Goal: Task Accomplishment & Management: Complete application form

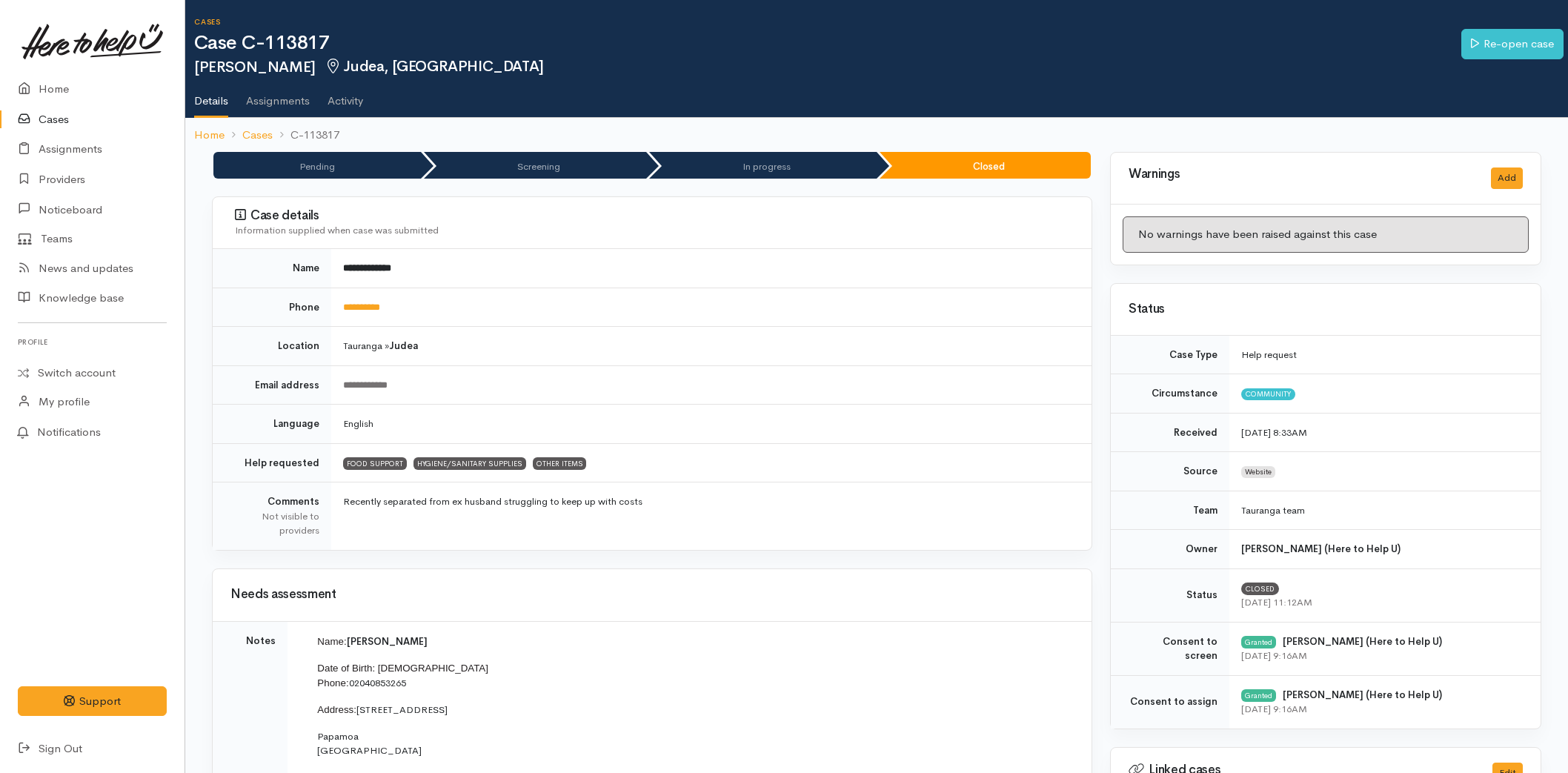
scroll to position [427, 0]
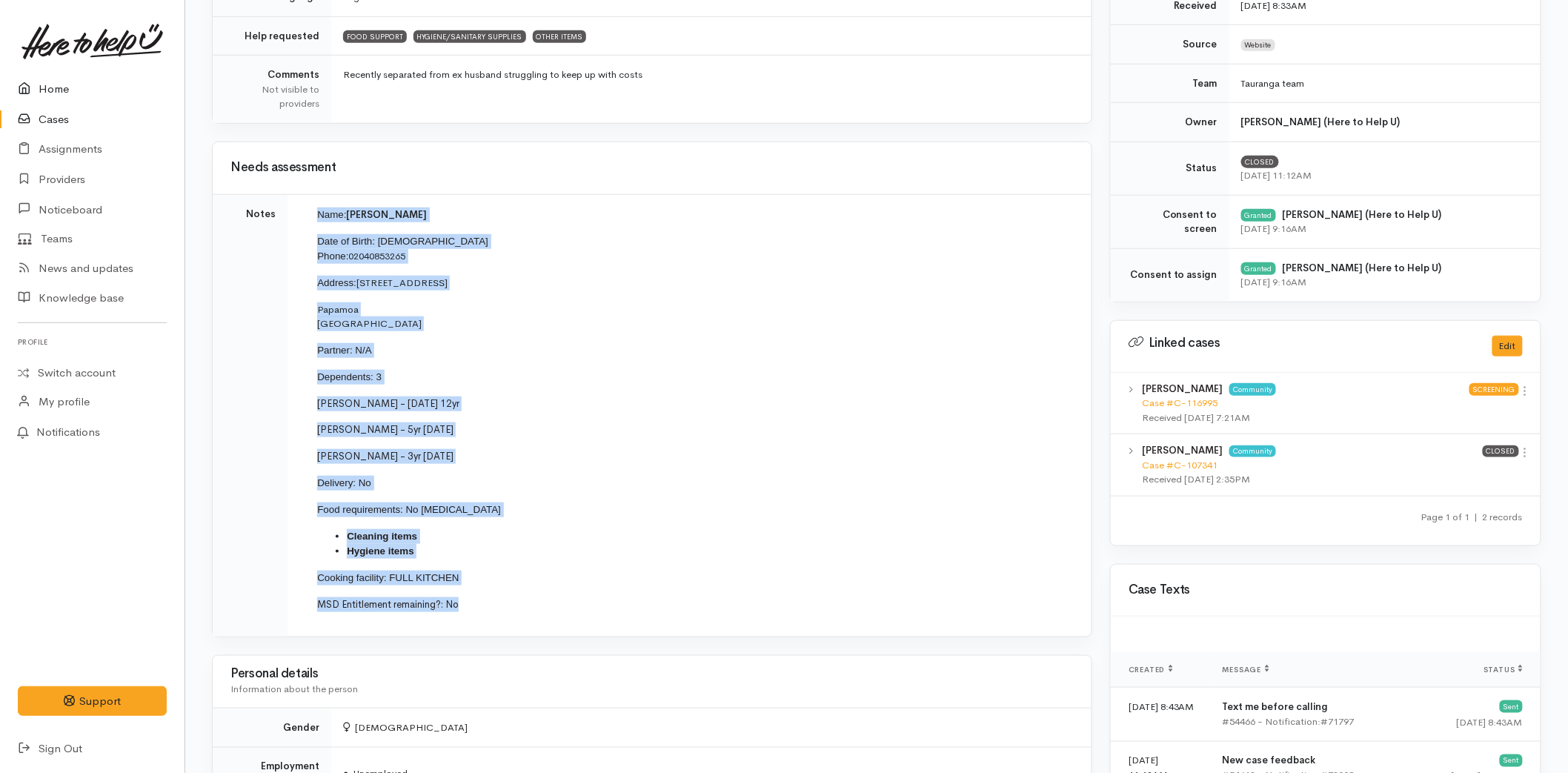
click at [63, 86] on link "Home" at bounding box center [92, 89] width 184 height 31
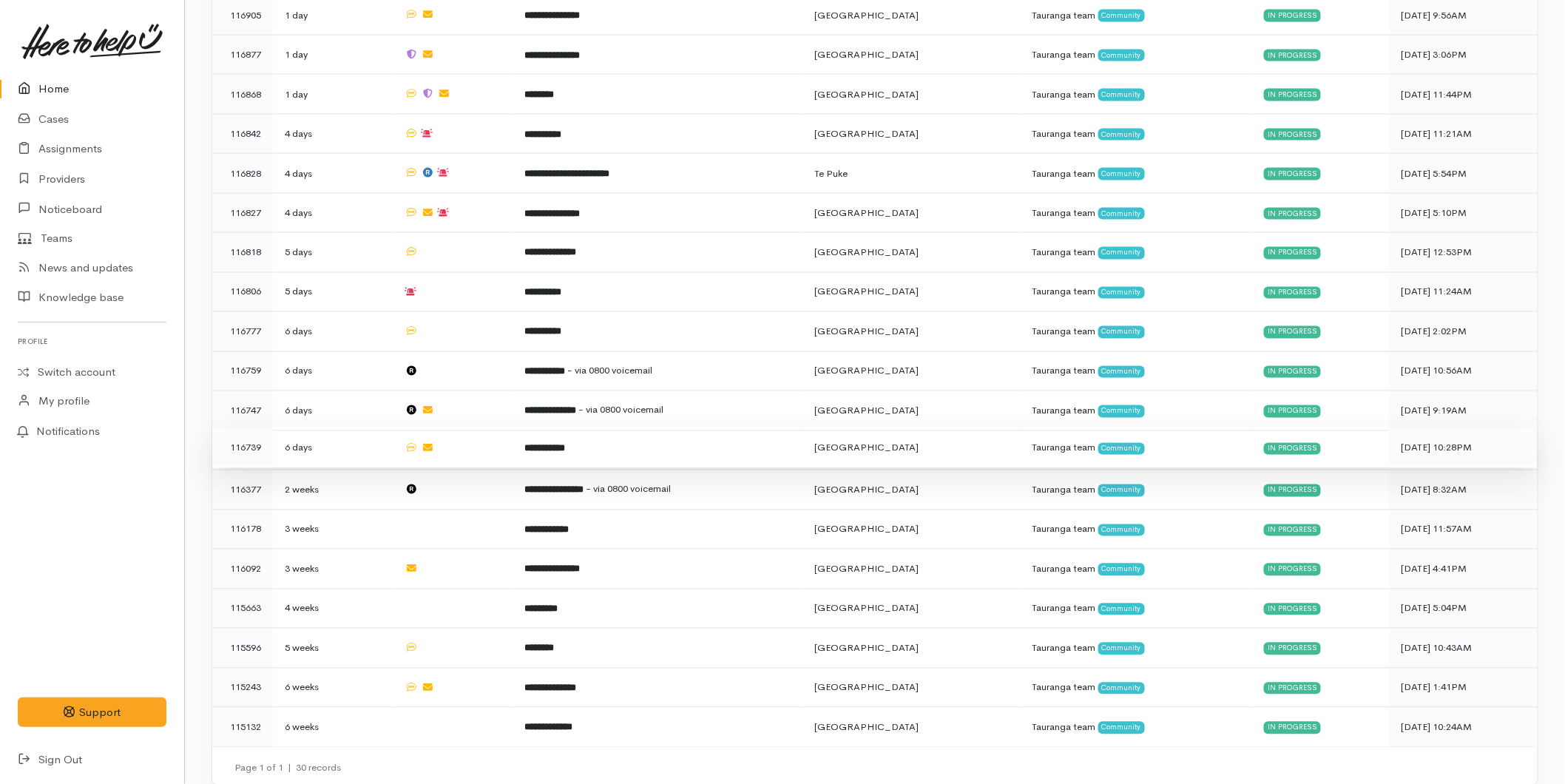
scroll to position [514, 0]
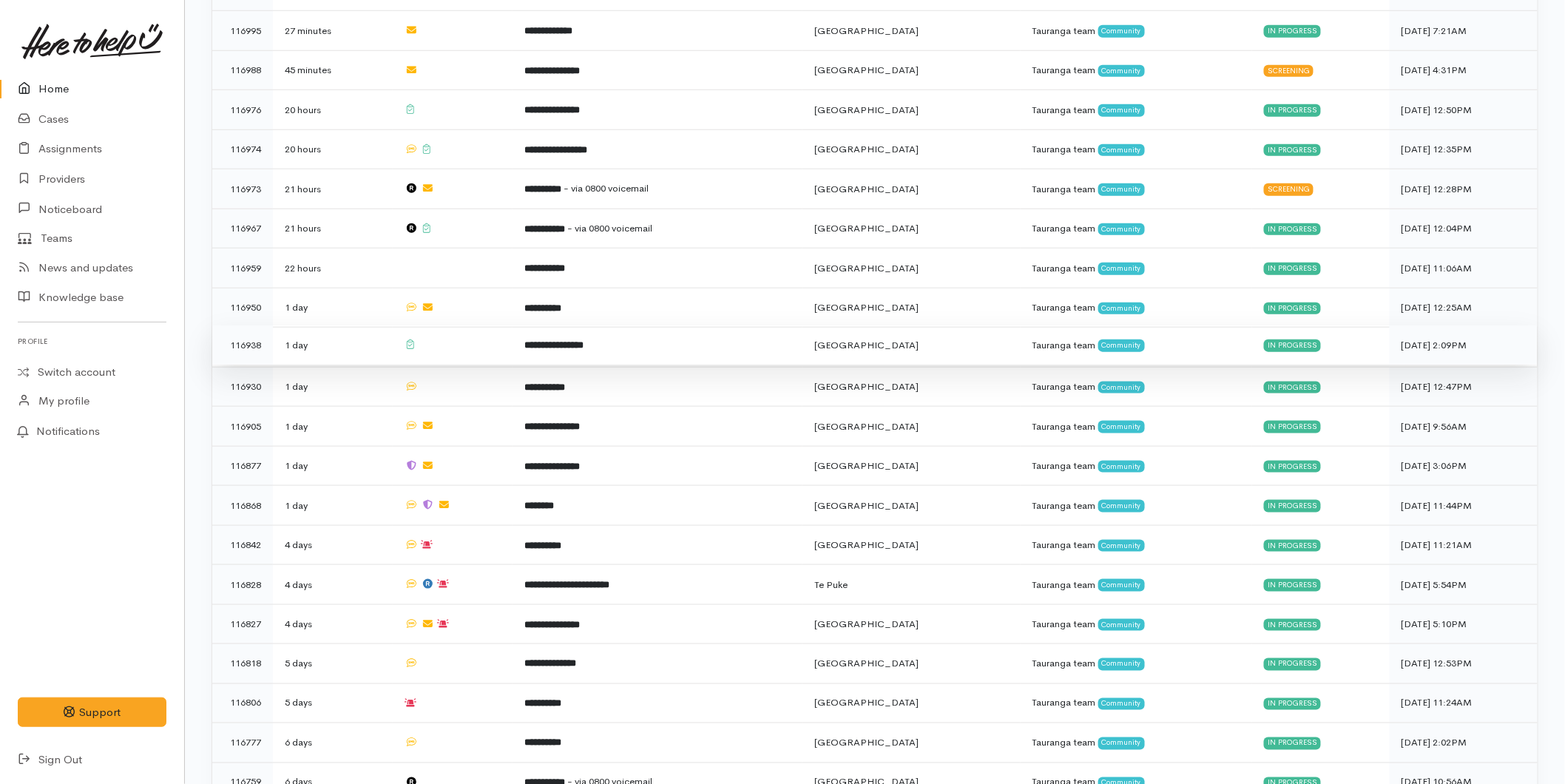
click at [557, 345] on td "**********" at bounding box center [658, 345] width 290 height 40
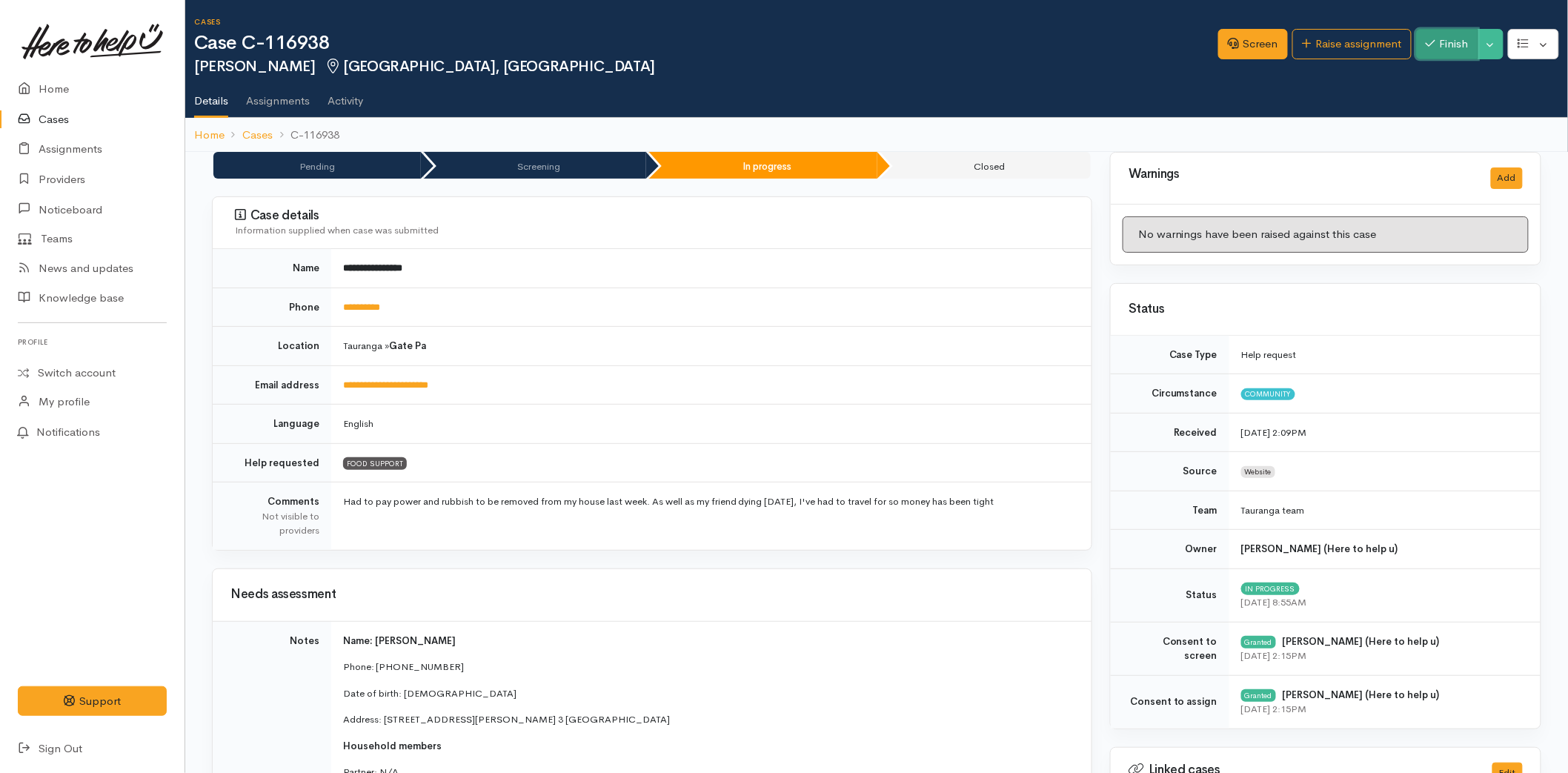
click at [1435, 38] on button "Finish" at bounding box center [1447, 44] width 62 height 31
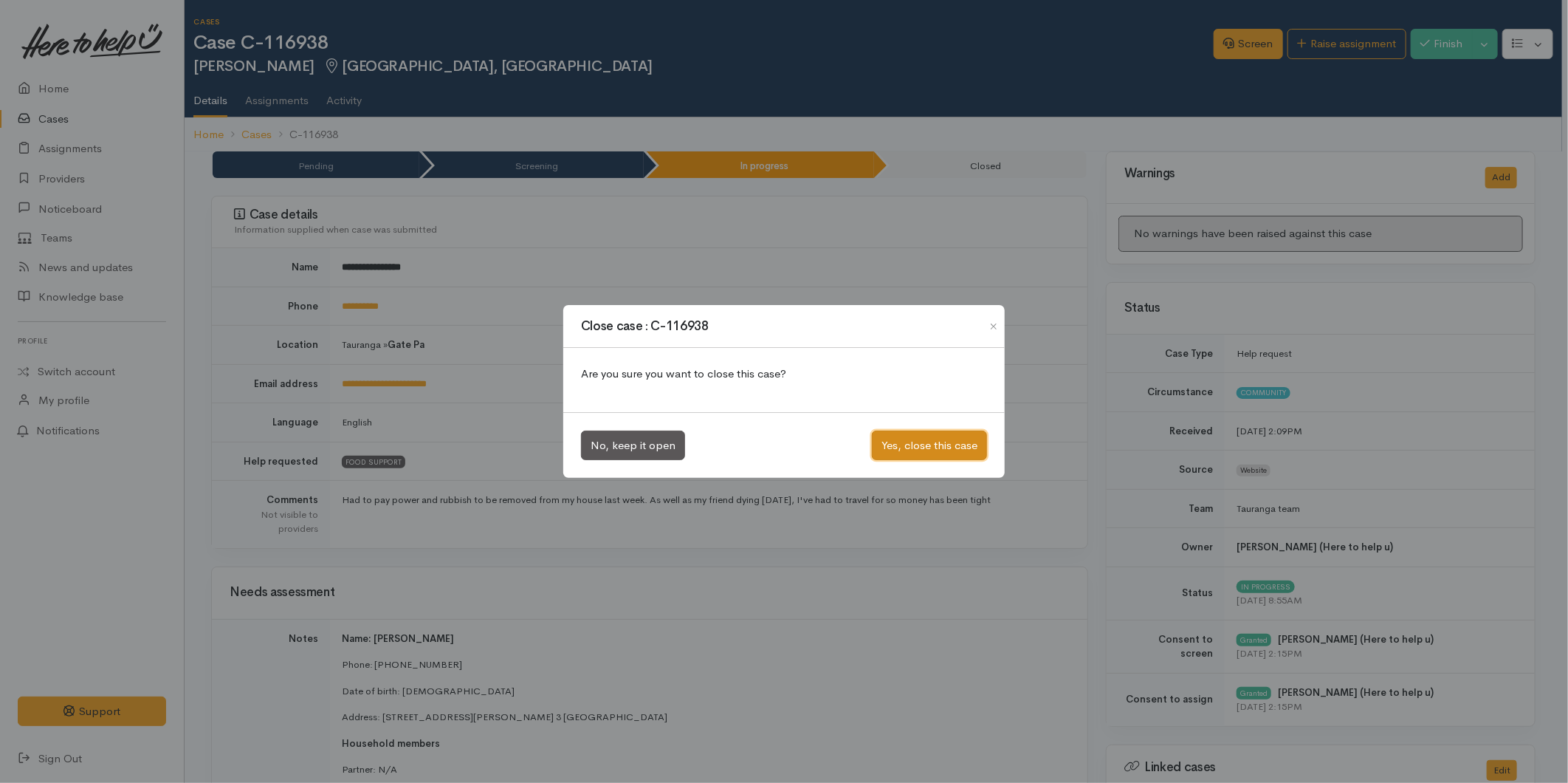
click at [940, 438] on button "Yes, close this case" at bounding box center [929, 446] width 115 height 30
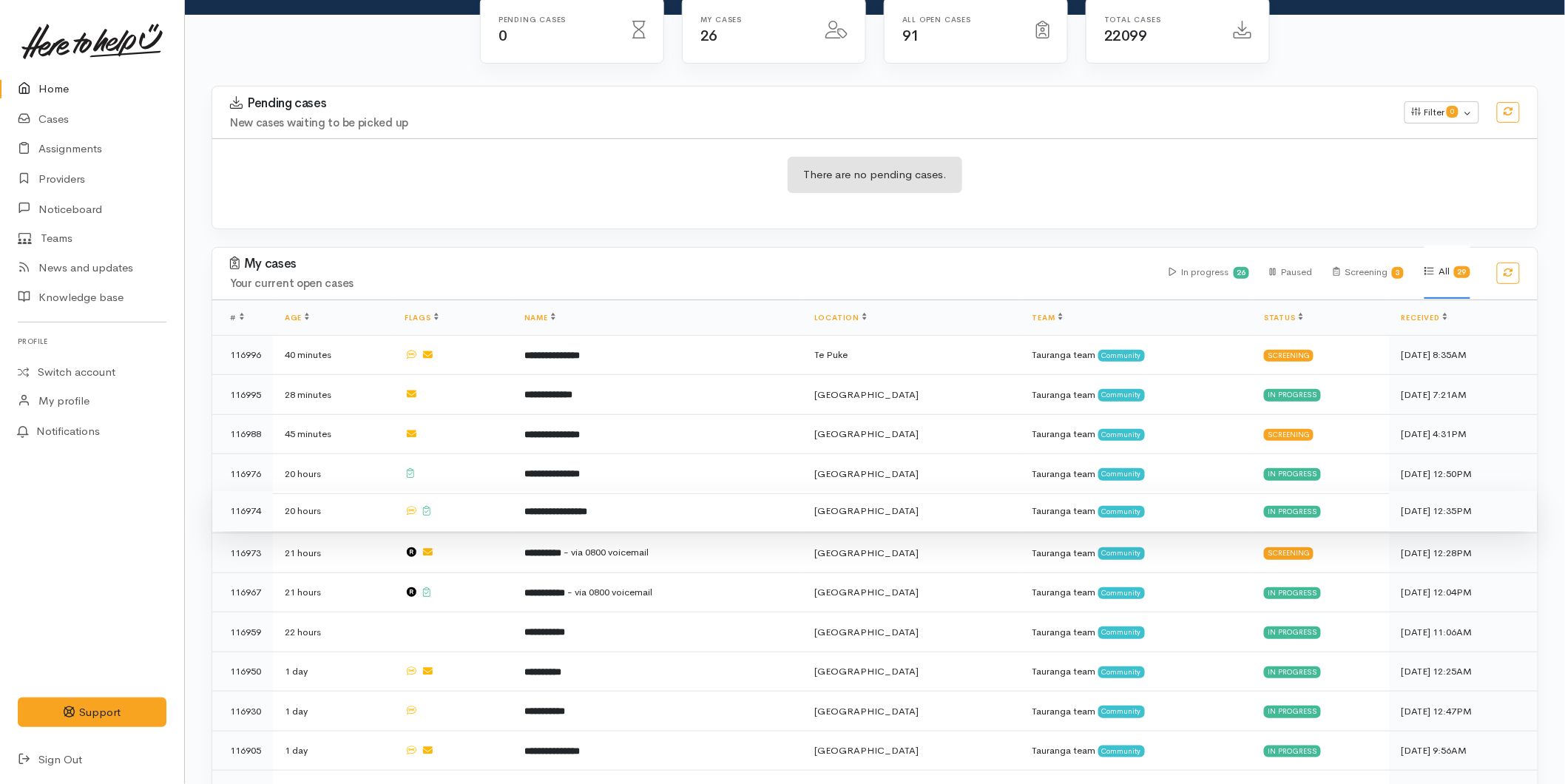
scroll to position [164, 0]
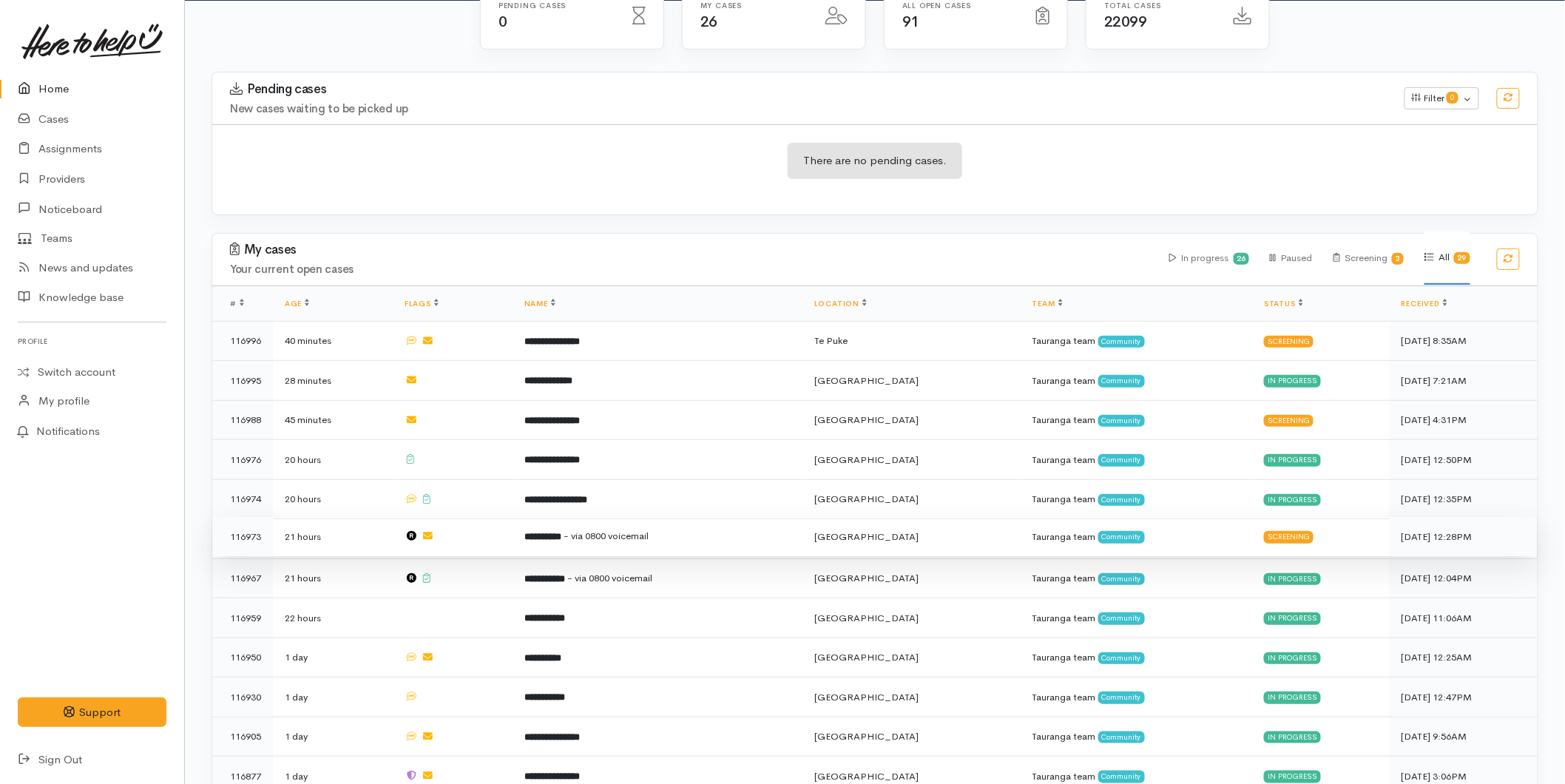
click at [561, 533] on b "**********" at bounding box center [543, 536] width 37 height 9
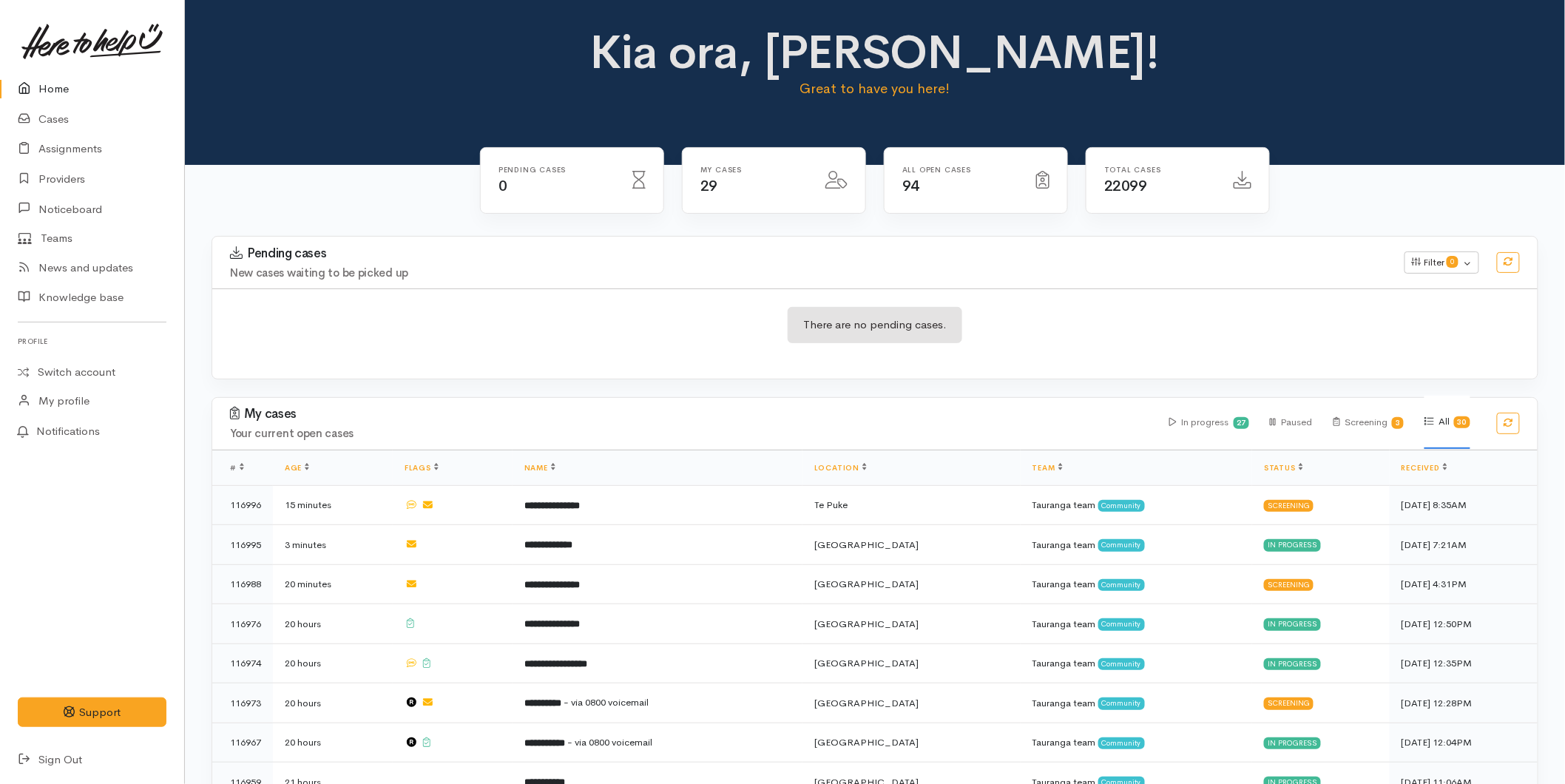
click at [70, 82] on link "Home" at bounding box center [92, 89] width 184 height 31
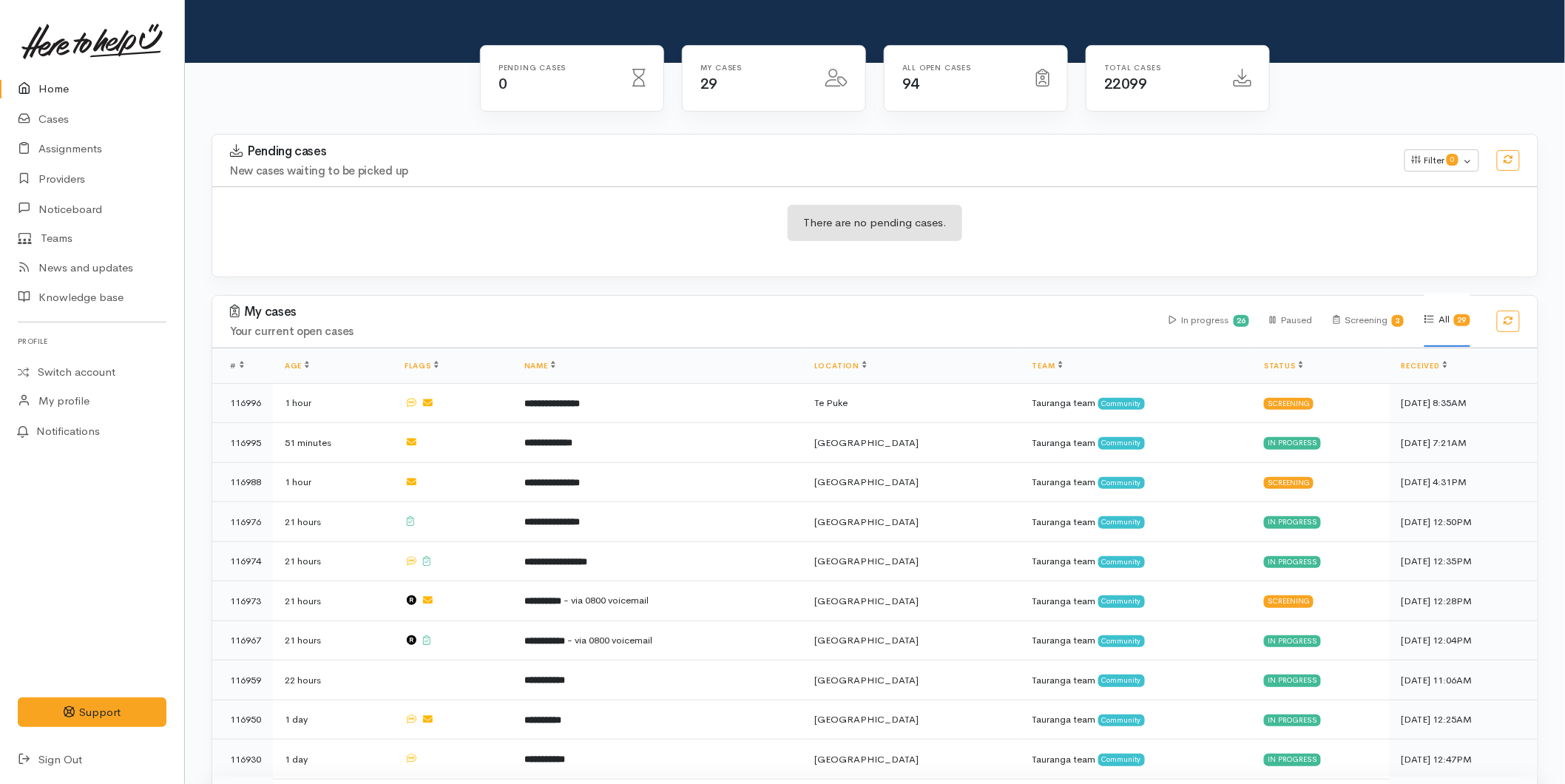
scroll to position [410, 0]
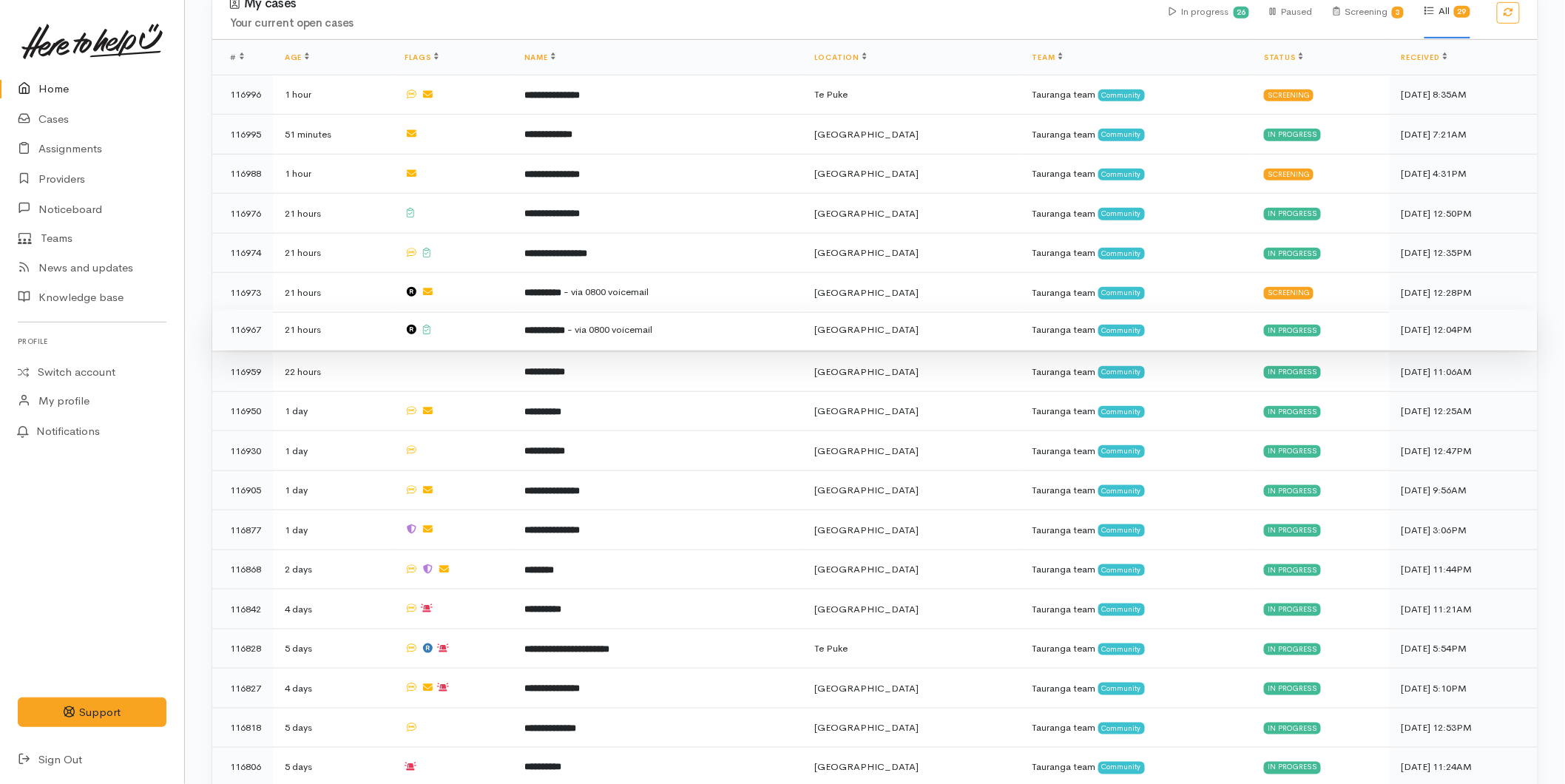
click at [565, 327] on b "**********" at bounding box center [545, 330] width 41 height 9
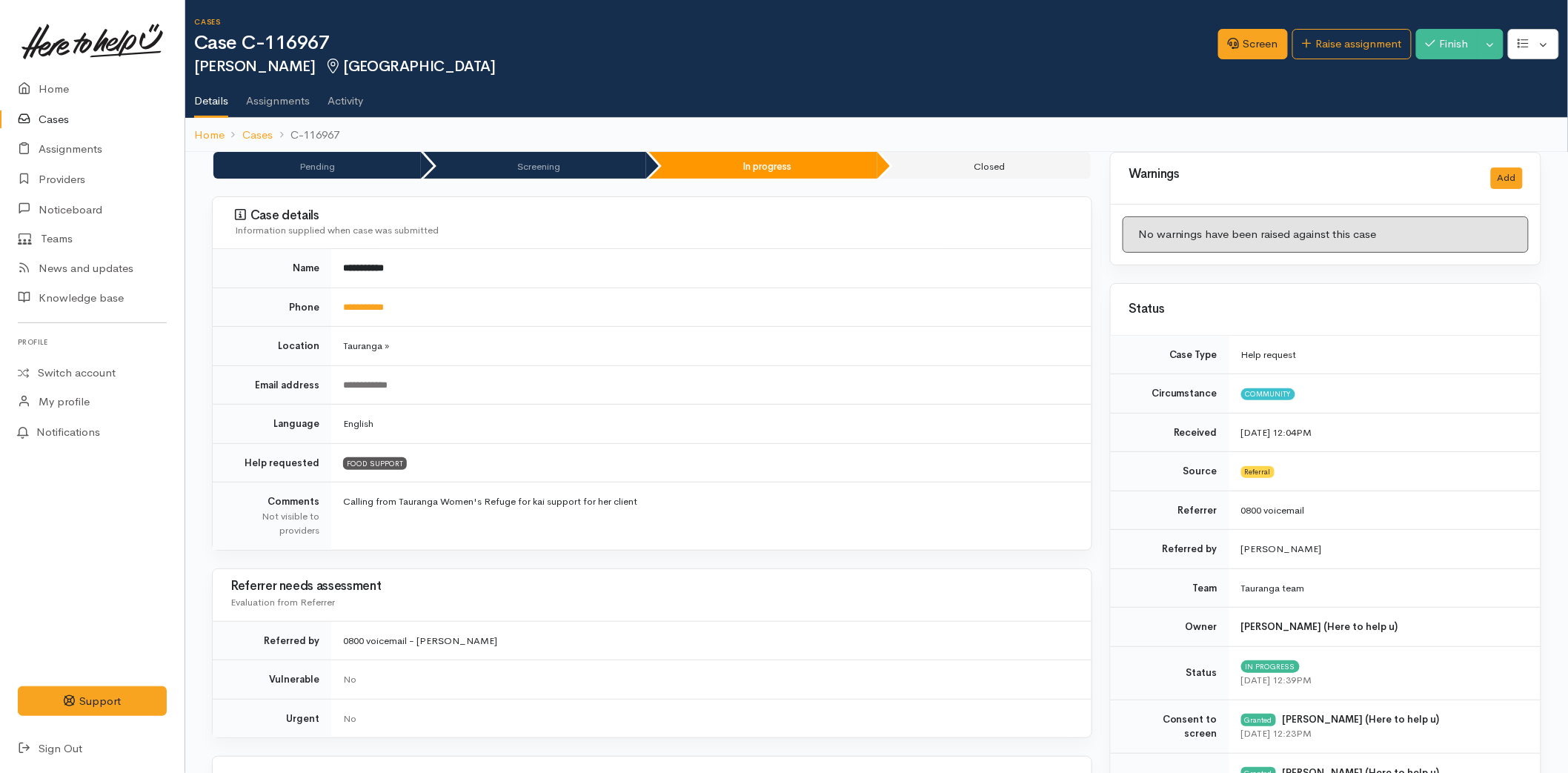
click at [1429, 61] on div "Finish Toggle Dropdown Pause Cancel" at bounding box center [1459, 46] width 87 height 35
click at [1434, 18] on div "Cases Case C-116967 Ozora Singh Tauranga Options Screen" at bounding box center [881, 46] width 1373 height 57
click at [1434, 33] on button "Finish" at bounding box center [1447, 44] width 62 height 31
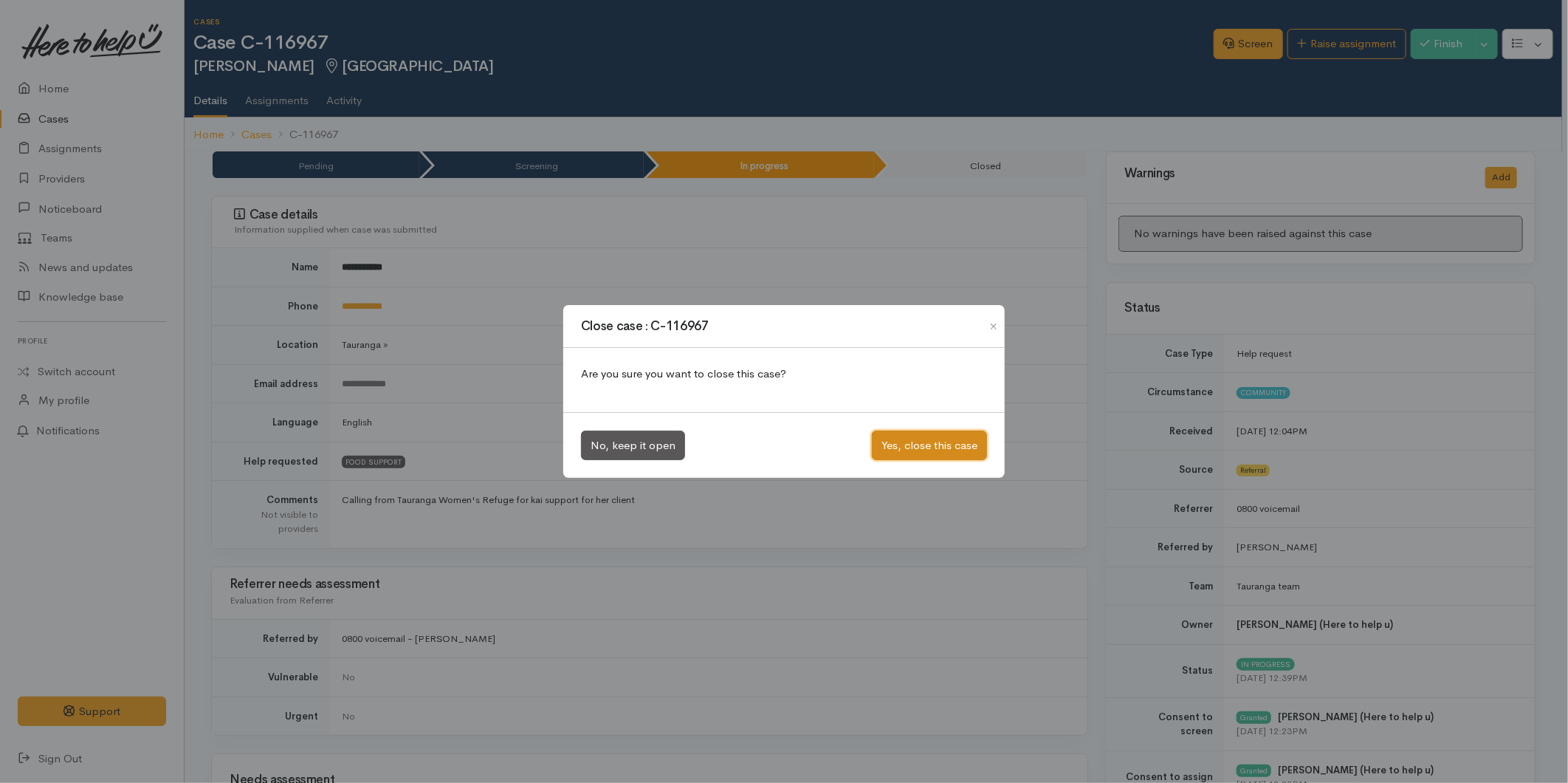
click at [909, 455] on button "Yes, close this case" at bounding box center [929, 446] width 115 height 30
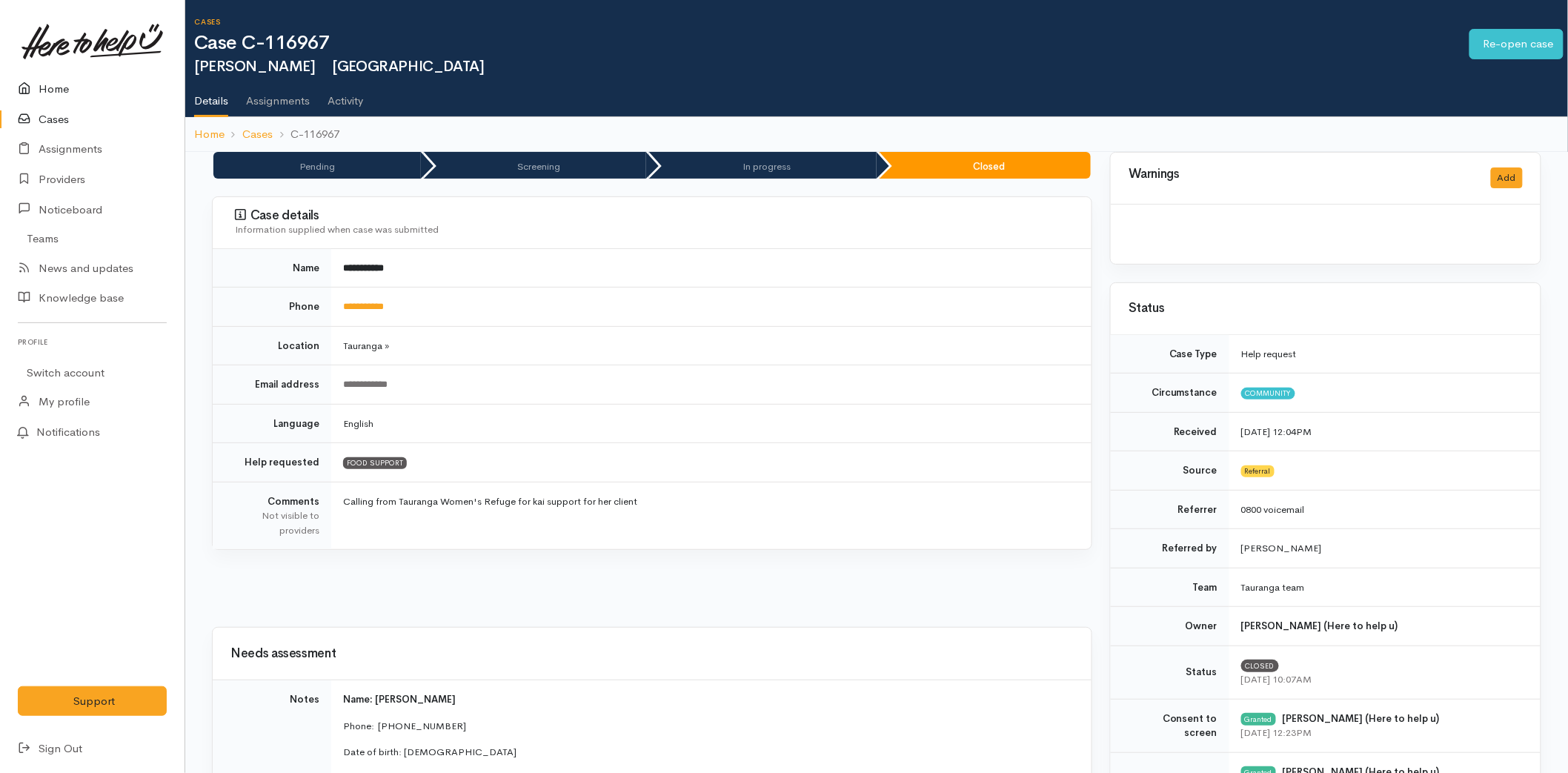
click at [63, 77] on link "Home" at bounding box center [92, 89] width 184 height 31
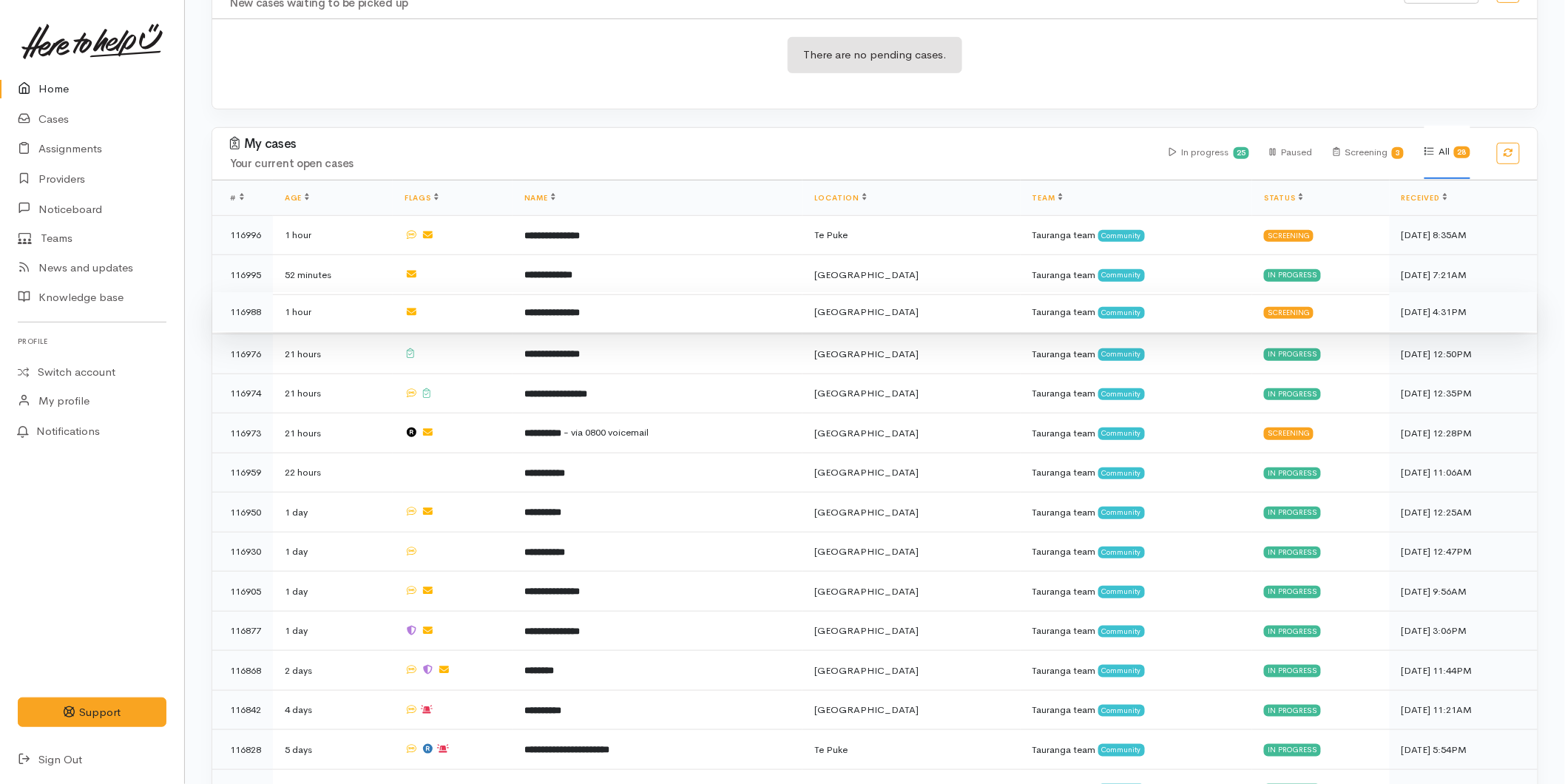
scroll to position [247, 0]
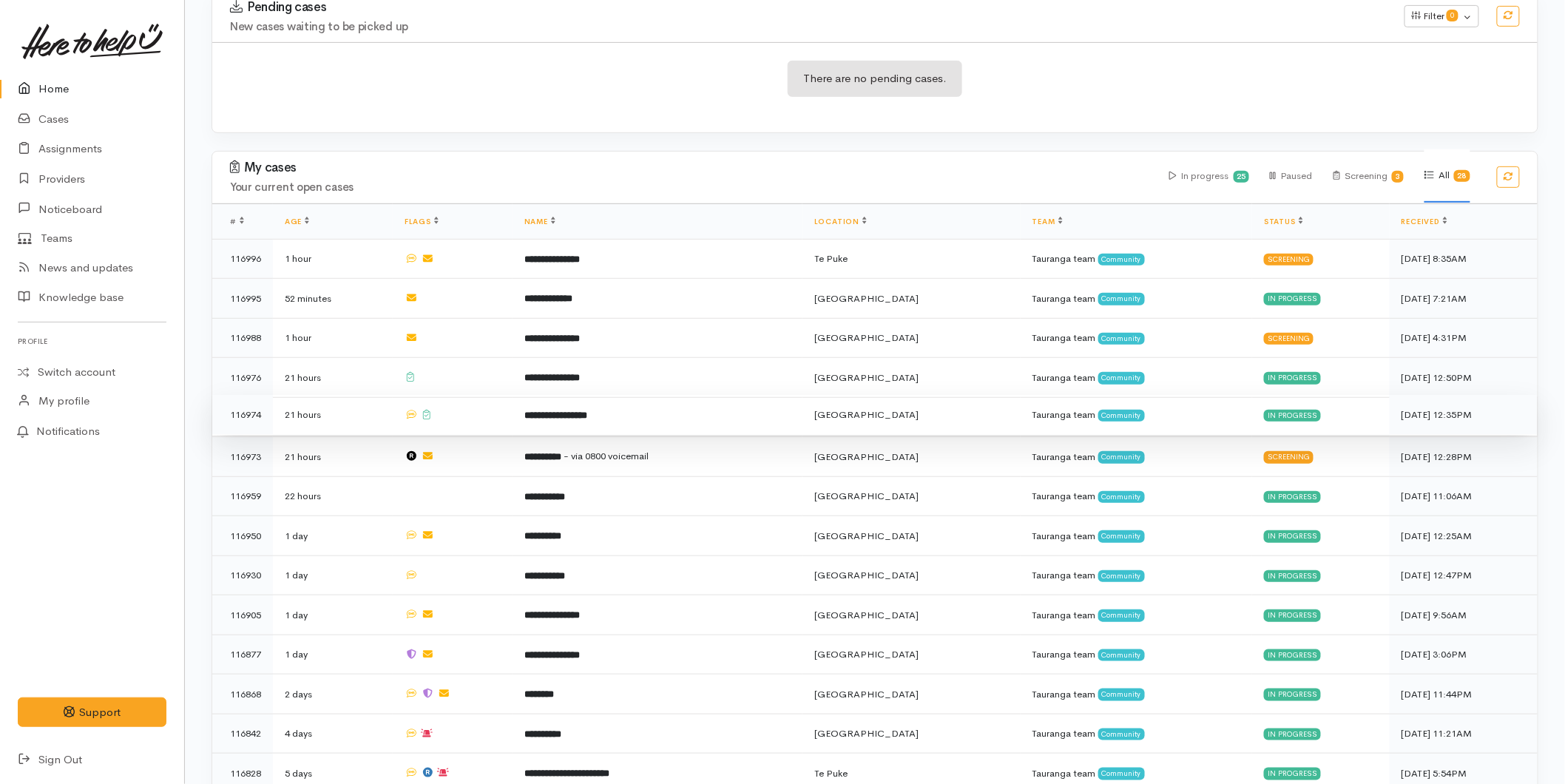
click at [549, 424] on td "**********" at bounding box center [658, 414] width 290 height 40
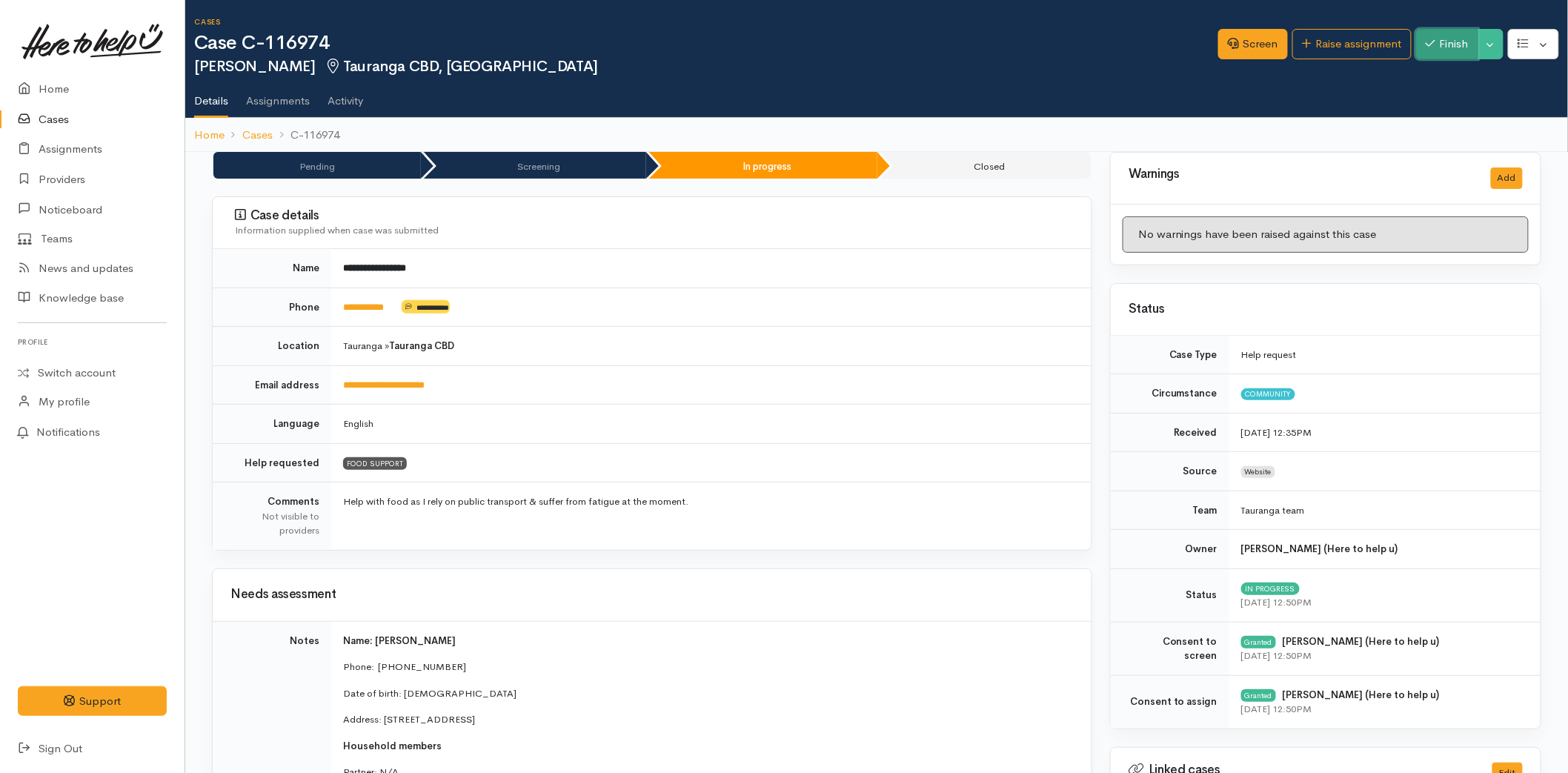
click at [1435, 45] on button "Finish" at bounding box center [1447, 44] width 62 height 31
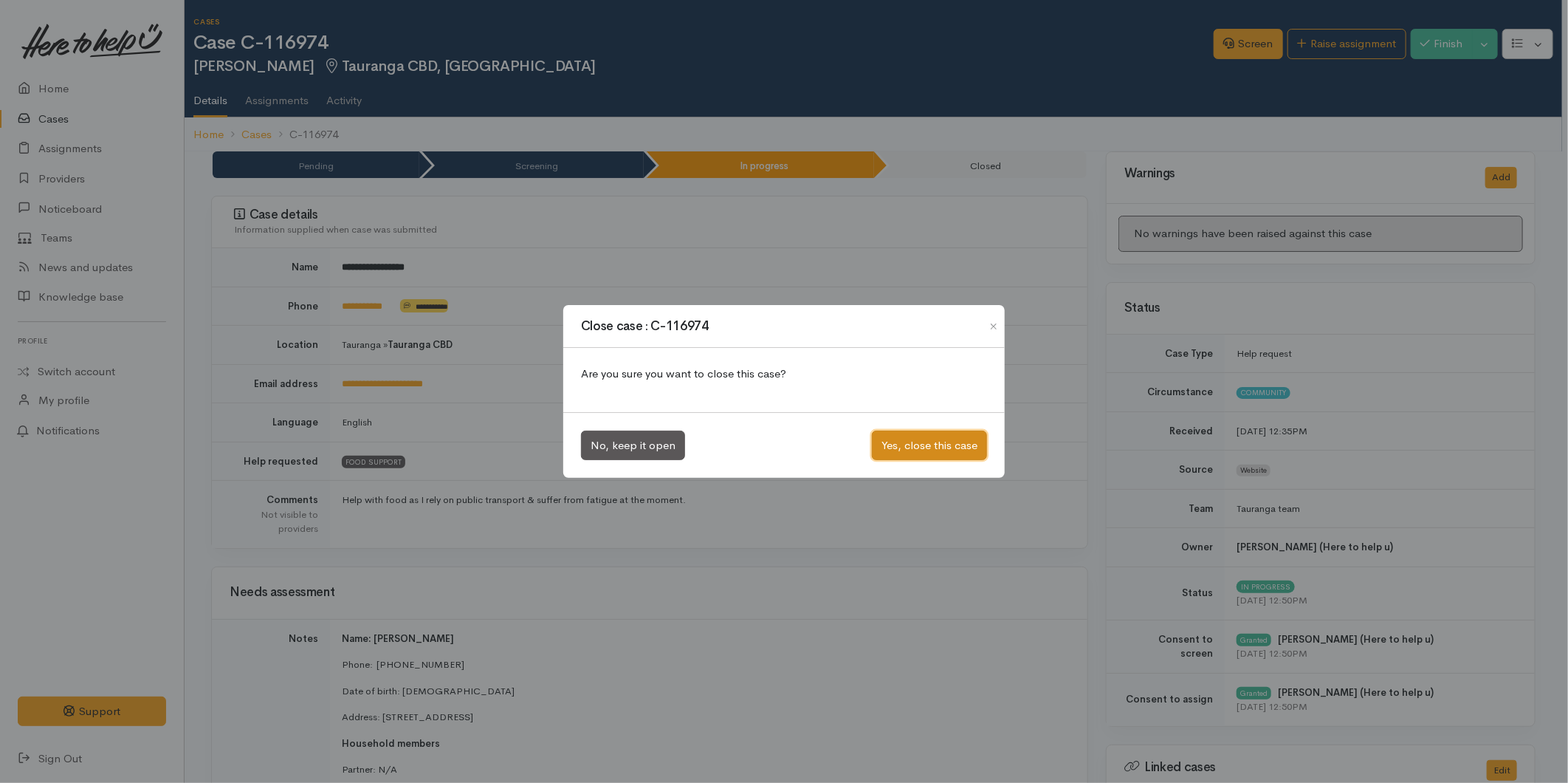
click at [927, 444] on button "Yes, close this case" at bounding box center [929, 446] width 115 height 30
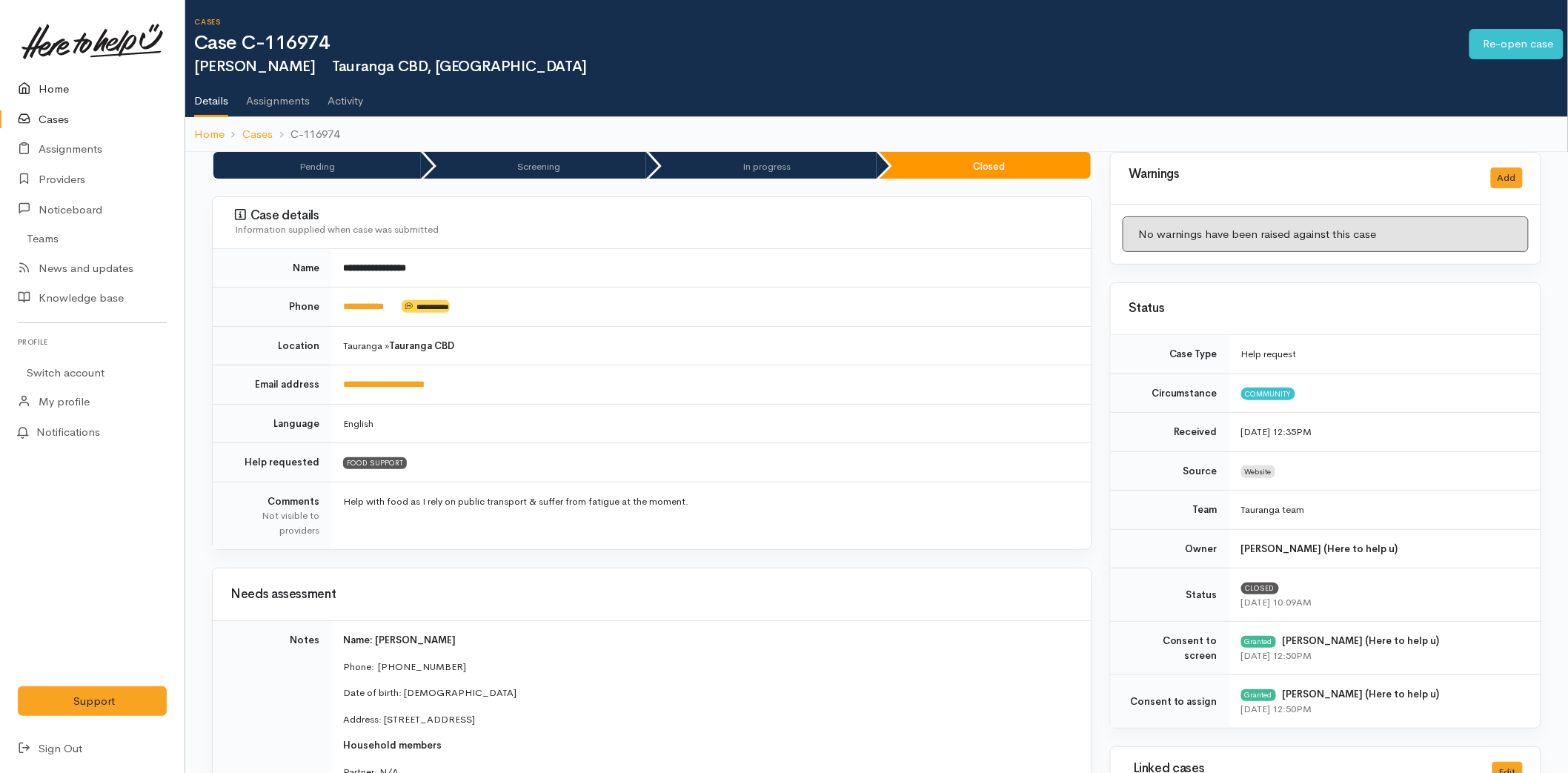
click at [65, 78] on link "Home" at bounding box center [92, 89] width 184 height 31
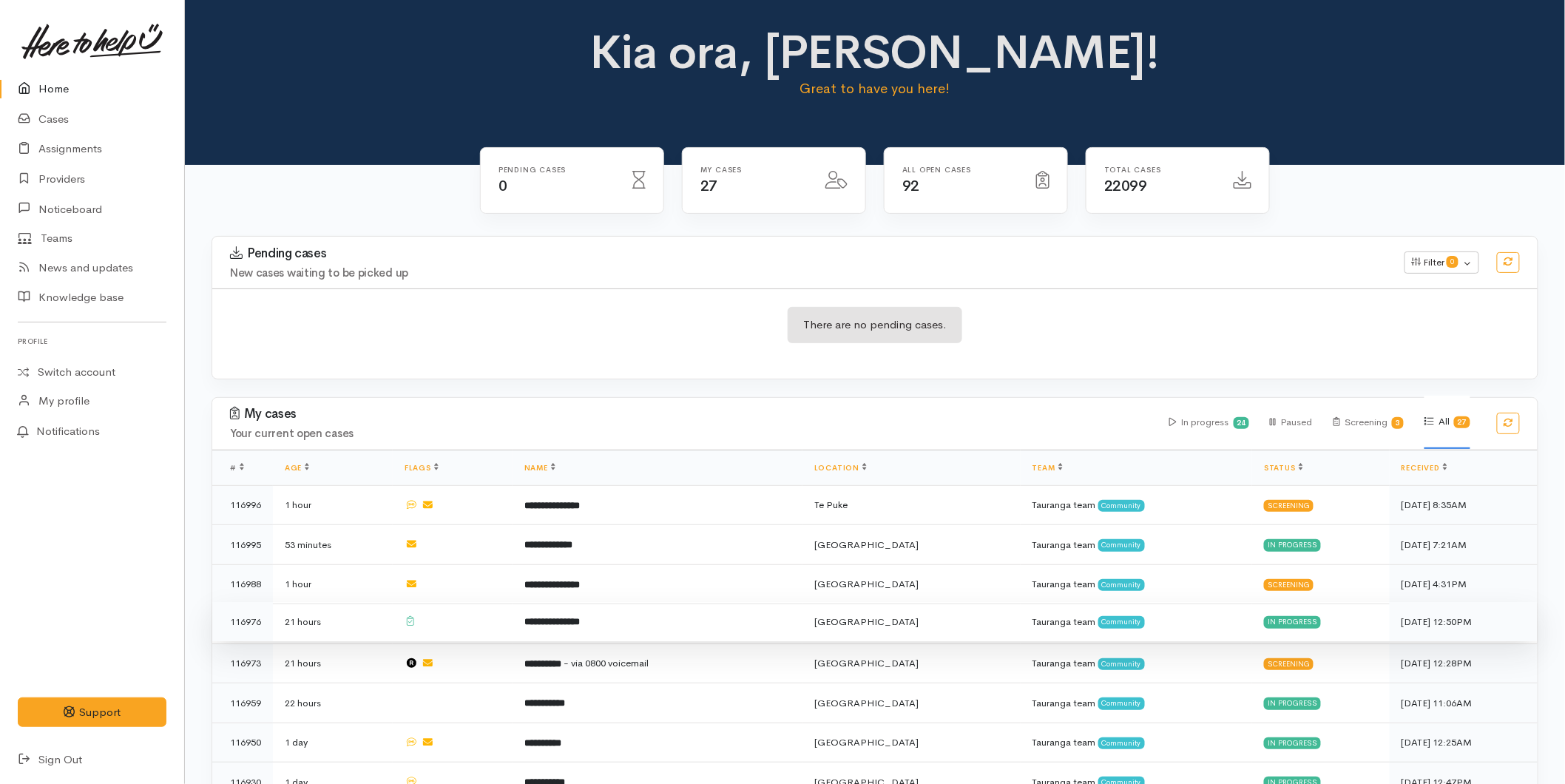
click at [543, 609] on td "**********" at bounding box center [658, 621] width 290 height 40
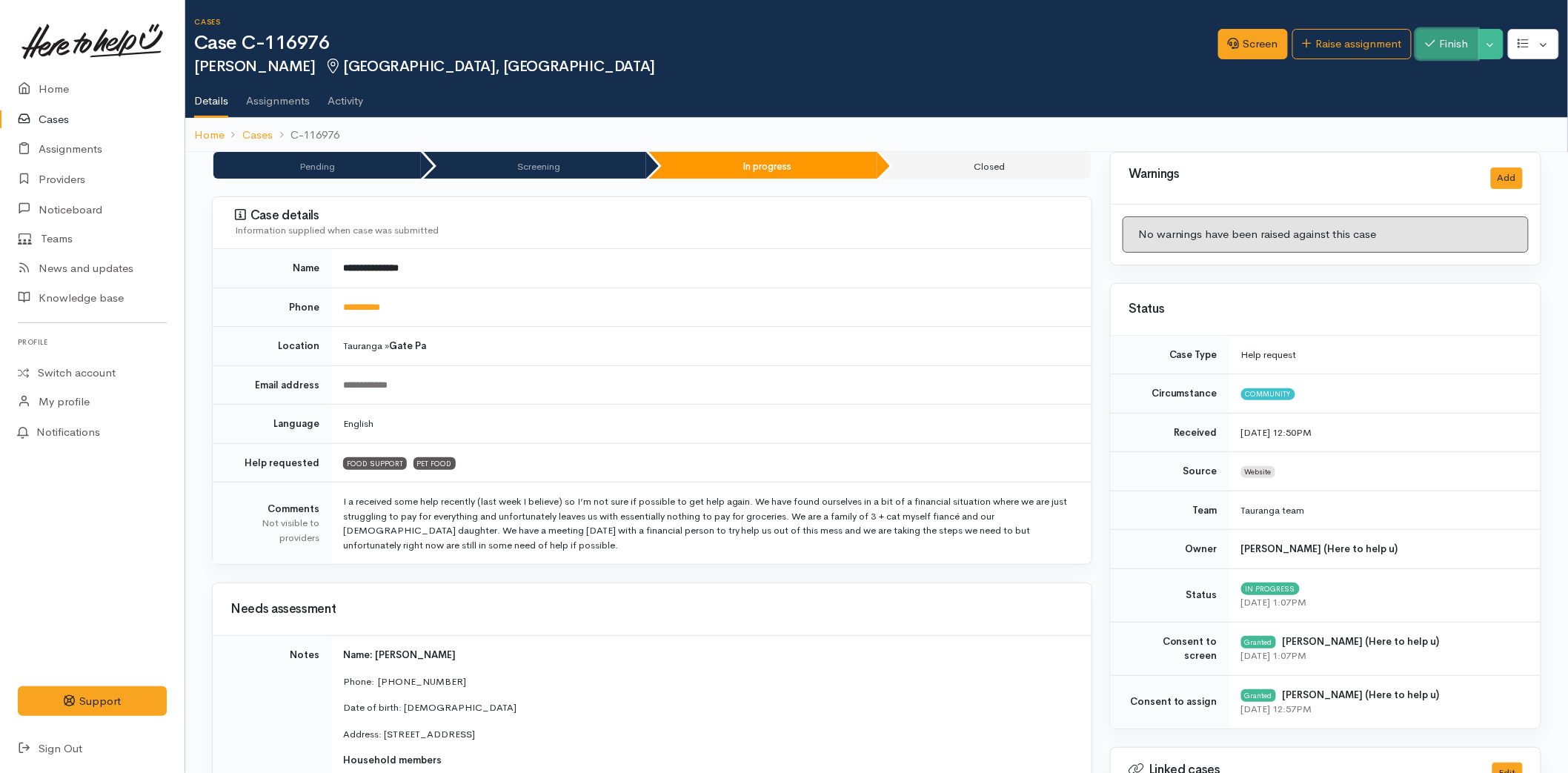
click at [1426, 40] on icon "button" at bounding box center [1430, 42] width 9 height 11
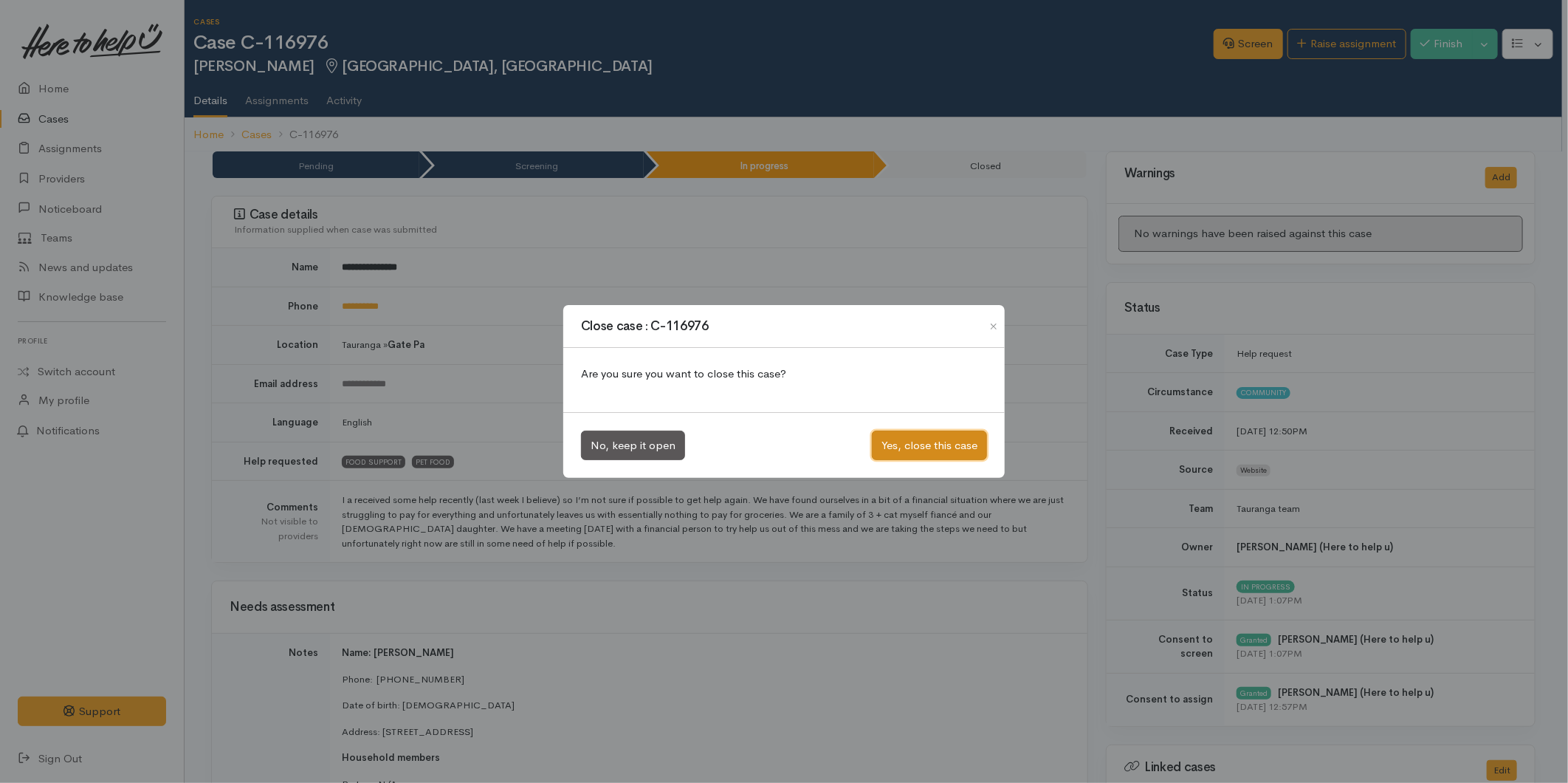
click at [955, 449] on button "Yes, close this case" at bounding box center [929, 446] width 115 height 30
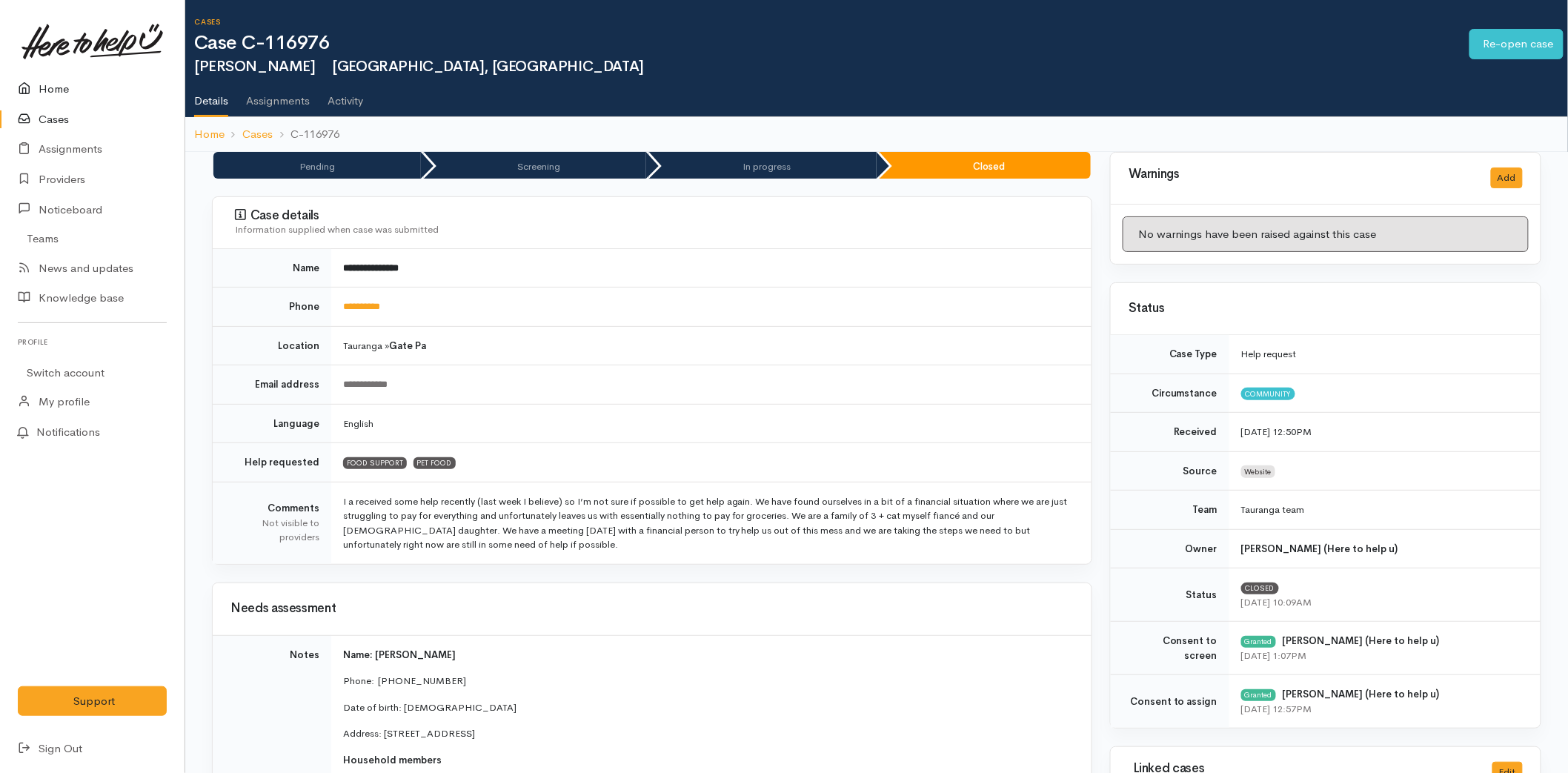
click at [42, 82] on link "Home" at bounding box center [92, 89] width 184 height 31
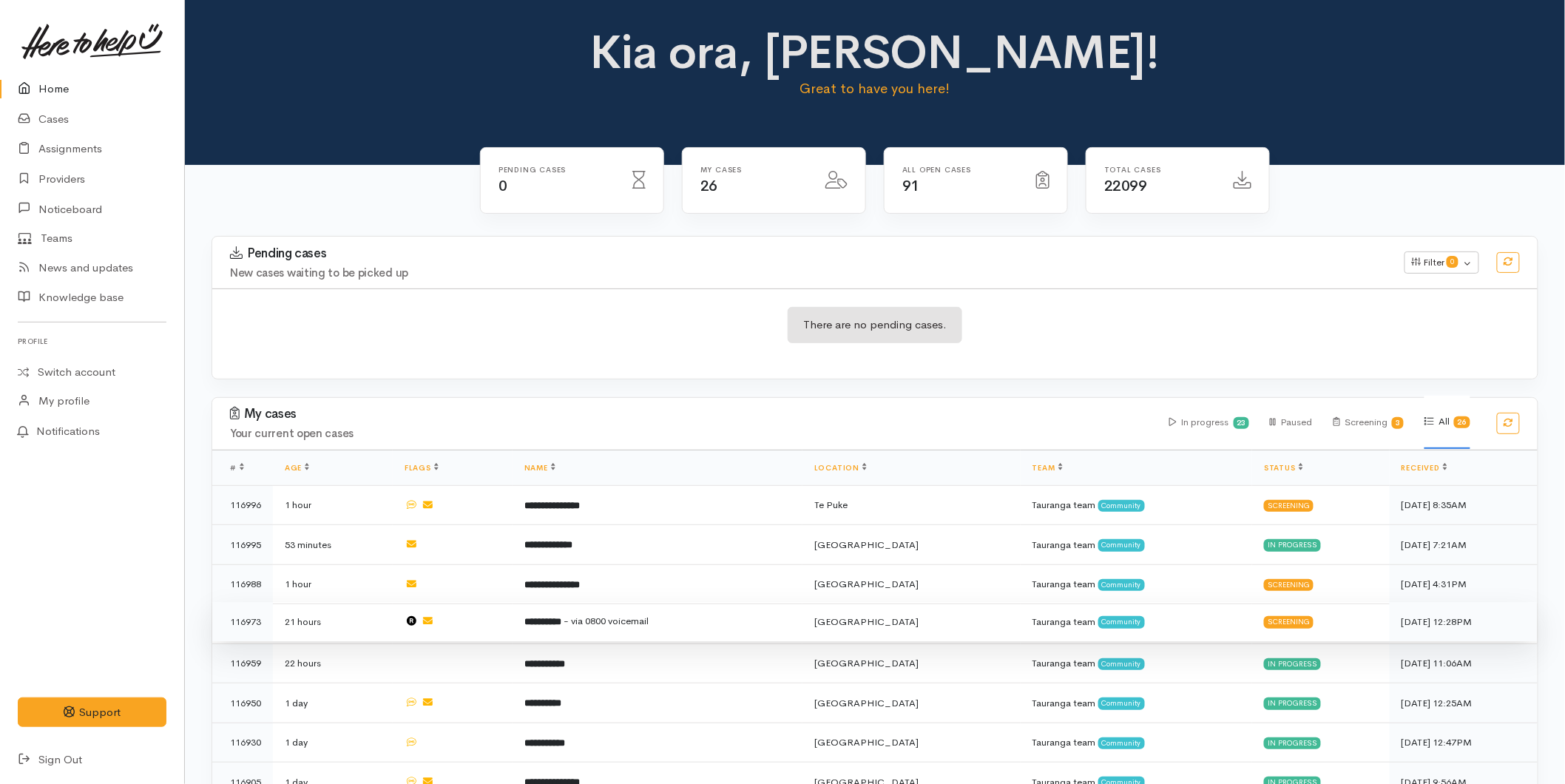
click at [561, 620] on b "**********" at bounding box center [543, 621] width 37 height 9
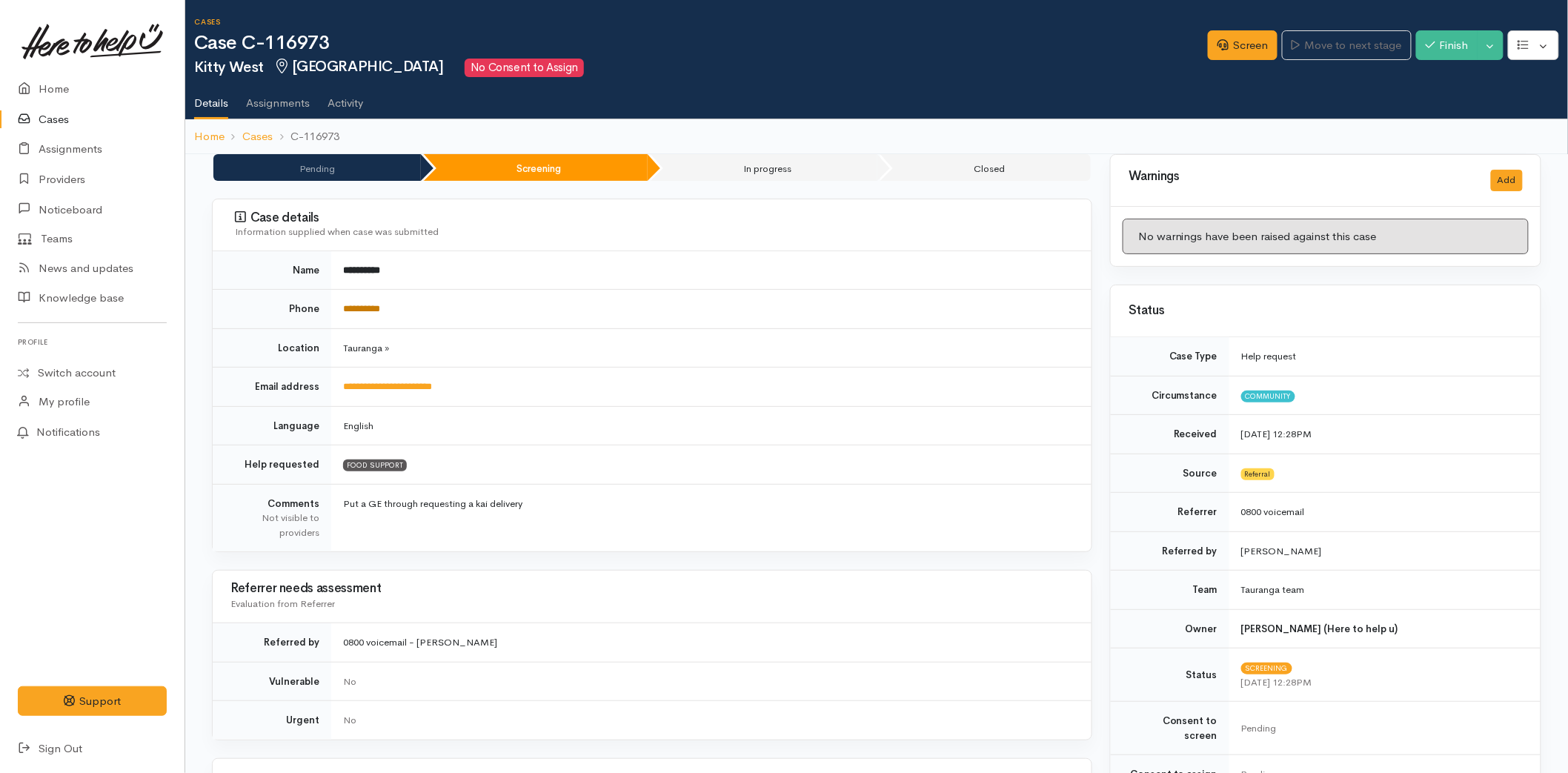
click at [364, 308] on link "**********" at bounding box center [362, 308] width 37 height 9
click at [1232, 52] on link "Screen" at bounding box center [1243, 46] width 70 height 31
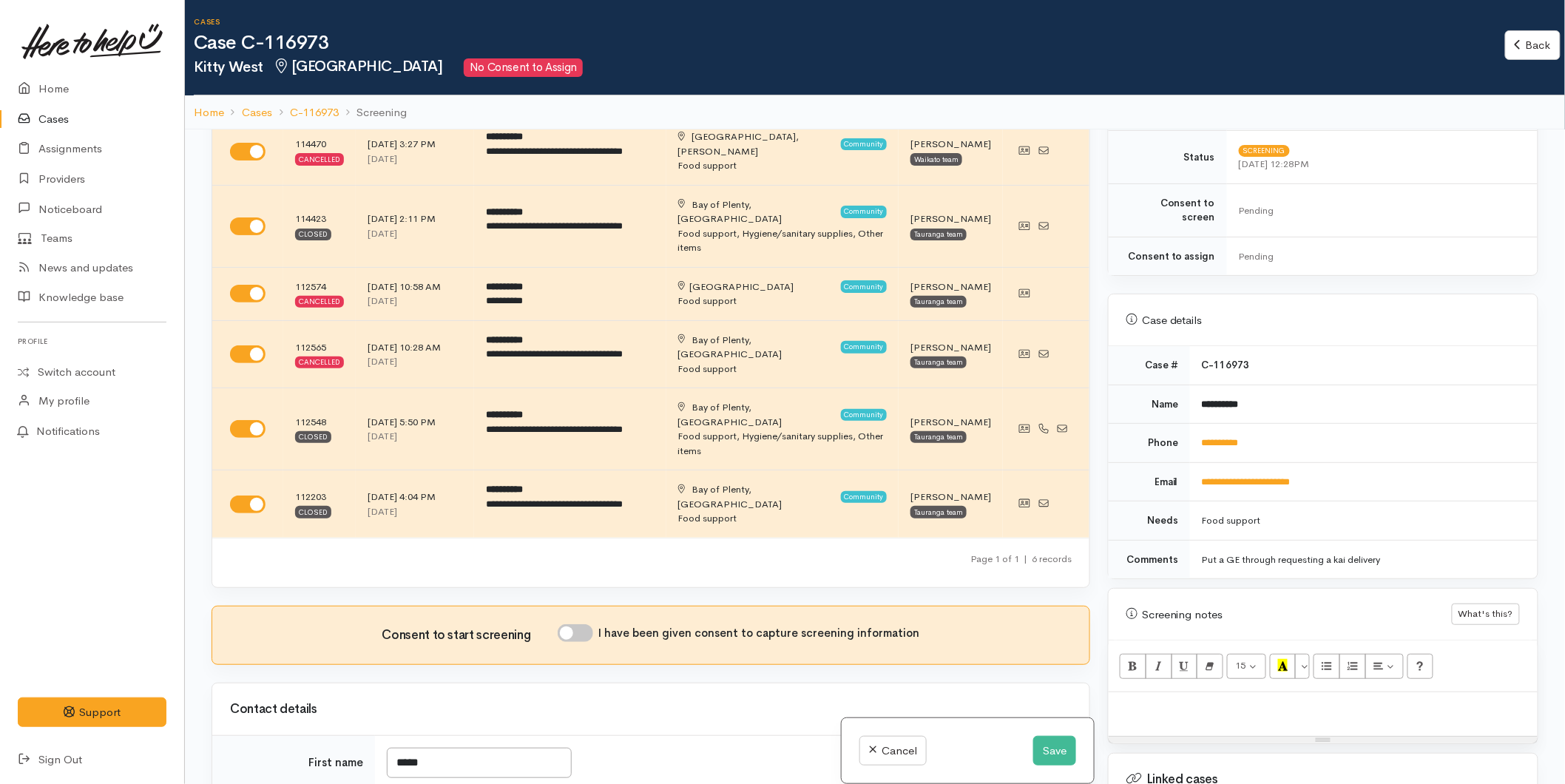
scroll to position [575, 0]
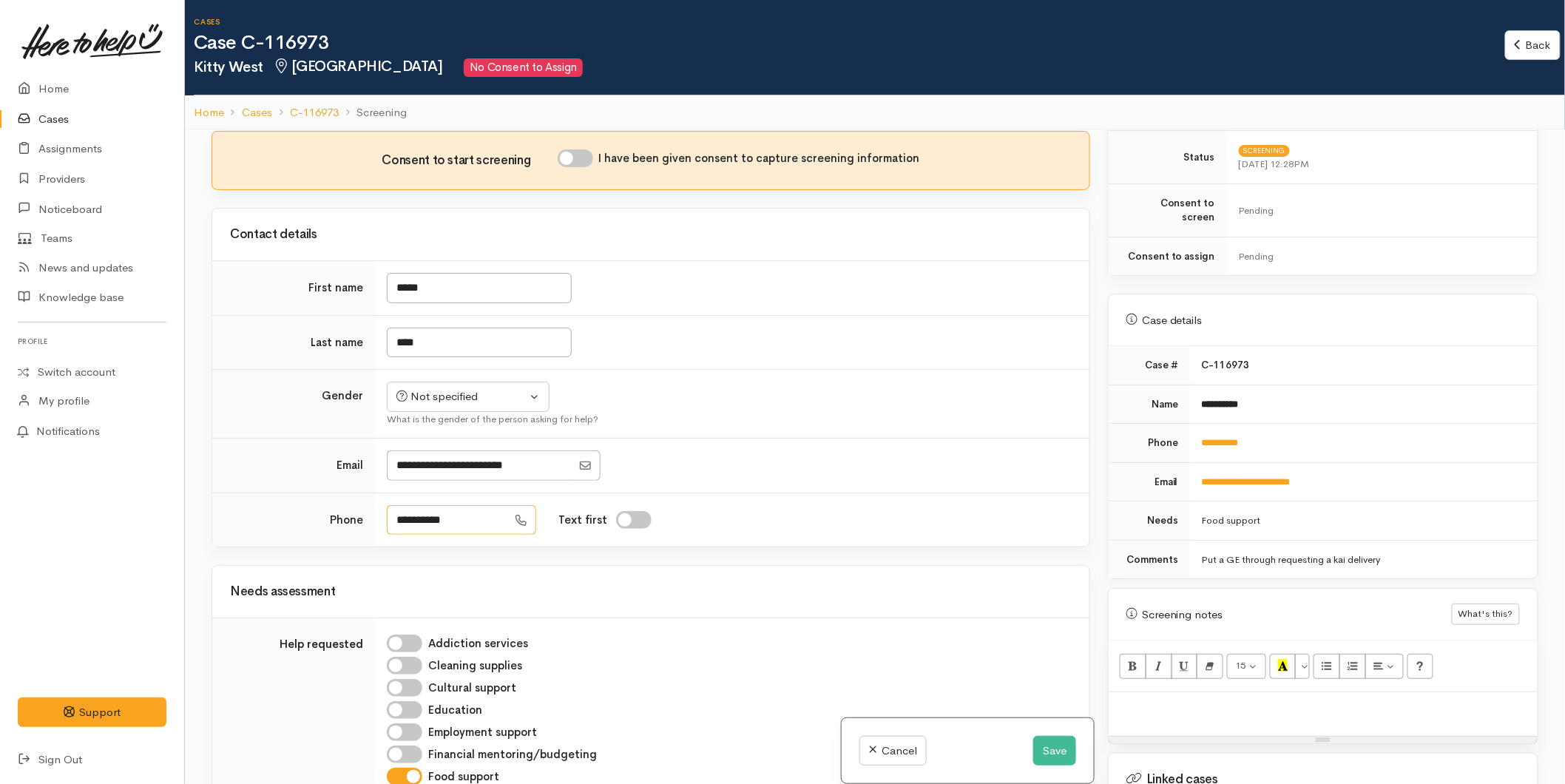
drag, startPoint x: 464, startPoint y: 487, endPoint x: 346, endPoint y: 492, distance: 118.1
click at [348, 492] on tr "**********" at bounding box center [650, 520] width 877 height 54
type input "**********"
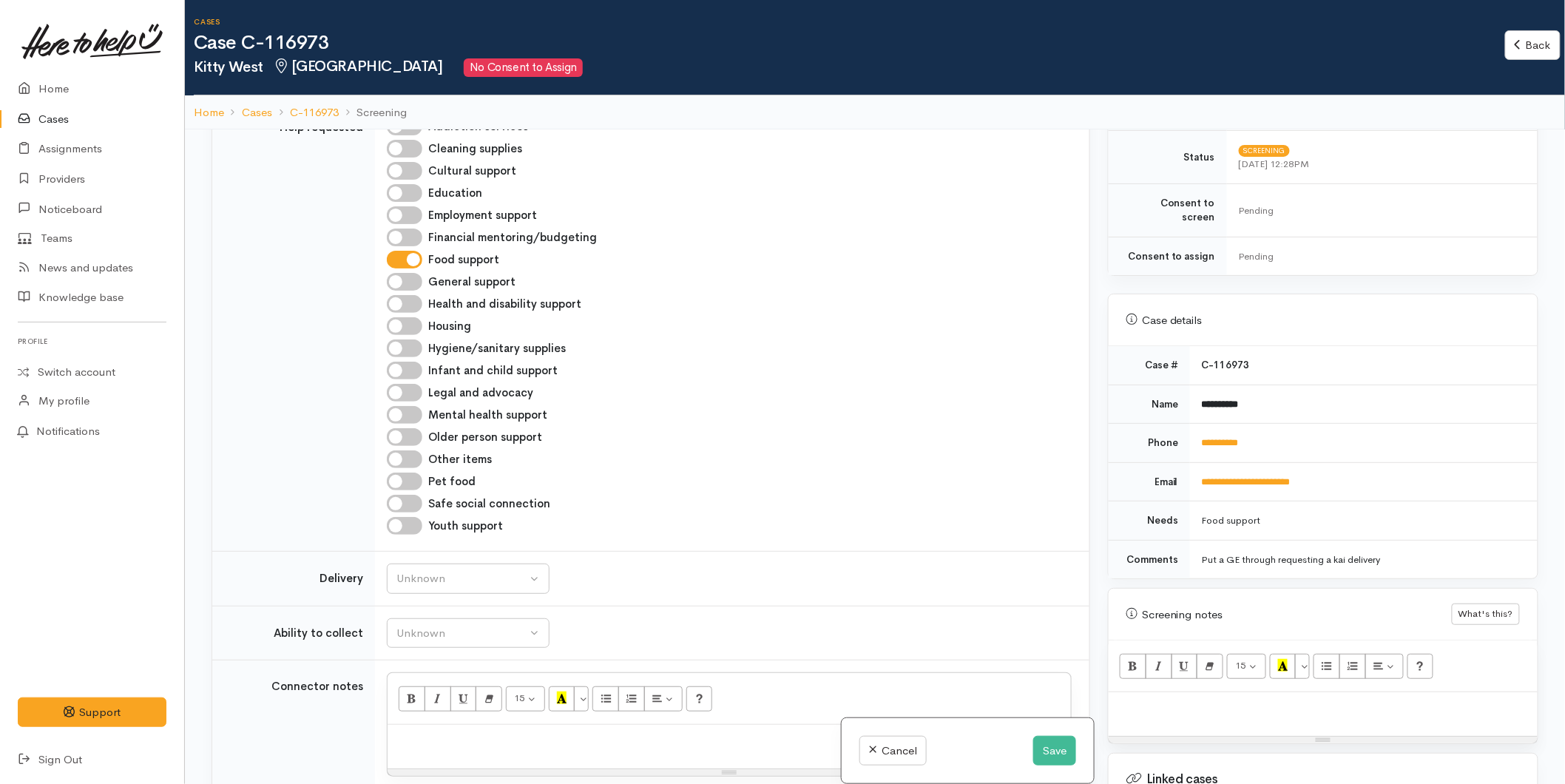
drag, startPoint x: 840, startPoint y: 408, endPoint x: 1011, endPoint y: 511, distance: 199.6
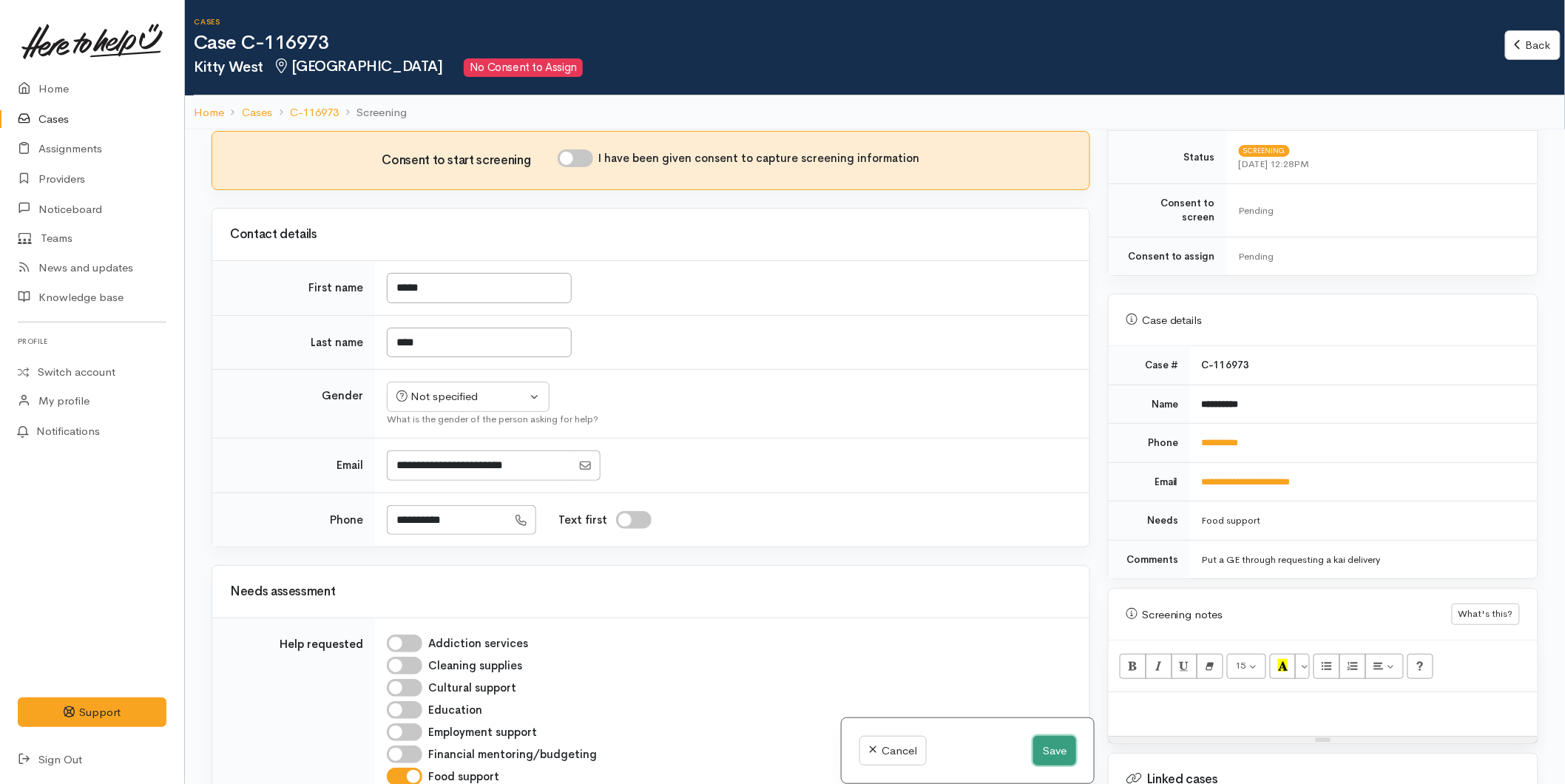
click at [1052, 759] on button "Save" at bounding box center [1055, 751] width 43 height 31
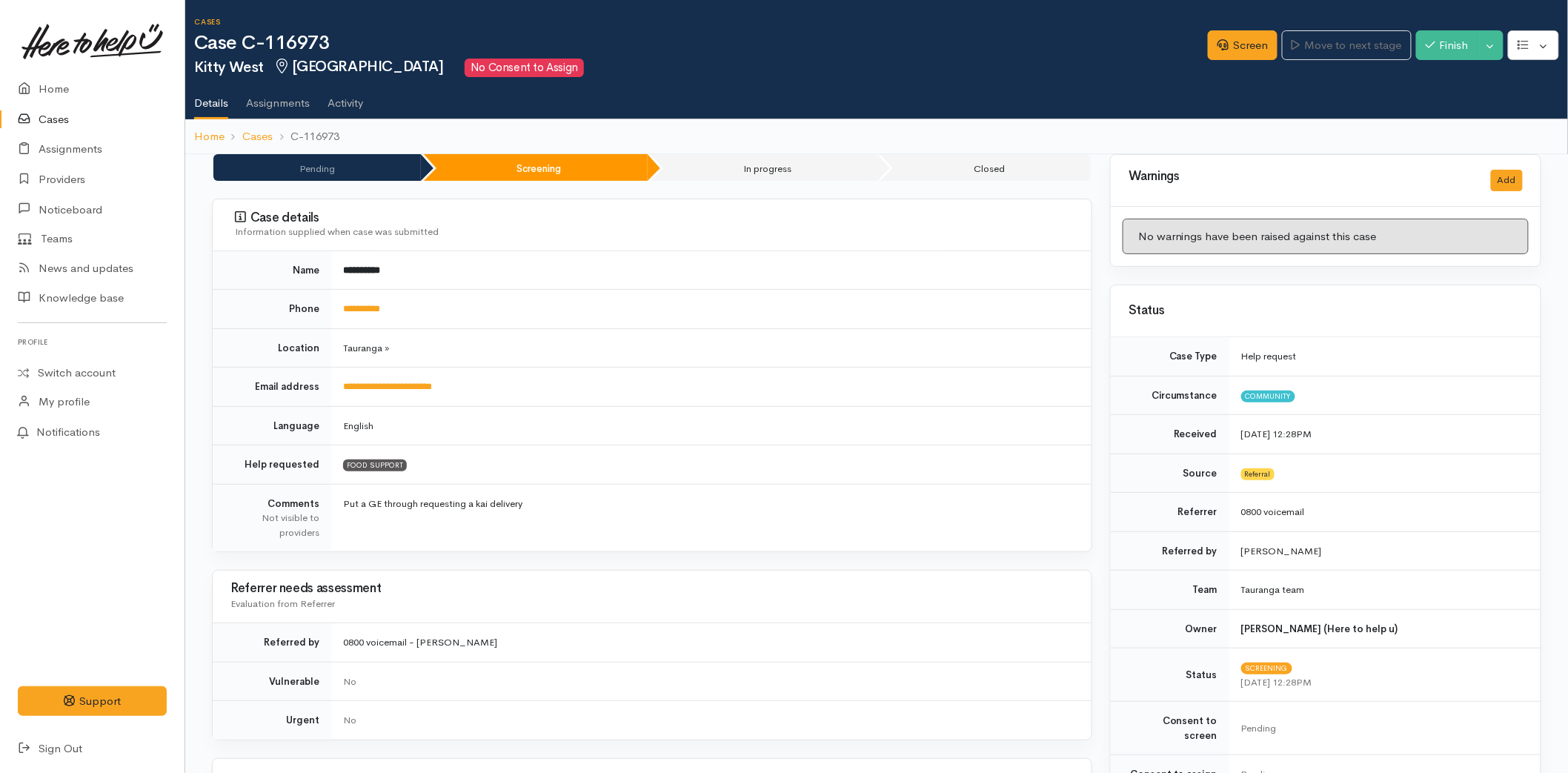
click at [381, 305] on link "**********" at bounding box center [362, 308] width 37 height 9
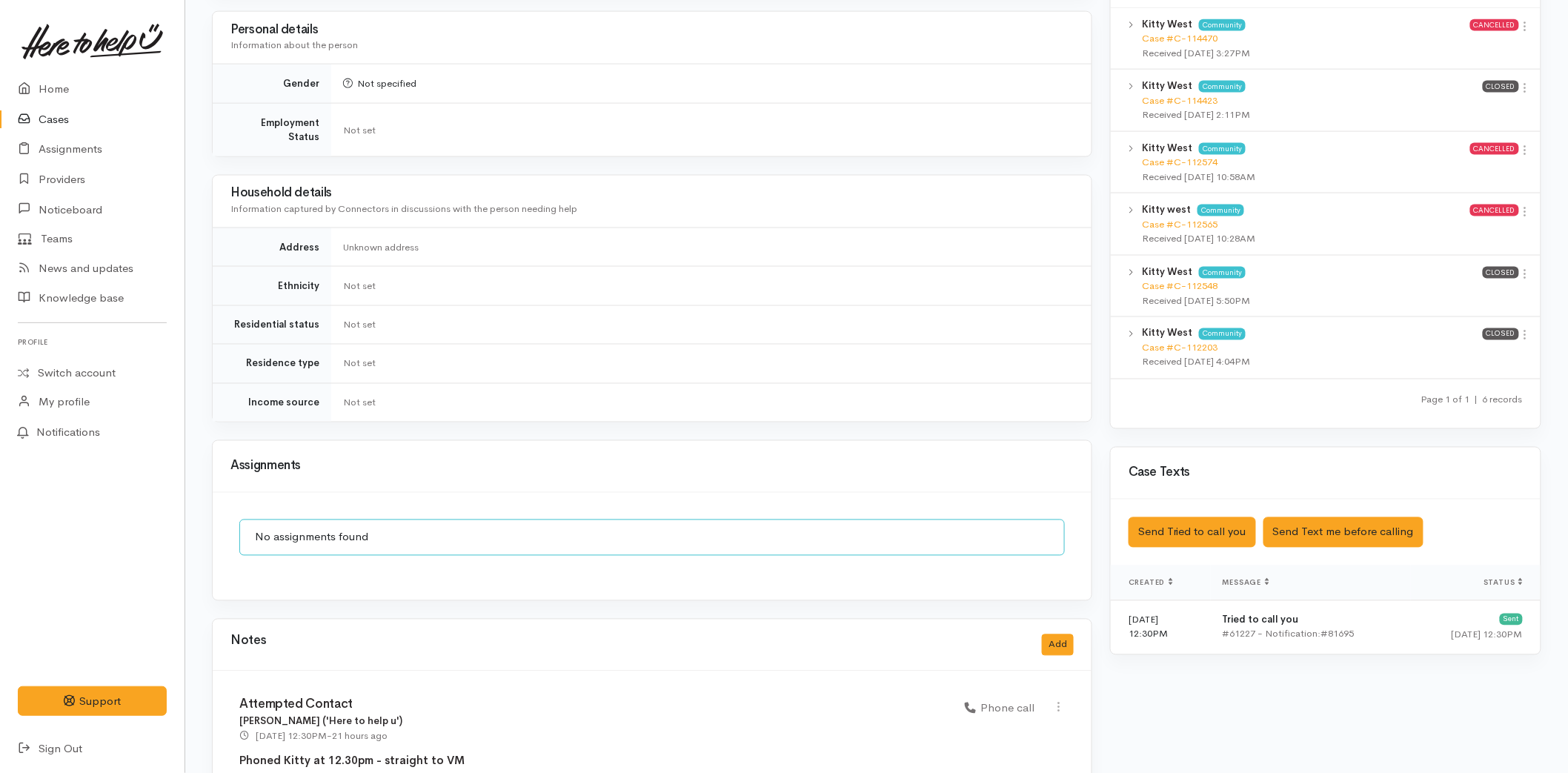
scroll to position [942, 0]
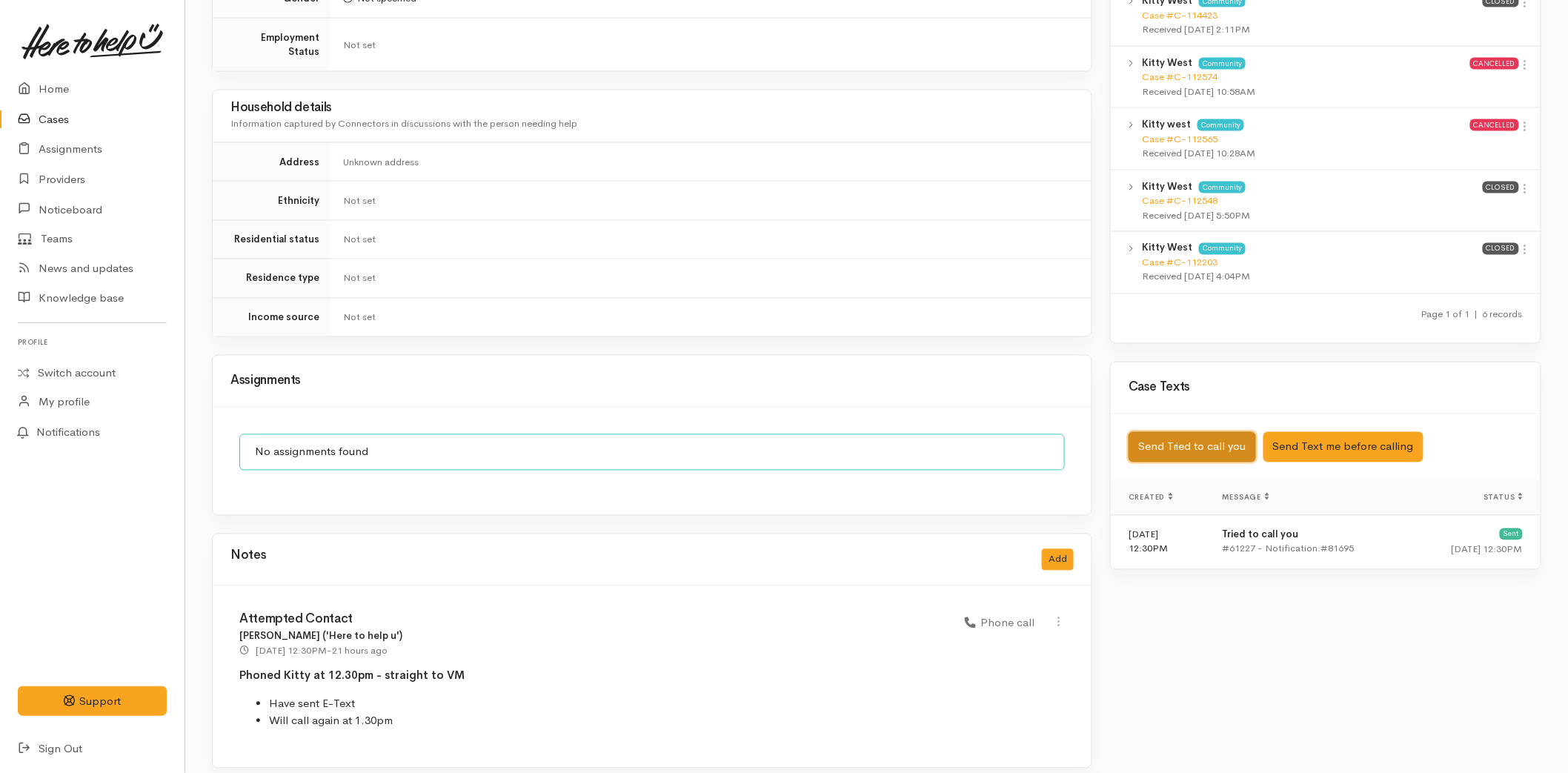
click at [1221, 438] on button "Send Tried to call you" at bounding box center [1193, 448] width 127 height 31
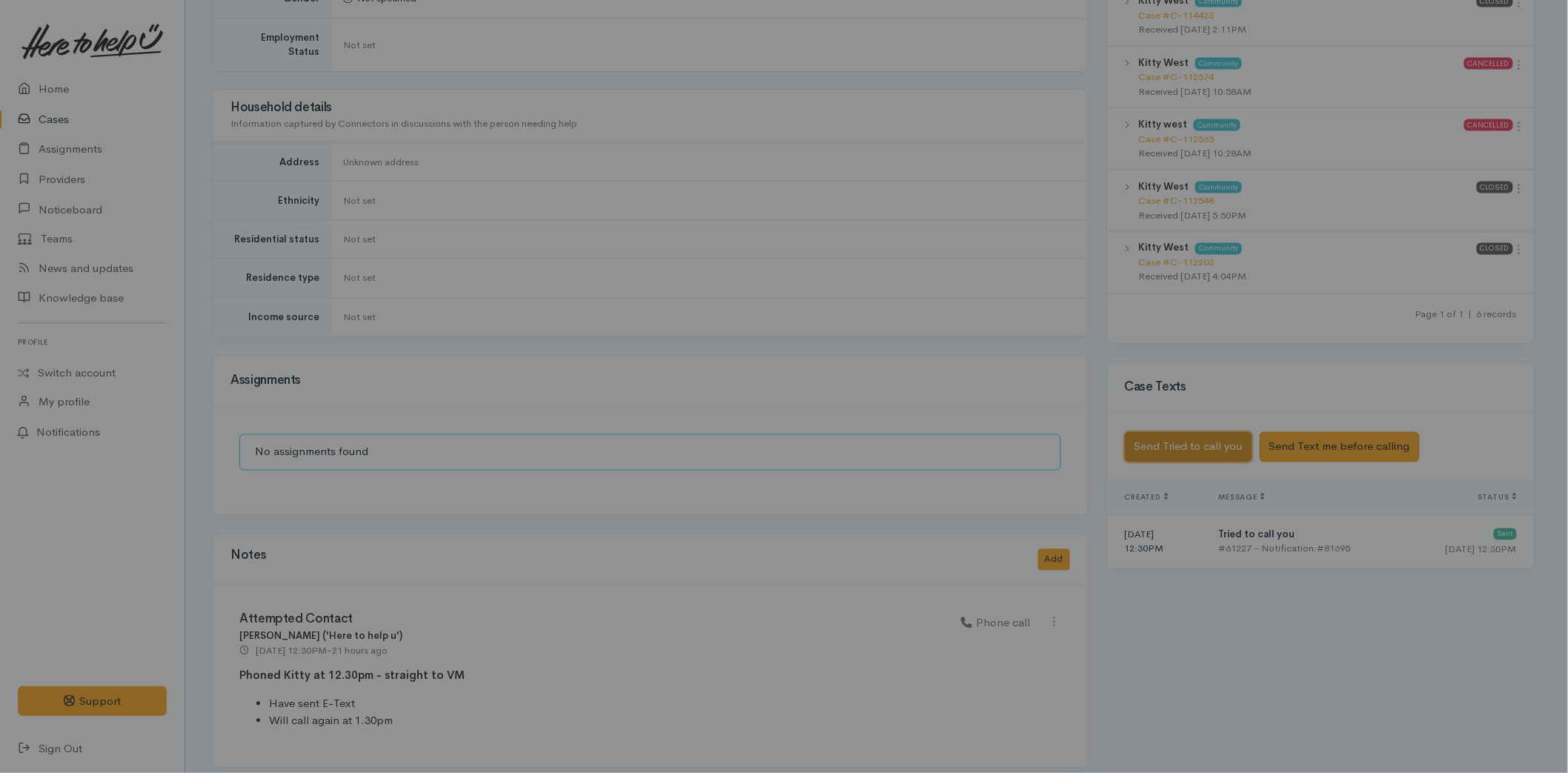
scroll to position [929, 0]
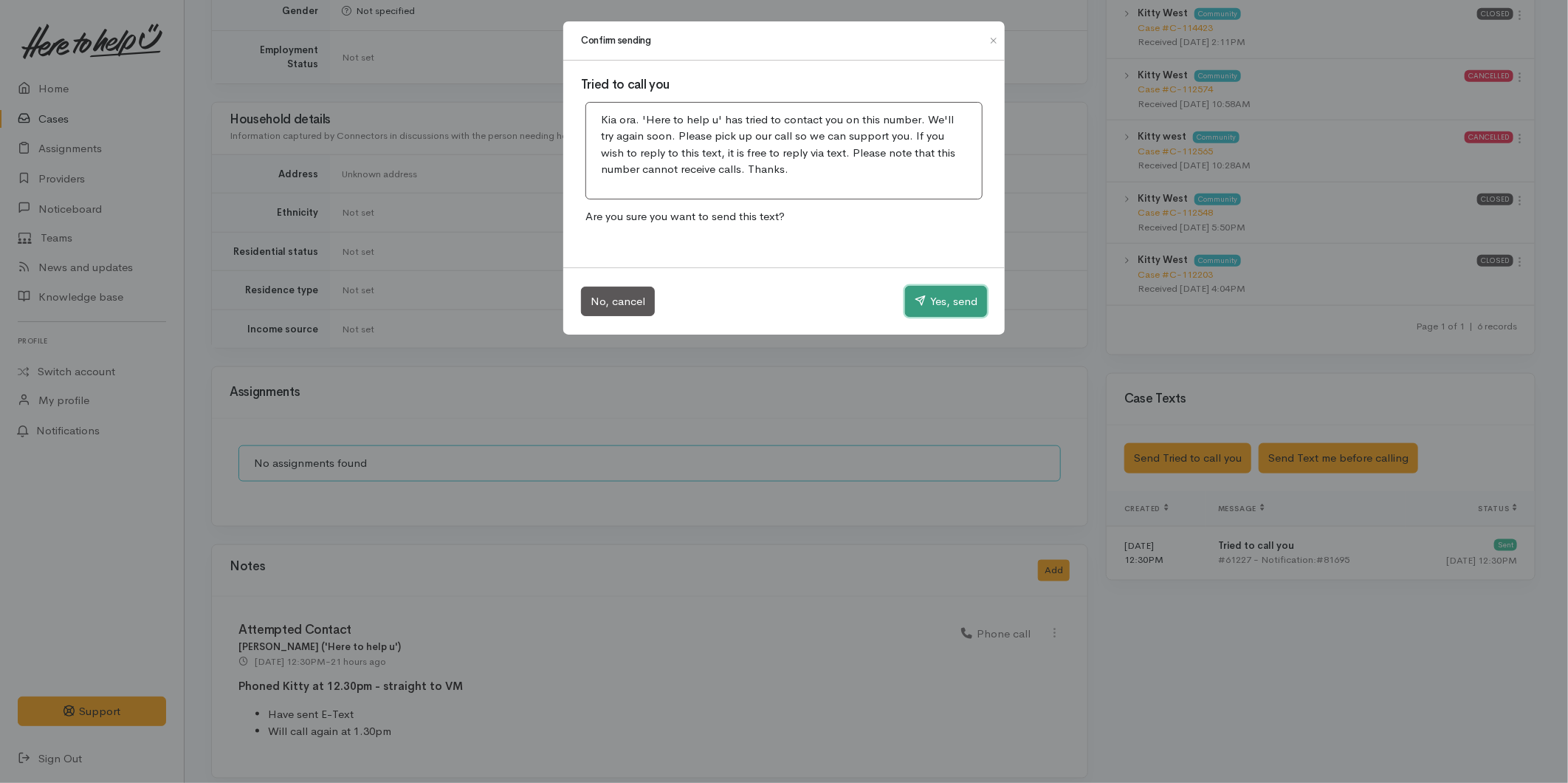
click at [924, 296] on button "Yes, send" at bounding box center [946, 301] width 82 height 31
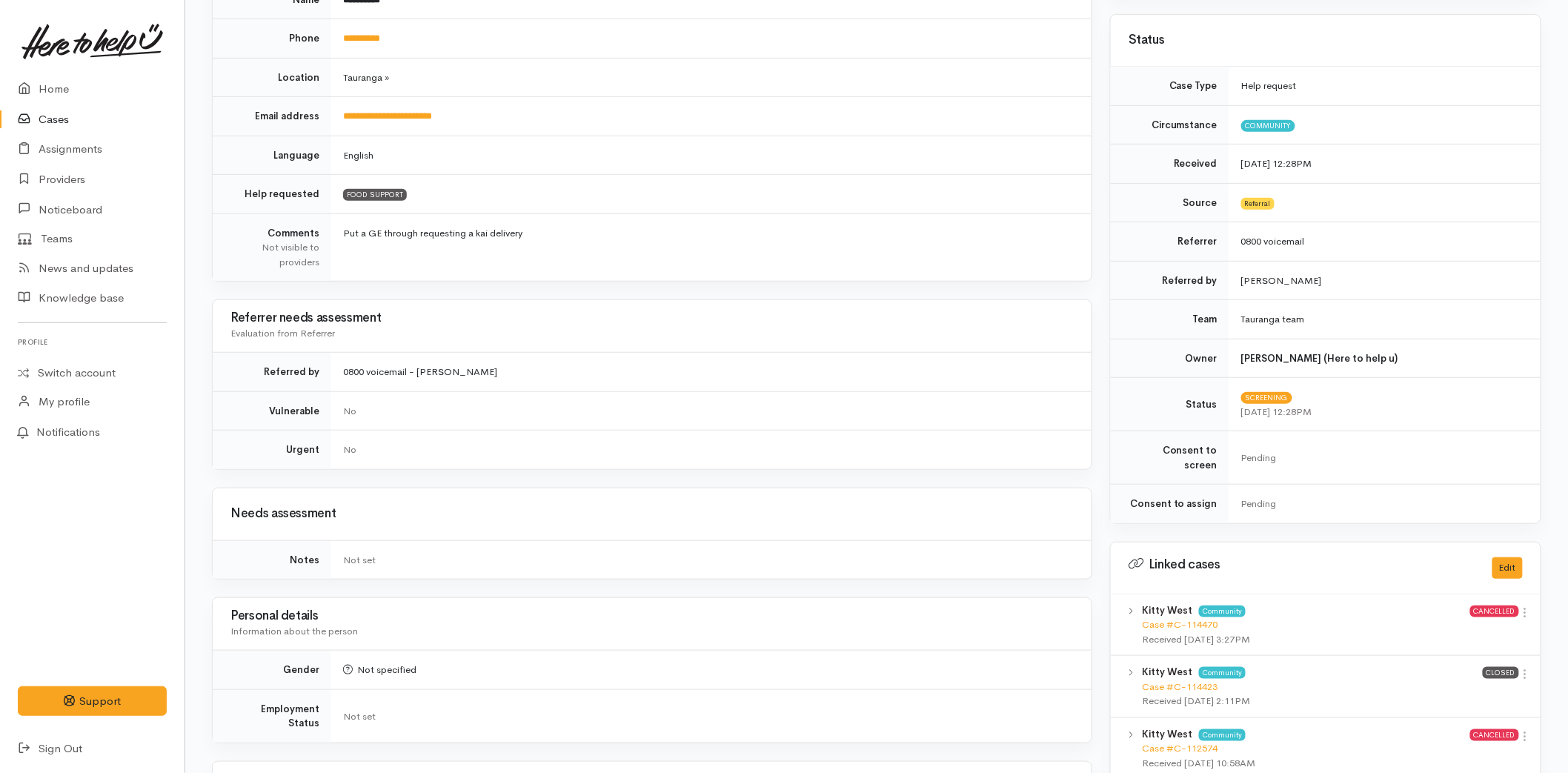
scroll to position [0, 0]
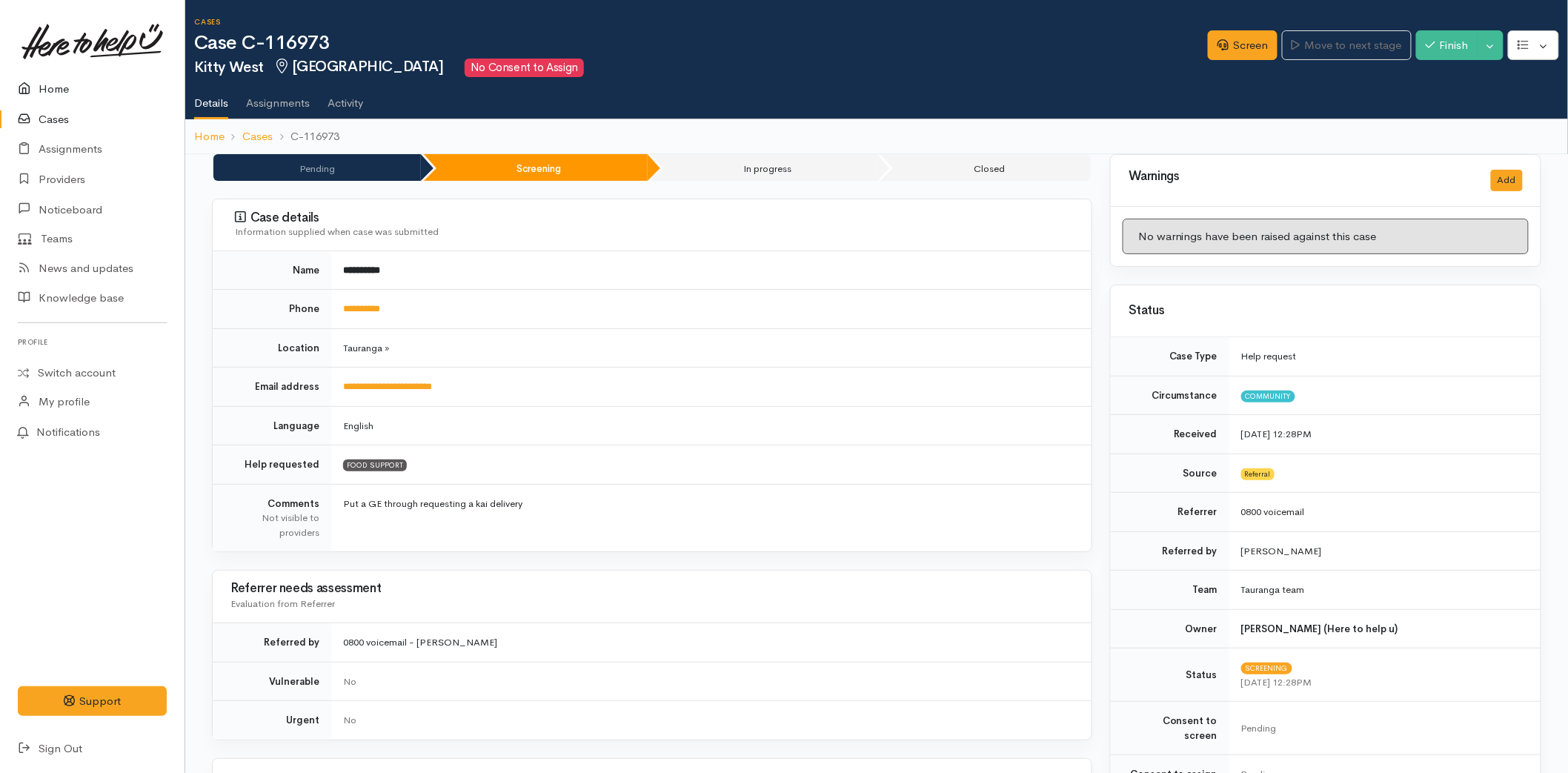
click at [26, 85] on icon at bounding box center [28, 89] width 20 height 19
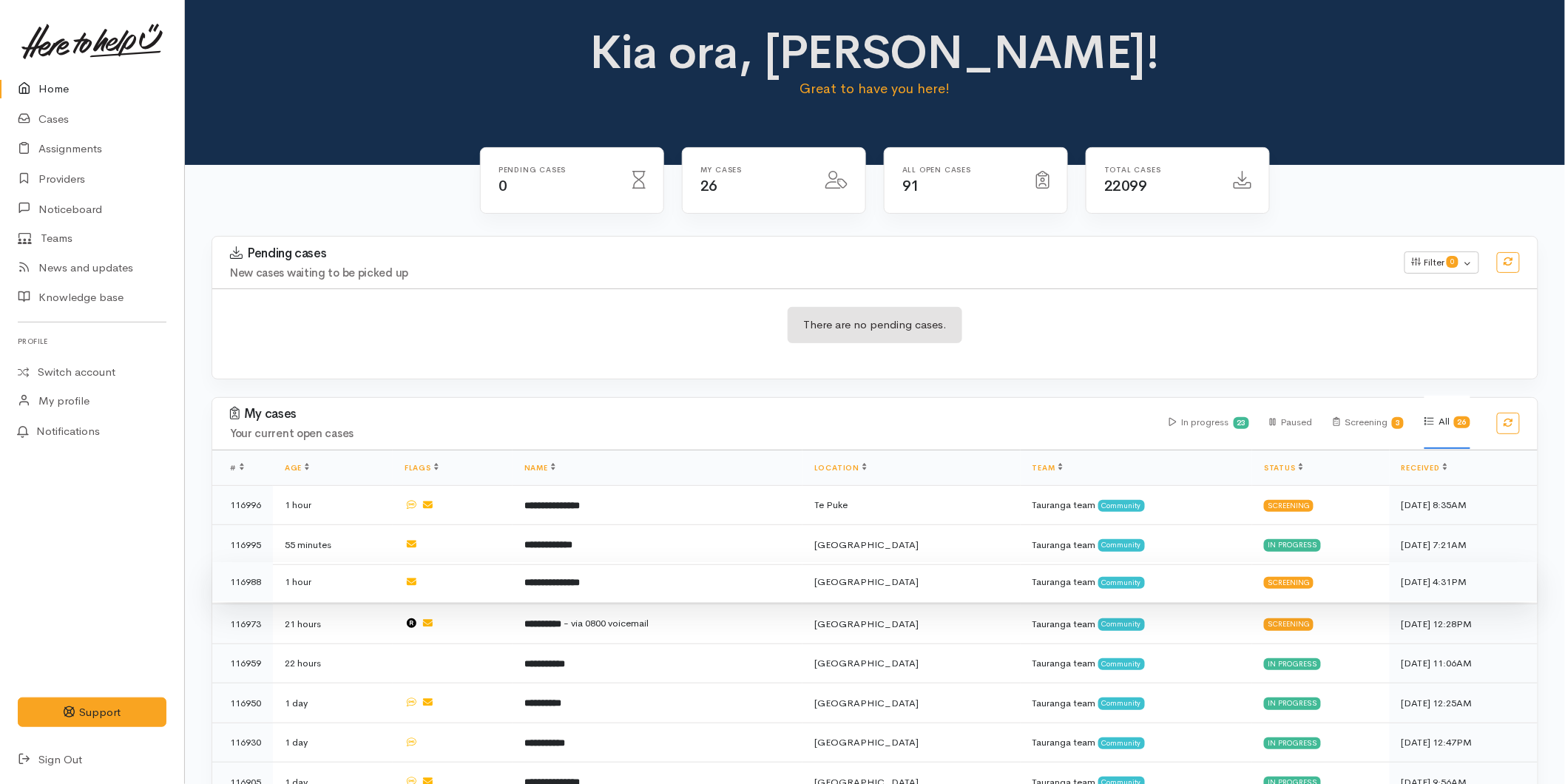
click at [616, 582] on td "**********" at bounding box center [658, 581] width 290 height 40
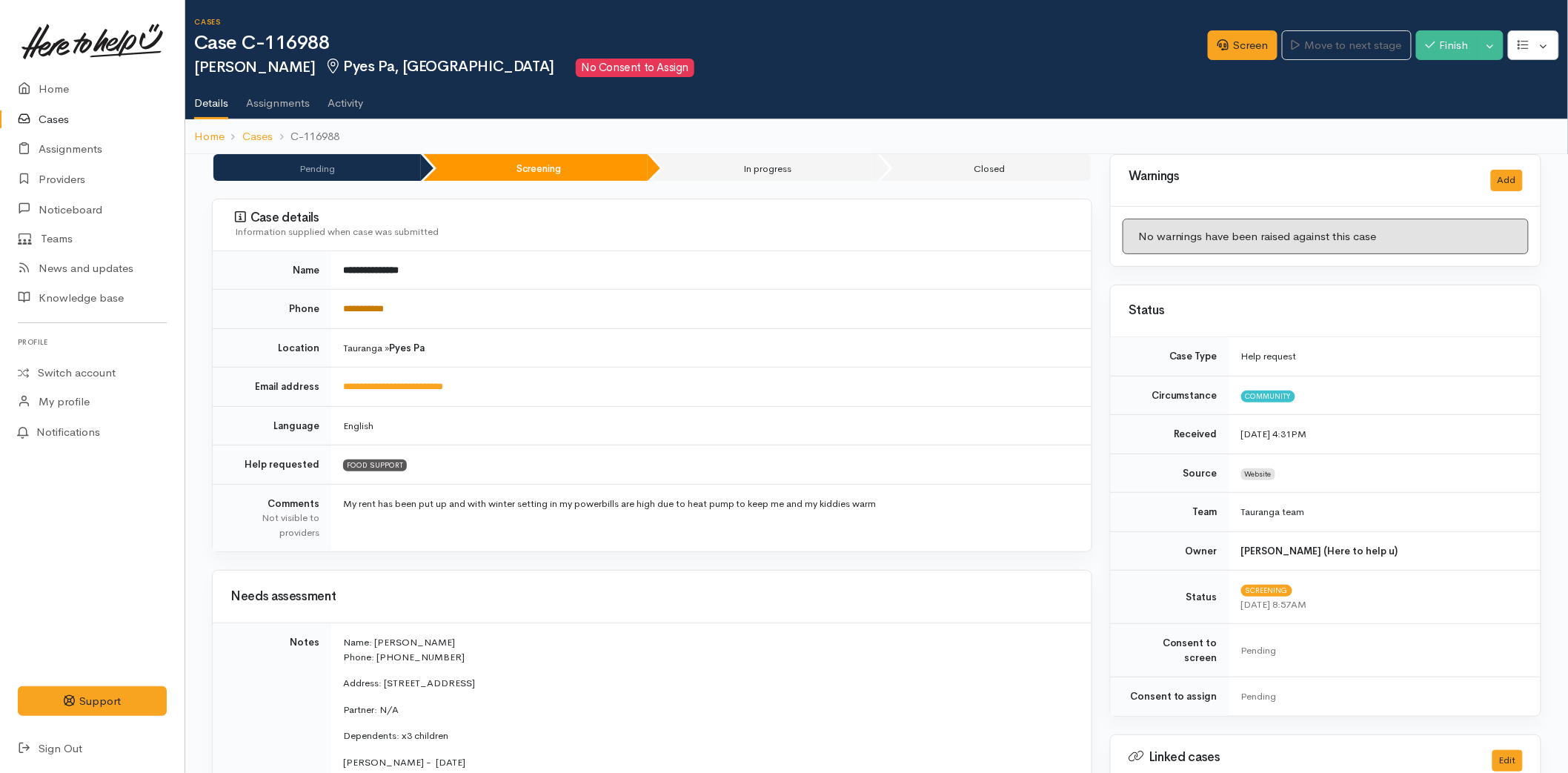
click at [367, 304] on link "**********" at bounding box center [364, 308] width 41 height 9
click at [1251, 48] on link "Screen" at bounding box center [1243, 46] width 70 height 31
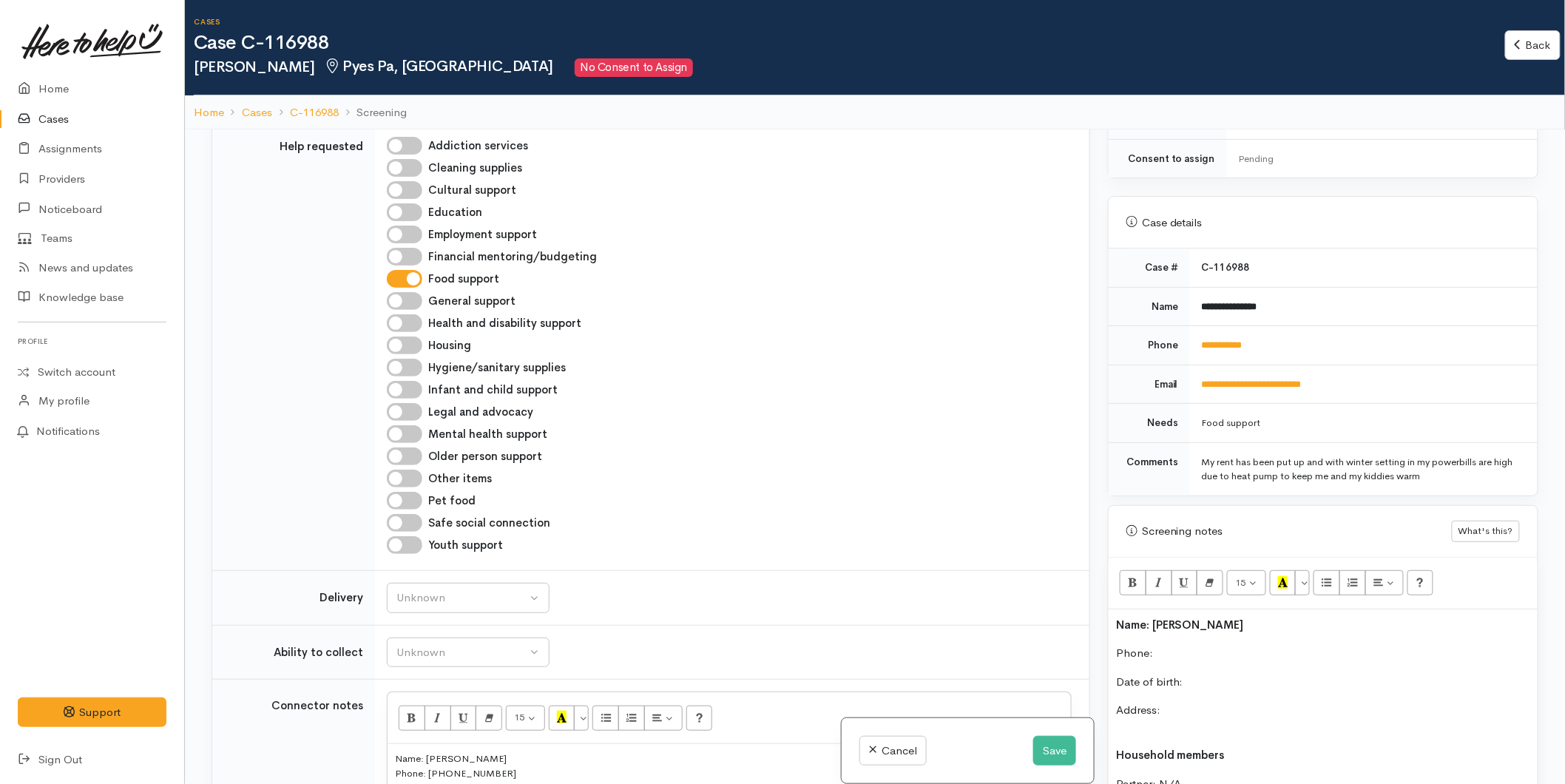
scroll to position [492, 0]
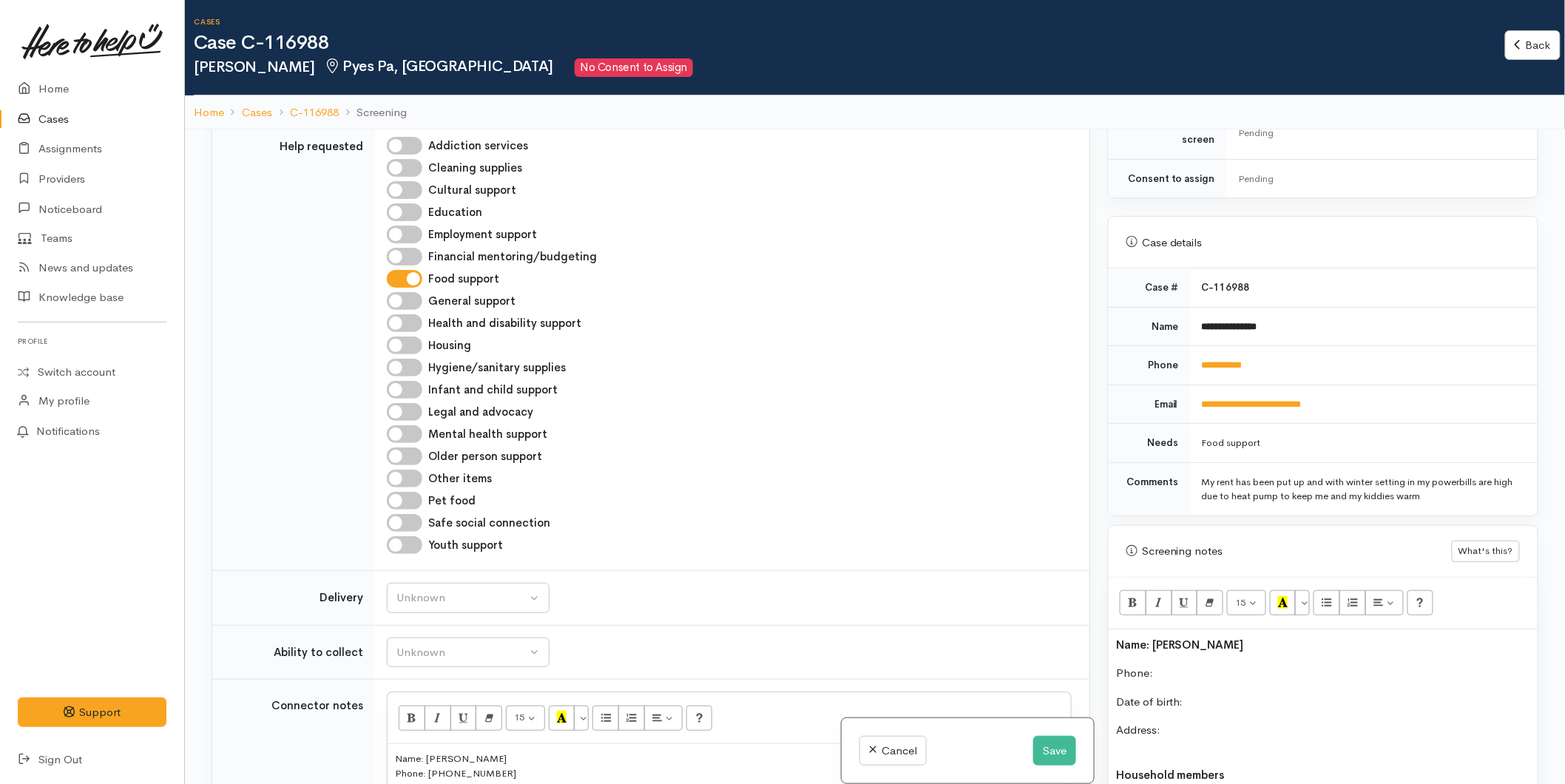
drag, startPoint x: 1172, startPoint y: 648, endPoint x: 1172, endPoint y: 656, distance: 8.0
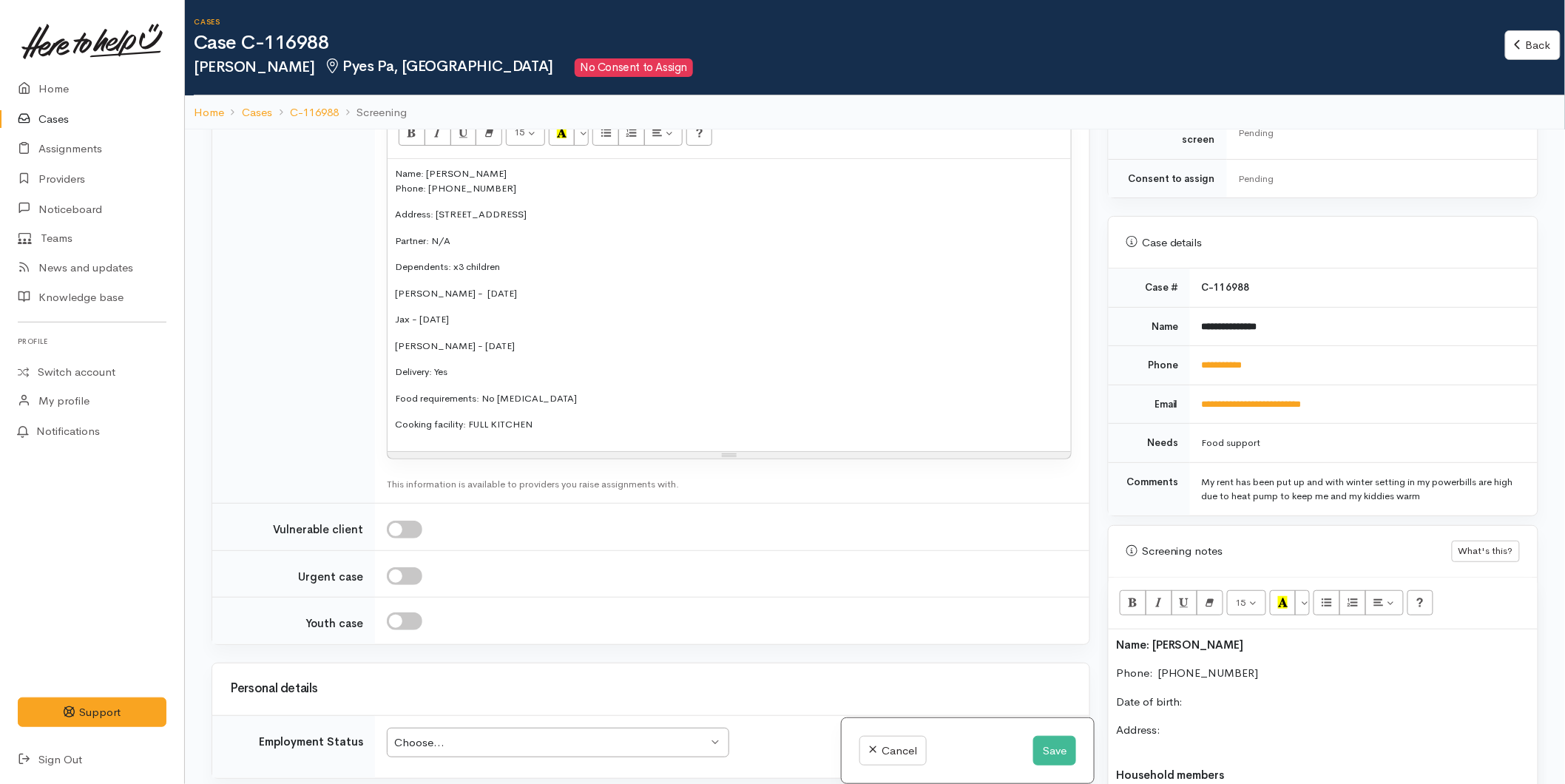
scroll to position [1561, 0]
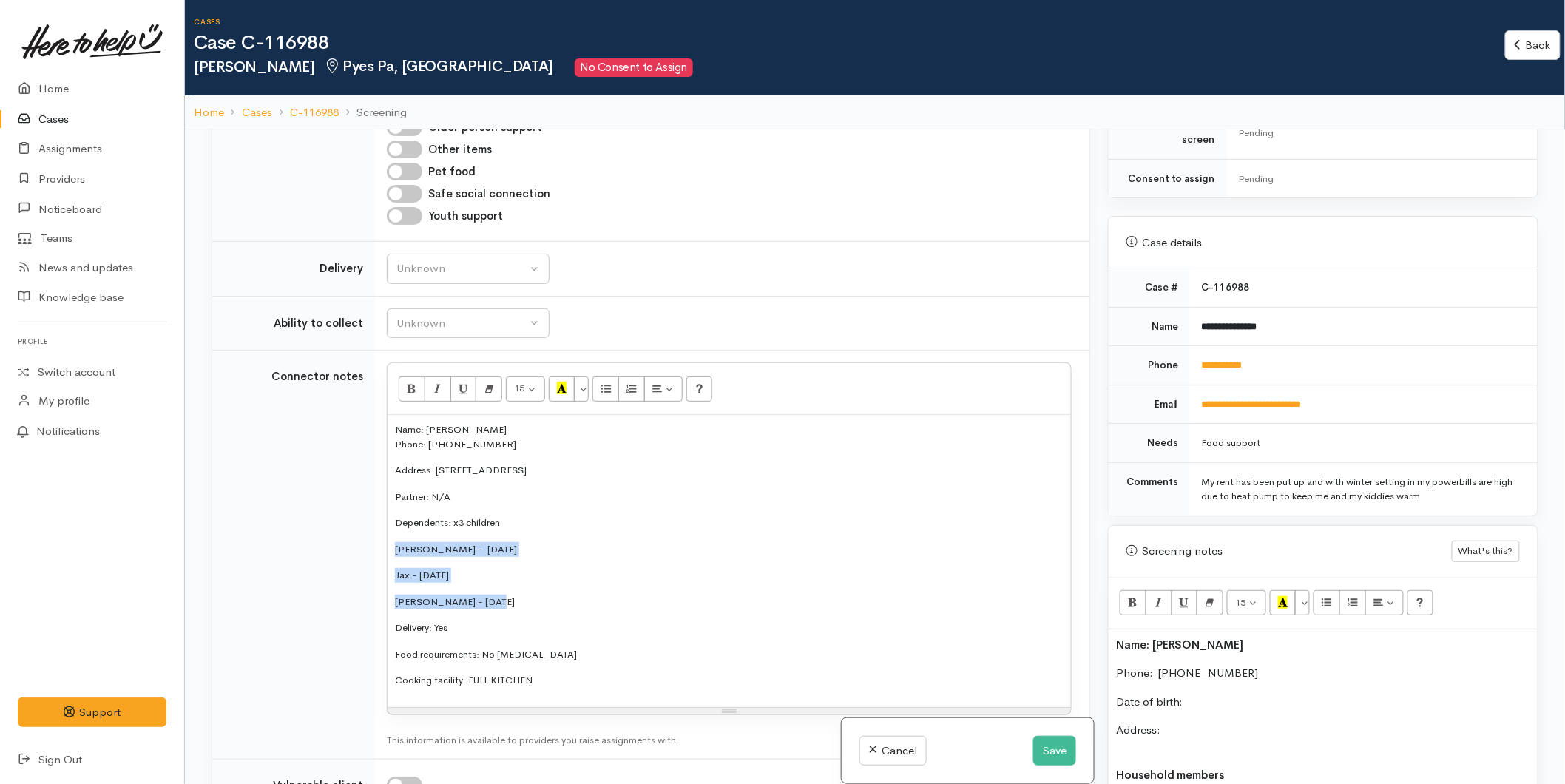
drag, startPoint x: 510, startPoint y: 498, endPoint x: 382, endPoint y: 435, distance: 142.7
click at [382, 435] on td "<p style="font-size: 13px">Name: Krystal Cochran<br>Phone: 02040775439</p><p st…" at bounding box center [732, 555] width 715 height 409
copy div "Bella Rose - 04/12/2012 Jax - 10/05/2017 William - 01/07/2019"
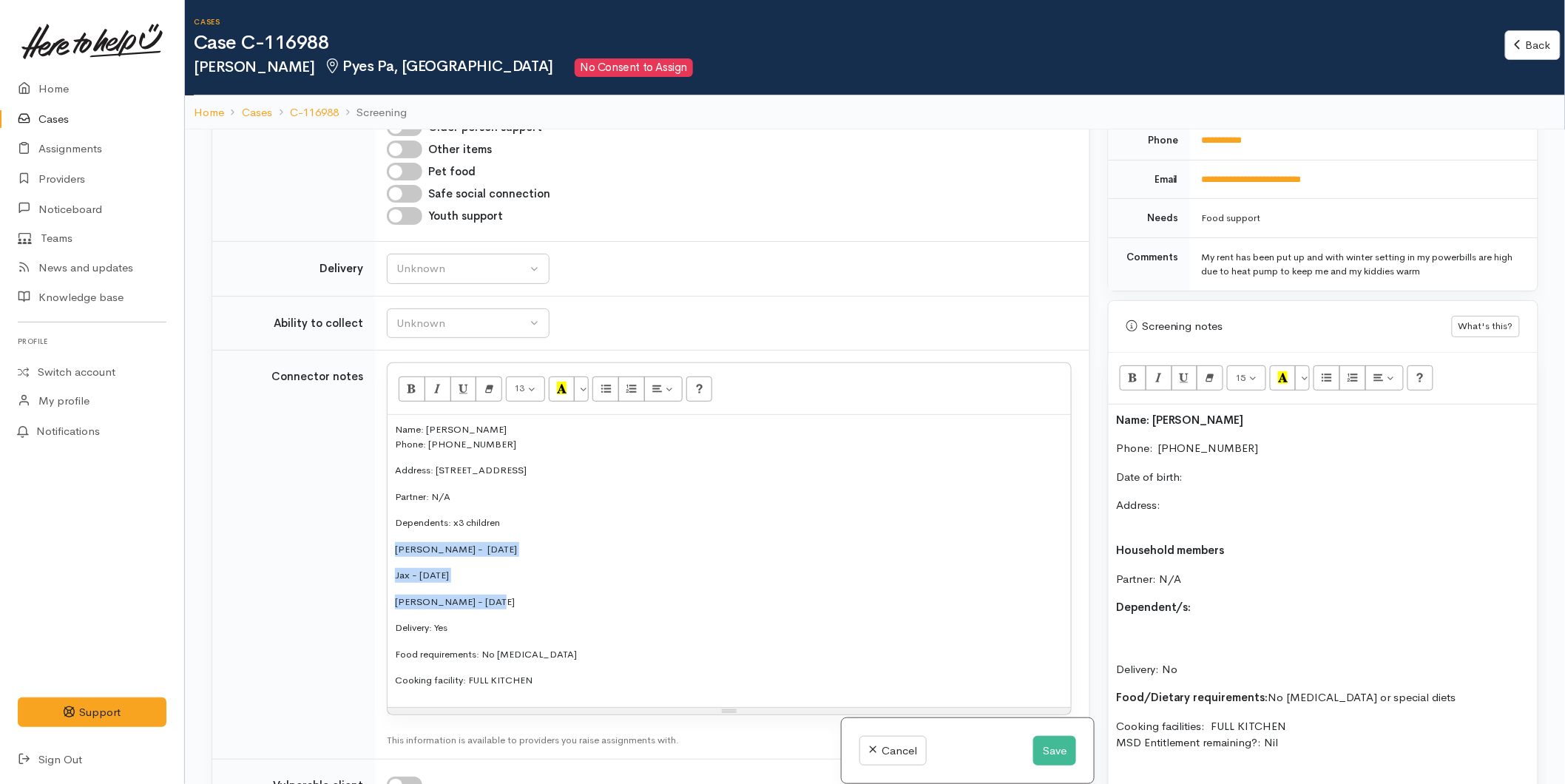
scroll to position [739, 0]
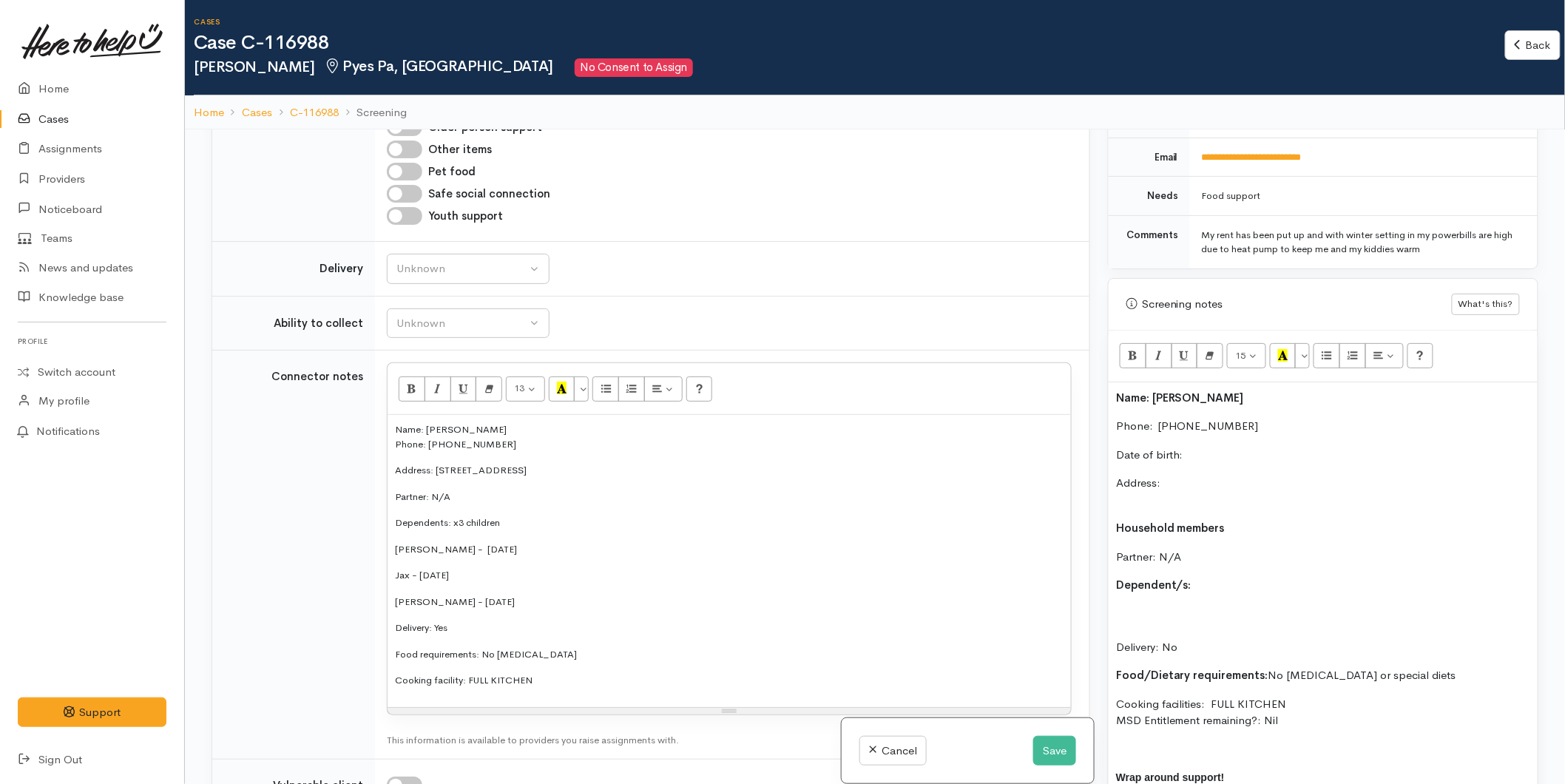
click at [1244, 562] on div "Name: Krystal Cochran Phone:  02040775439 Date of birth: Address: Household mem…" at bounding box center [1323, 622] width 429 height 480
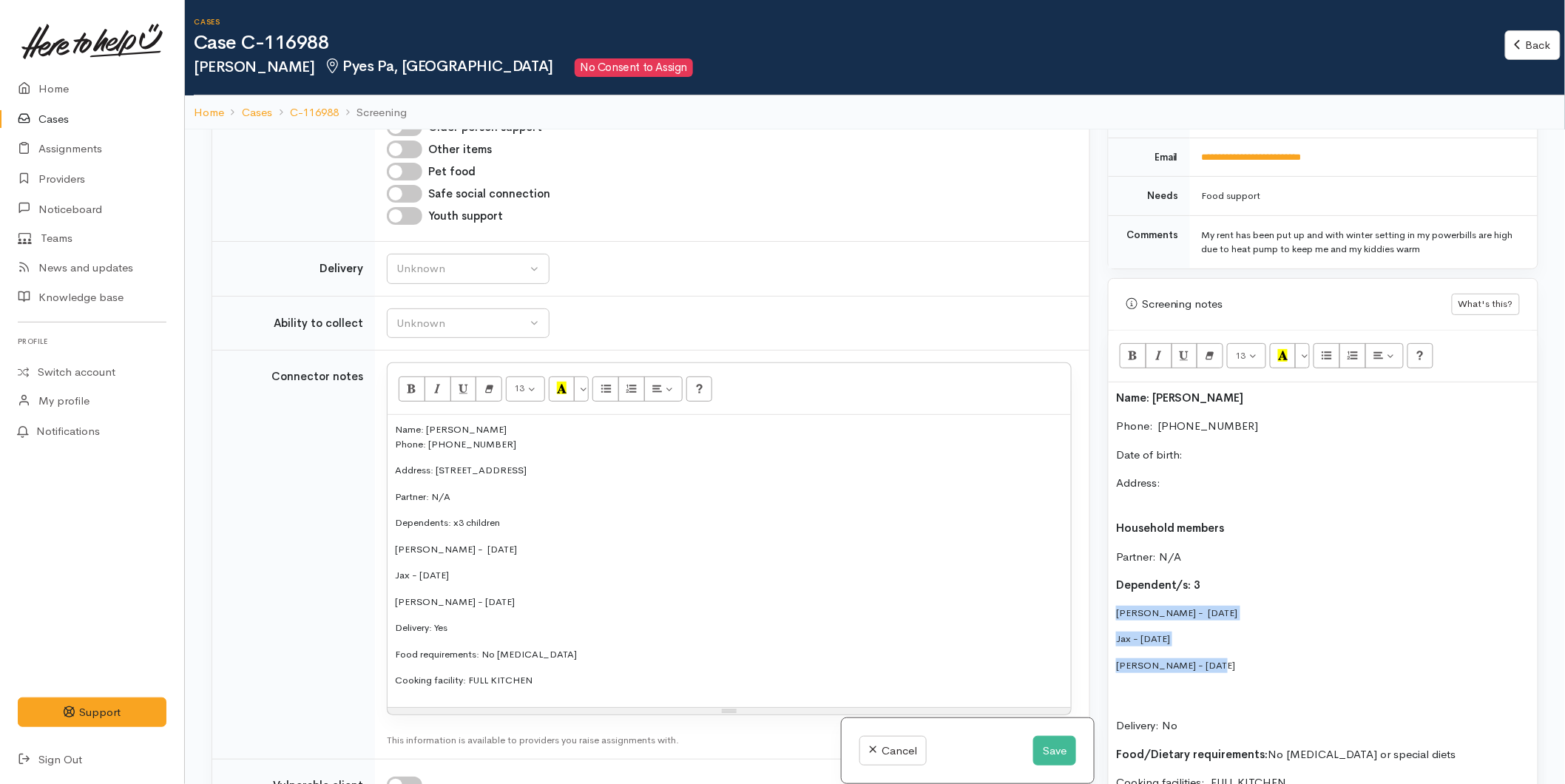
drag, startPoint x: 1220, startPoint y: 654, endPoint x: 1115, endPoint y: 598, distance: 119.0
click at [1115, 598] on div "Name: Krystal Cochran Phone:  02040775439 Date of birth: Address: Household mem…" at bounding box center [1323, 662] width 429 height 559
click at [1306, 343] on button "More Color" at bounding box center [1302, 356] width 14 height 25
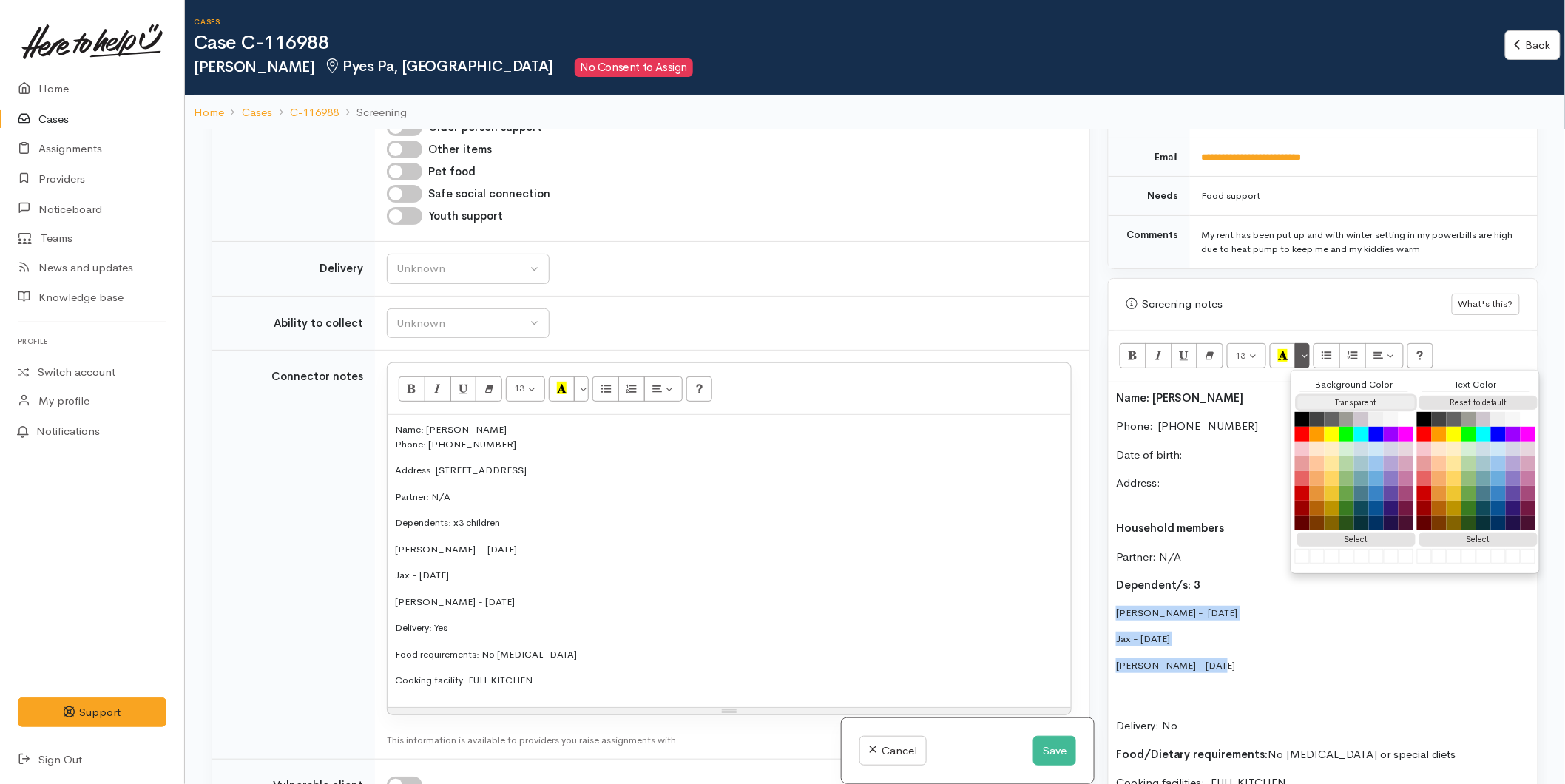
drag, startPoint x: 1333, startPoint y: 391, endPoint x: 1350, endPoint y: 395, distance: 17.5
click at [1332, 396] on button "Transparent" at bounding box center [1356, 403] width 119 height 14
click at [1446, 396] on button "Reset to default" at bounding box center [1479, 403] width 119 height 14
click at [1151, 691] on p "Delivery: No" at bounding box center [1323, 715] width 415 height 50
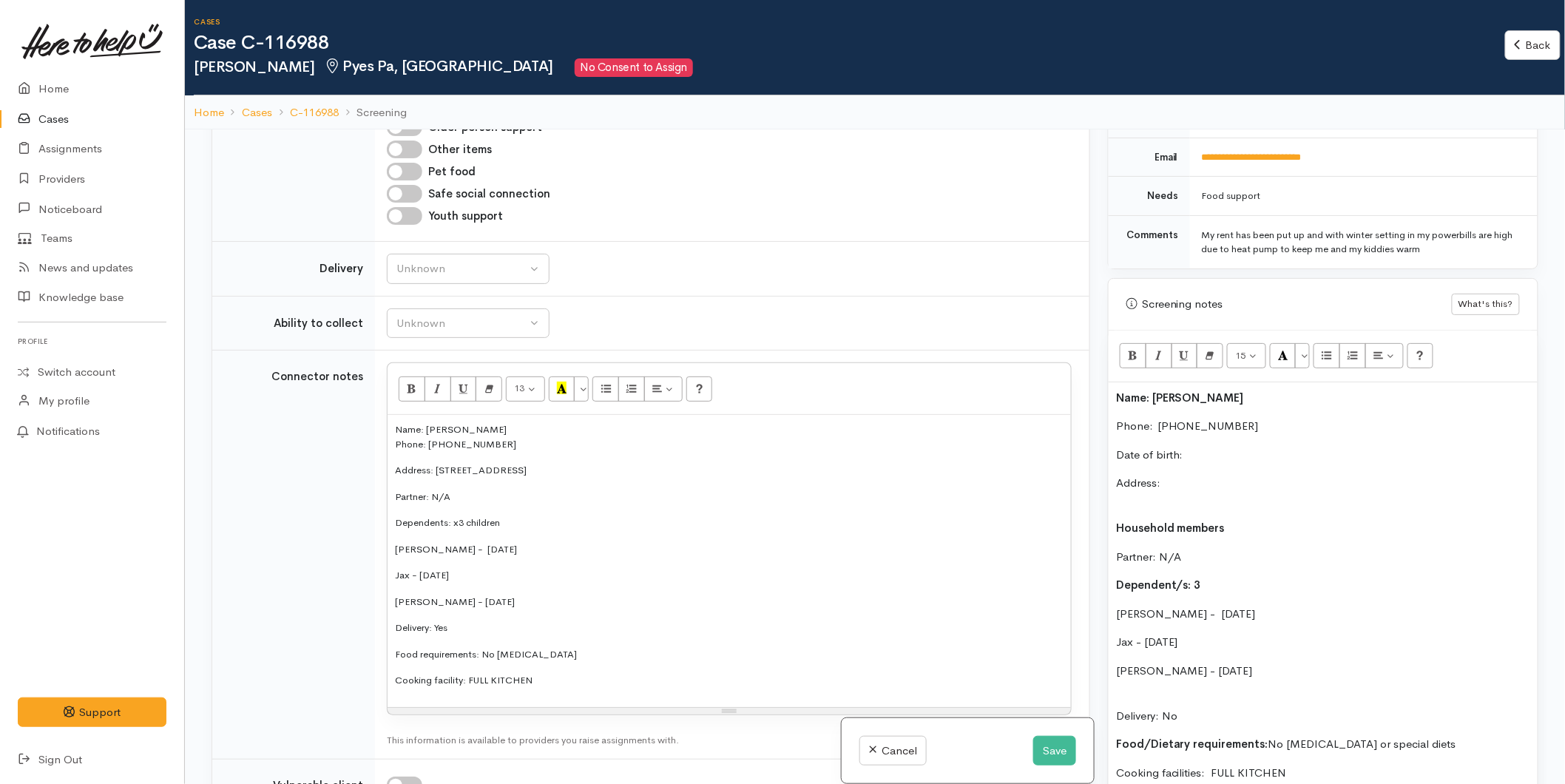
click at [1150, 676] on div "Name: Krystal Cochran Phone:  02040775439 Date of birth: Address: Household mem…" at bounding box center [1323, 656] width 429 height 548
click at [1219, 434] on div "Name: Krystal Cochran Phone:  02040775439 Date of birth: Address: Household mem…" at bounding box center [1323, 648] width 429 height 532
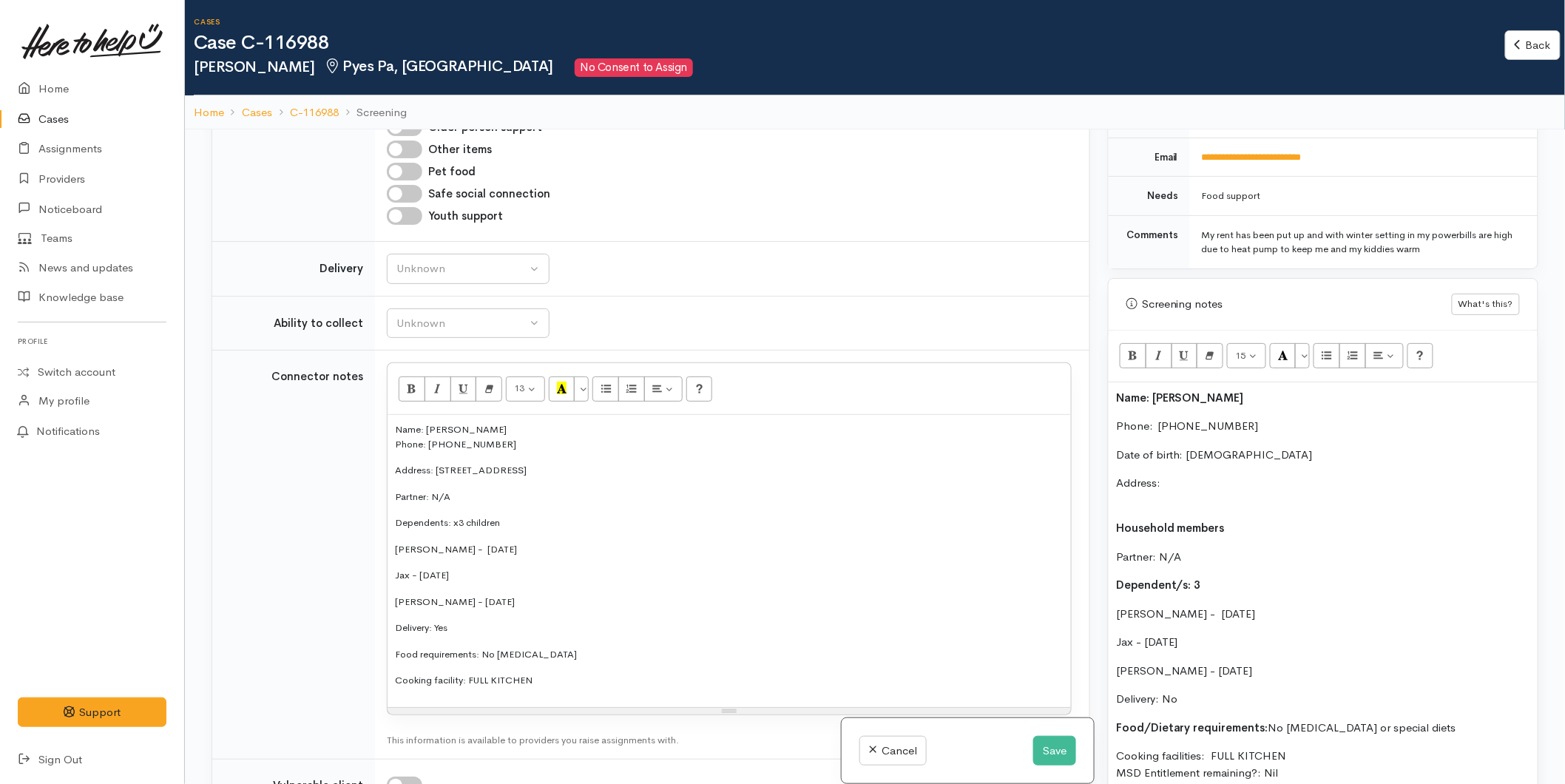
click at [1166, 606] on p "Bella Rose - 04/12/2012" at bounding box center [1323, 614] width 415 height 17
drag, startPoint x: 1211, startPoint y: 598, endPoint x: 1172, endPoint y: 603, distance: 39.3
click at [1172, 606] on p "Bella Rose Cochran - 04/12/2012" at bounding box center [1323, 614] width 415 height 17
copy p "Cochran"
click at [1134, 634] on p "Jax - 10/05/2017" at bounding box center [1323, 642] width 415 height 17
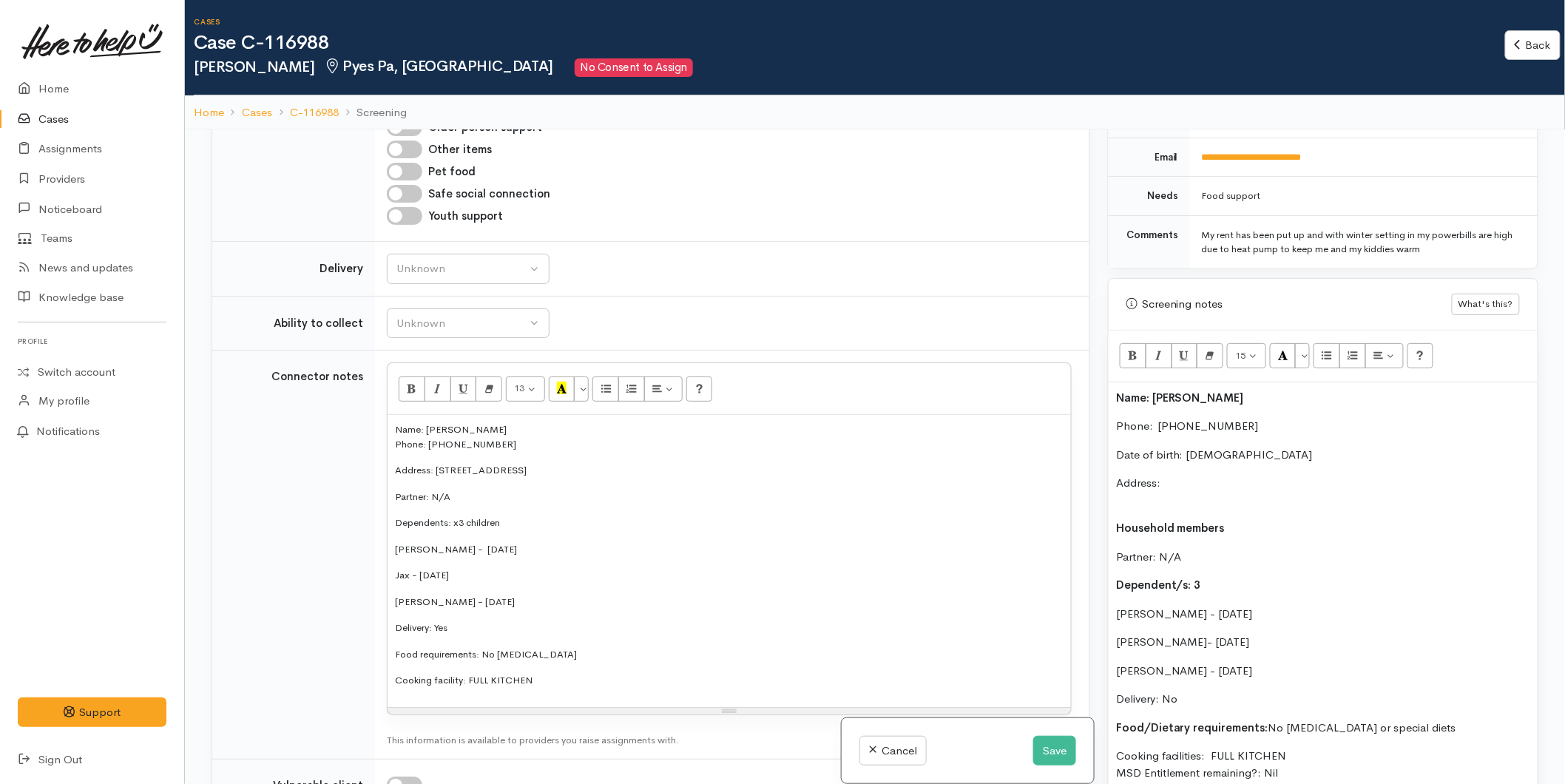
click at [1158, 663] on p "William - 01/07/2019" at bounding box center [1323, 671] width 415 height 17
drag, startPoint x: 555, startPoint y: 580, endPoint x: 348, endPoint y: 318, distance: 333.9
click at [348, 351] on tr "Connector notes <p style="font-size: 13px">Name: Krystal Cochran<br>Phone: 0204…" at bounding box center [650, 555] width 877 height 409
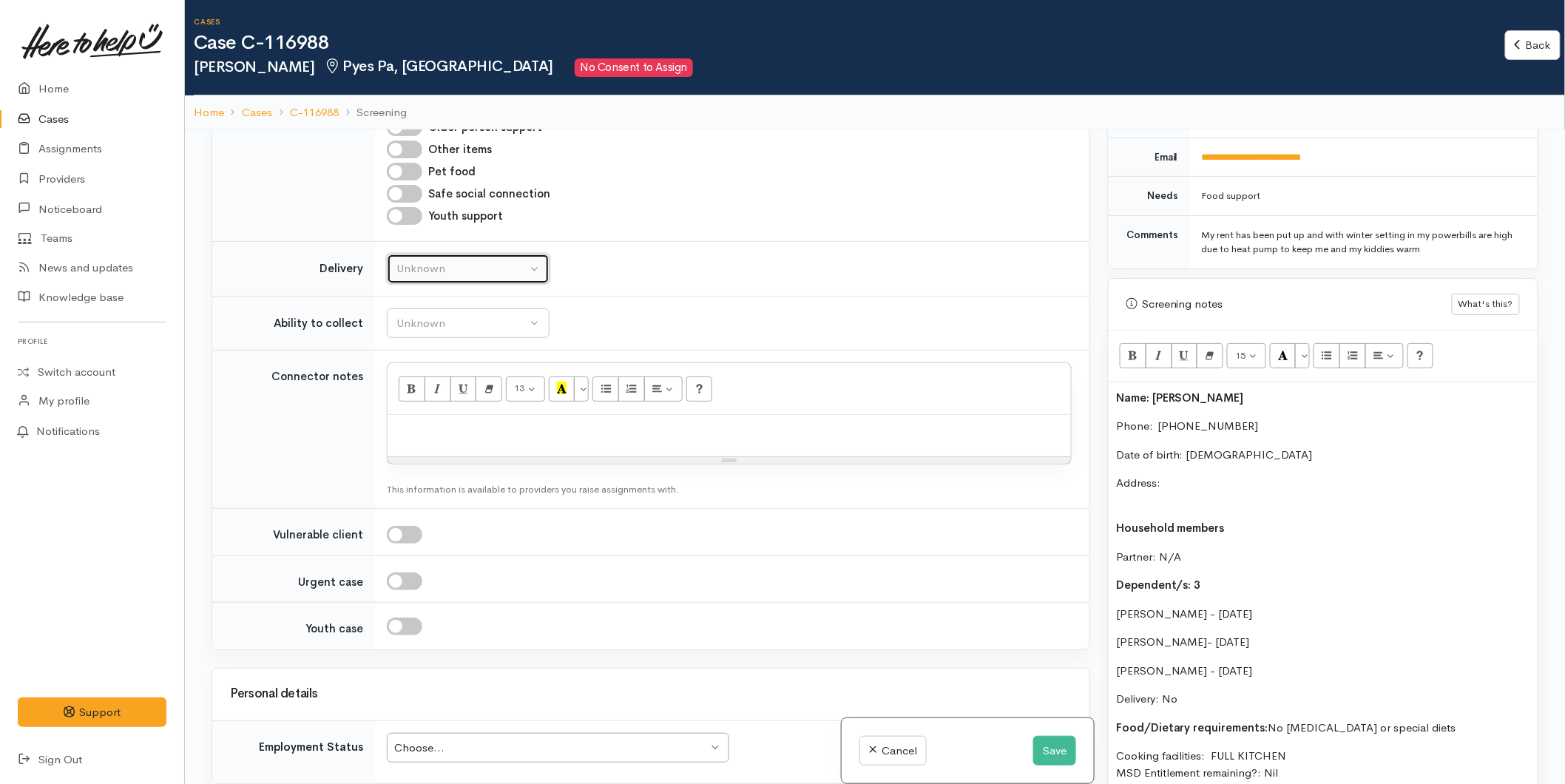
click at [412, 260] on div "Unknown" at bounding box center [462, 269] width 131 height 17
click at [433, 353] on span "Delivery needed" at bounding box center [445, 361] width 80 height 17
select select "3"
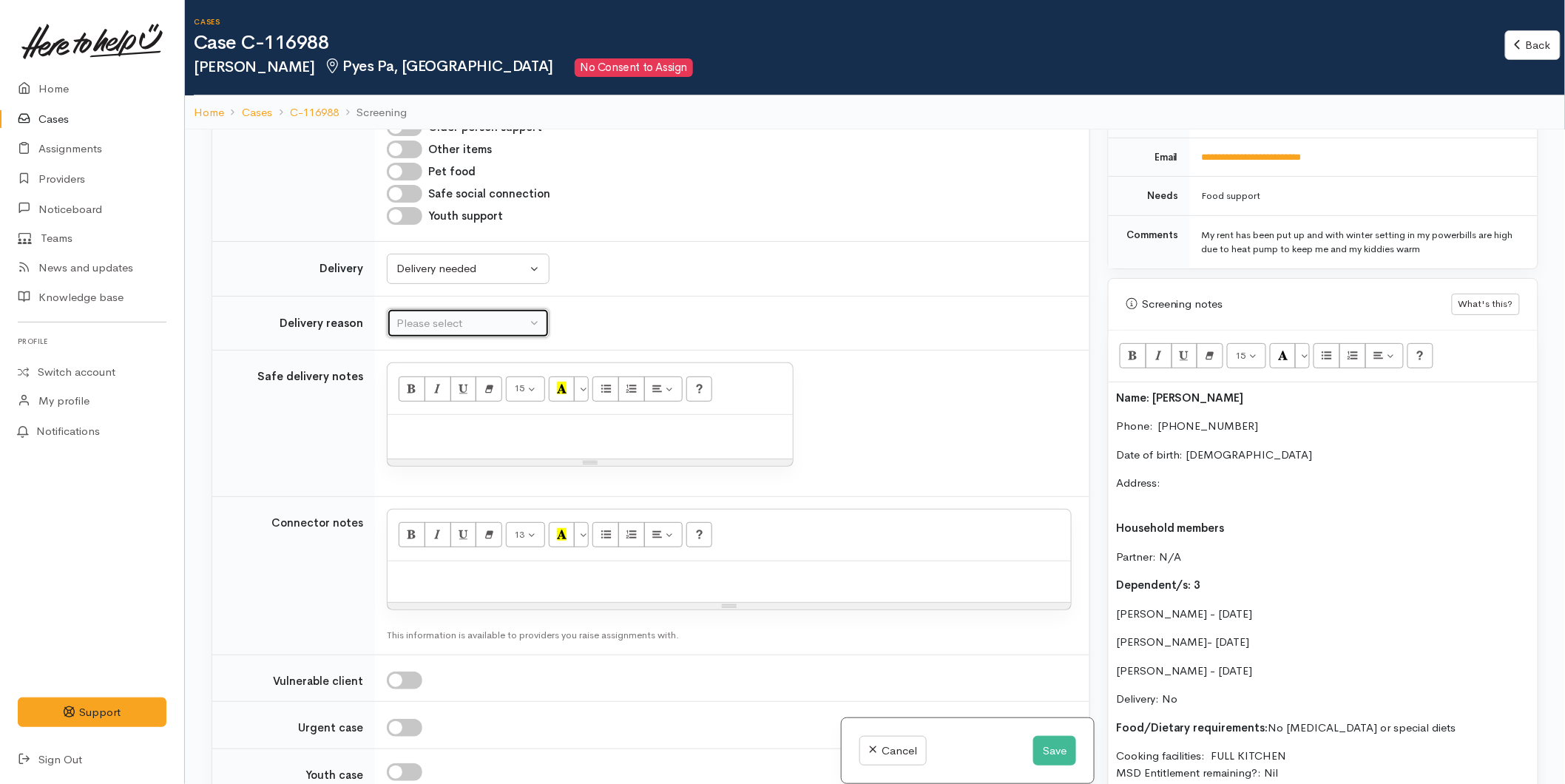
click at [432, 315] on div "Please select" at bounding box center [462, 324] width 131 height 17
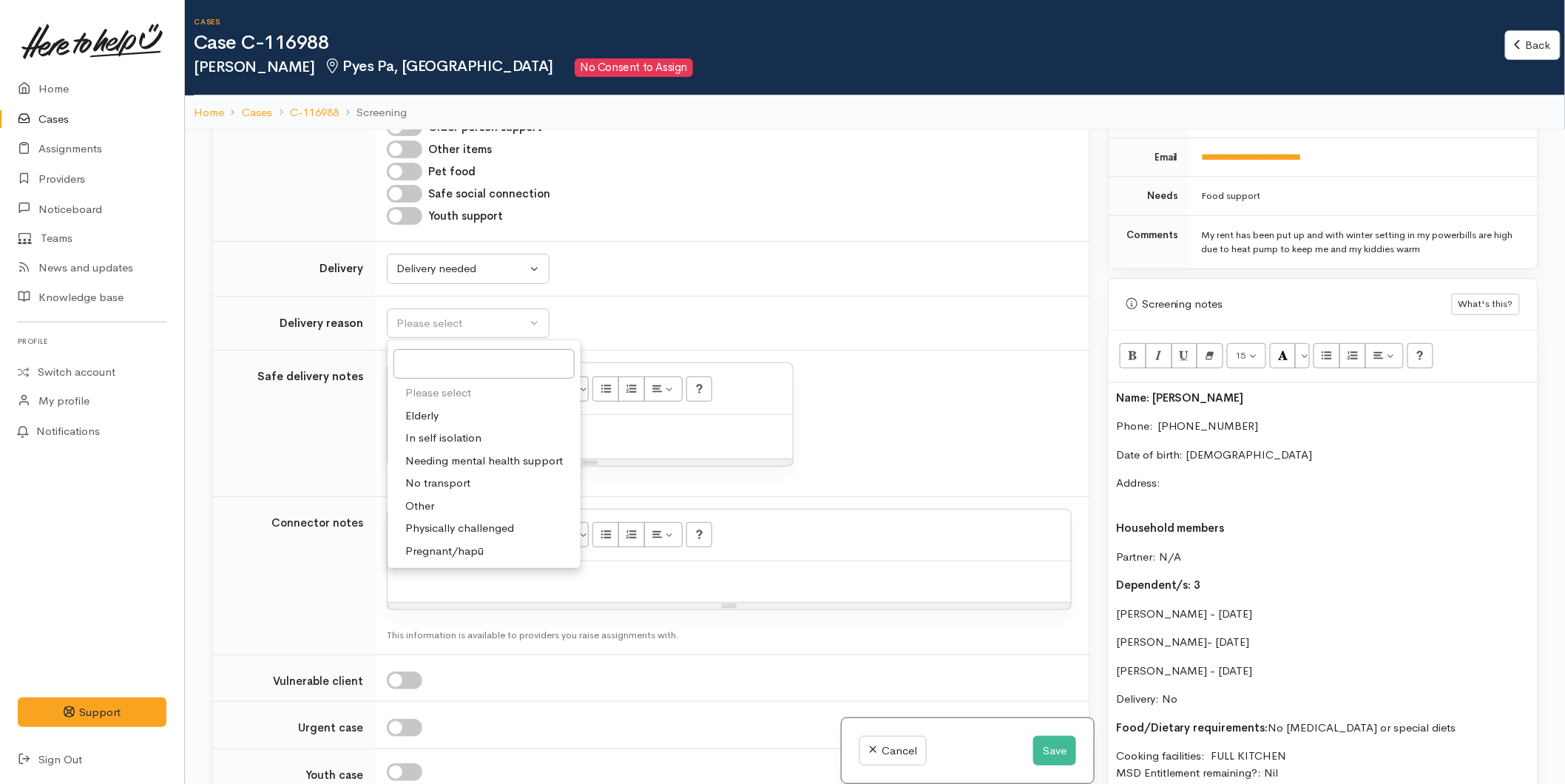
click at [448, 475] on span "No transport" at bounding box center [437, 483] width 65 height 17
select select "2"
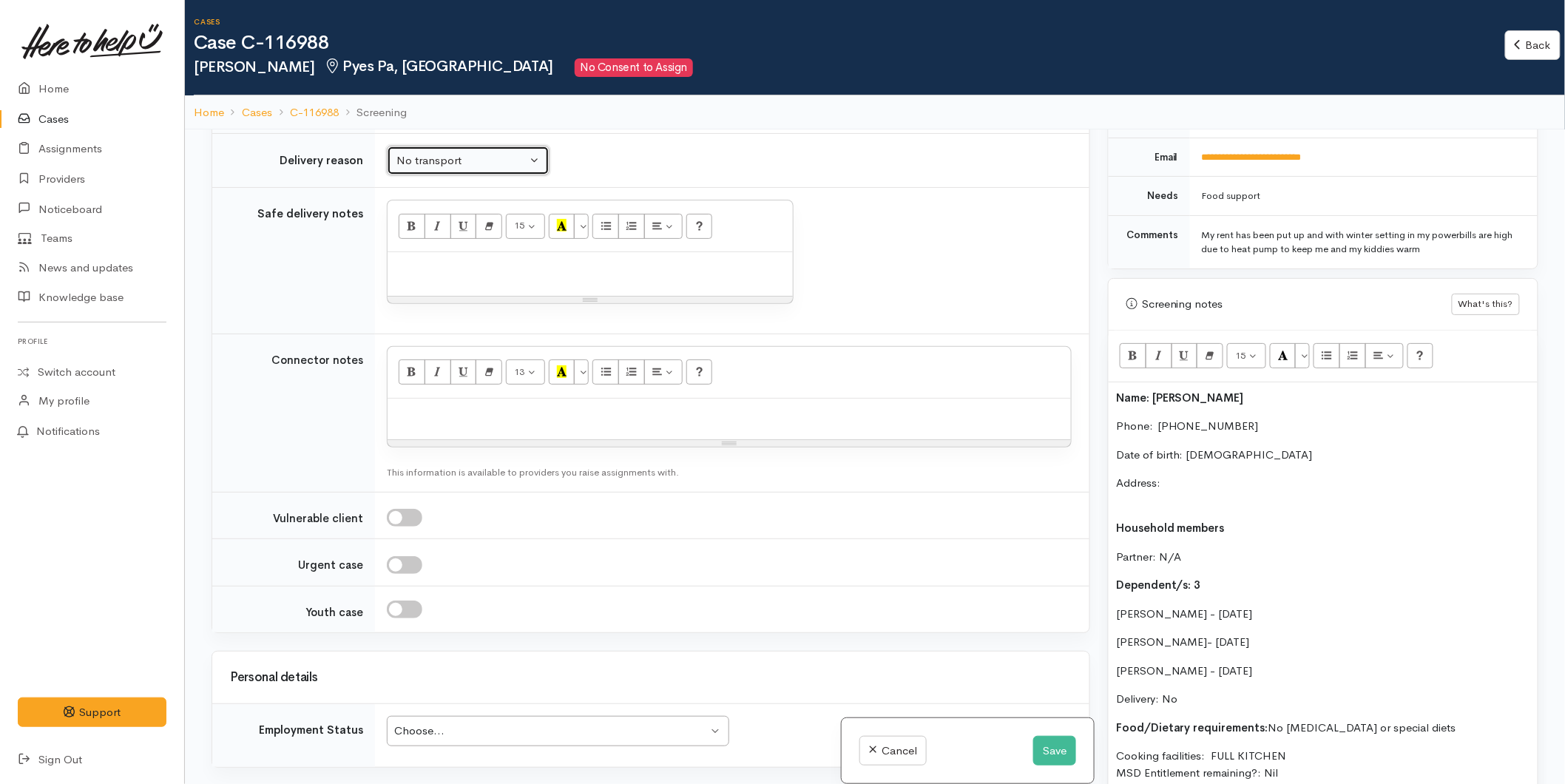
scroll to position [1971, 0]
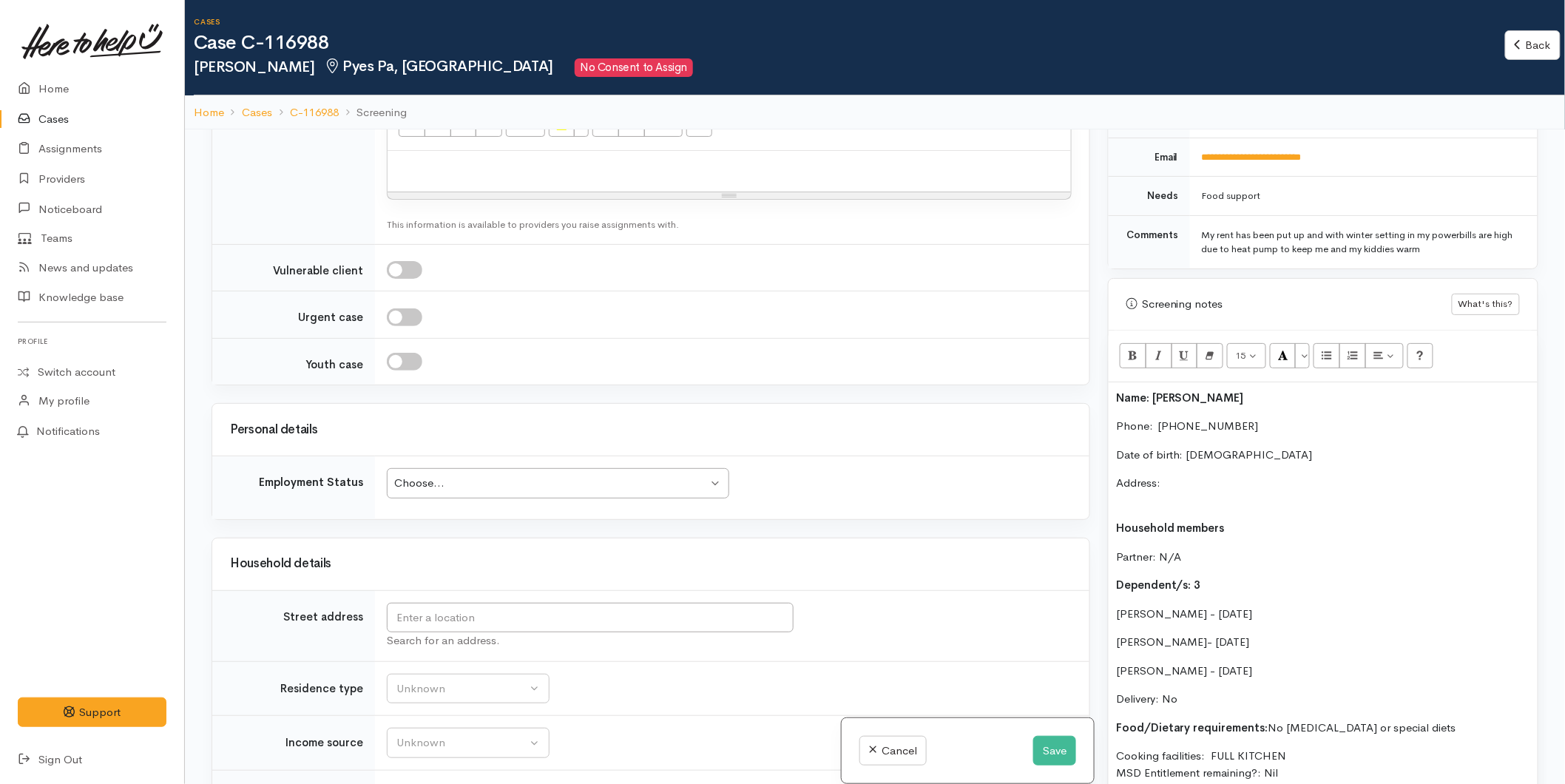
click at [415, 475] on div "Choose..." at bounding box center [551, 483] width 314 height 17
click at [863, 603] on div "Search for an address." at bounding box center [729, 626] width 685 height 47
click at [519, 603] on input "text" at bounding box center [590, 618] width 407 height 31
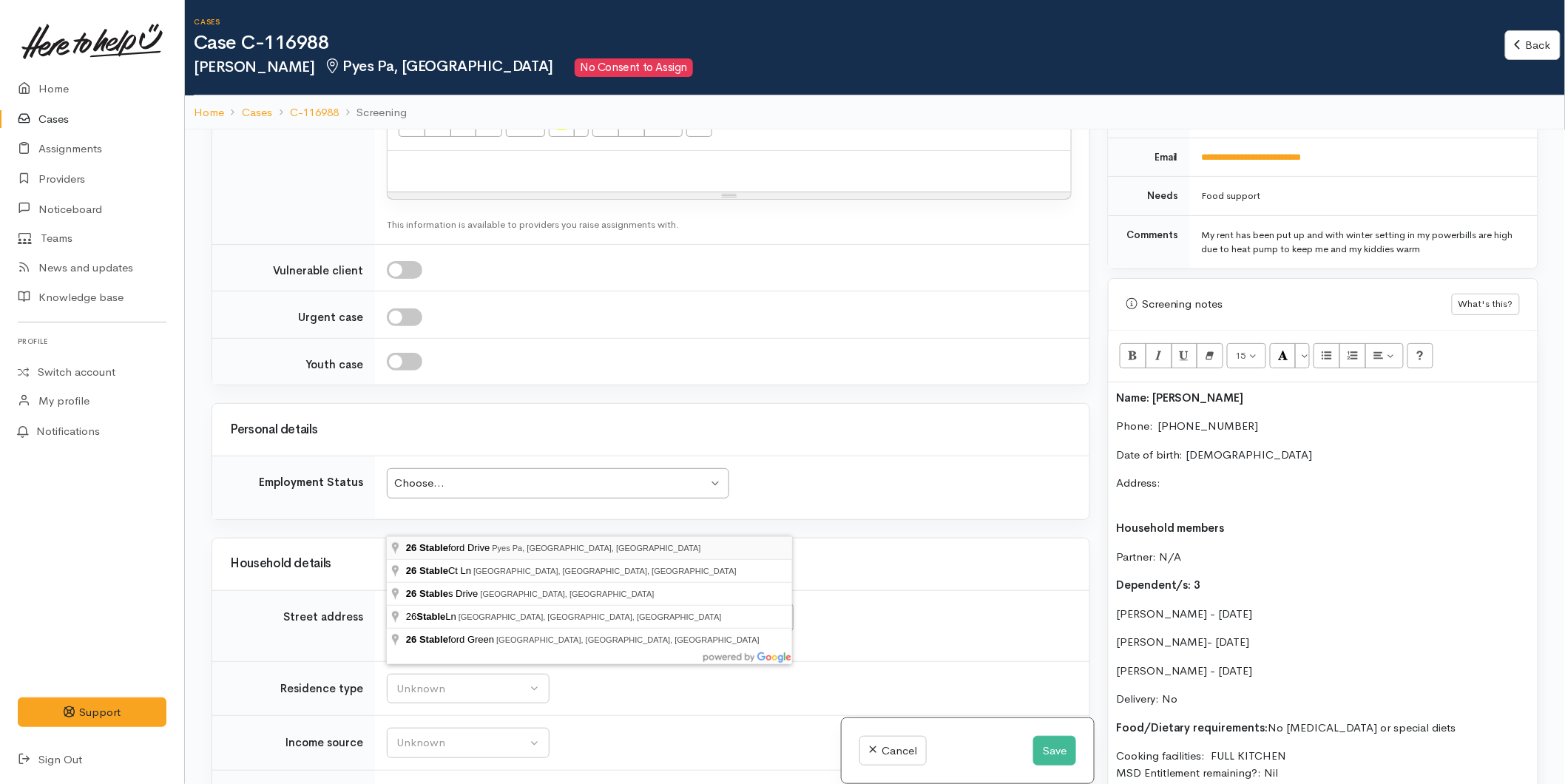
type input "26 Stableford Drive, Pyes Pa, Tauranga, New Zealand"
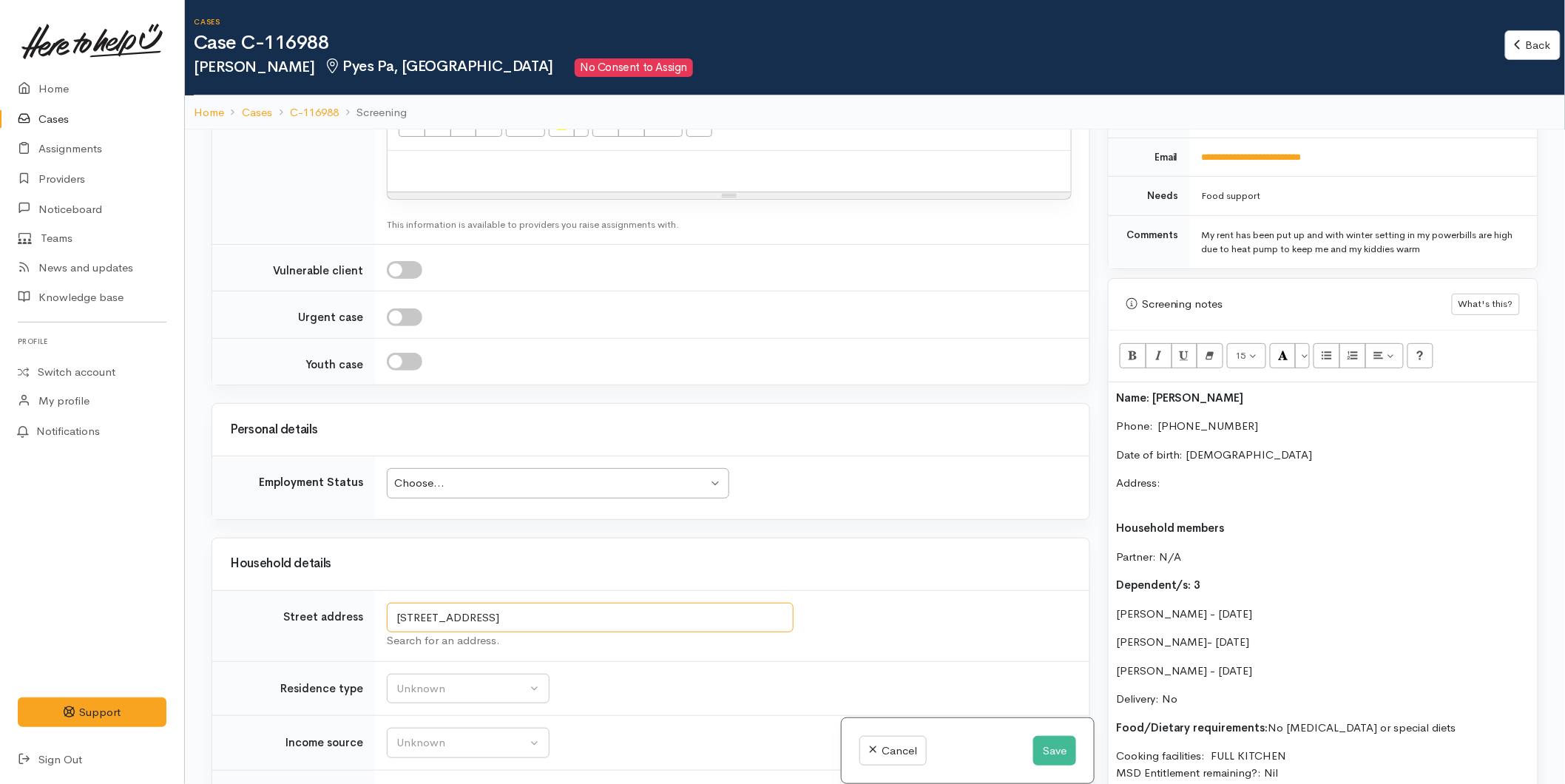
drag, startPoint x: 688, startPoint y: 507, endPoint x: 380, endPoint y: 514, distance: 308.1
click at [380, 590] on td "26 Stableford Drive, Pyes Pa, Tauranga, New Zealand Search for an address." at bounding box center [732, 626] width 715 height 71
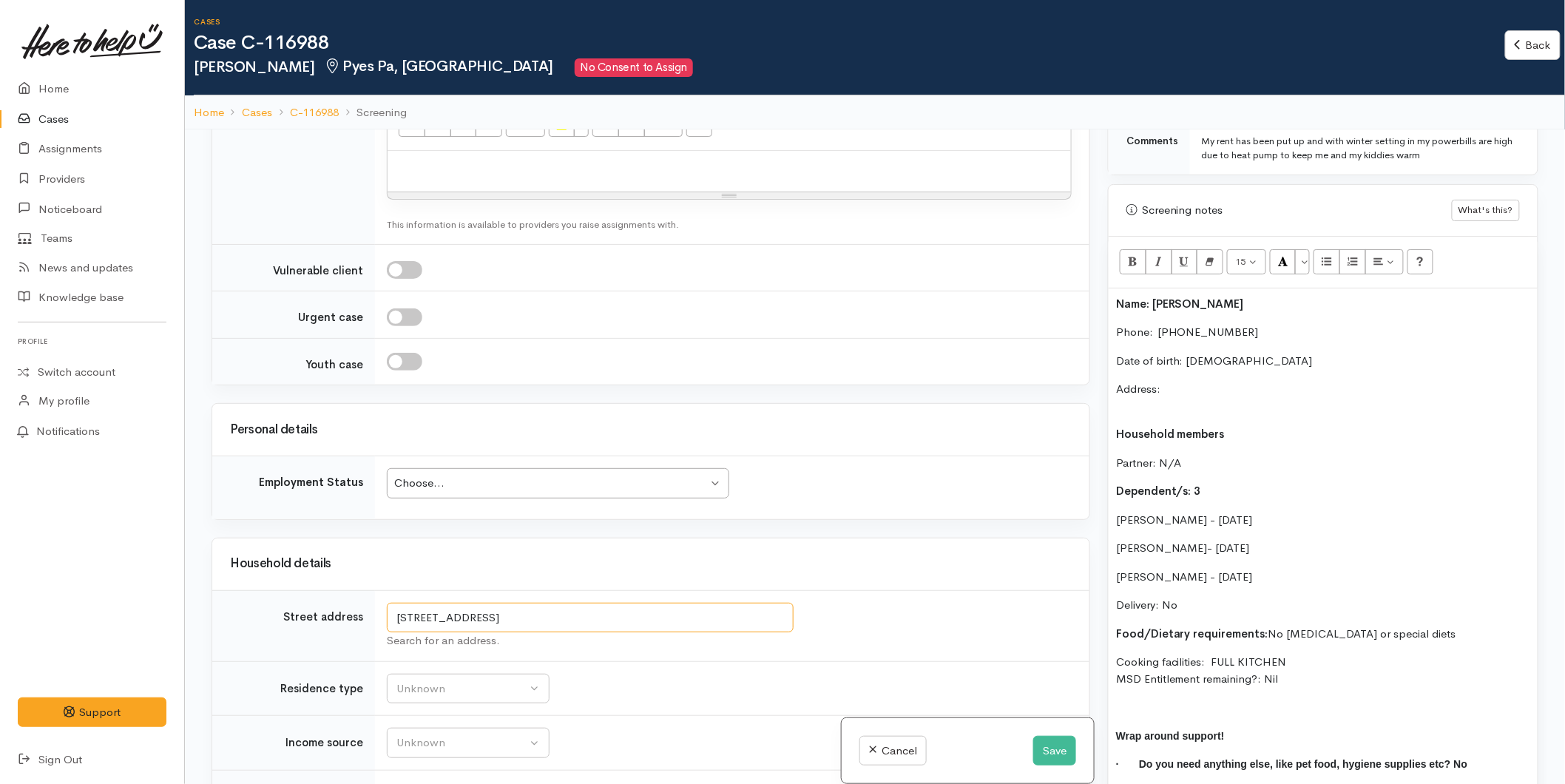
scroll to position [1202, 0]
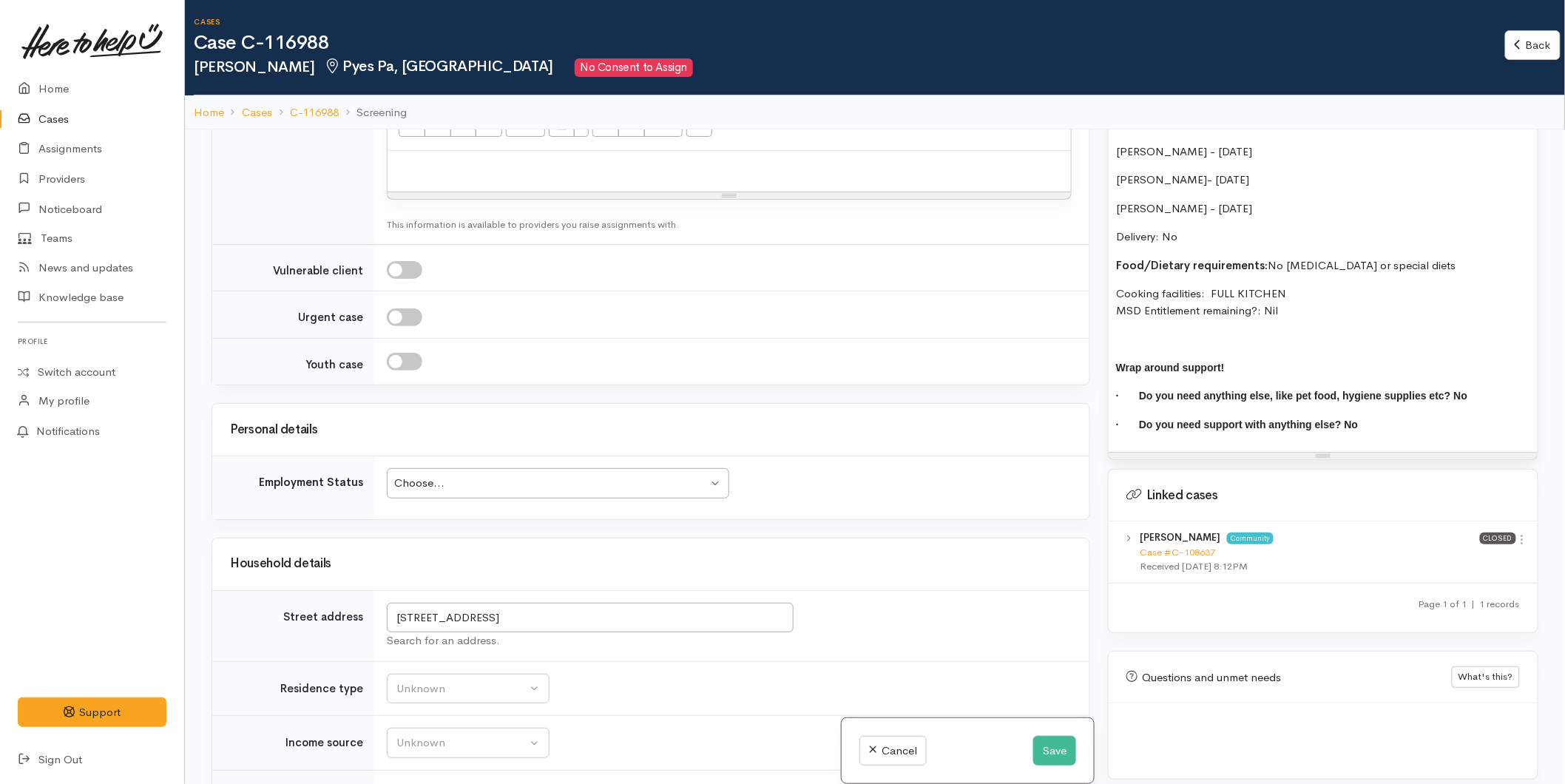
drag, startPoint x: 1517, startPoint y: 525, endPoint x: 1503, endPoint y: 542, distance: 22.0
click at [1517, 533] on icon at bounding box center [1522, 539] width 13 height 13
click at [1489, 557] on link "View case" at bounding box center [1470, 568] width 117 height 23
click at [443, 674] on button "Unknown" at bounding box center [468, 689] width 163 height 31
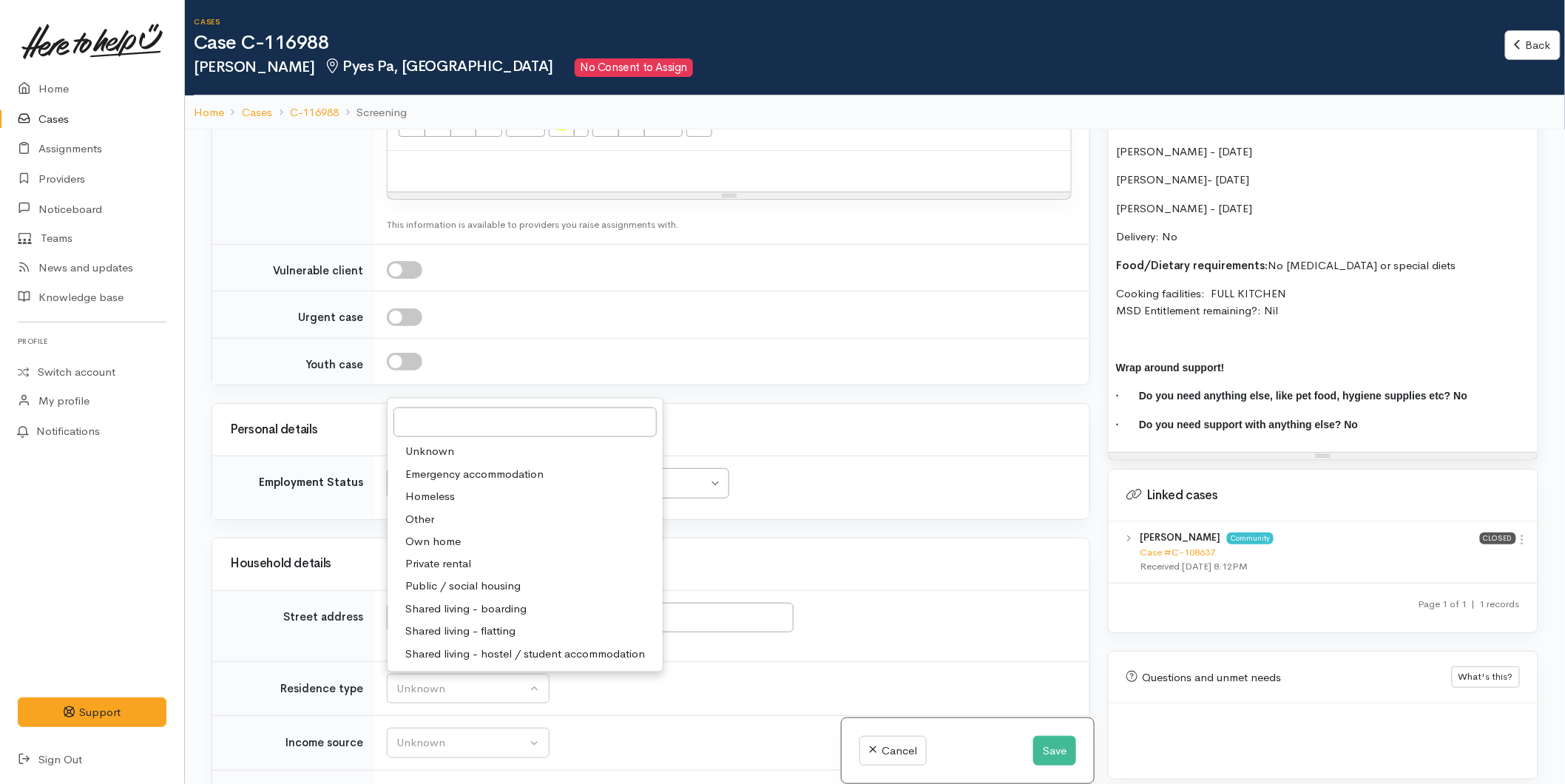
click at [442, 553] on link "Private rental" at bounding box center [525, 564] width 276 height 23
select select "2"
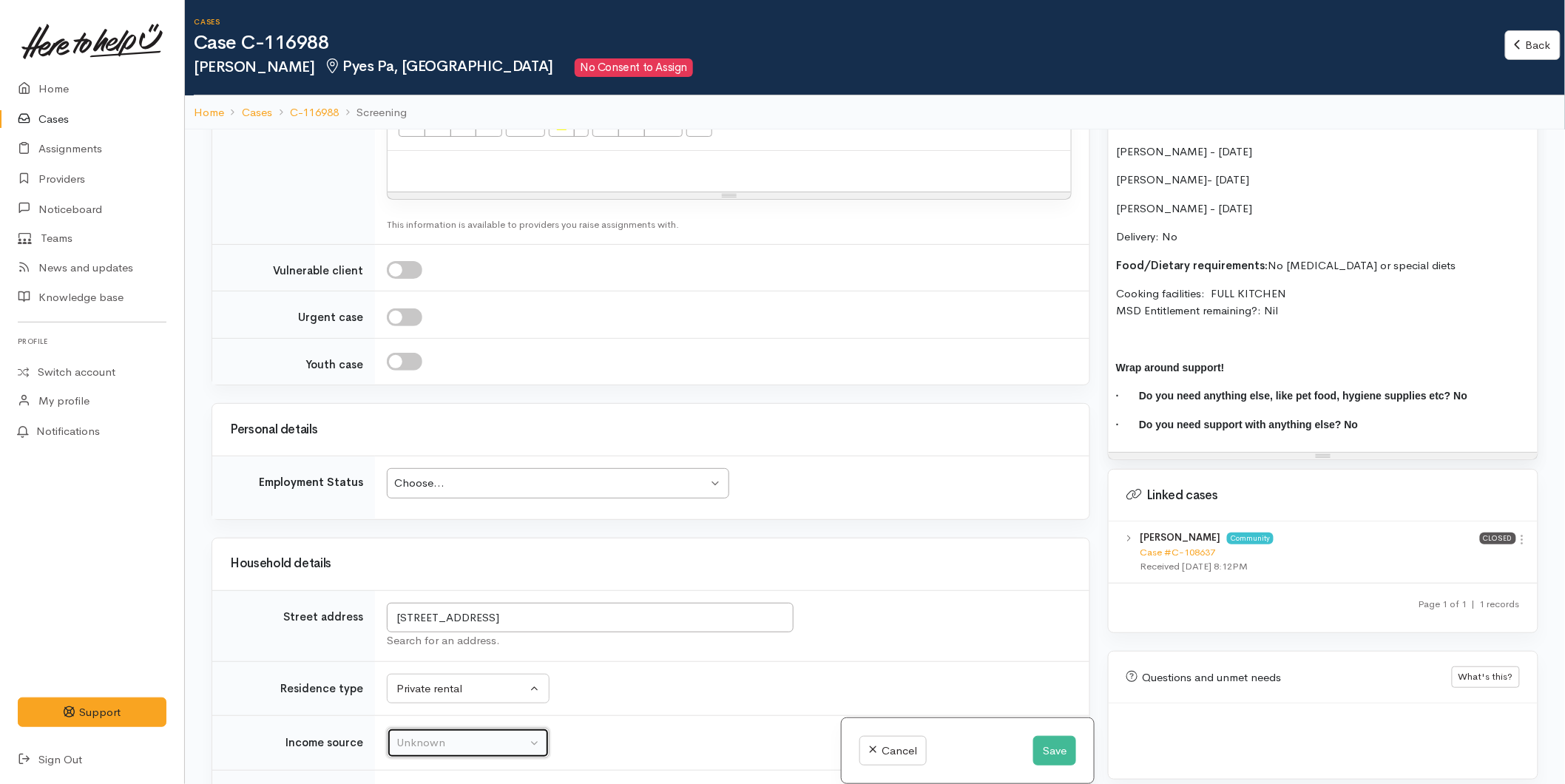
click at [447, 734] on div "Unknown" at bounding box center [462, 742] width 131 height 17
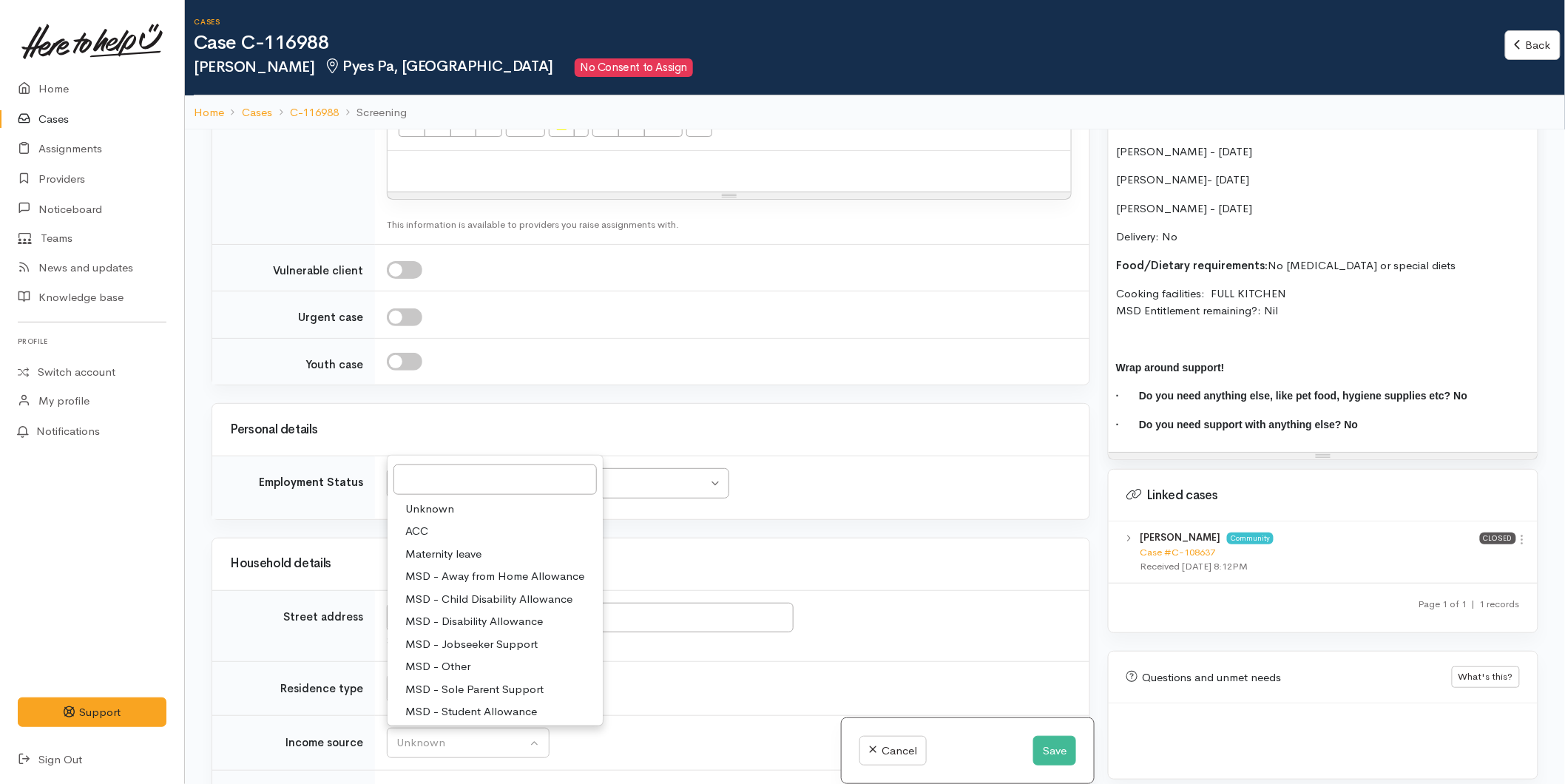
click at [459, 681] on span "MSD - Sole Parent Support" at bounding box center [474, 690] width 138 height 17
select select "7"
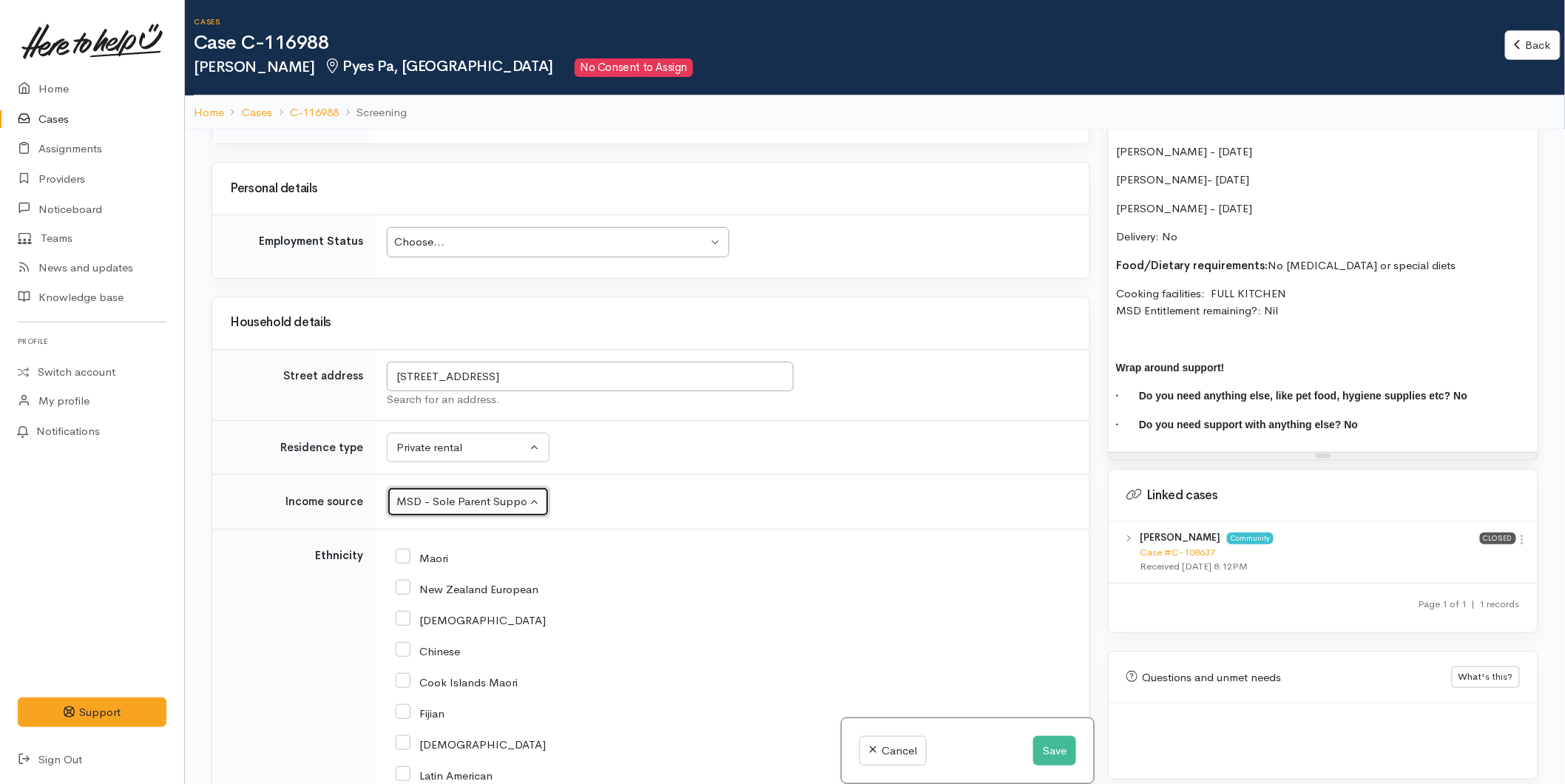
scroll to position [2465, 0]
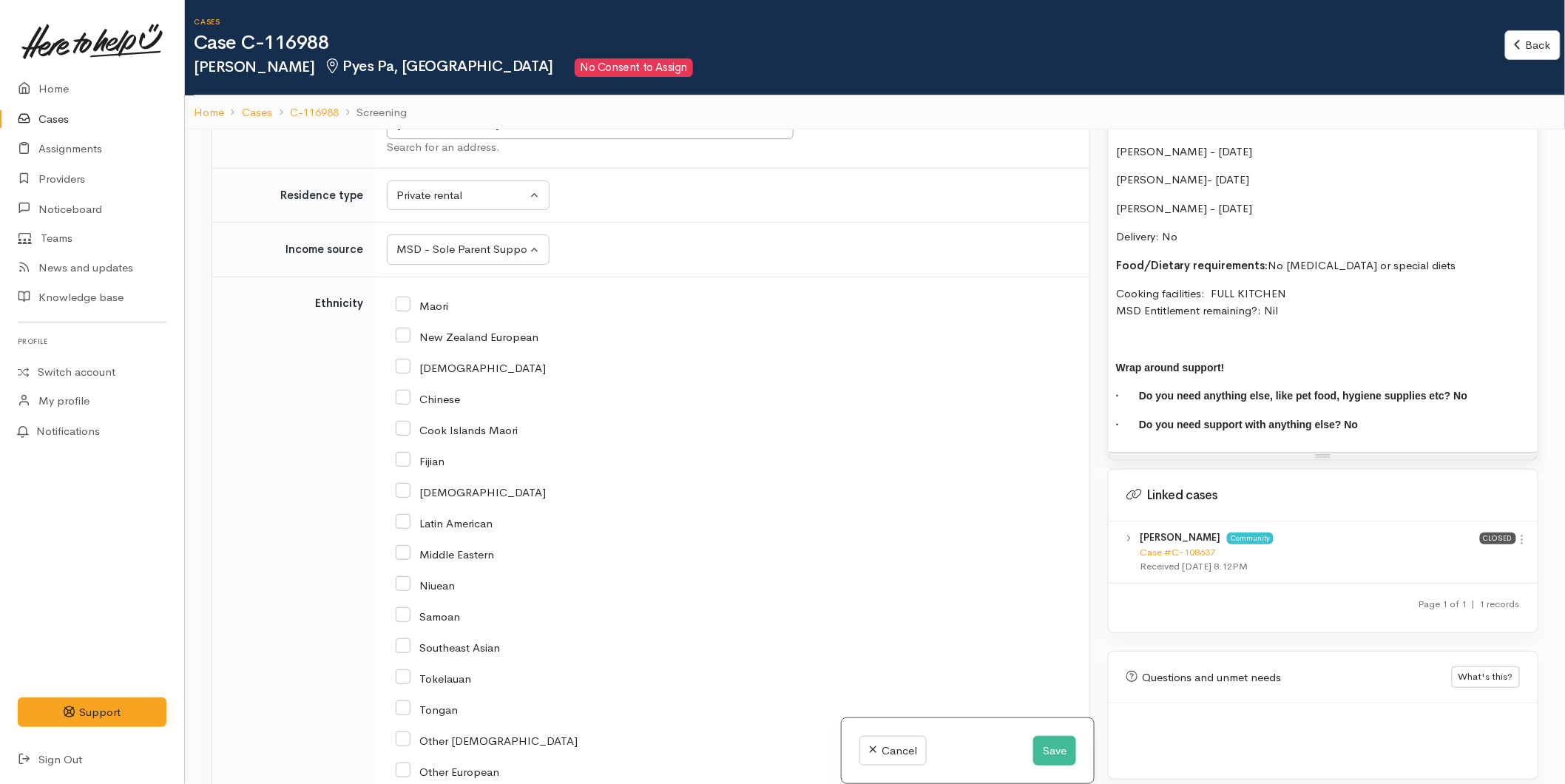
click at [400, 329] on input "New Zealand European" at bounding box center [467, 336] width 142 height 14
checkbox input "true"
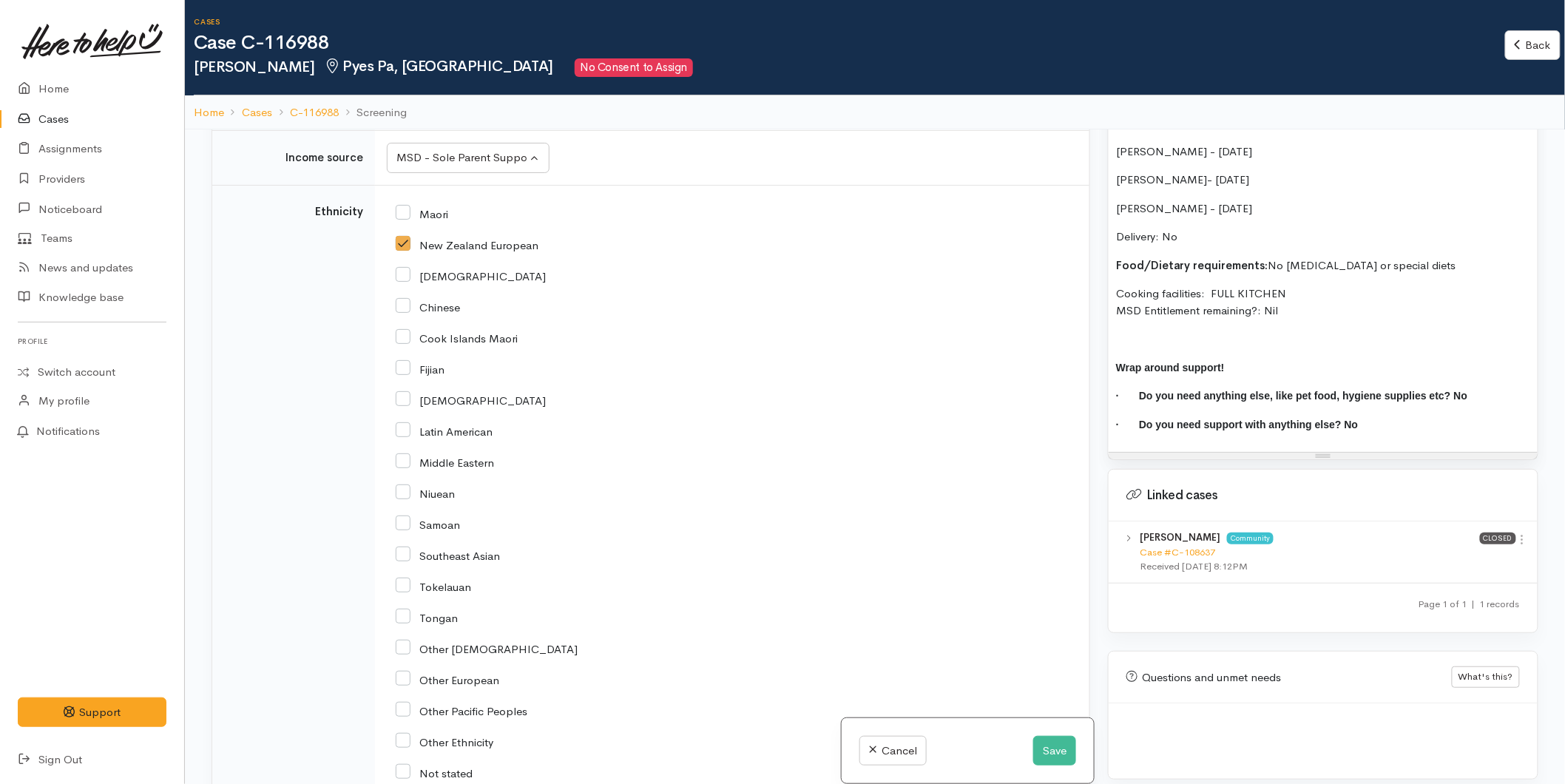
scroll to position [2916, 0]
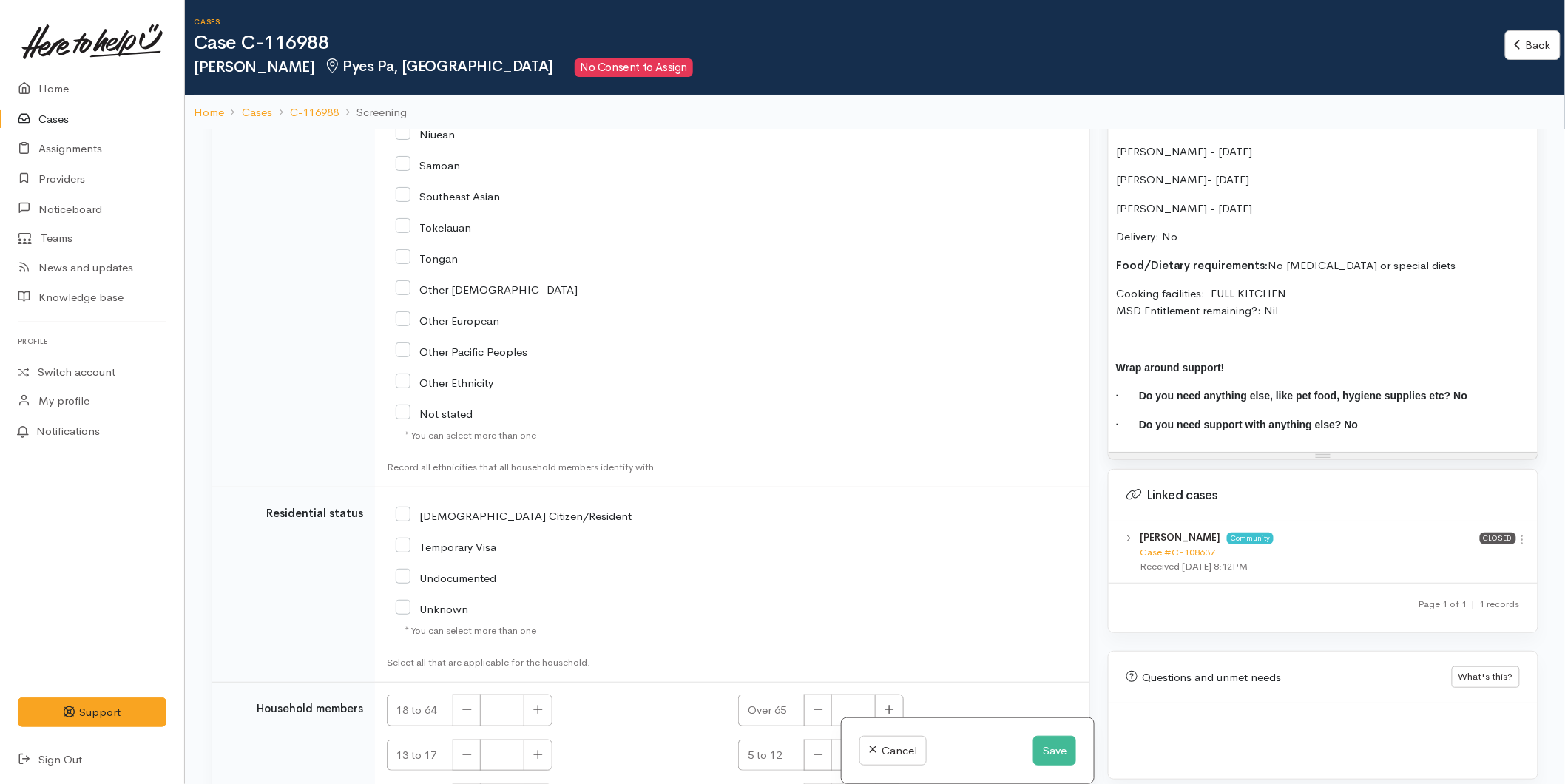
click at [405, 508] on input "NZ Citizen/Resident" at bounding box center [514, 514] width 236 height 14
checkbox input "true"
click at [550, 694] on button "button" at bounding box center [538, 710] width 29 height 32
type input "1"
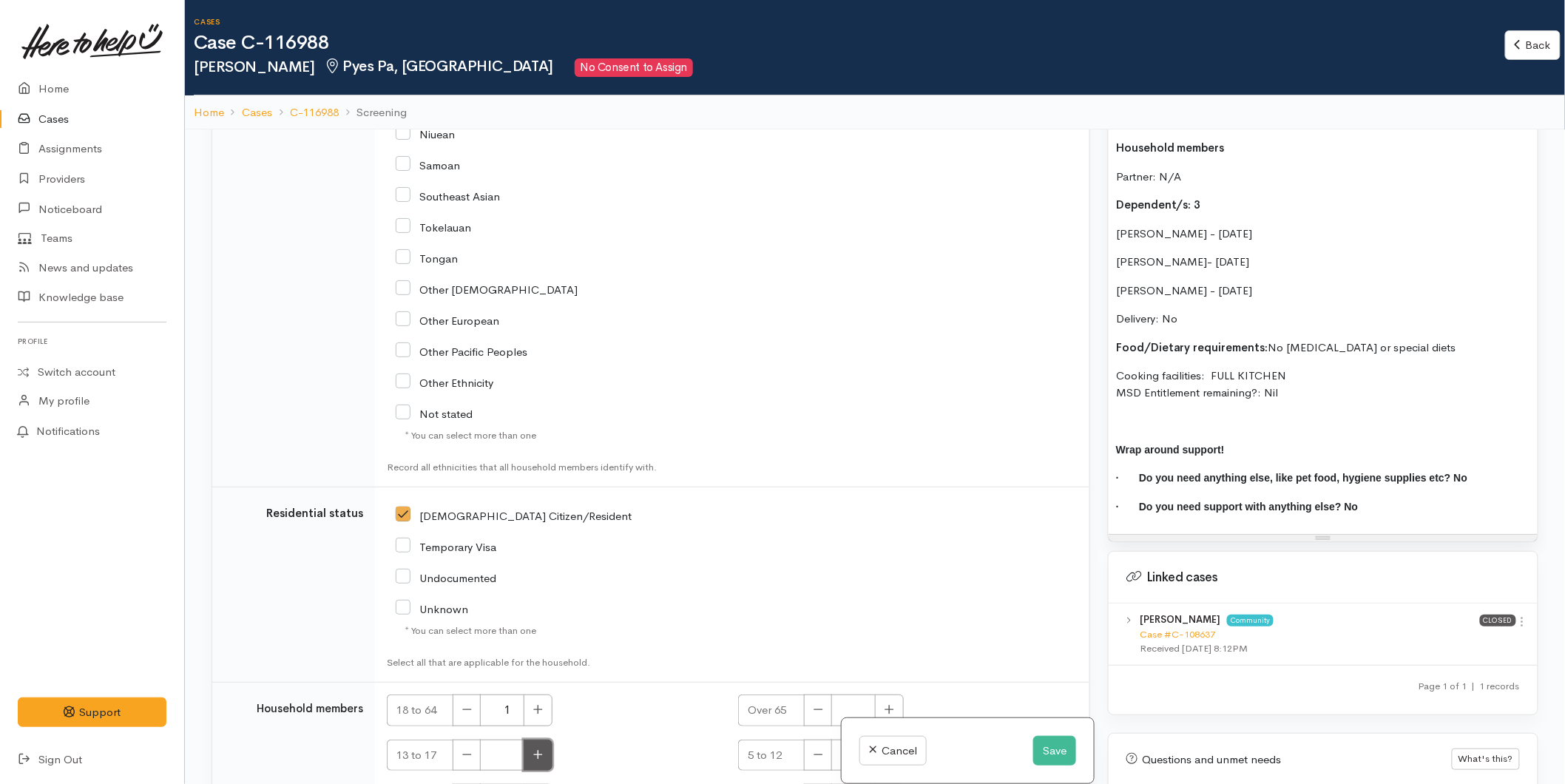
click at [533, 749] on icon "button" at bounding box center [537, 754] width 9 height 11
type input "1"
click at [892, 739] on button "button" at bounding box center [889, 755] width 29 height 32
type input "2"
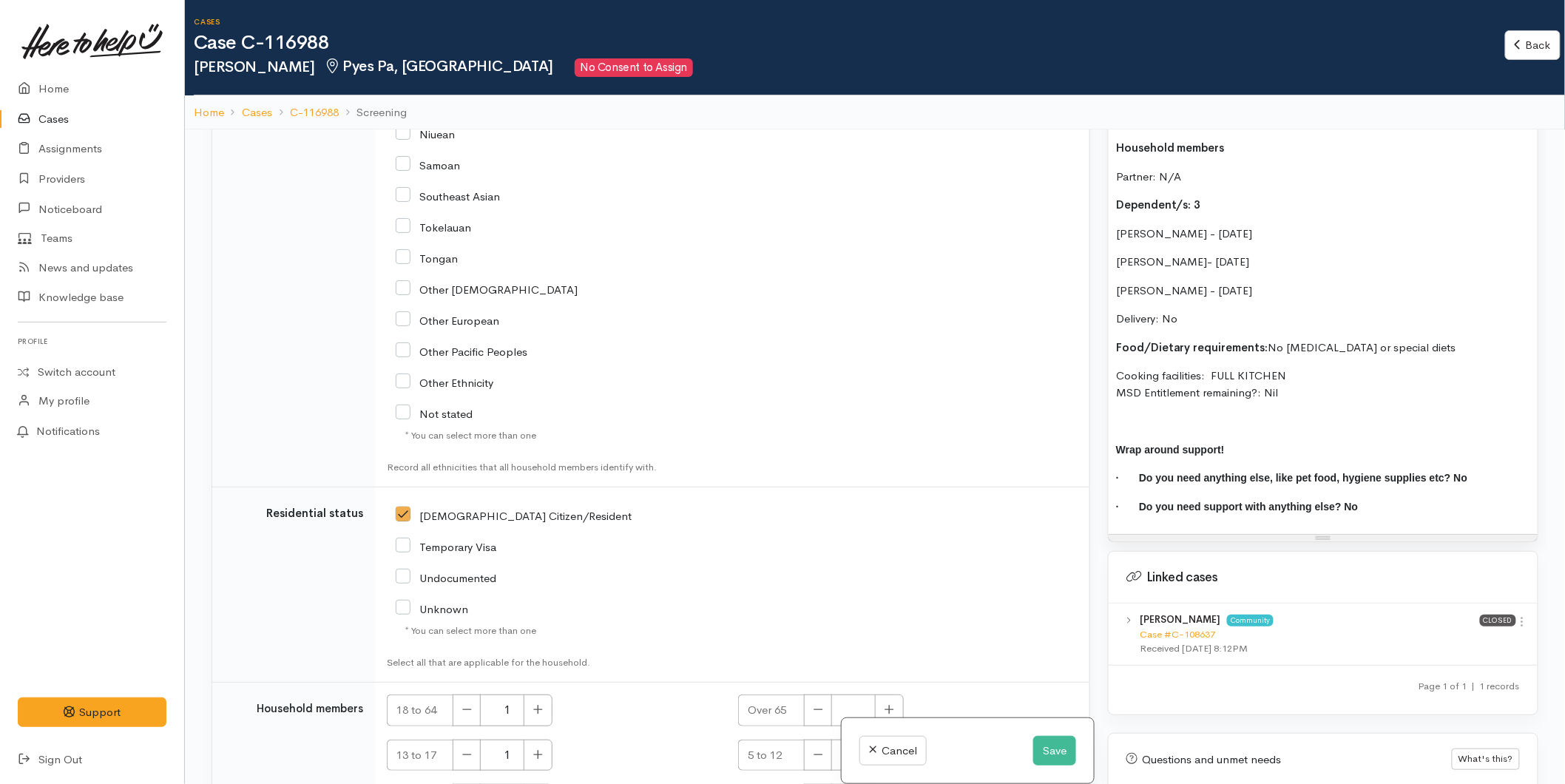
scroll to position [130, 0]
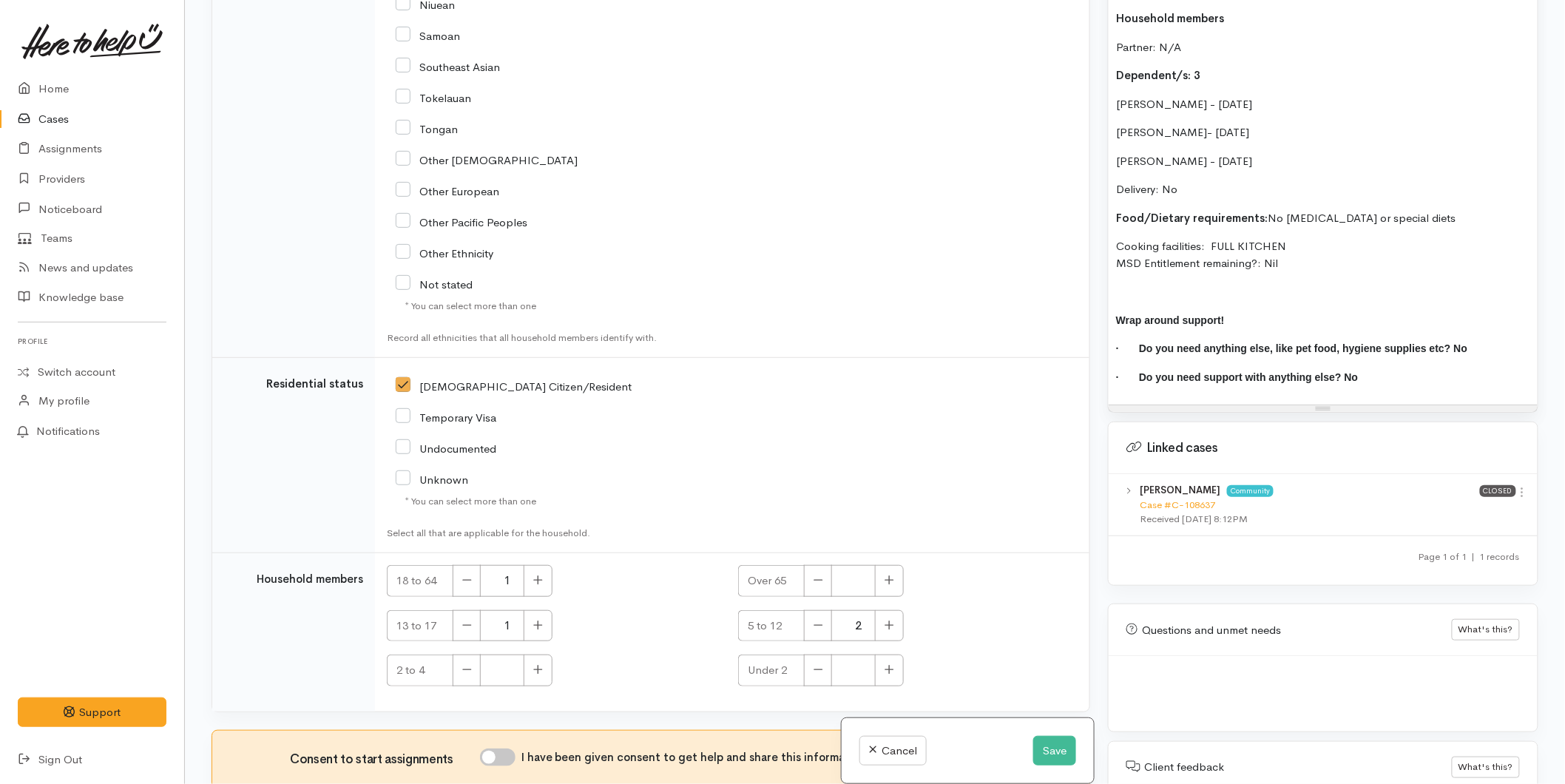
click at [512, 748] on input "I have been given consent to get help and share this information with appropria…" at bounding box center [498, 757] width 36 height 18
checkbox input "true"
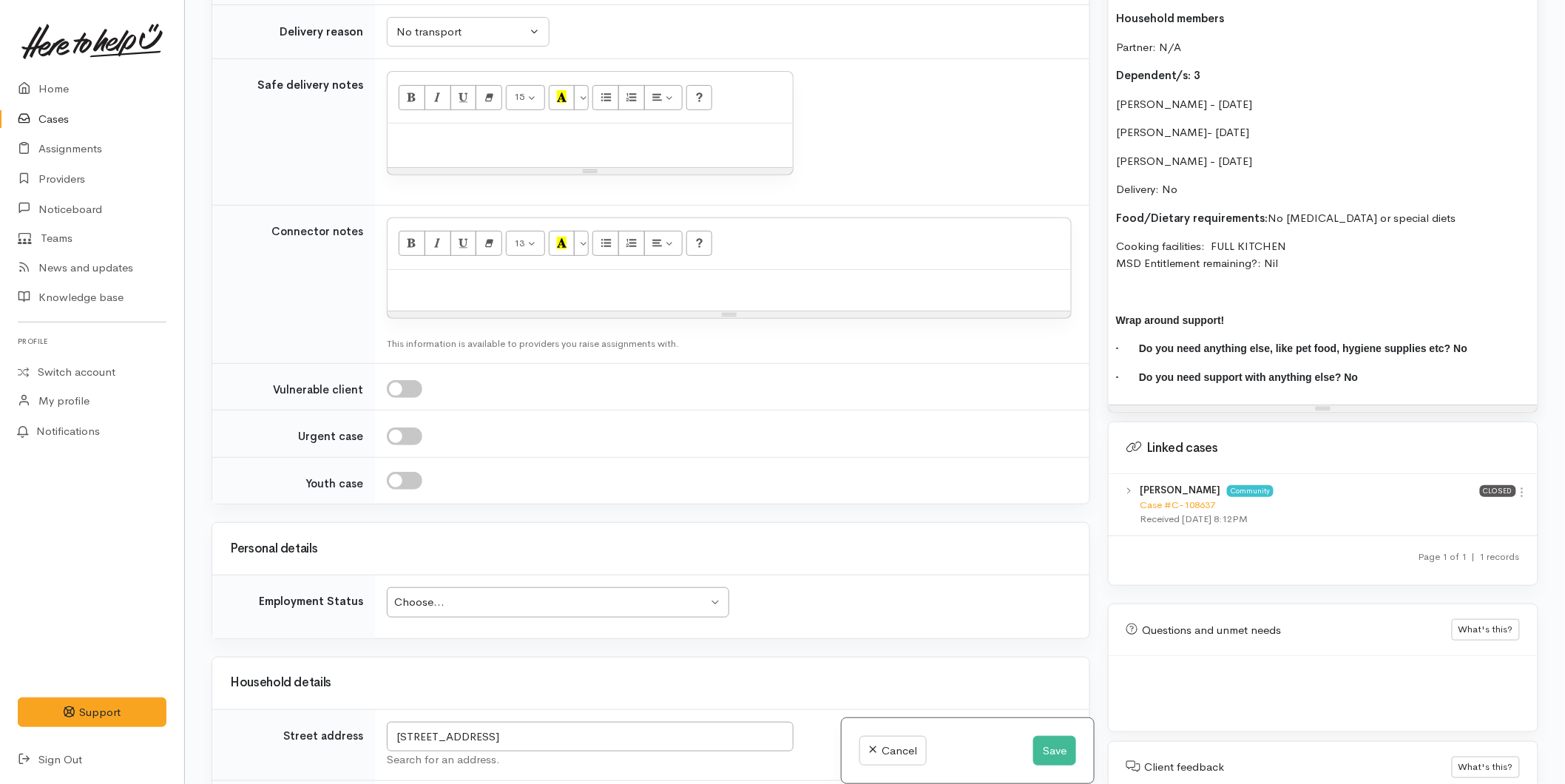
scroll to position [1437, 0]
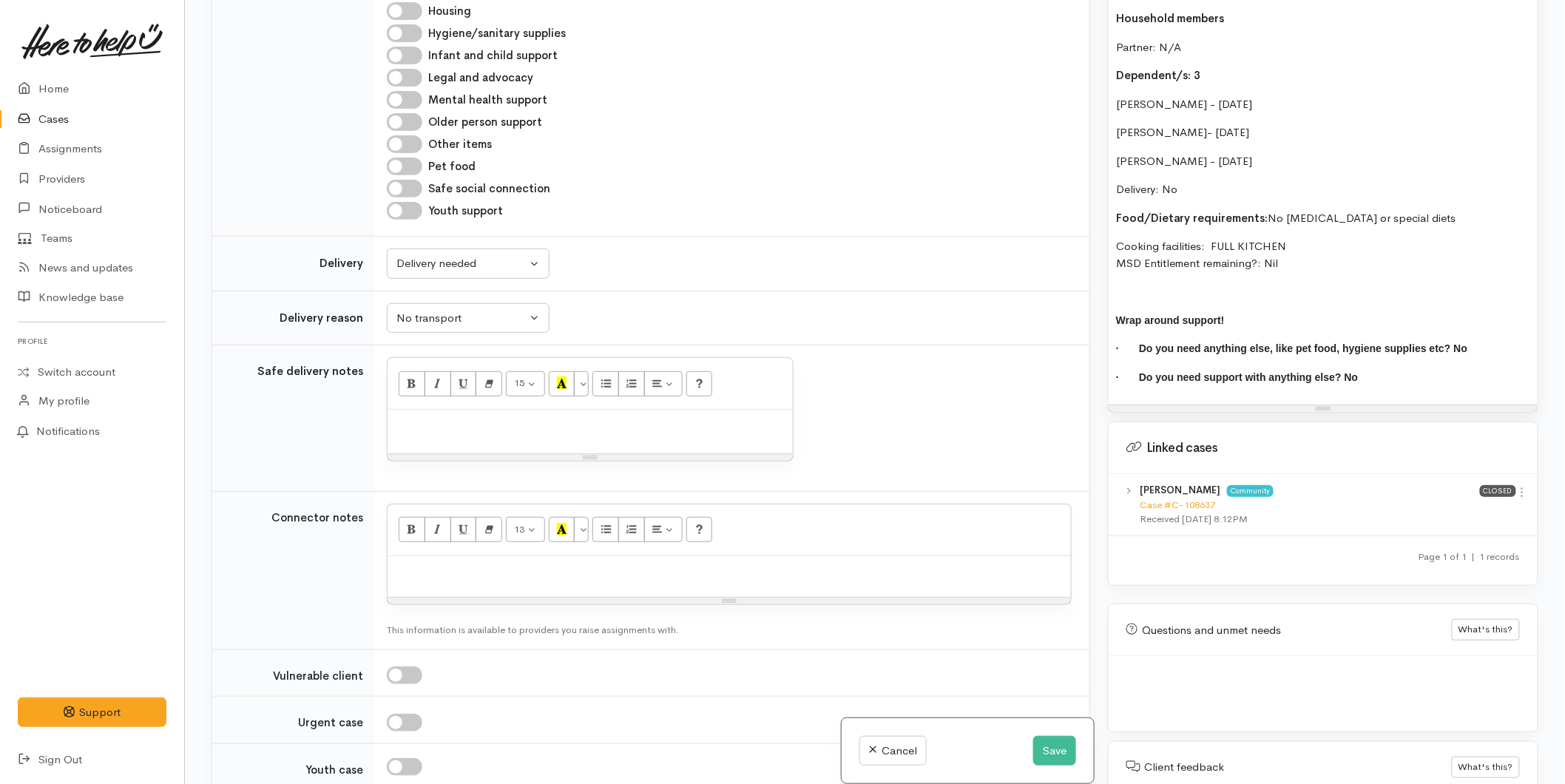
click at [506, 556] on div at bounding box center [729, 576] width 683 height 42
drag, startPoint x: 203, startPoint y: 464, endPoint x: 176, endPoint y: 464, distance: 27.0
click at [176, 464] on body "Support Feedback I've got something to say Back" at bounding box center [782, 326] width 1565 height 913
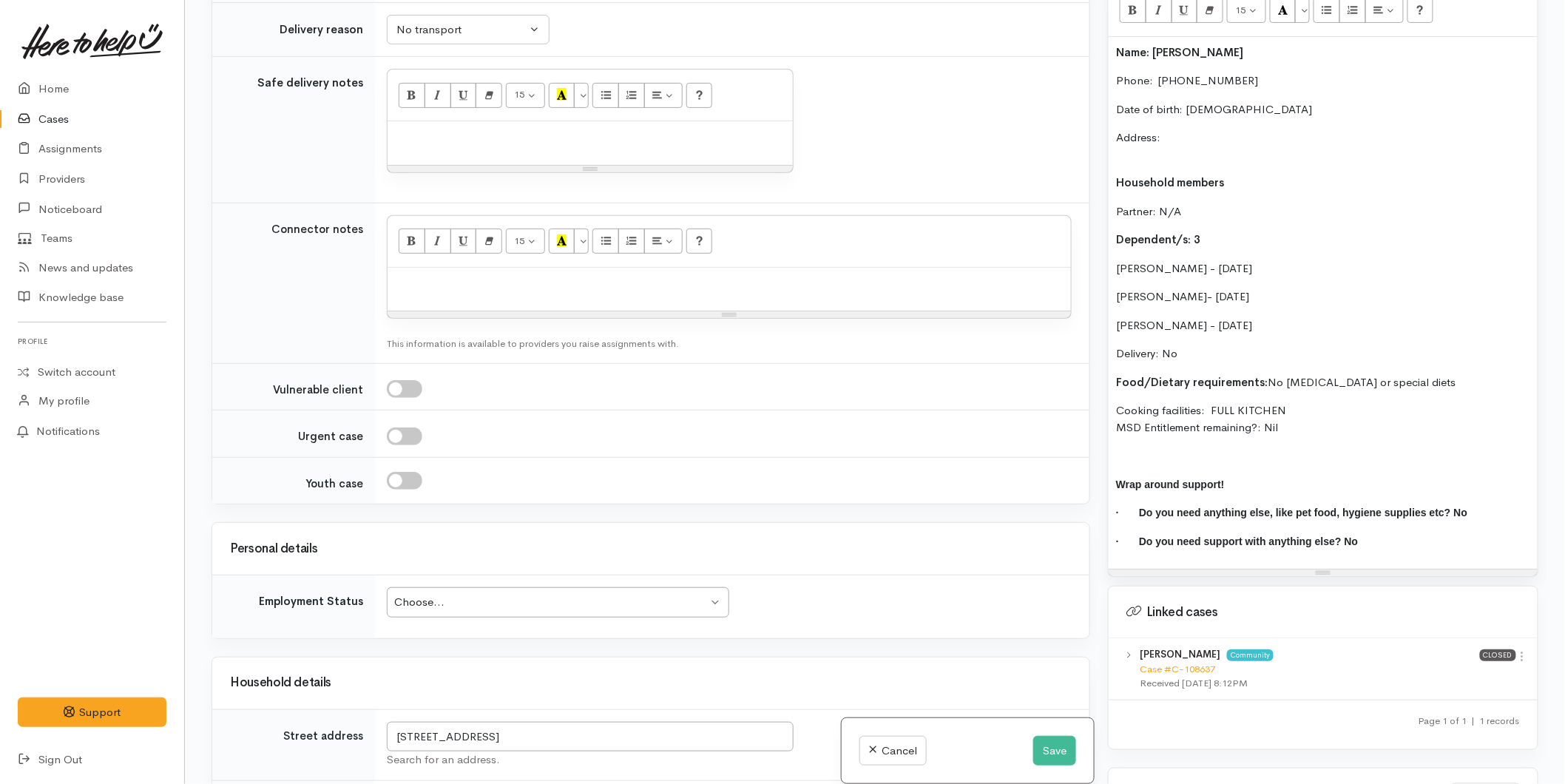
scroll to position [2012, 0]
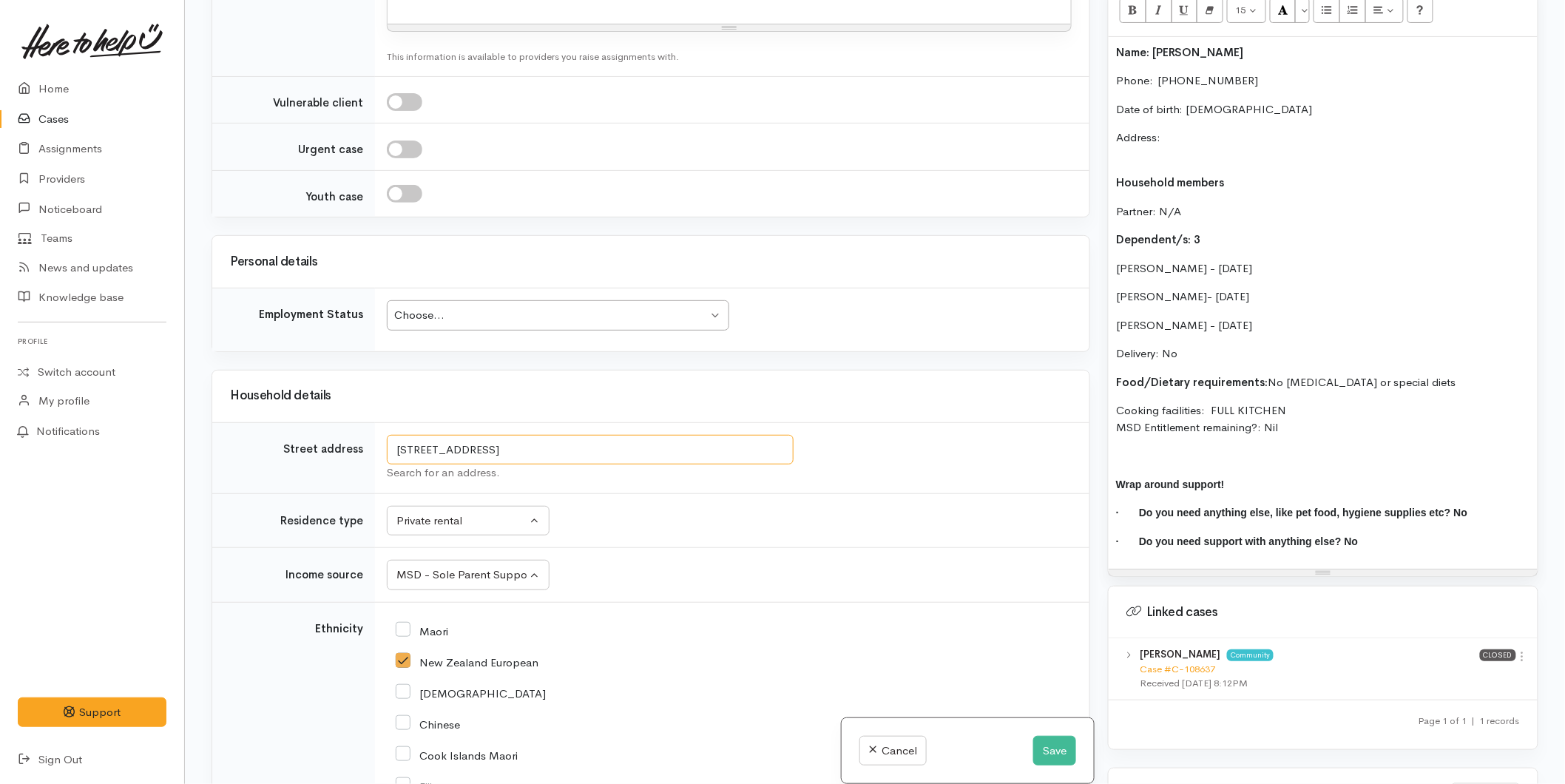
drag, startPoint x: 629, startPoint y: 353, endPoint x: 331, endPoint y: 348, distance: 298.0
click at [331, 422] on tr "Street address 26 Stableford Drive, Pyes Pa, Tauranga, New Zealand Search for a…" at bounding box center [650, 458] width 877 height 71
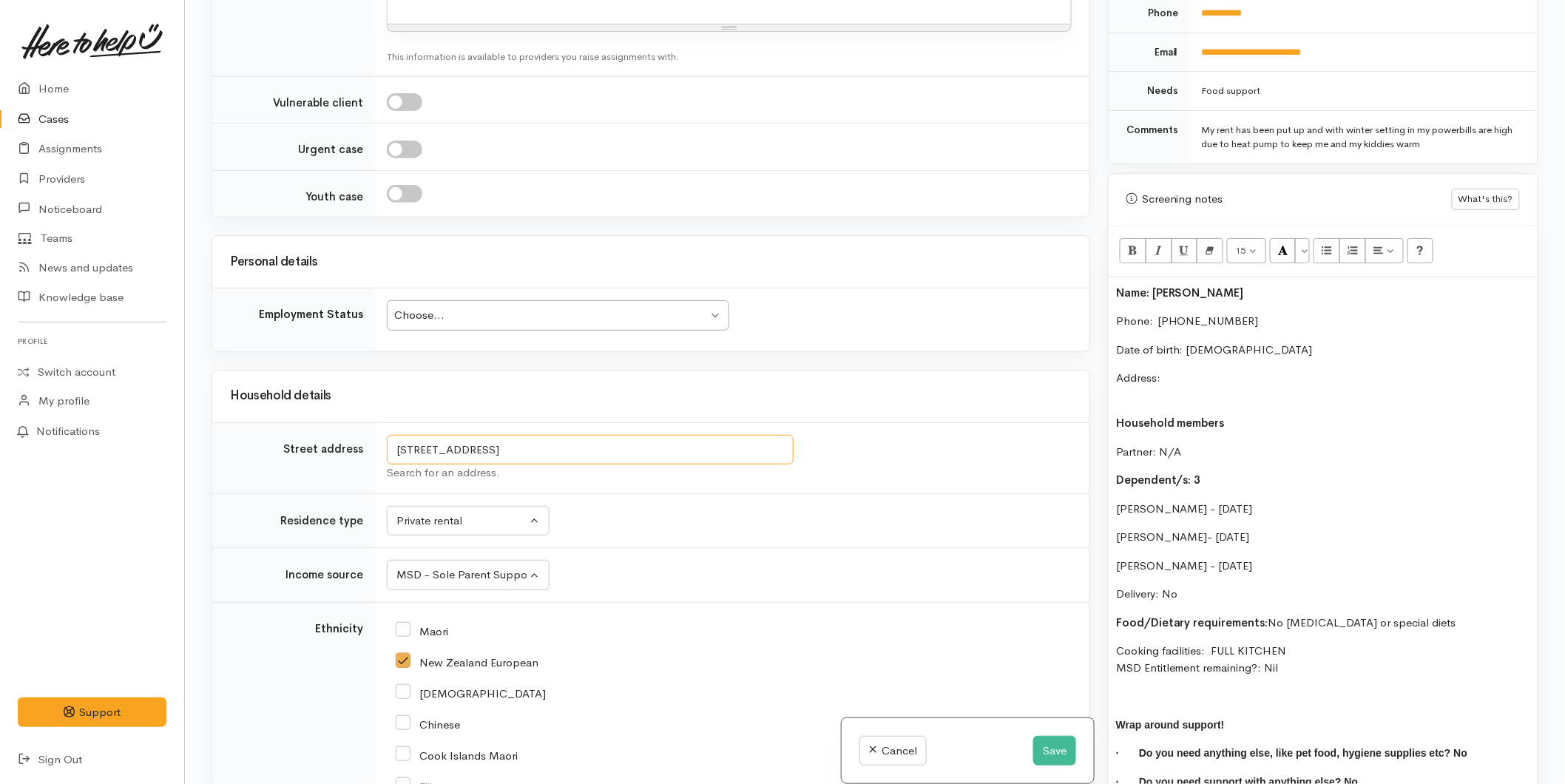
scroll to position [626, 0]
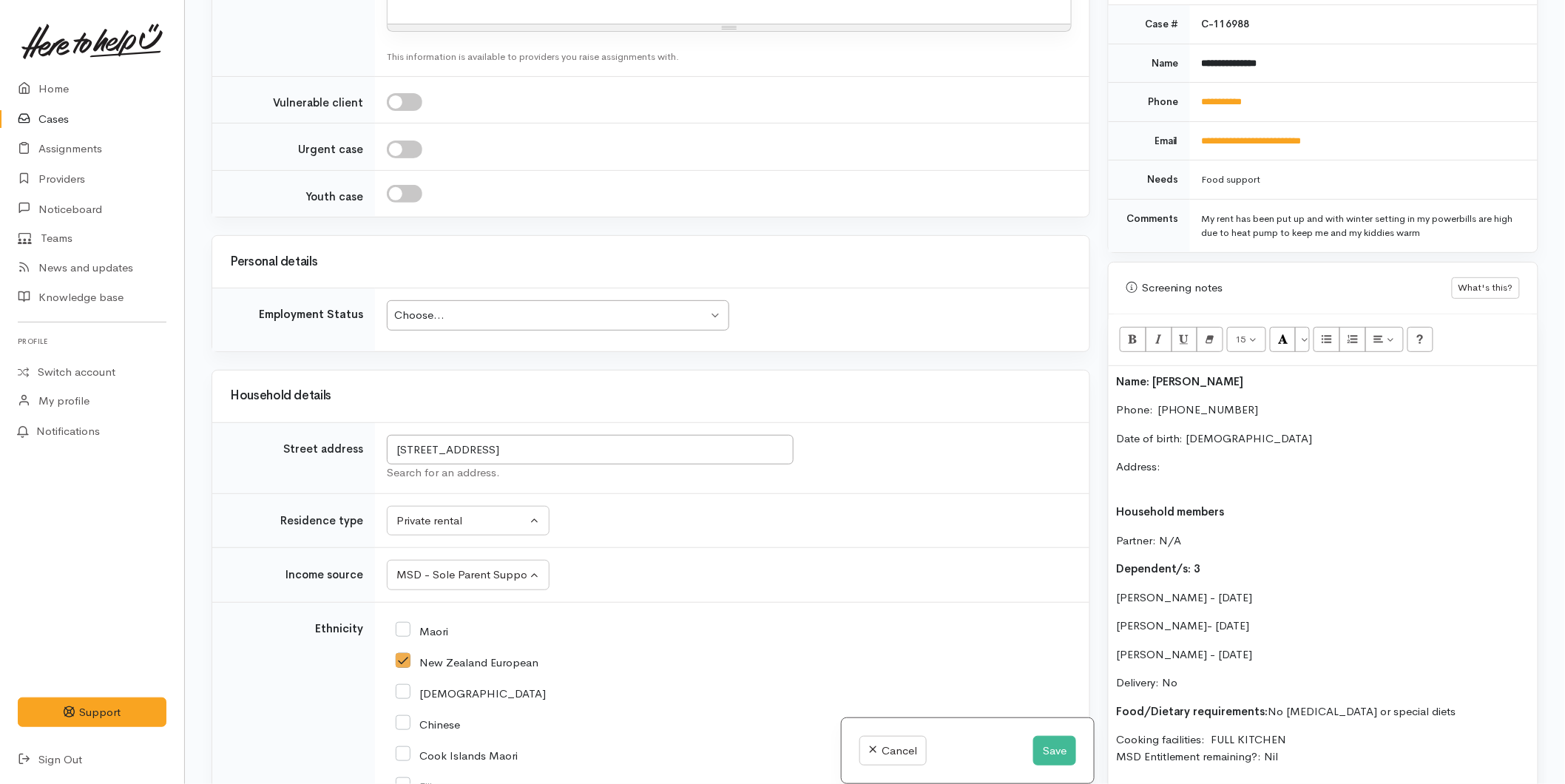
click at [1172, 462] on p "Address:" at bounding box center [1323, 475] width 415 height 33
click at [1172, 459] on p "Address:" at bounding box center [1323, 475] width 415 height 33
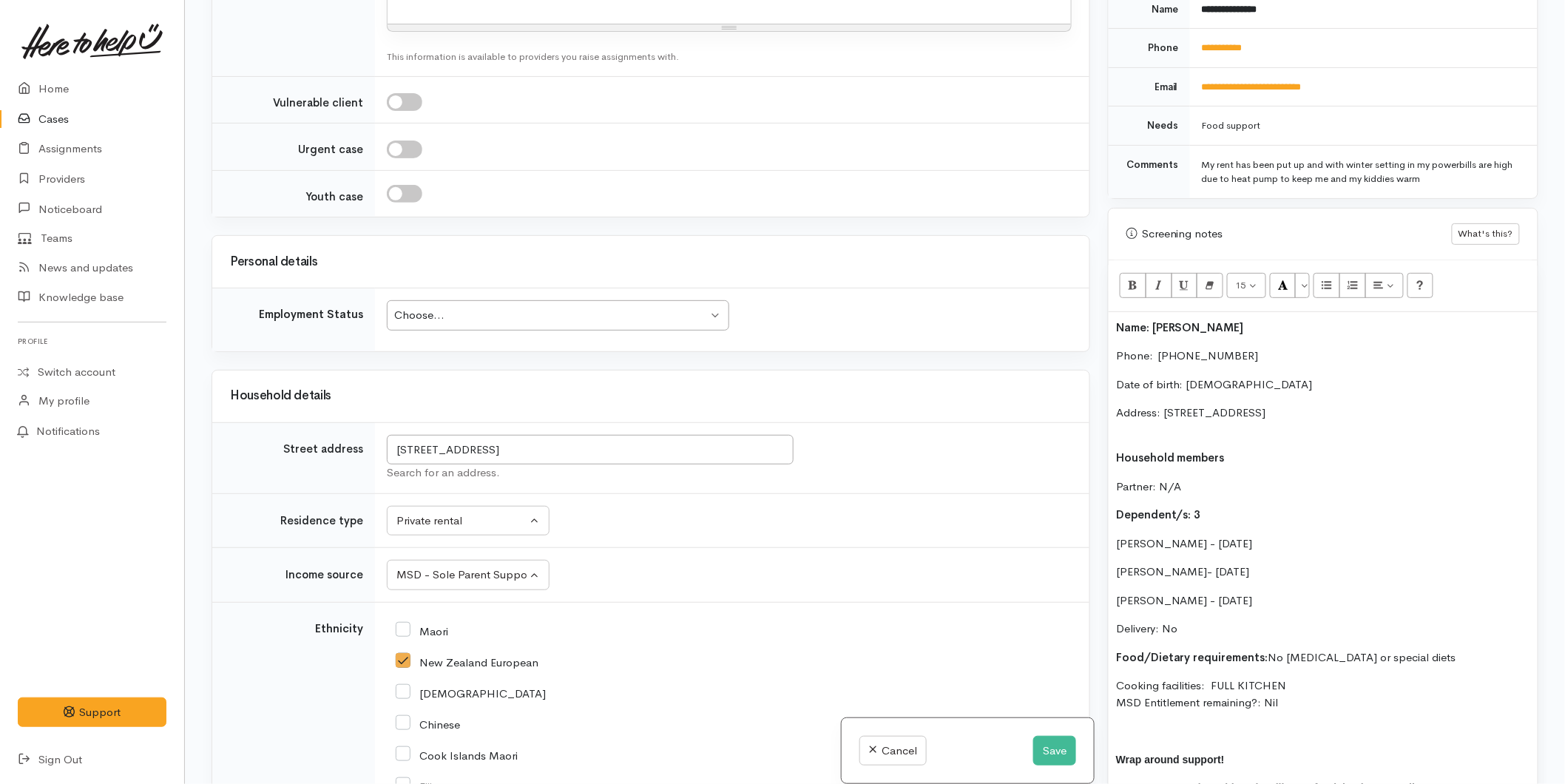
scroll to position [709, 0]
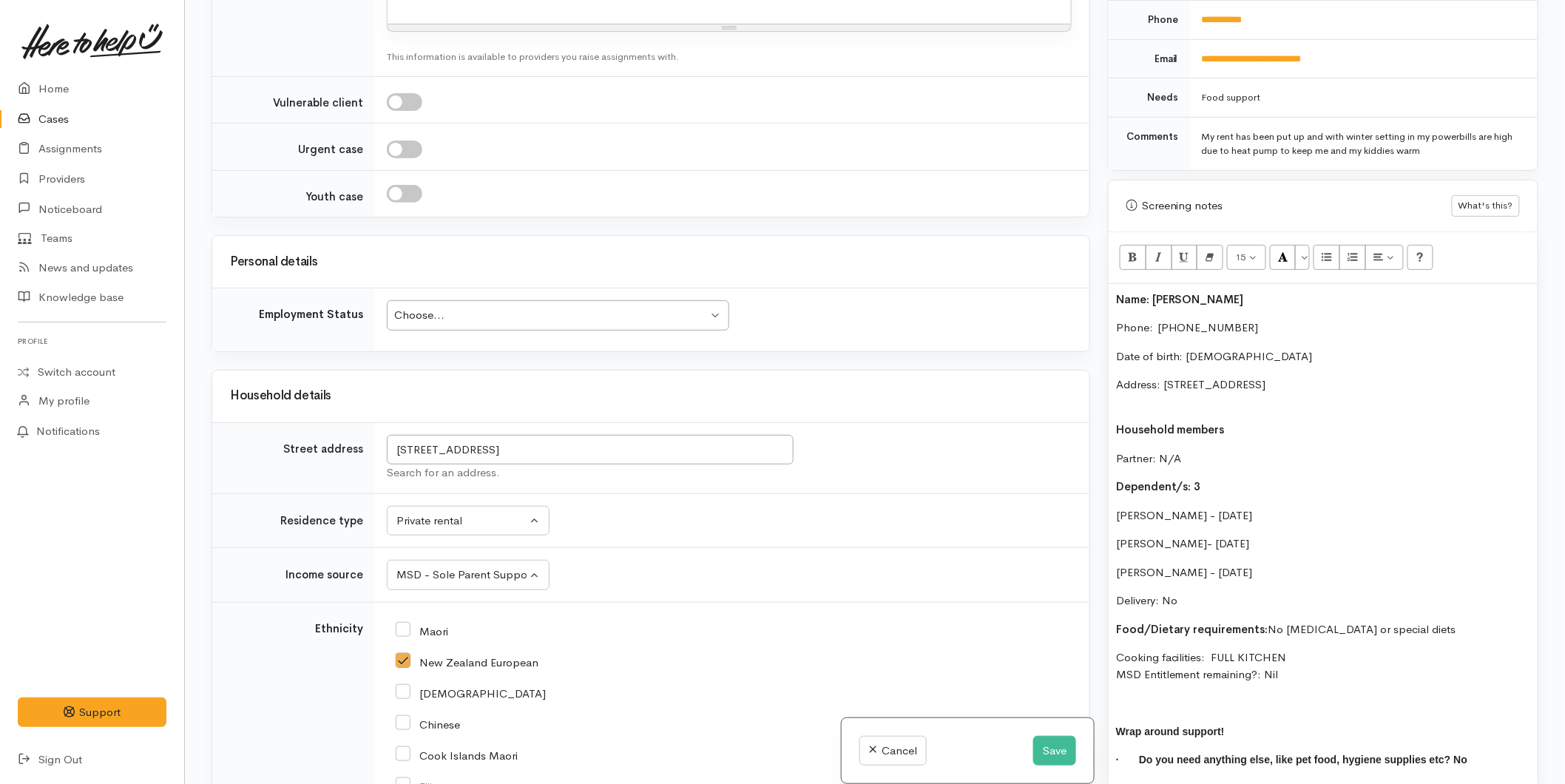
click at [1167, 391] on p "Address: 26 Stableford Drive, Pyes Pa, Tauranga, New Zealand" at bounding box center [1323, 392] width 415 height 33
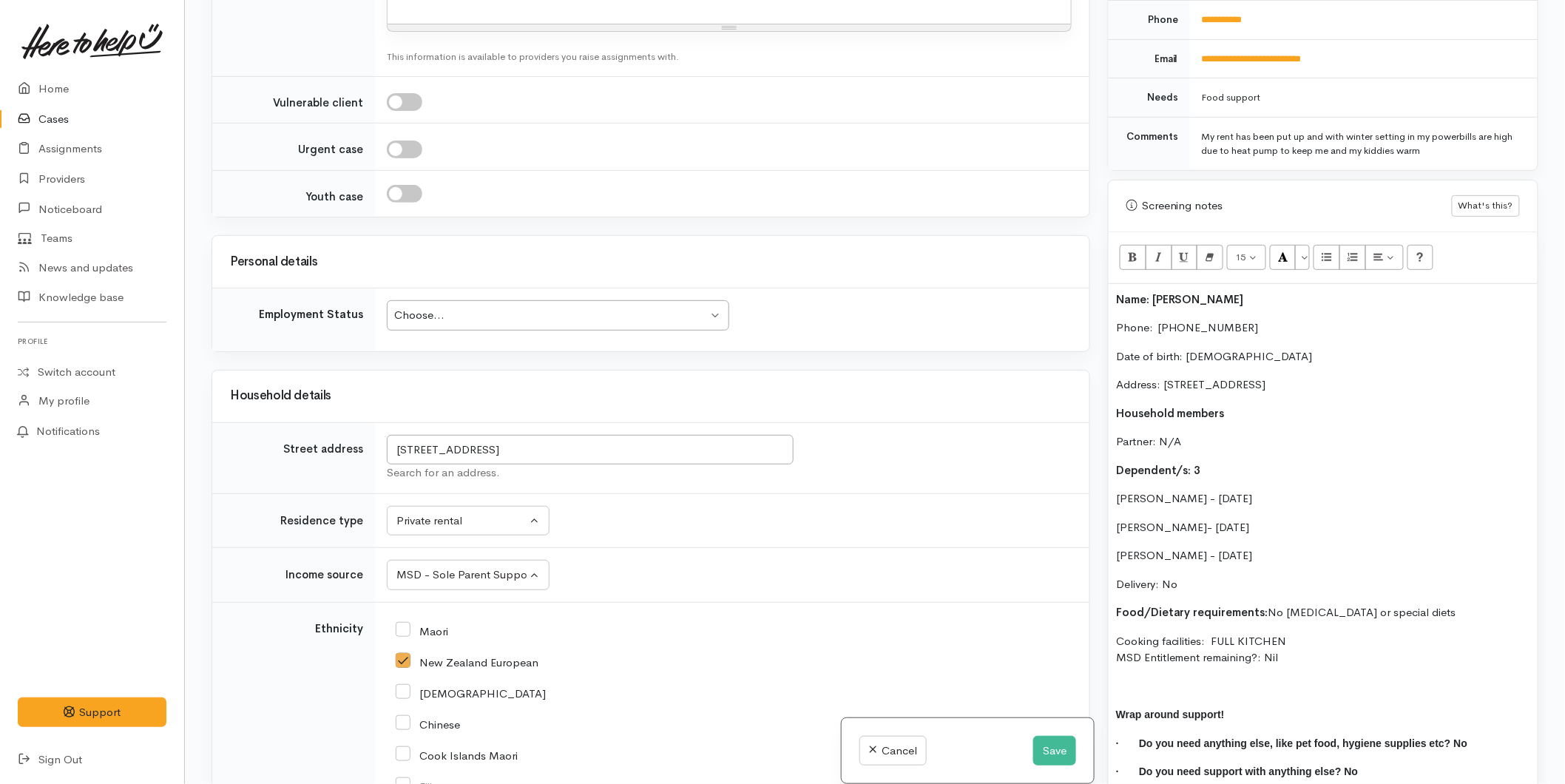
drag, startPoint x: 1292, startPoint y: 648, endPoint x: 1091, endPoint y: 285, distance: 414.9
click at [1089, 282] on div "Related cases There are other cases potentially from the same person, address o…" at bounding box center [875, 392] width 1345 height 784
copy div "Name: Krystal Cochran Phone:  02040775439 Date of birth: 28/06/1989 Address: 26…"
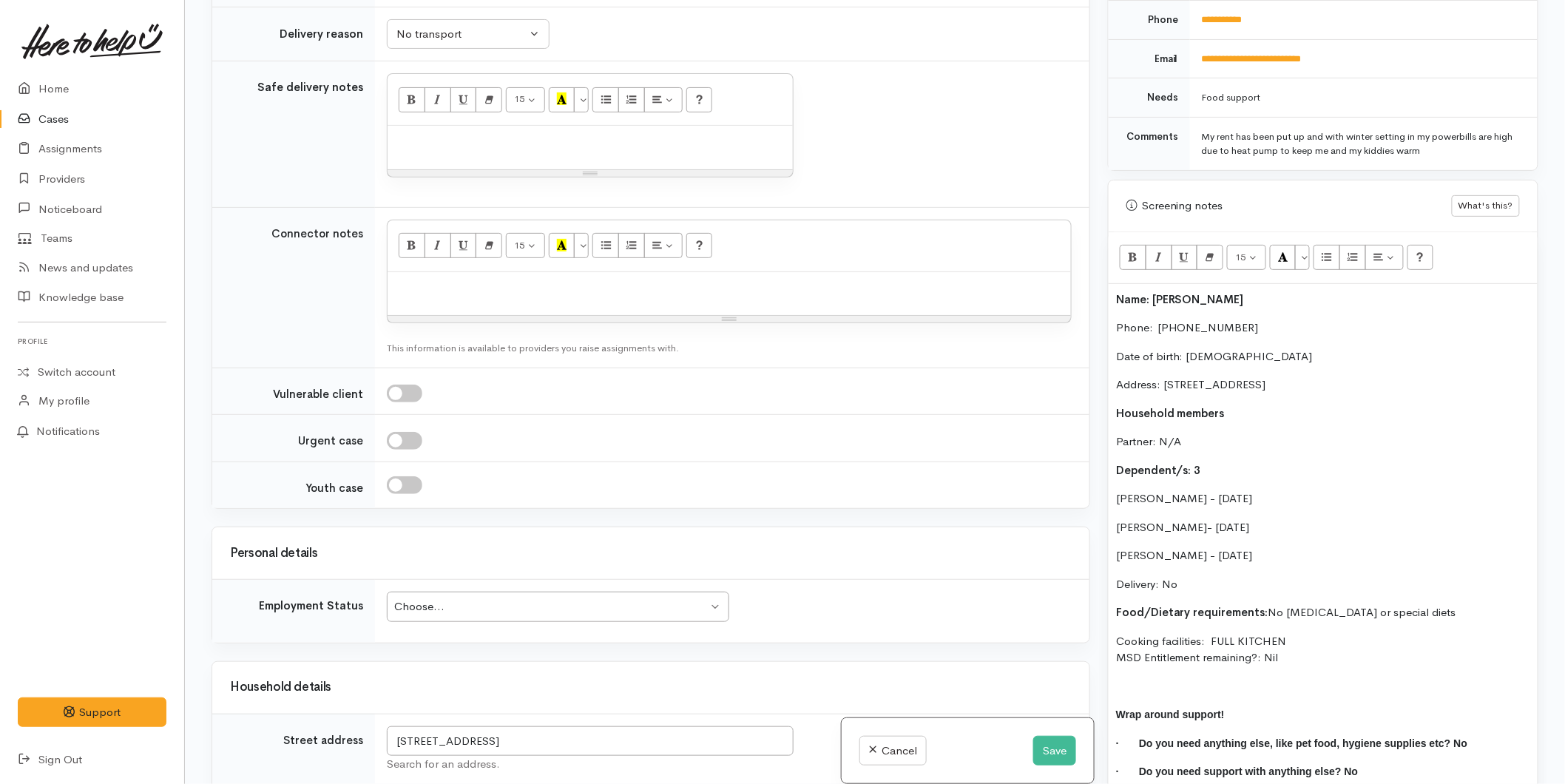
scroll to position [1683, 0]
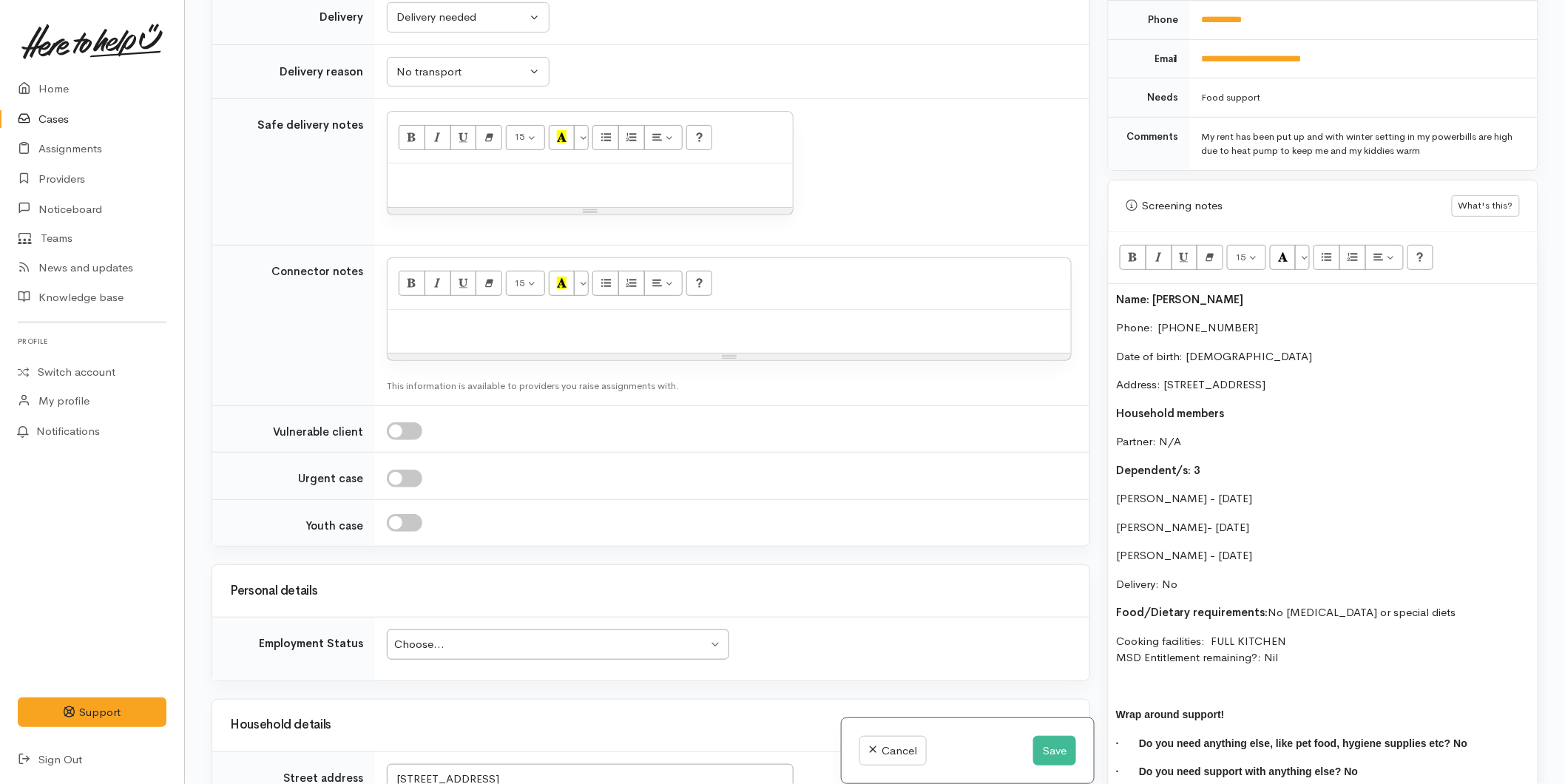
click at [443, 636] on div "Choose..." at bounding box center [551, 644] width 314 height 17
click at [452, 317] on p at bounding box center [729, 325] width 669 height 17
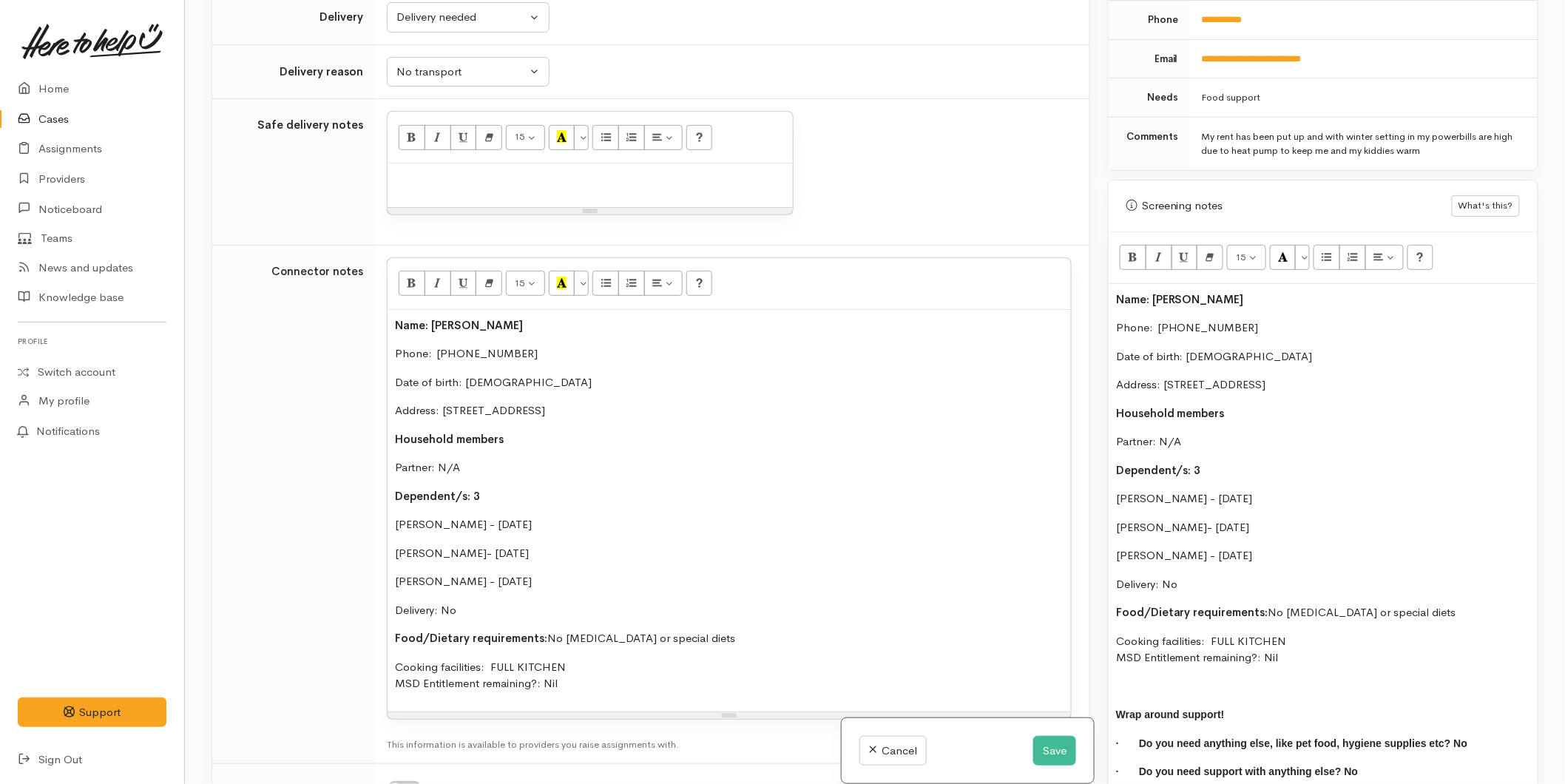
click at [491, 602] on p "Delivery: No" at bounding box center [729, 610] width 669 height 17
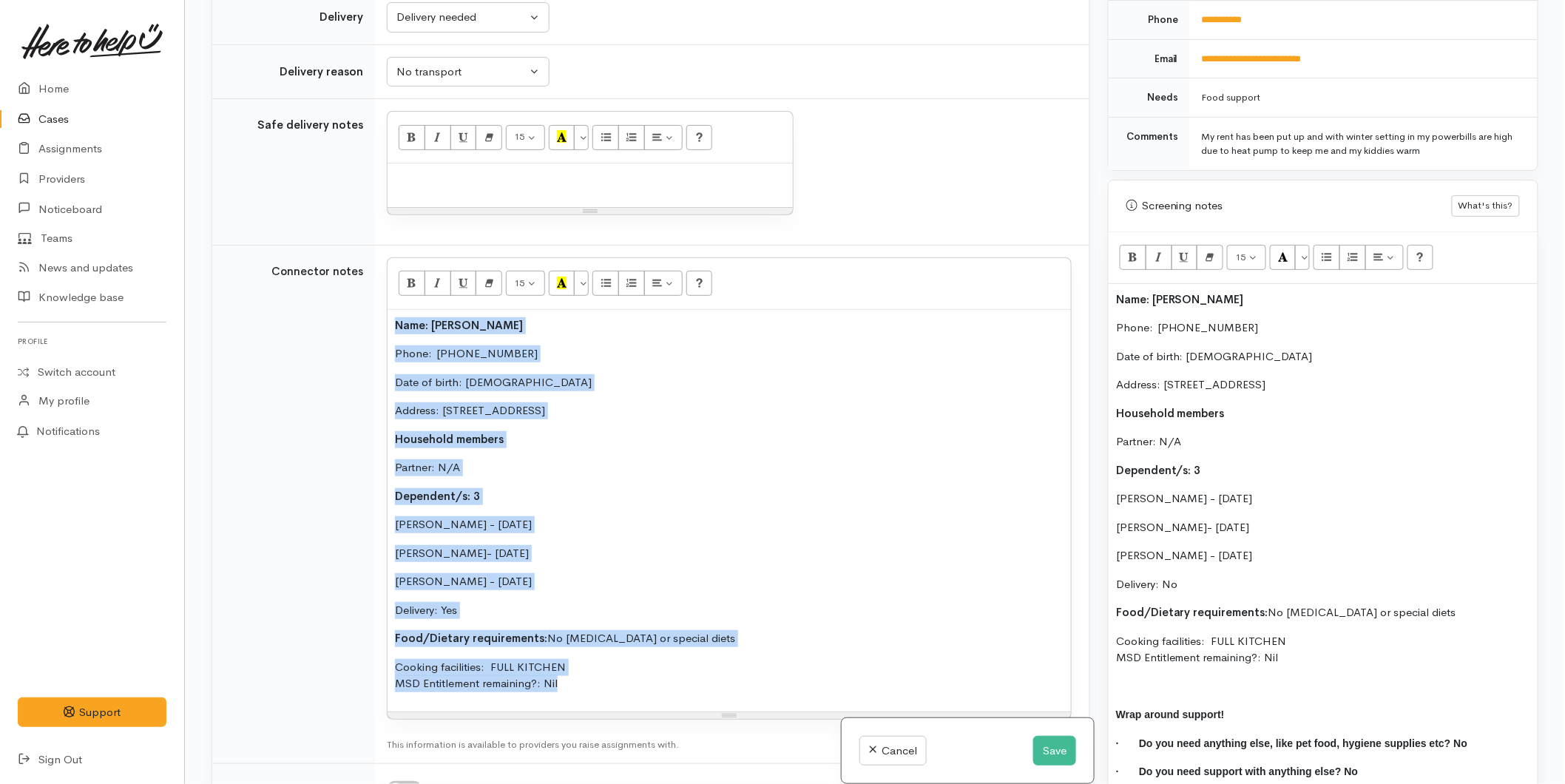
drag, startPoint x: 556, startPoint y: 588, endPoint x: 377, endPoint y: 226, distance: 403.8
click at [377, 245] on td "<p style="font-size: 13px">Name: Krystal Cochran<br>Phone: 02040775439</p><p st…" at bounding box center [732, 504] width 715 height 519
copy div "Name: Krystal Cochran Phone:  02040775439 Date of birth: 28/06/1989 Address: 26…"
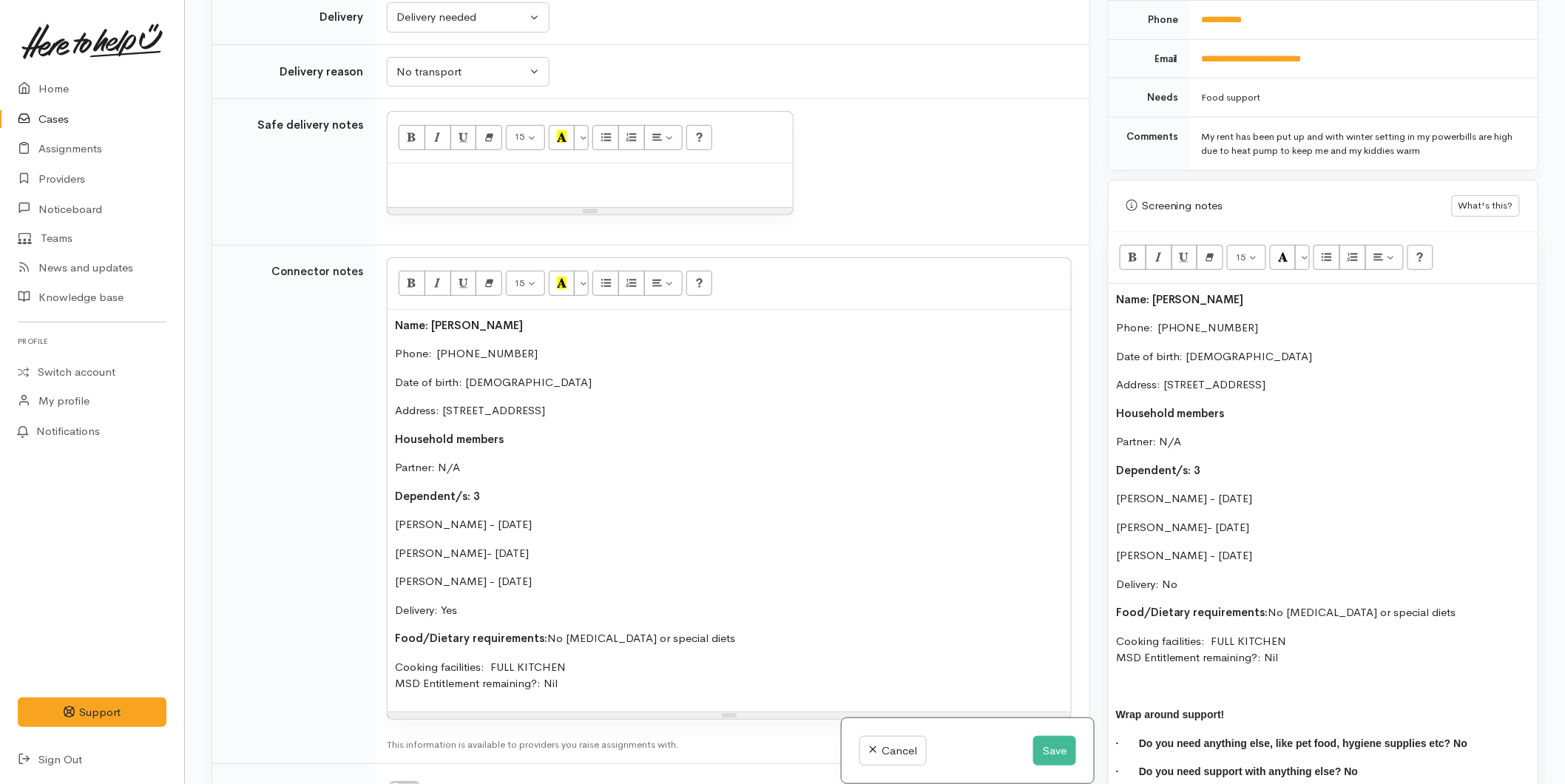
click at [1200, 576] on p "Delivery: No" at bounding box center [1323, 585] width 415 height 17
click at [1115, 284] on div "Name: Krystal Cochran Phone:  02040775439 Date of birth: 28/06/1989 Address: 26…" at bounding box center [1323, 542] width 429 height 515
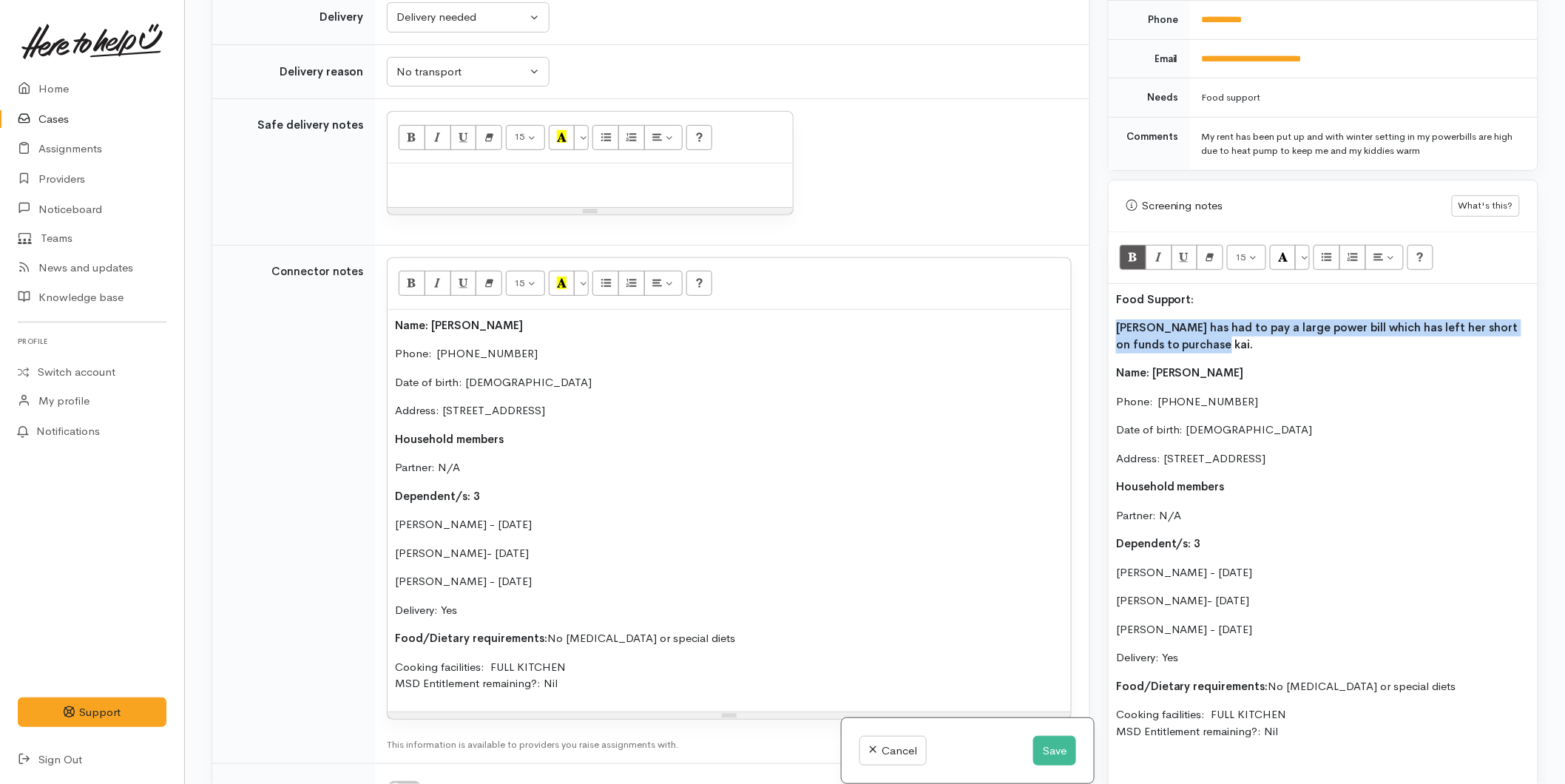
drag, startPoint x: 1172, startPoint y: 328, endPoint x: 1100, endPoint y: 311, distance: 74.0
click at [1100, 311] on div "Warnings Add No warnings have been raised against this case Add Warning Title ●…" at bounding box center [1323, 392] width 448 height 784
drag, startPoint x: 1125, startPoint y: 247, endPoint x: 1133, endPoint y: 247, distance: 8.0
click at [1126, 246] on button "Bold (CTRL+B)" at bounding box center [1133, 258] width 26 height 25
click at [1195, 292] on p "Food Support:" at bounding box center [1323, 300] width 415 height 17
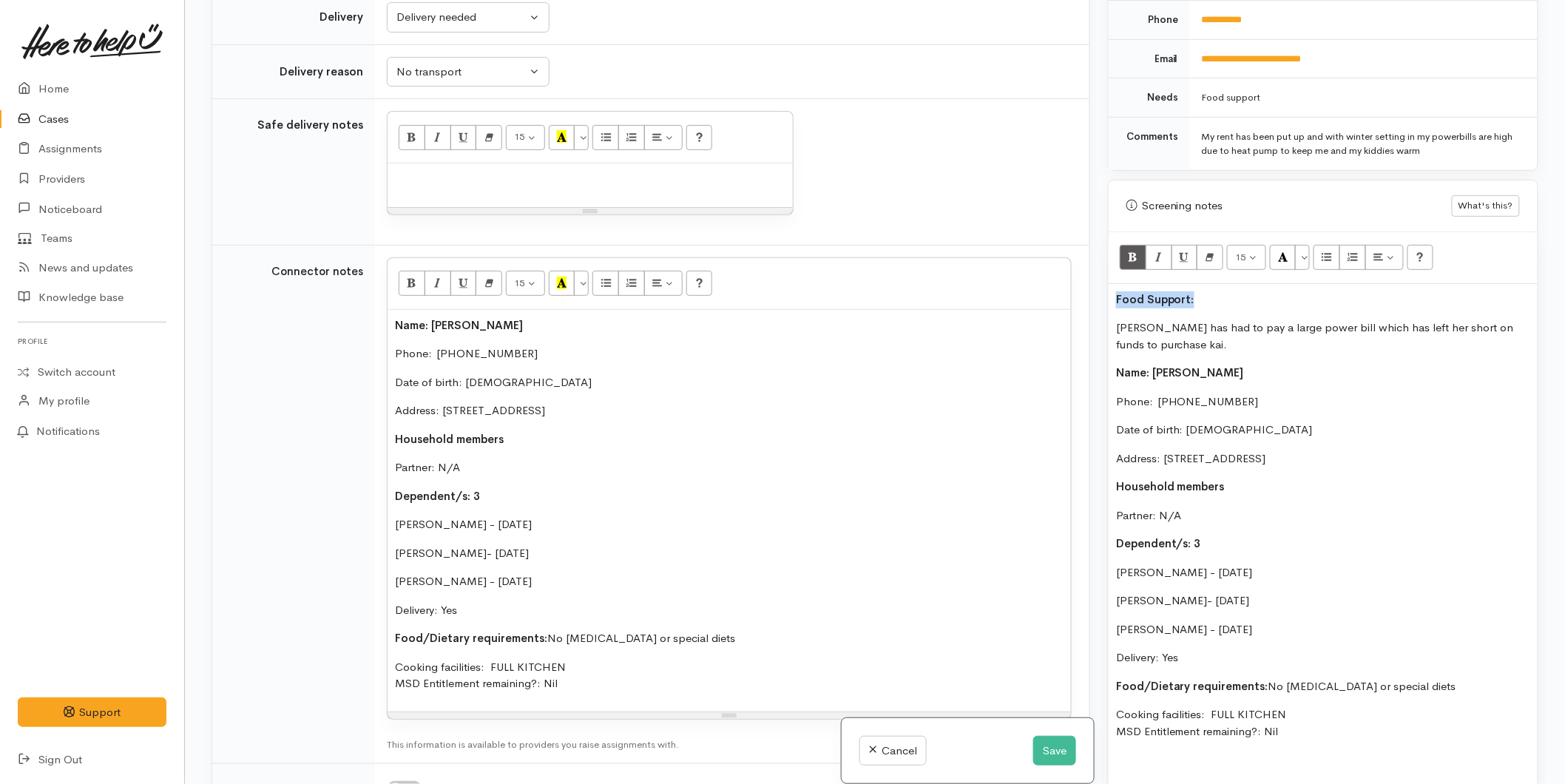
drag, startPoint x: 1203, startPoint y: 281, endPoint x: 1105, endPoint y: 285, distance: 98.1
click at [1105, 285] on div "Warnings Add No warnings have been raised against this case Add Warning Title ●…" at bounding box center [1323, 392] width 448 height 784
click at [1303, 245] on button "More Color" at bounding box center [1302, 258] width 14 height 25
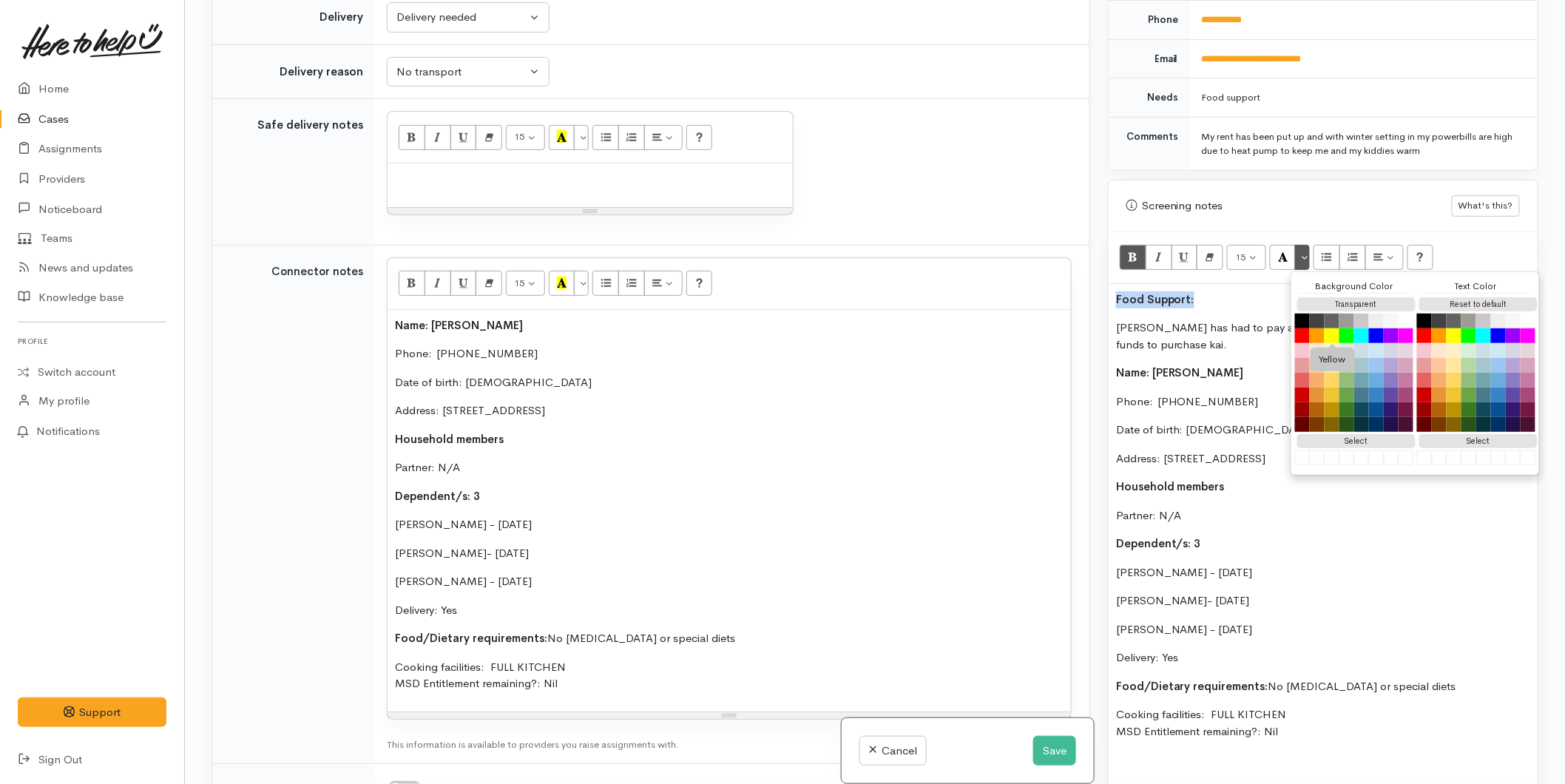
click at [1331, 328] on button "Yellow" at bounding box center [1332, 335] width 14 height 14
click at [1207, 296] on div "Food Support: Krystal has had to pay a large power bill which has left her shor…" at bounding box center [1323, 578] width 429 height 589
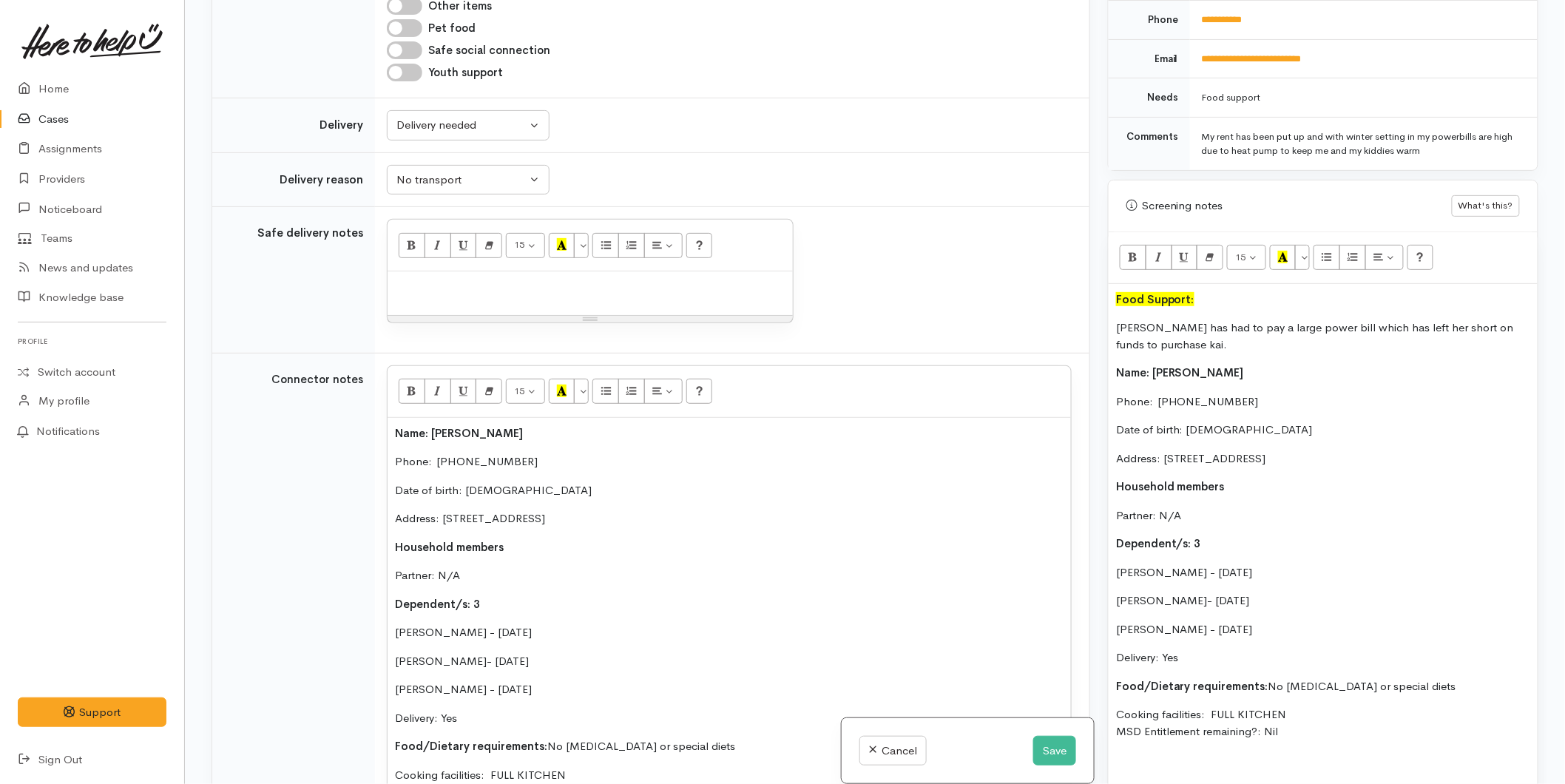
scroll to position [1437, 0]
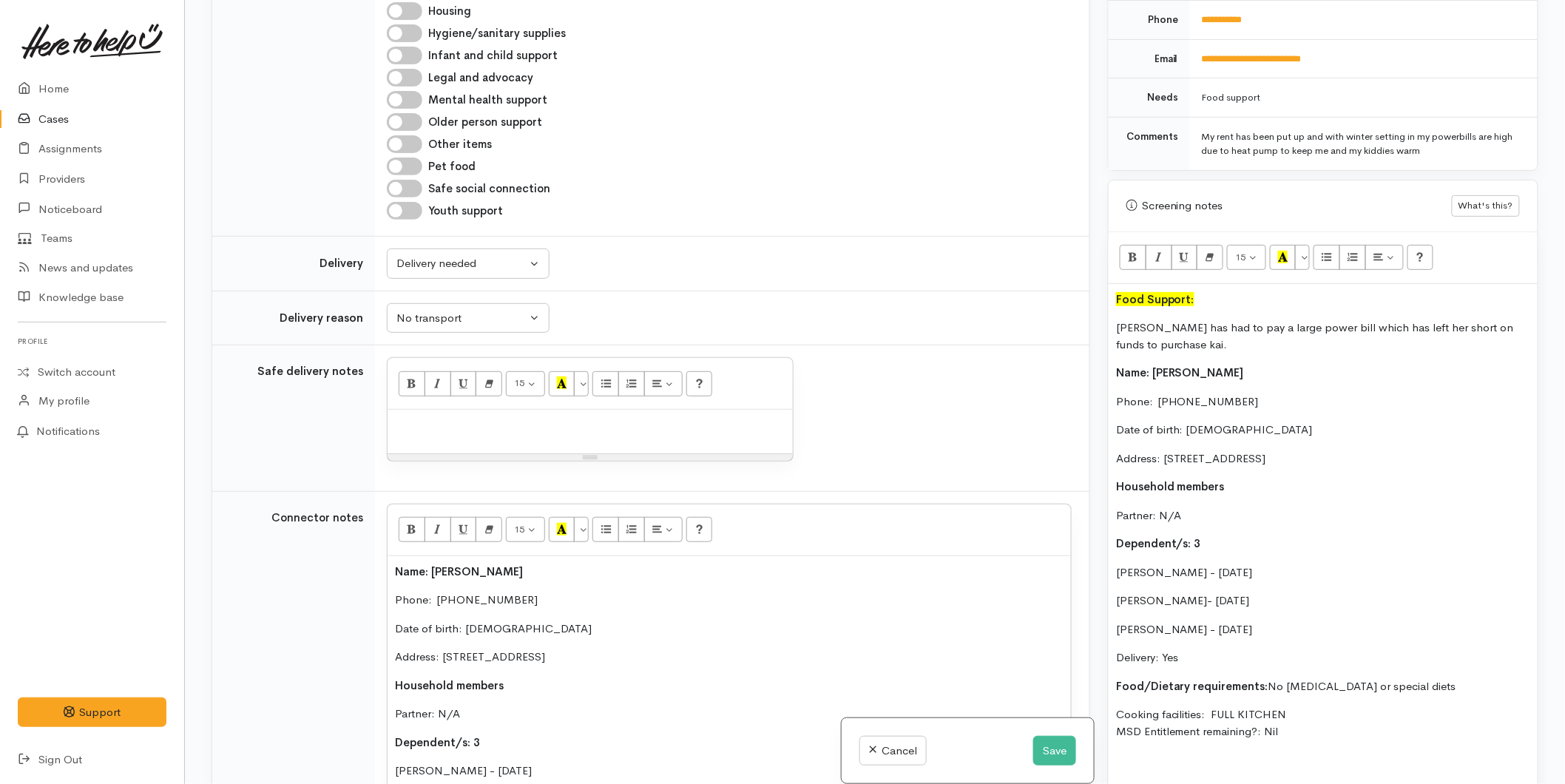
click at [435, 409] on div at bounding box center [590, 431] width 405 height 43
paste div
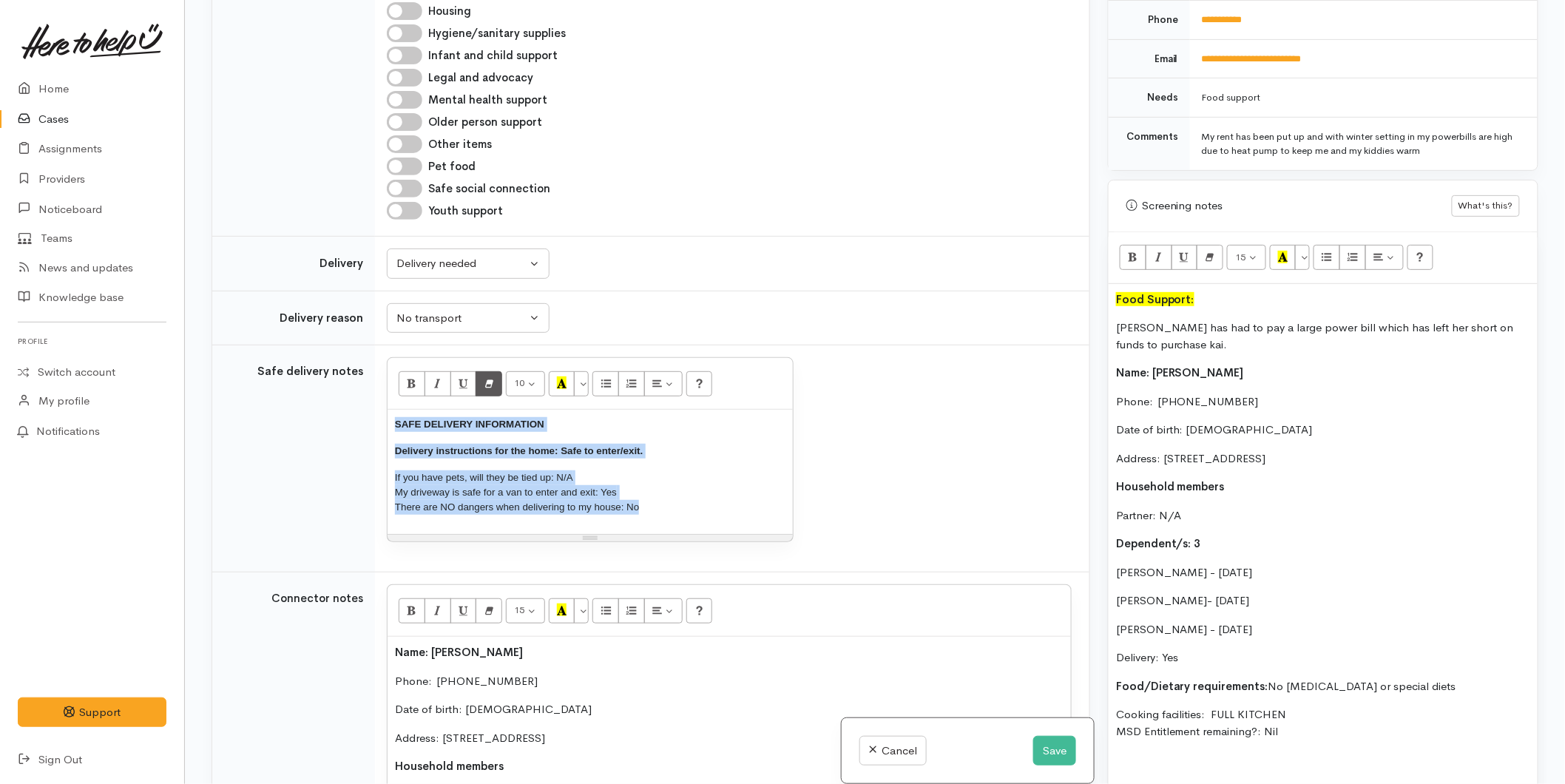
drag, startPoint x: 689, startPoint y: 411, endPoint x: 485, endPoint y: 285, distance: 239.8
click at [370, 345] on tr "Safe delivery notes <p style="font-size: 13px;"><span style="font-size: 10pt; f…" at bounding box center [650, 459] width 877 height 227
click at [582, 371] on button "More Color" at bounding box center [581, 384] width 14 height 25
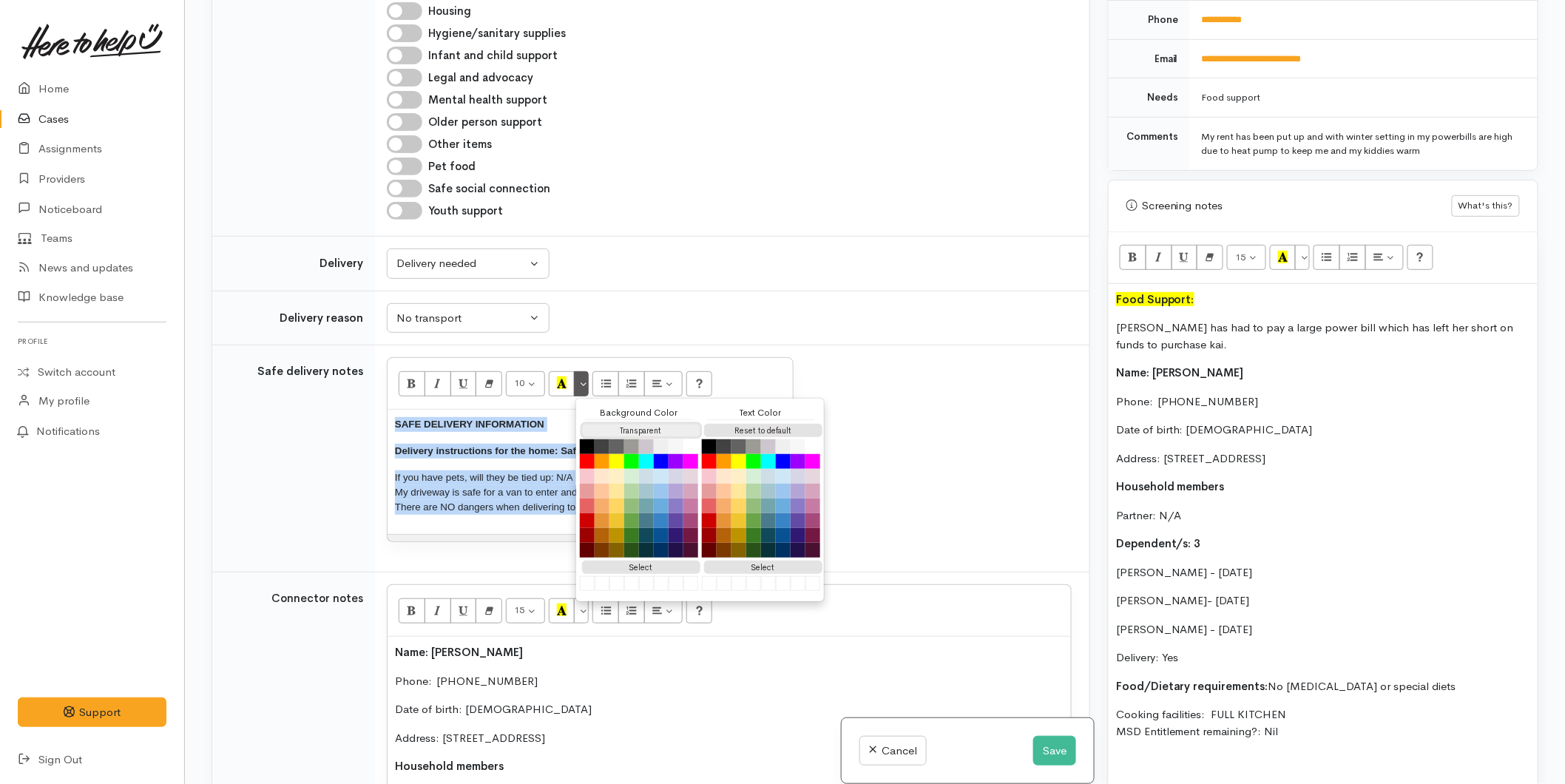
click at [601, 424] on button "Transparent" at bounding box center [642, 431] width 119 height 14
click at [787, 424] on button "Reset to default" at bounding box center [764, 431] width 119 height 14
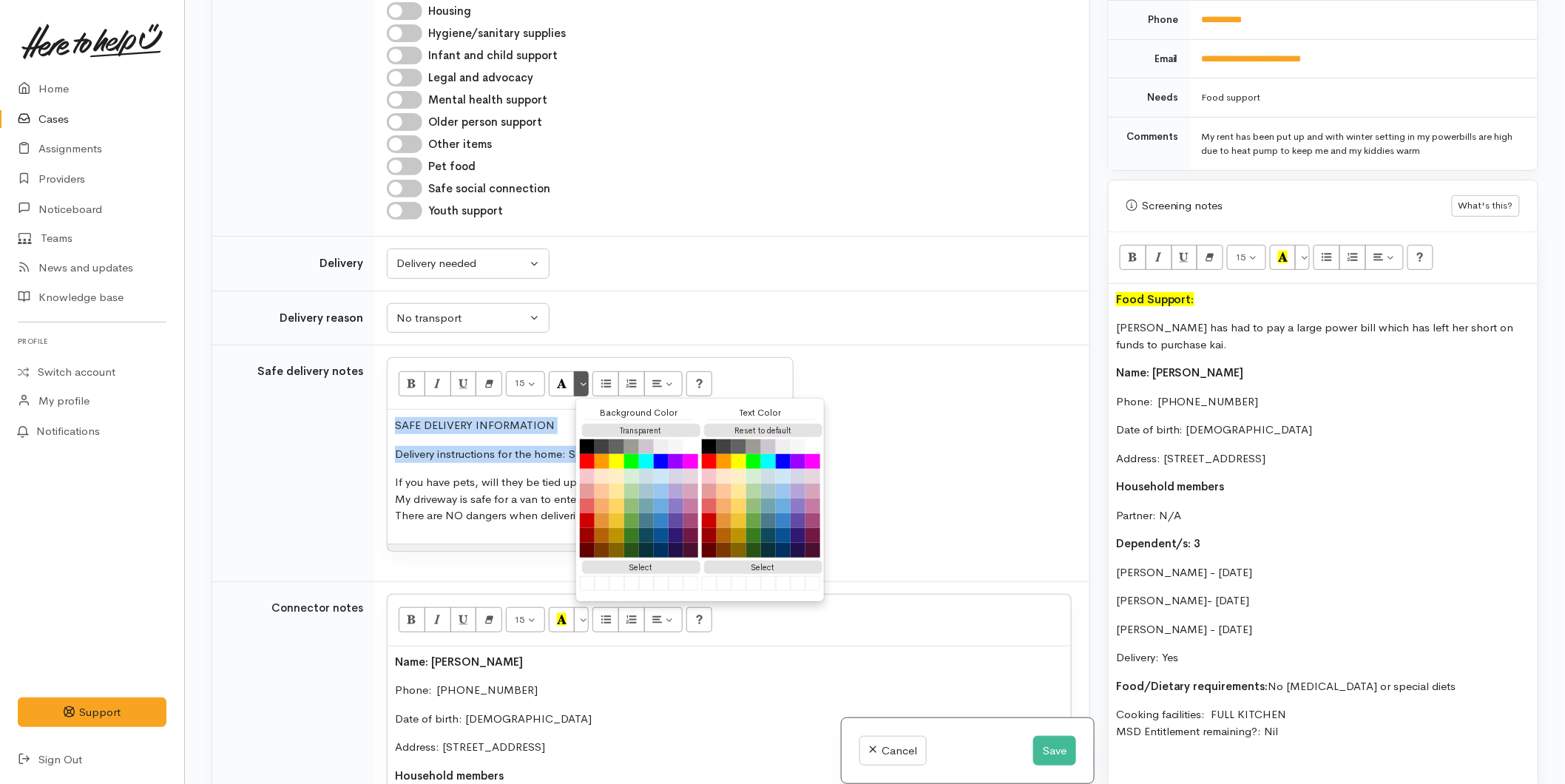
click at [537, 417] on p "SAFE DELIVERY INFORMATION" at bounding box center [590, 425] width 391 height 17
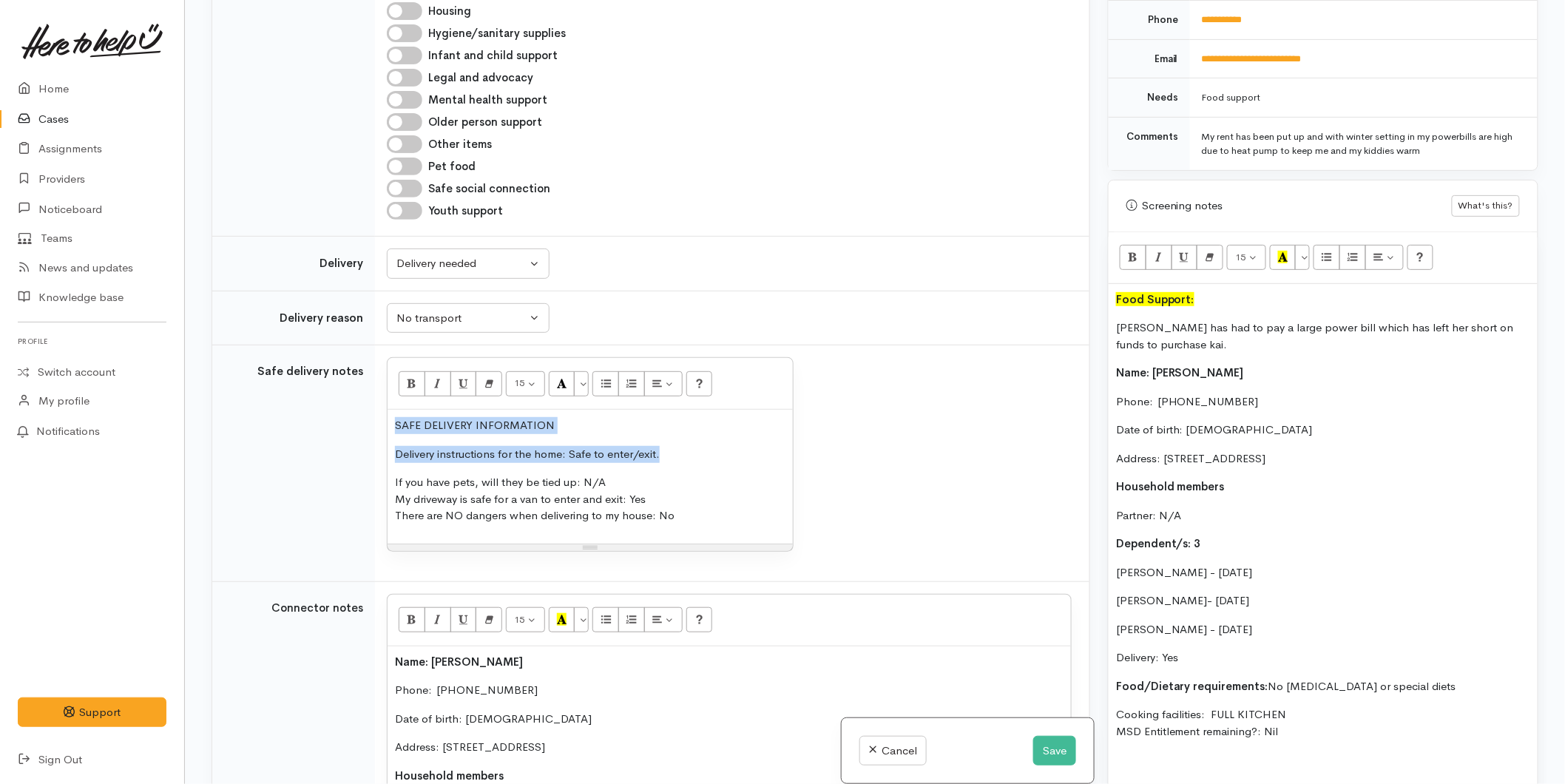
drag, startPoint x: 397, startPoint y: 320, endPoint x: 359, endPoint y: 318, distance: 38.1
click at [359, 345] on tr "Safe delivery notes <p style="">SAFE DELIVERY INFORMATION &nbsp;</p><p style=""…" at bounding box center [650, 463] width 877 height 236
click at [407, 376] on icon "Bold (CTRL+B)" at bounding box center [411, 382] width 9 height 13
click at [540, 409] on div "SAFE DELIVERY INFORMATION Delivery instructions for the home: Safe to enter/exi…" at bounding box center [590, 476] width 405 height 134
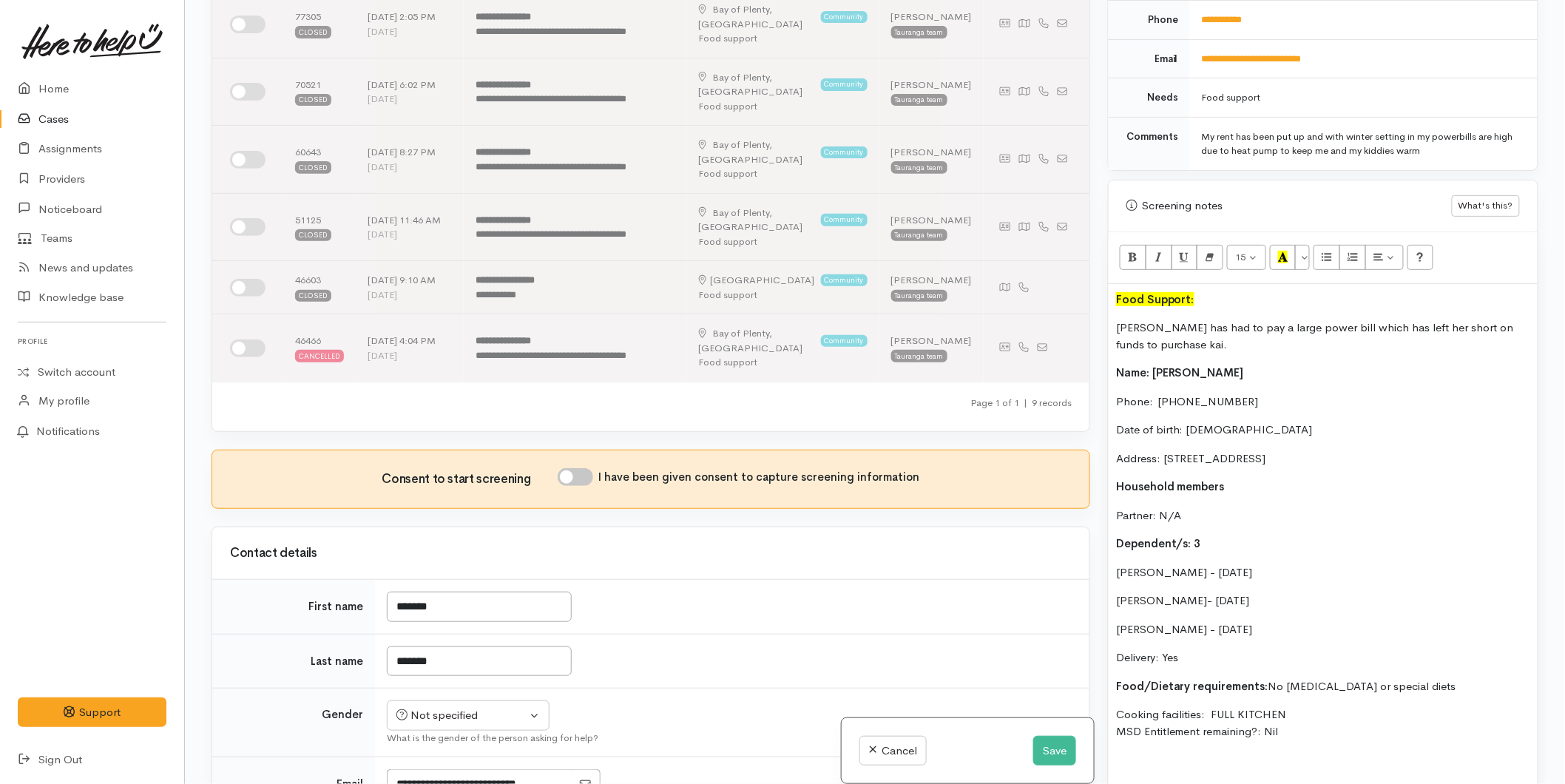
scroll to position [0, 0]
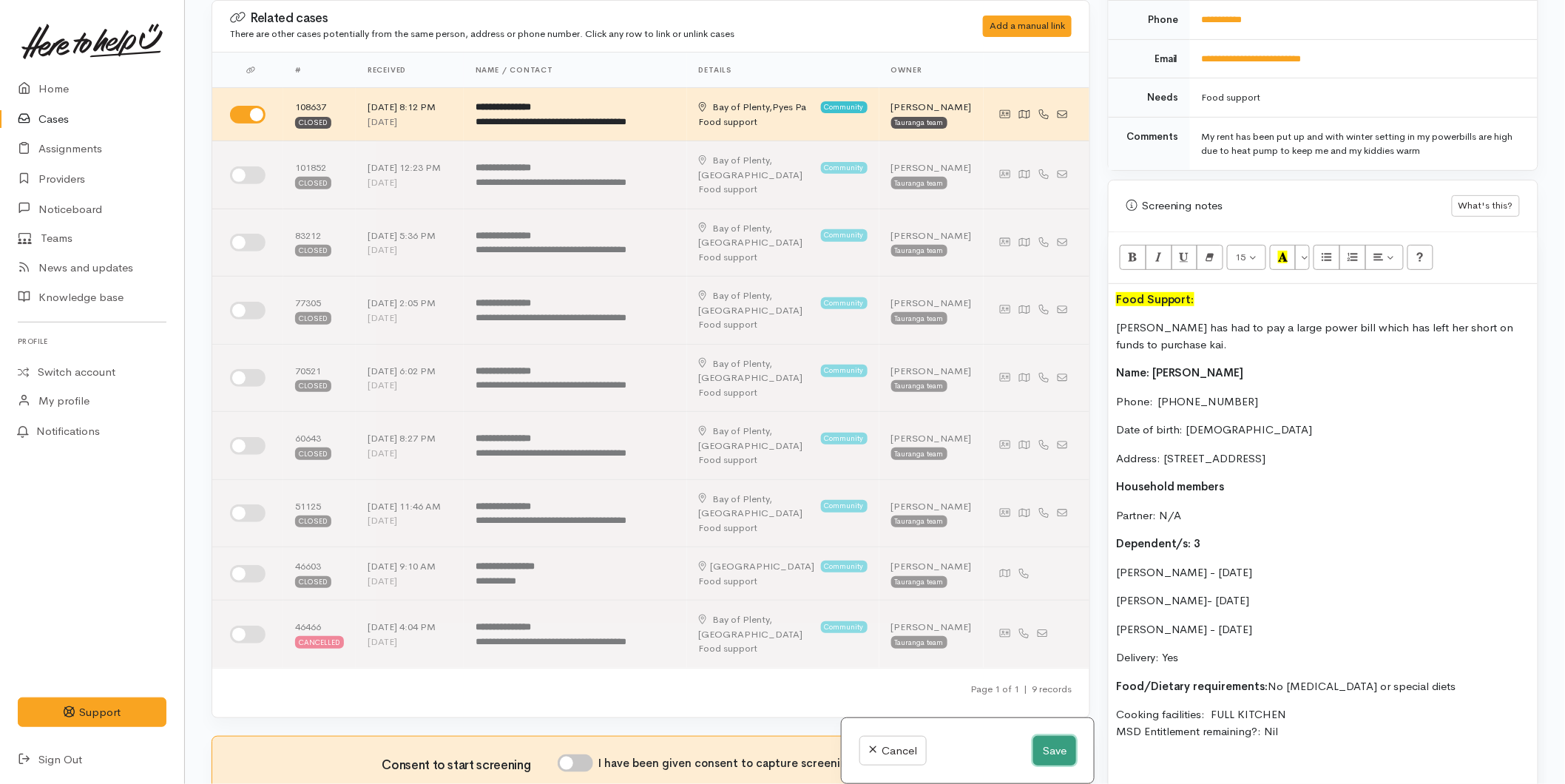
click at [1064, 747] on button "Save" at bounding box center [1055, 751] width 43 height 31
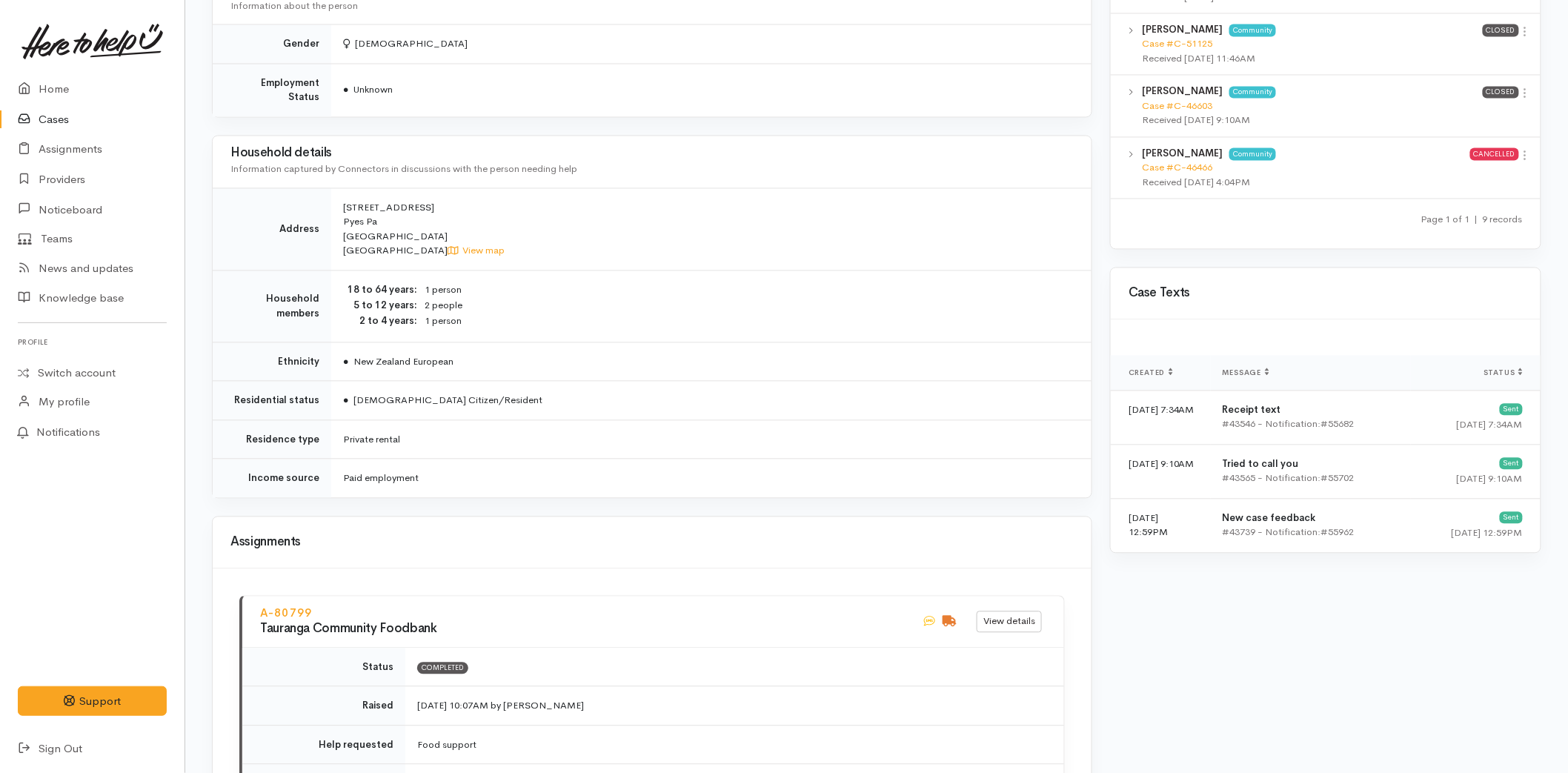
scroll to position [824, 0]
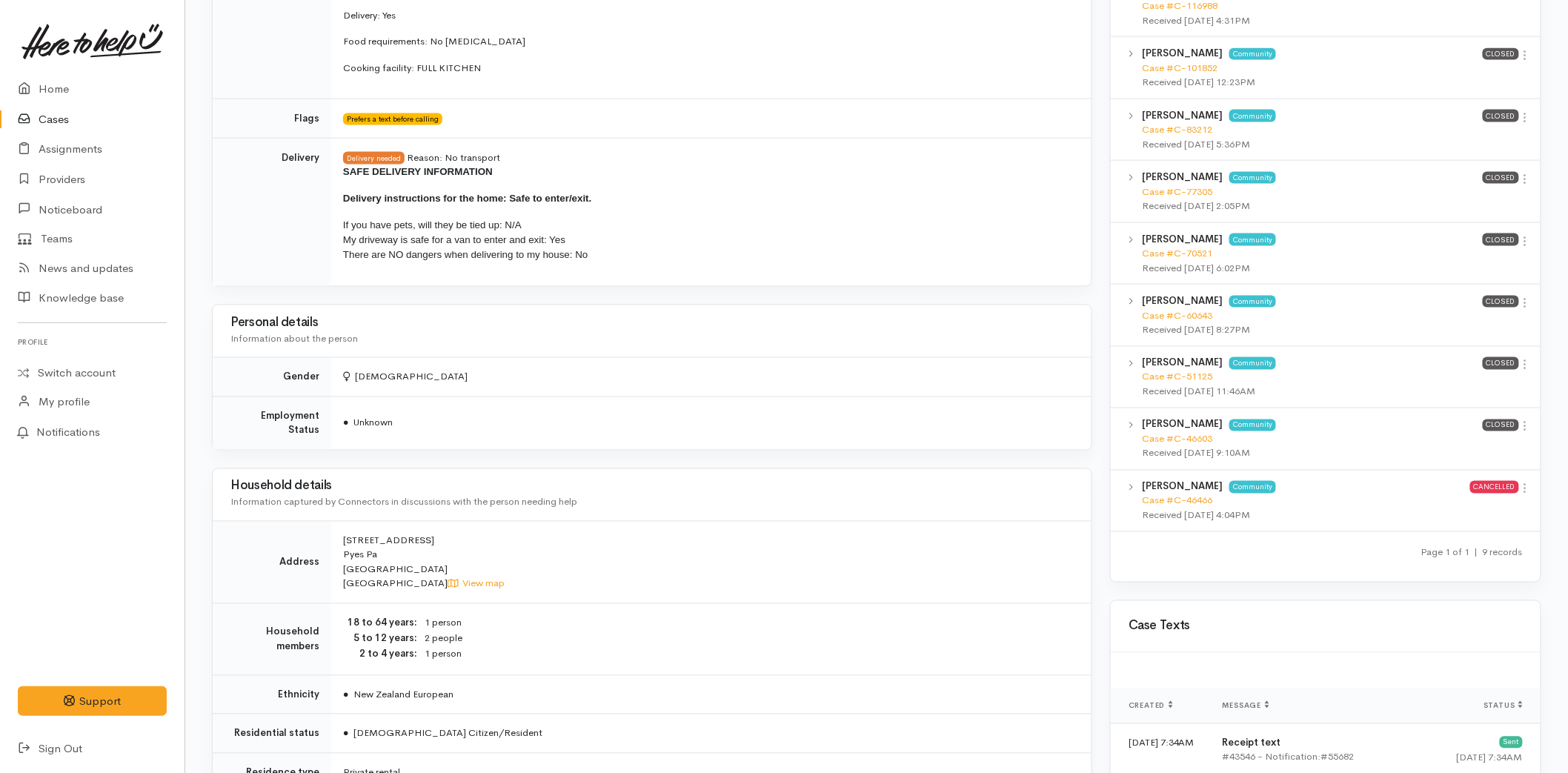
drag, startPoint x: 341, startPoint y: 172, endPoint x: 605, endPoint y: 275, distance: 283.4
click at [605, 275] on td "Delivery needed Reason: No transport SAFE DELIVERY INFORMATION Delivery instruc…" at bounding box center [711, 212] width 760 height 148
copy span "SAFE DELIVERY INFORMATION Delivery instructions for the home: Safe to enter/exi…"
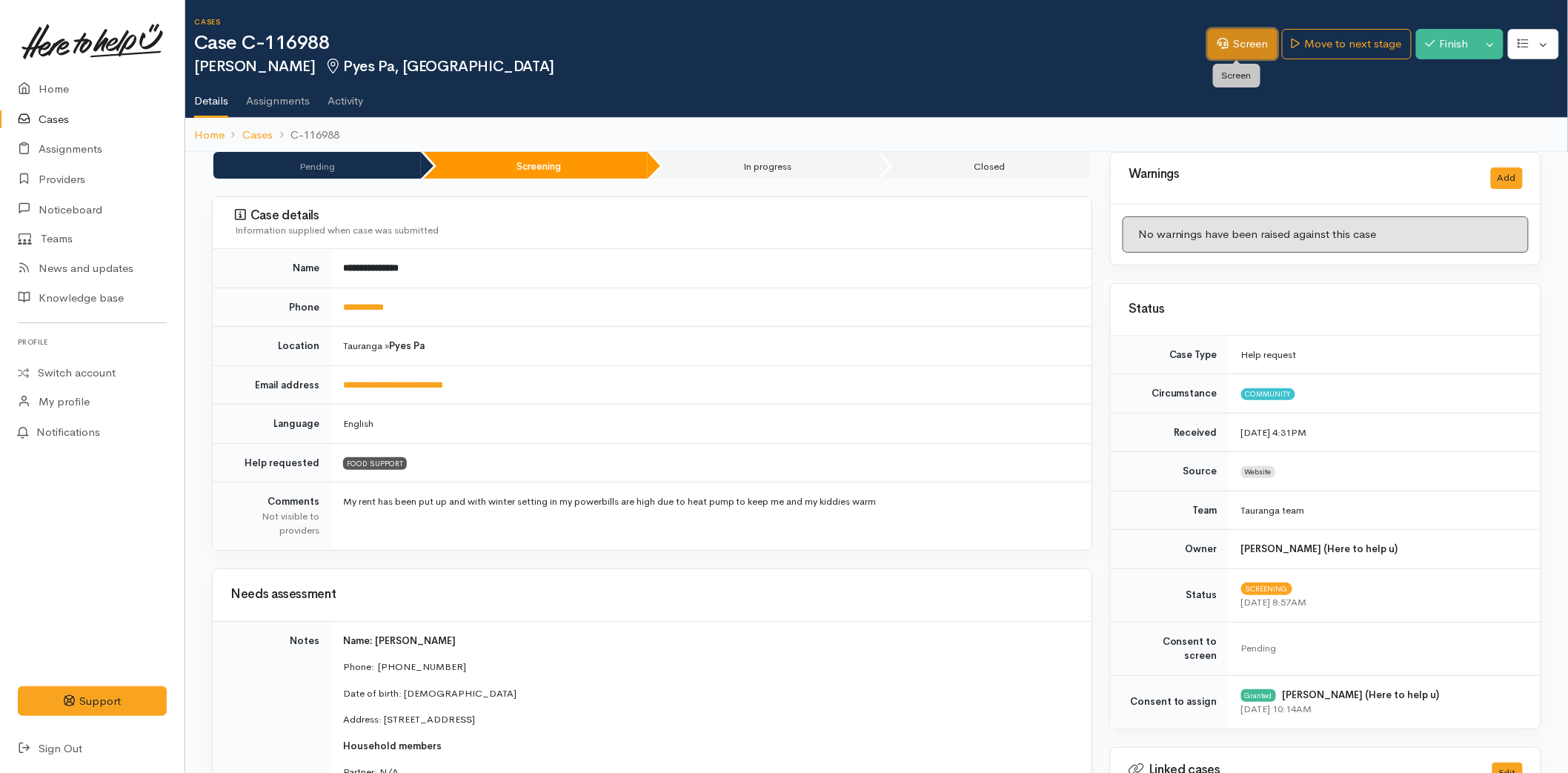
click at [1217, 52] on link "Screen" at bounding box center [1243, 44] width 70 height 31
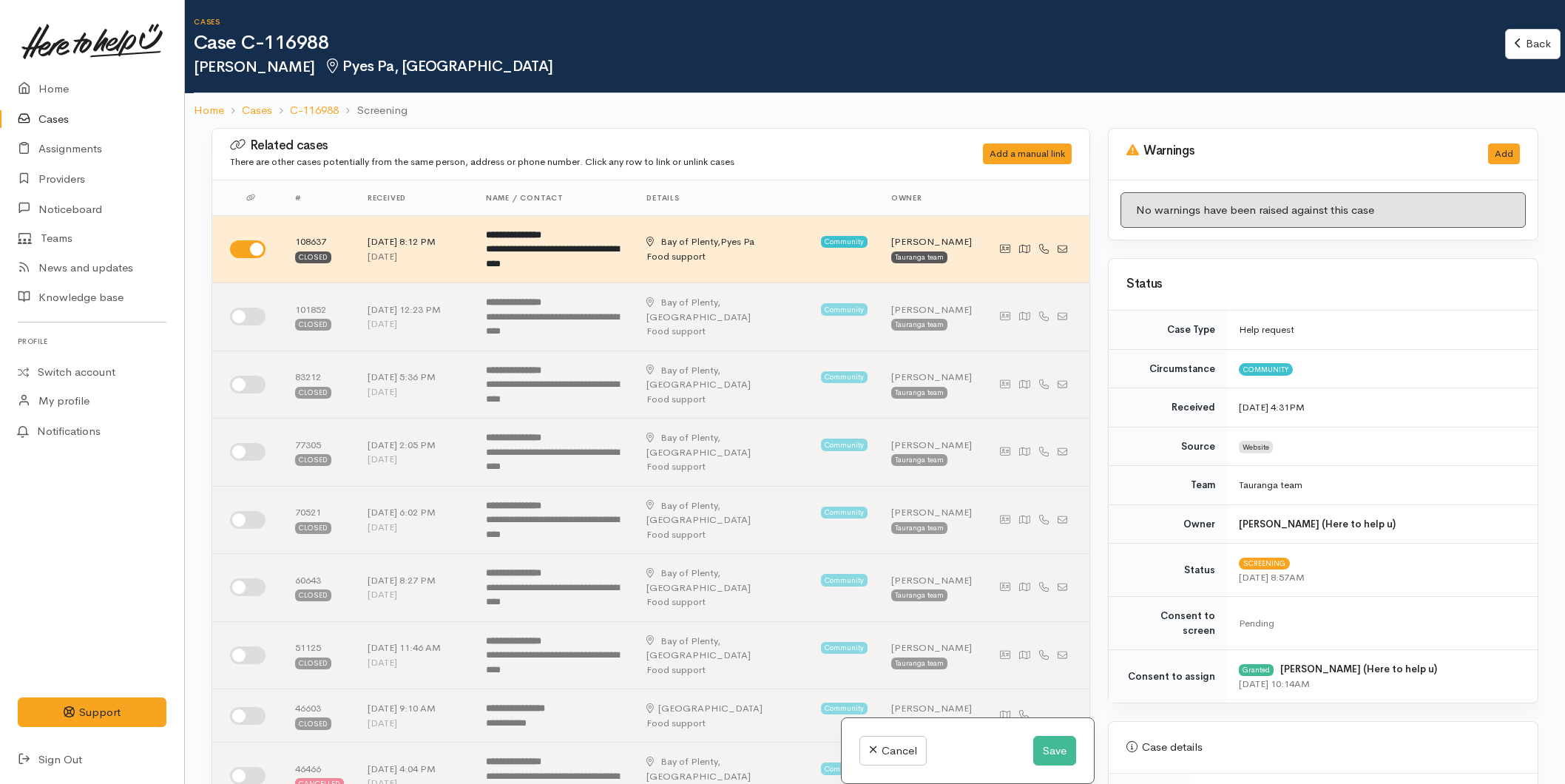
select select "2"
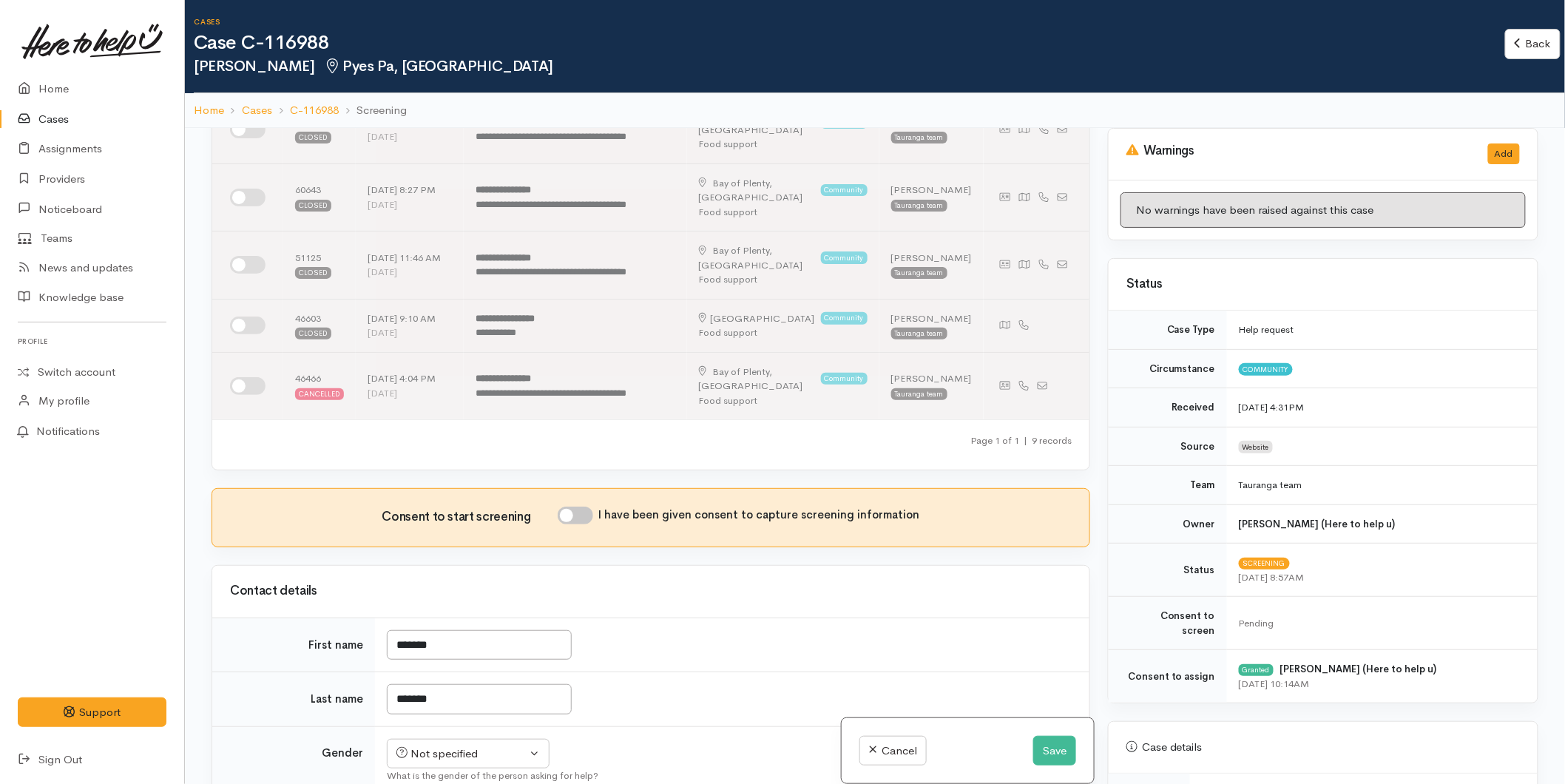
scroll to position [575, 0]
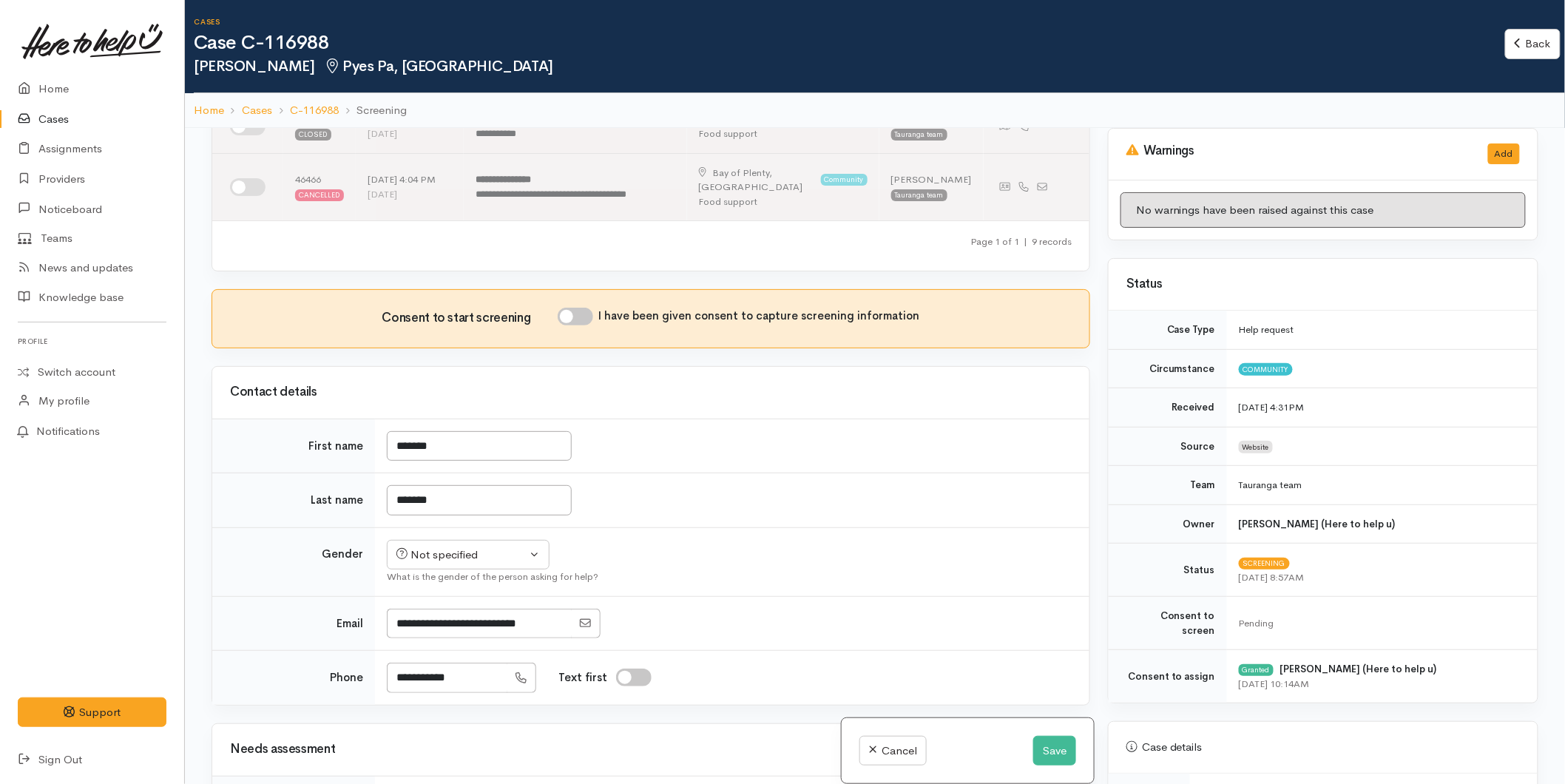
click at [574, 308] on input "I have been given consent to capture screening information" at bounding box center [576, 316] width 36 height 18
checkbox input "true"
click at [1046, 747] on button "Save" at bounding box center [1055, 751] width 43 height 31
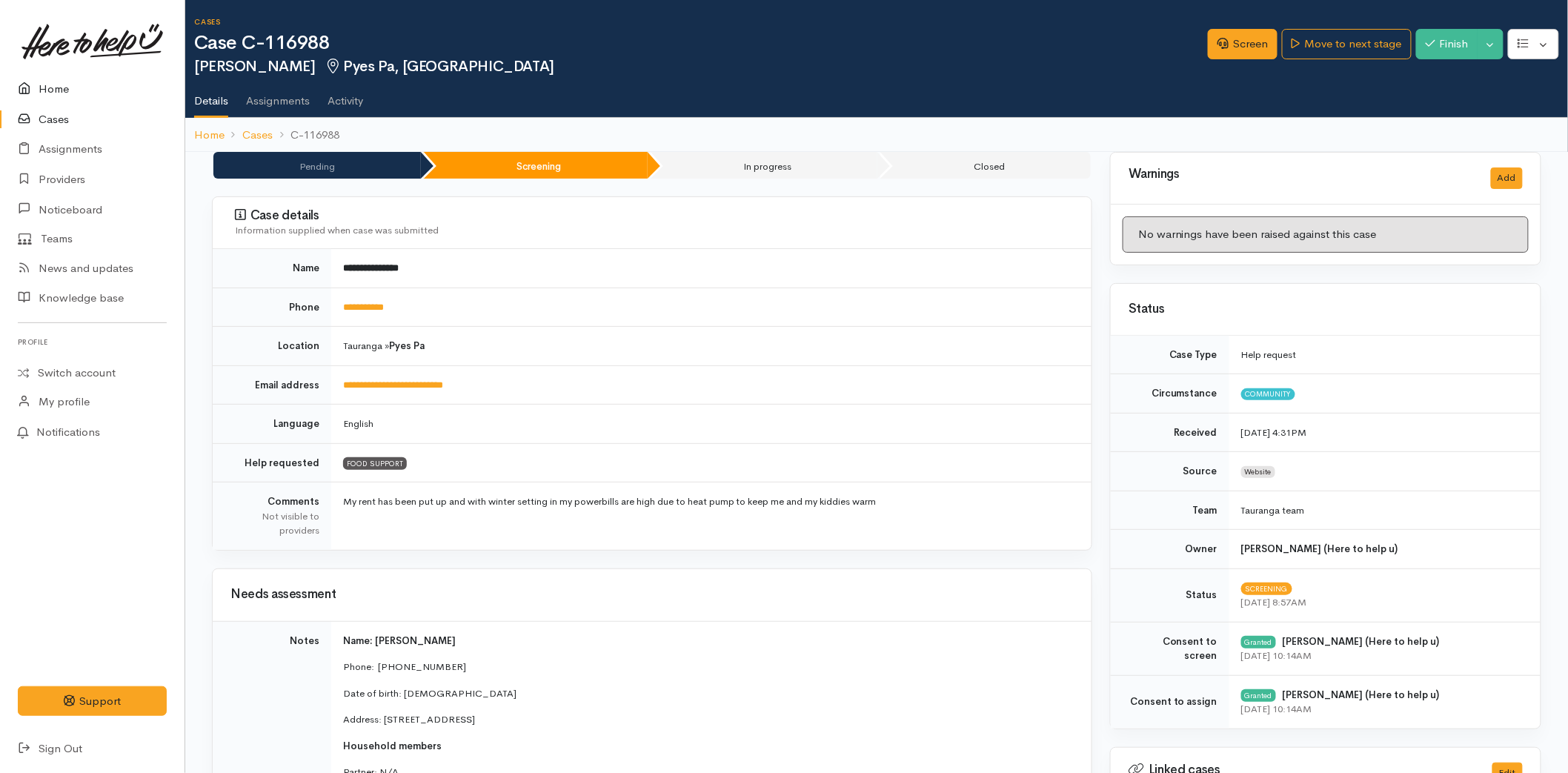
click at [54, 84] on link "Home" at bounding box center [92, 89] width 184 height 31
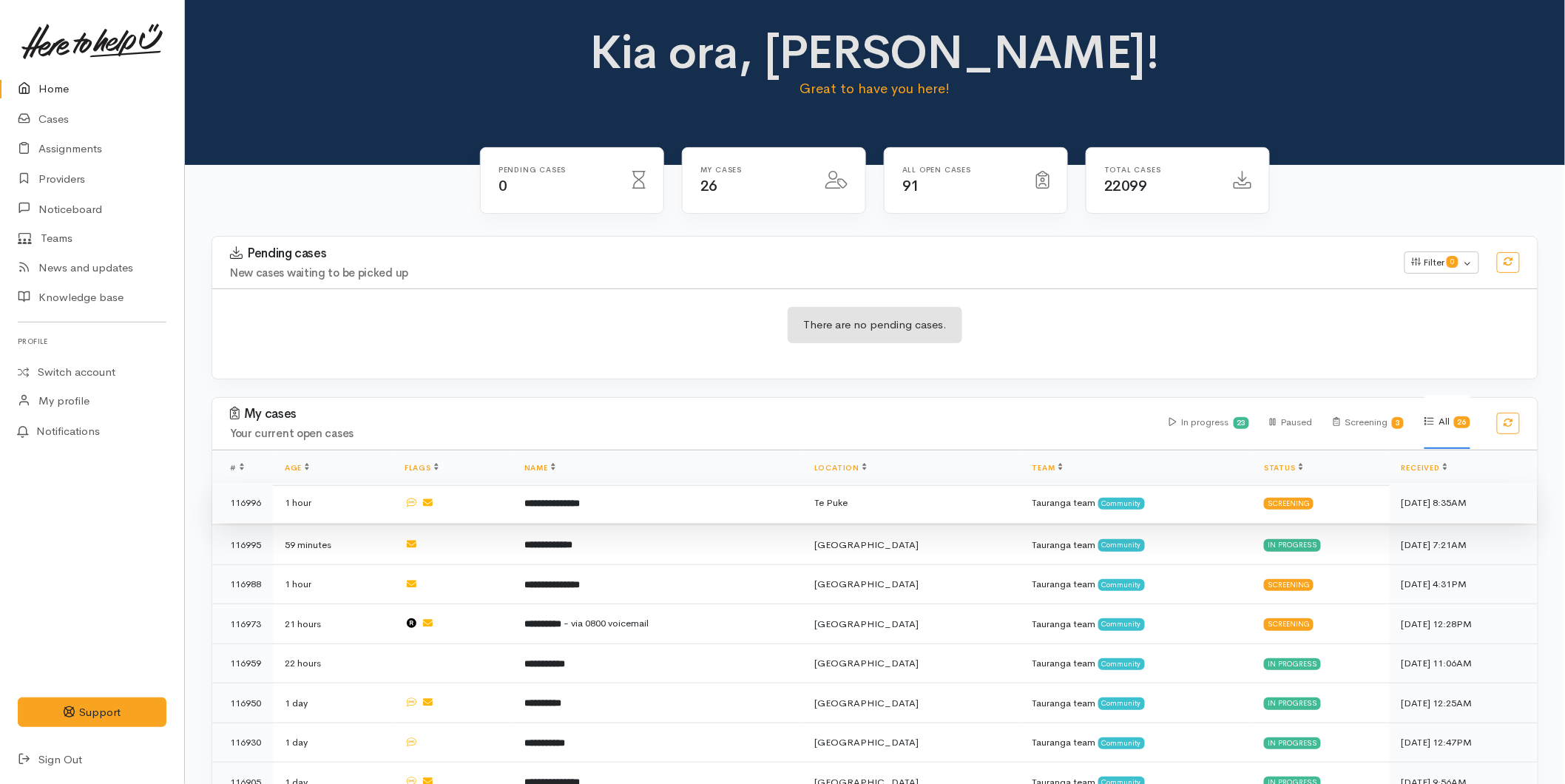
click at [553, 511] on td "**********" at bounding box center [658, 503] width 290 height 40
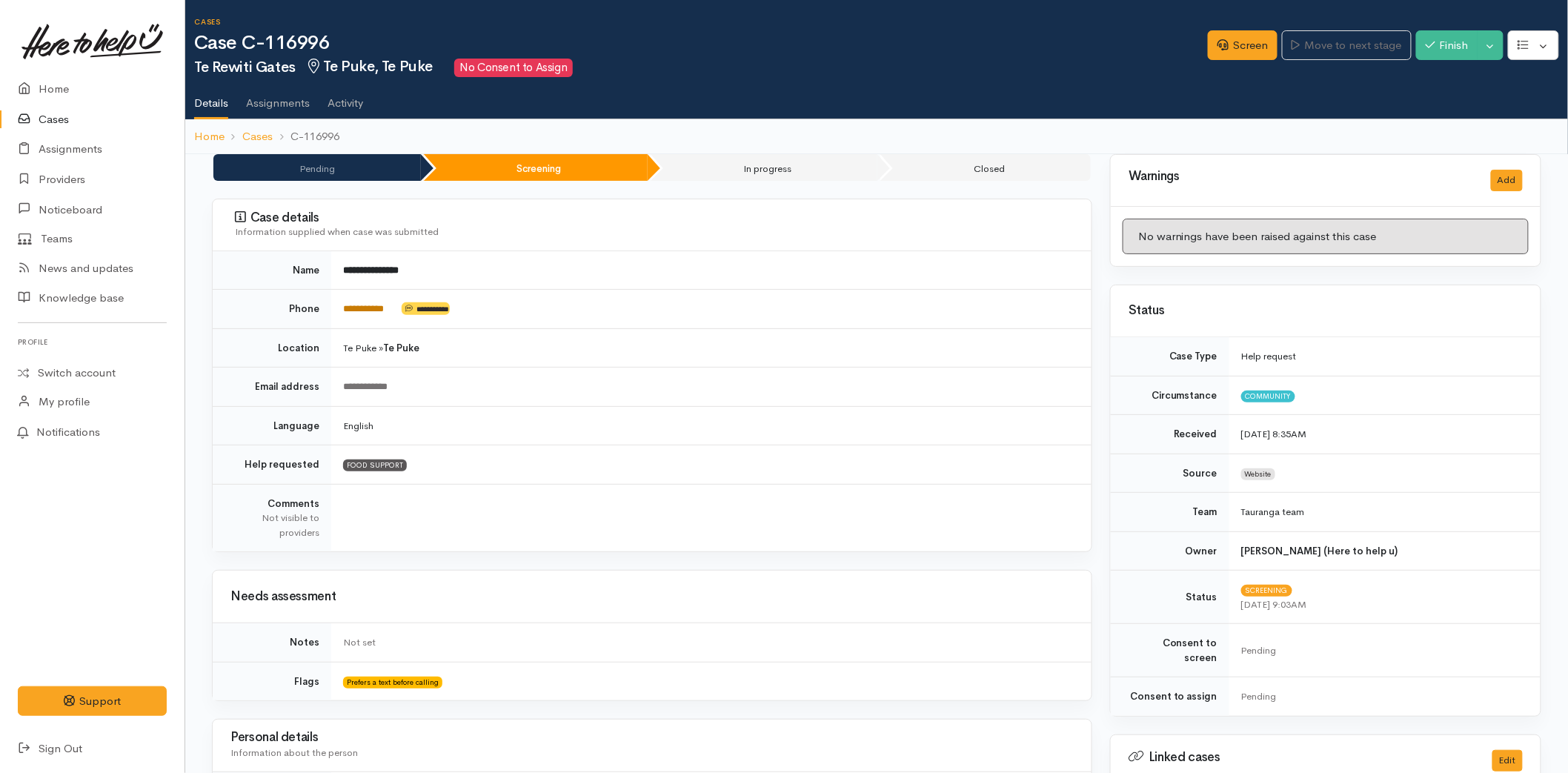
click at [374, 305] on link "**********" at bounding box center [364, 308] width 41 height 9
click at [1235, 38] on link "Screen" at bounding box center [1243, 46] width 70 height 31
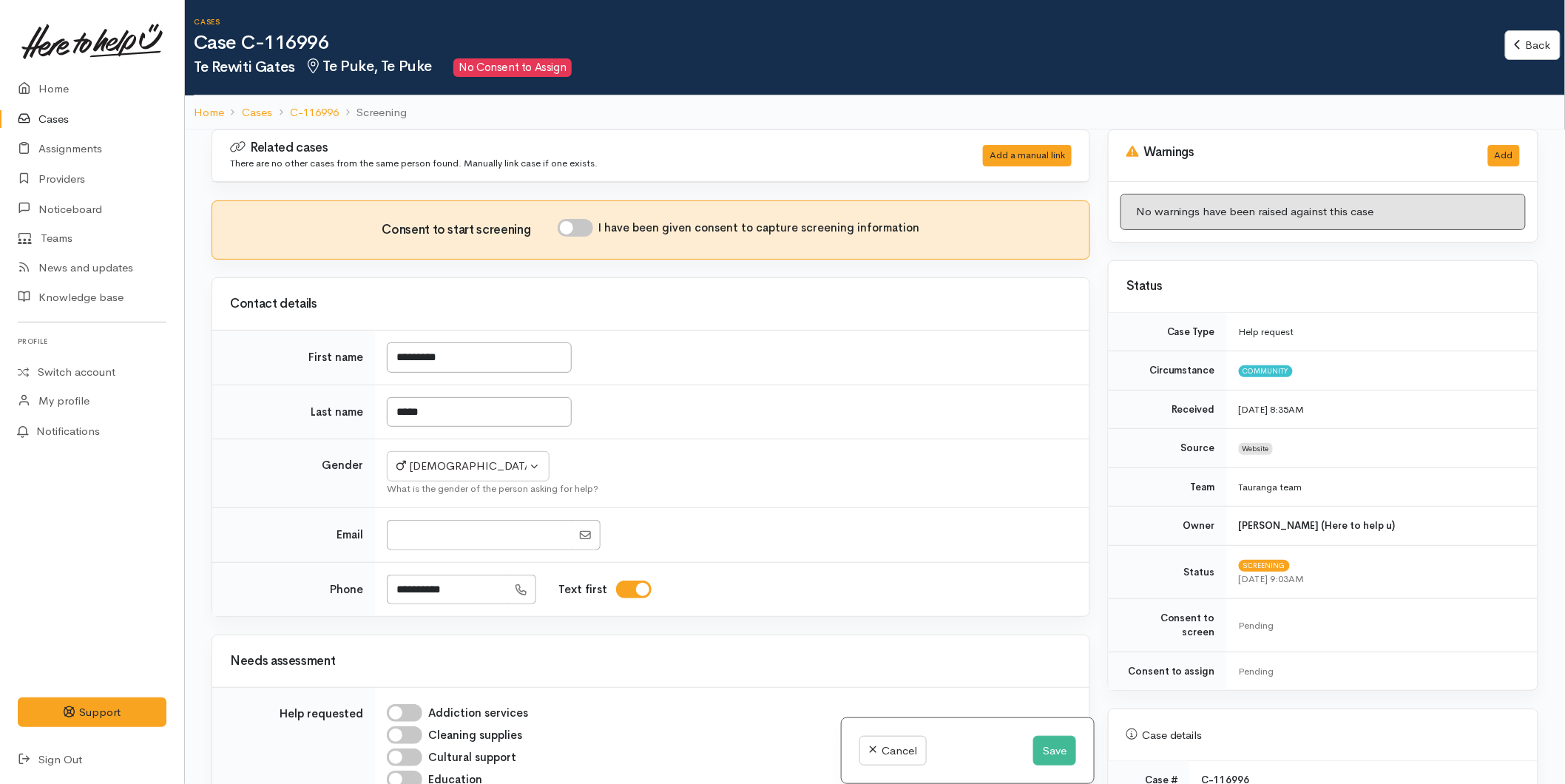
click at [588, 223] on input "I have been given consent to capture screening information" at bounding box center [576, 227] width 36 height 18
checkbox input "true"
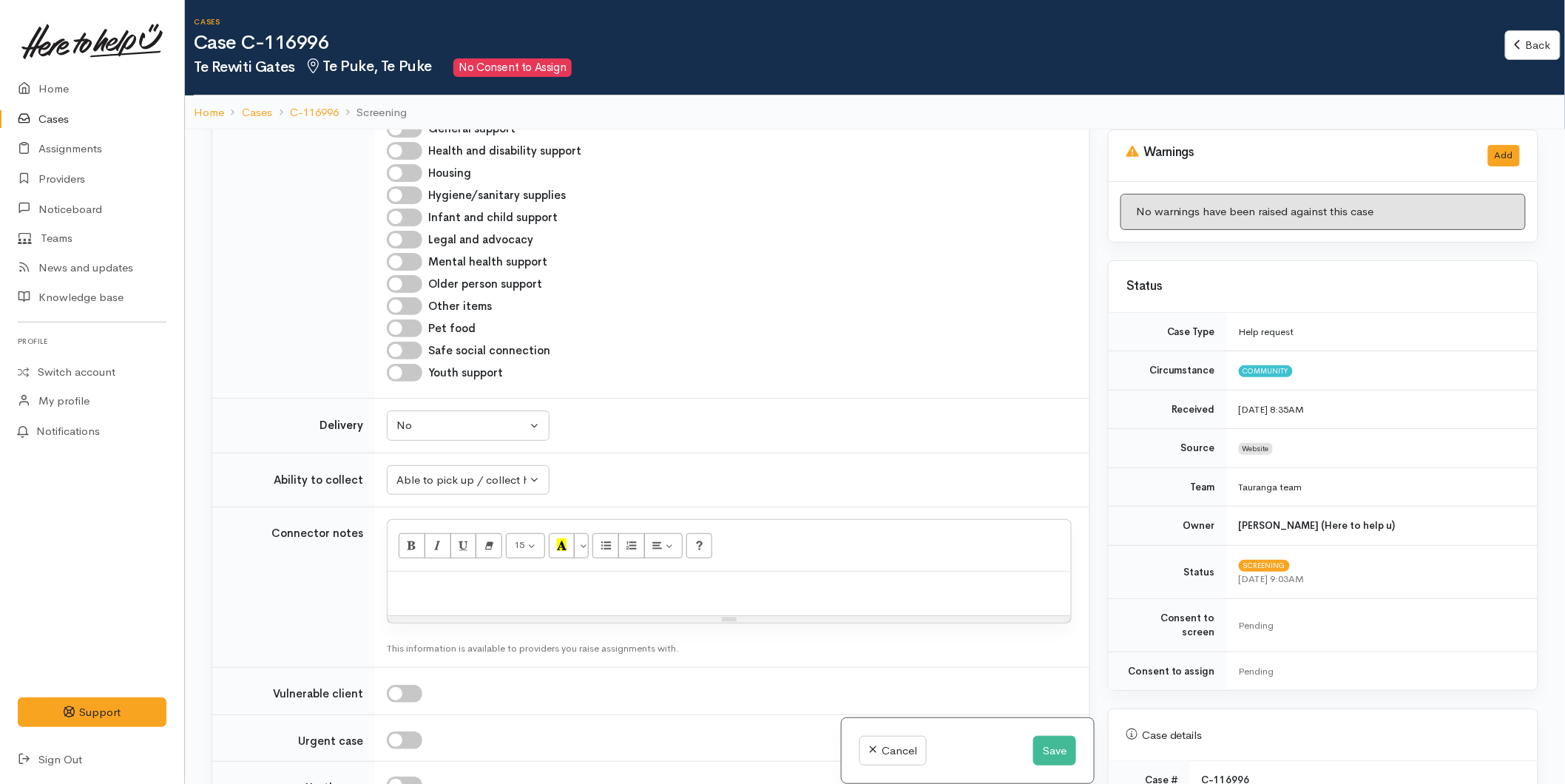
scroll to position [575, 0]
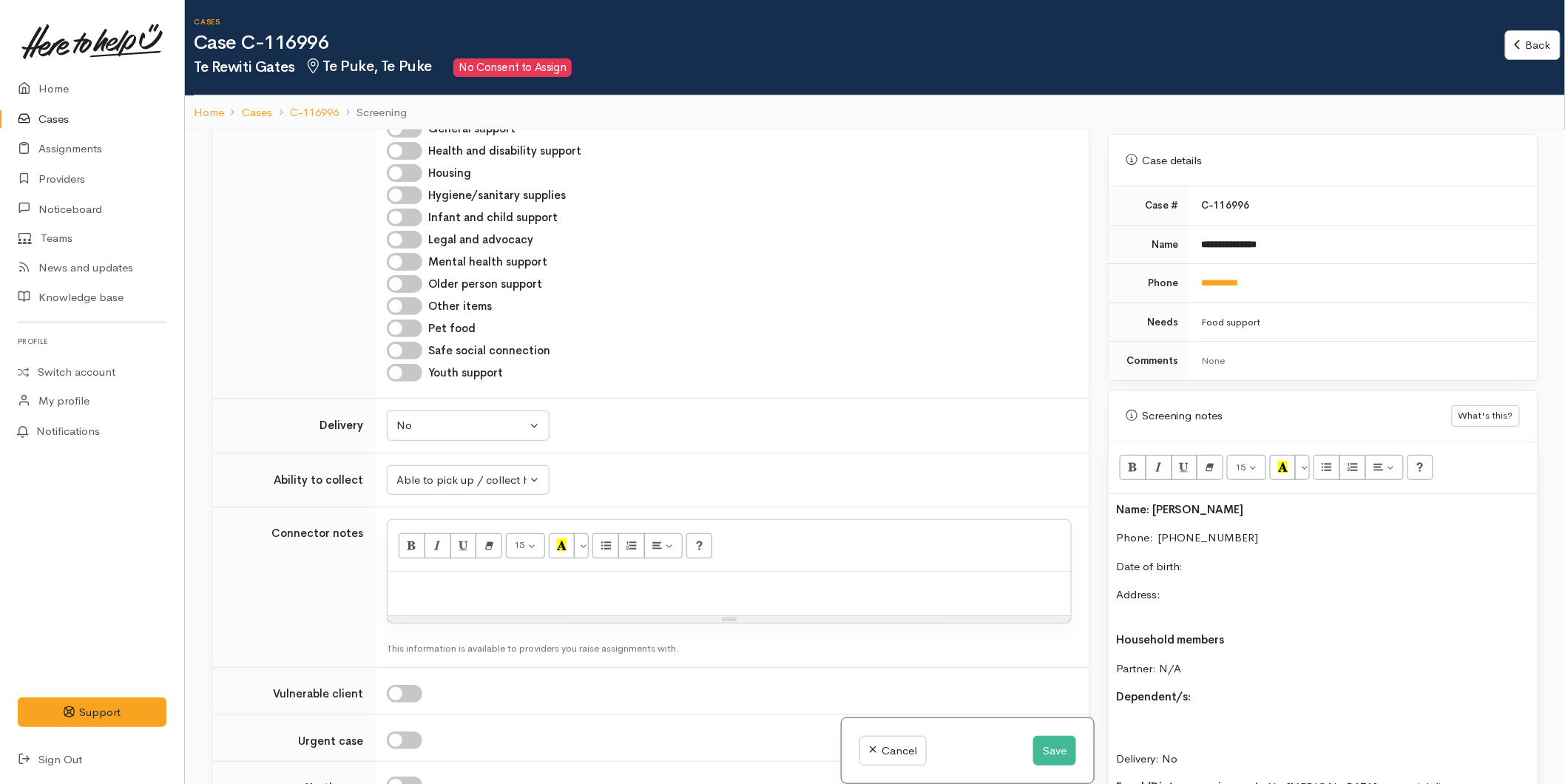
click at [1150, 502] on b "Name: Rewiti Gates" at bounding box center [1179, 509] width 128 height 14
click at [1220, 559] on p "Date of birth:" at bounding box center [1323, 567] width 415 height 17
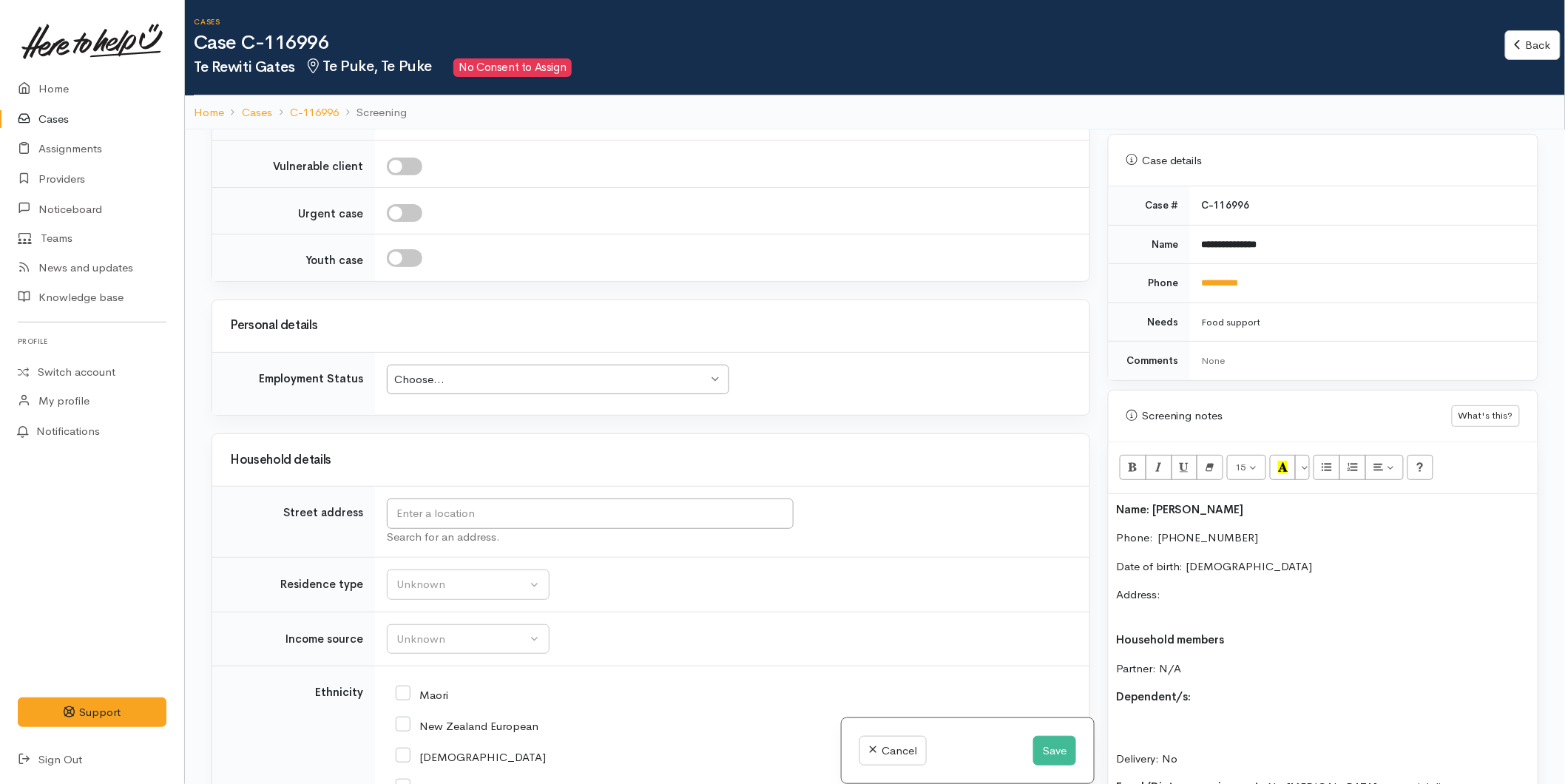
scroll to position [1396, 0]
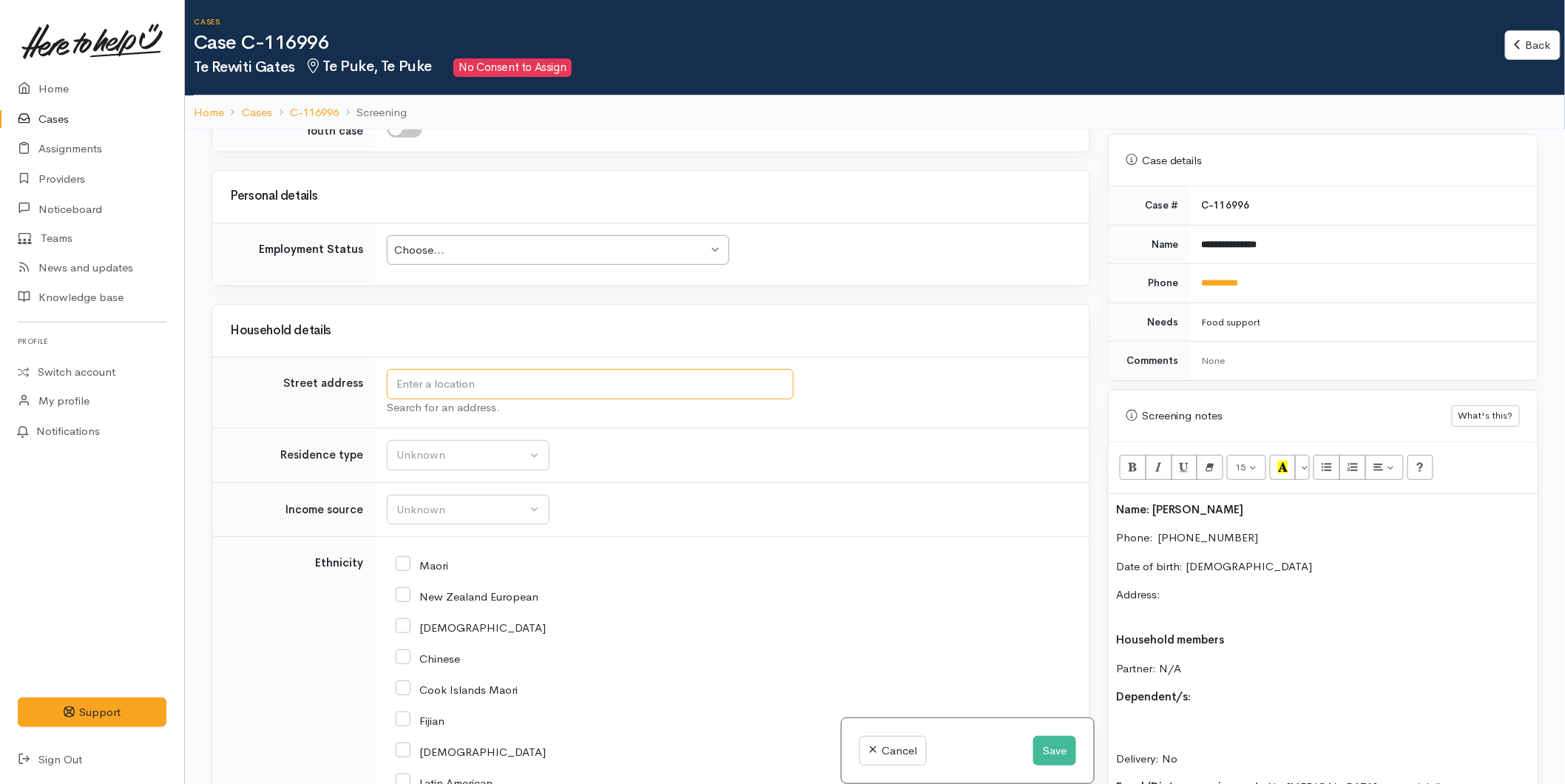
click at [439, 386] on input "text" at bounding box center [590, 384] width 407 height 31
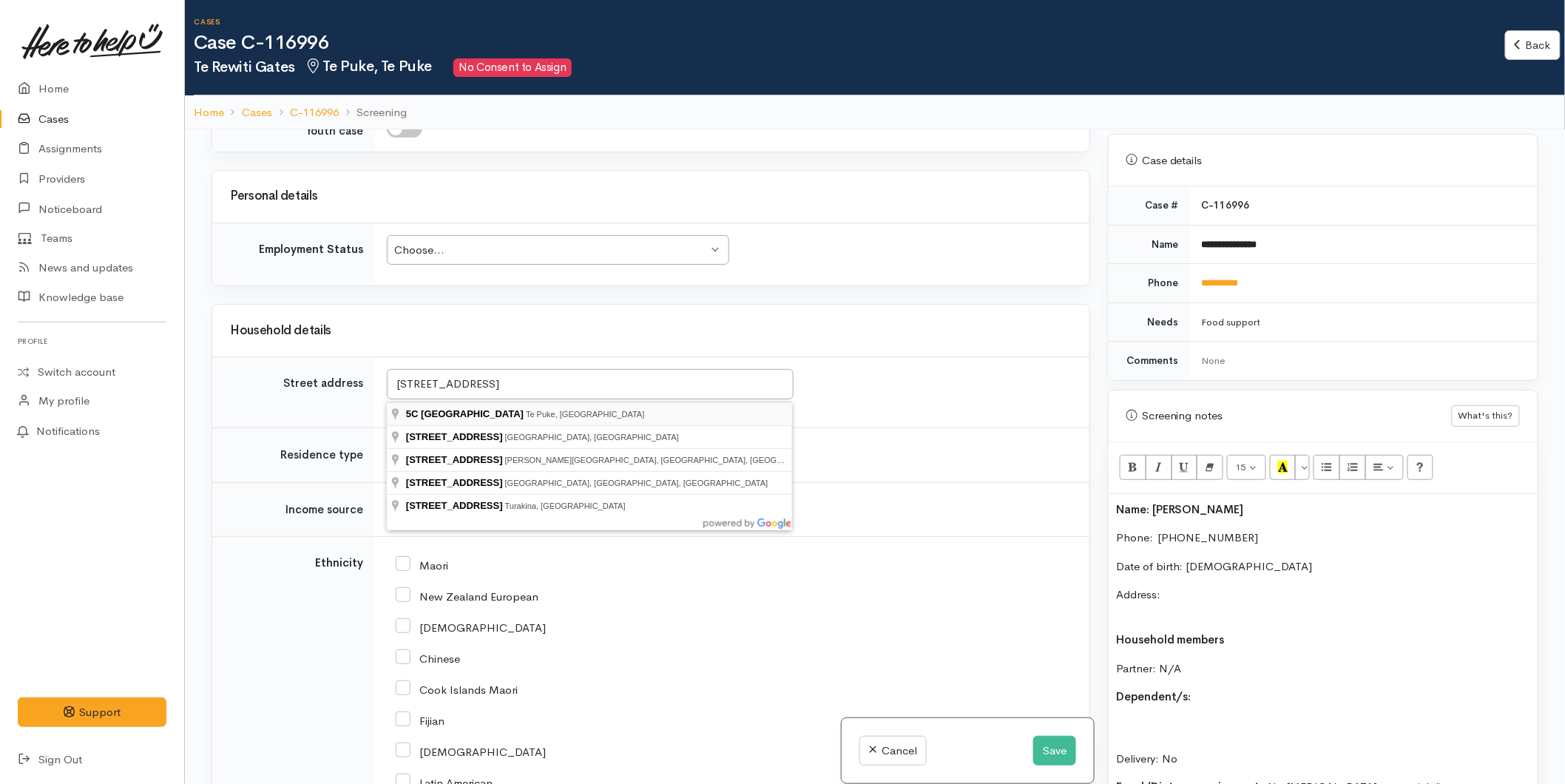
type input "5C Cameron Road, Te Puke, New Zealand"
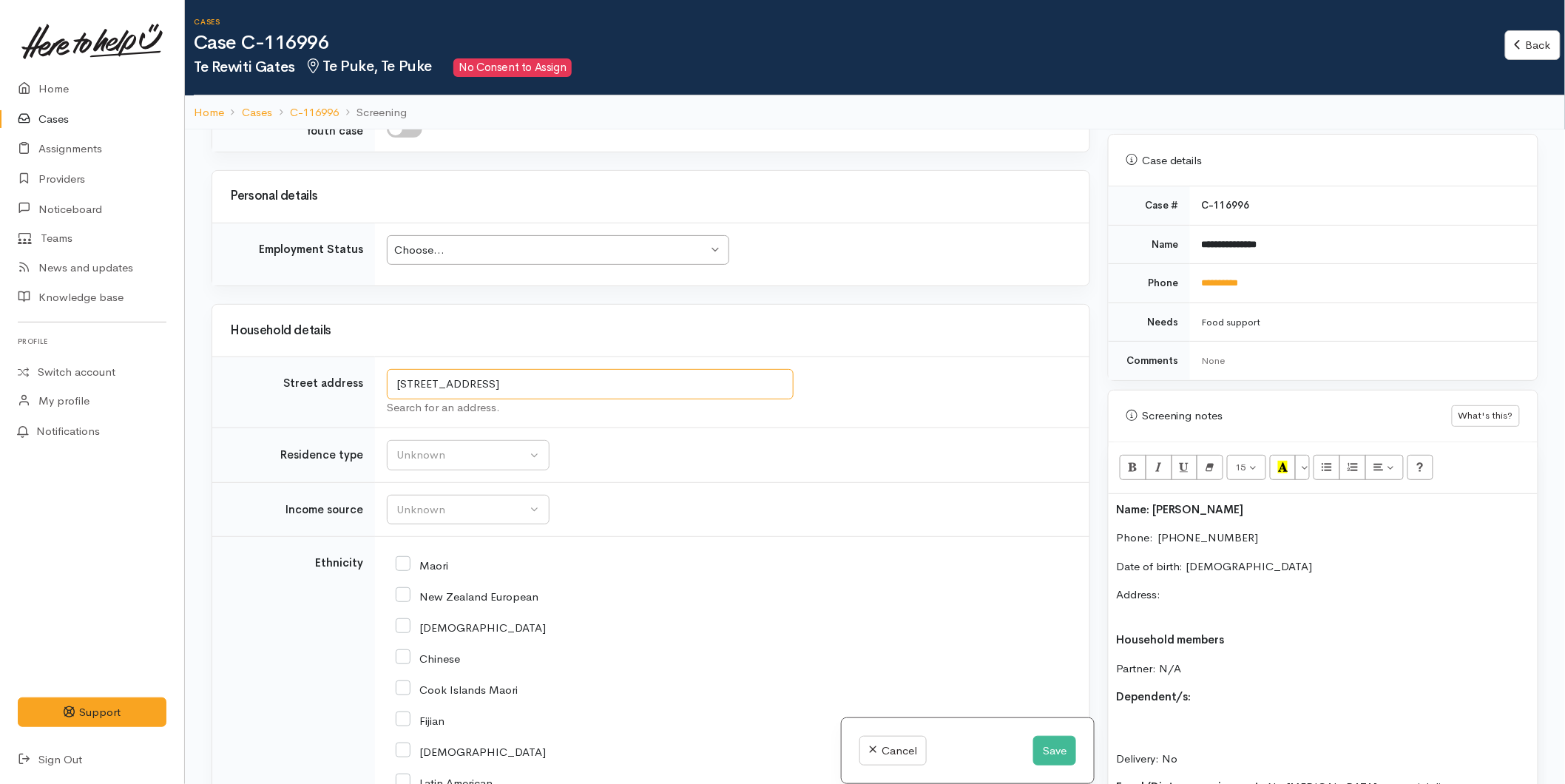
drag, startPoint x: 536, startPoint y: 380, endPoint x: 352, endPoint y: 403, distance: 185.4
click at [352, 403] on tr "Street address 5C Cameron Road, Te Puke, New Zealand Search for an address." at bounding box center [650, 392] width 877 height 71
click at [1191, 587] on p "Address:" at bounding box center [1323, 603] width 415 height 33
click at [1180, 597] on p "Address: 5C Cameron Road, Te Puke, New Zealand" at bounding box center [1323, 603] width 415 height 33
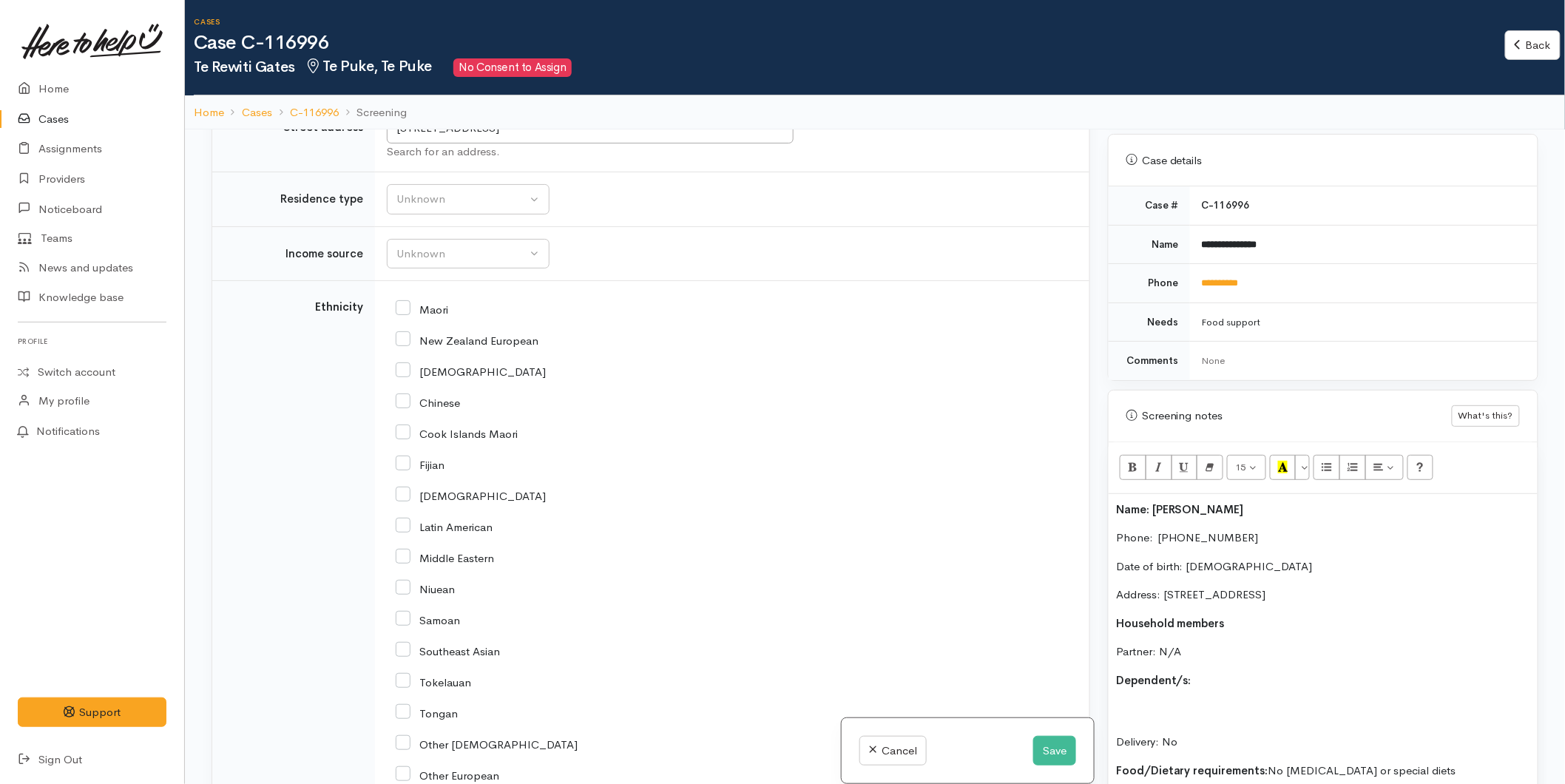
scroll to position [1643, 0]
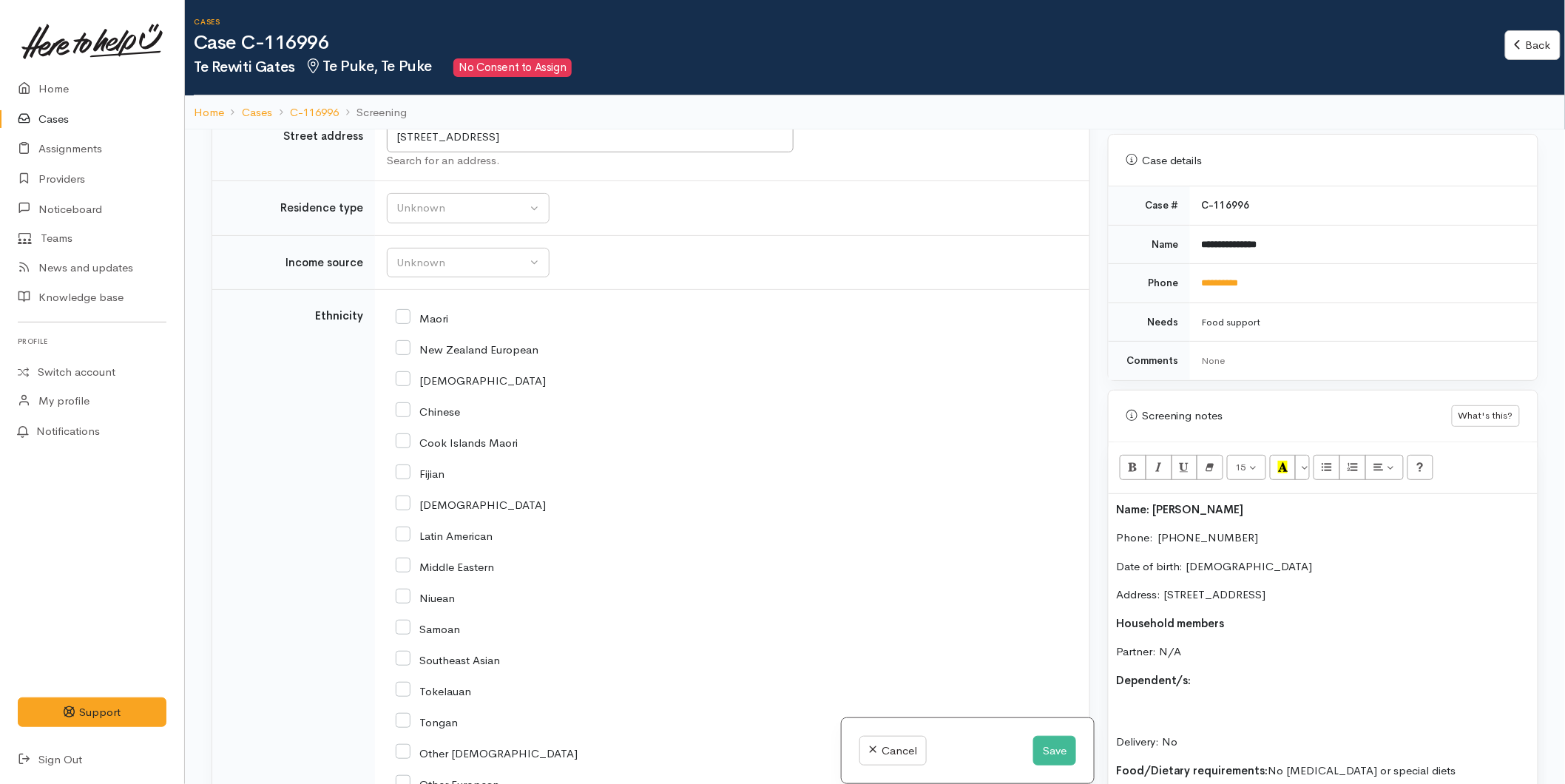
click at [397, 316] on input "Maori" at bounding box center [422, 317] width 53 height 14
checkbox input "true"
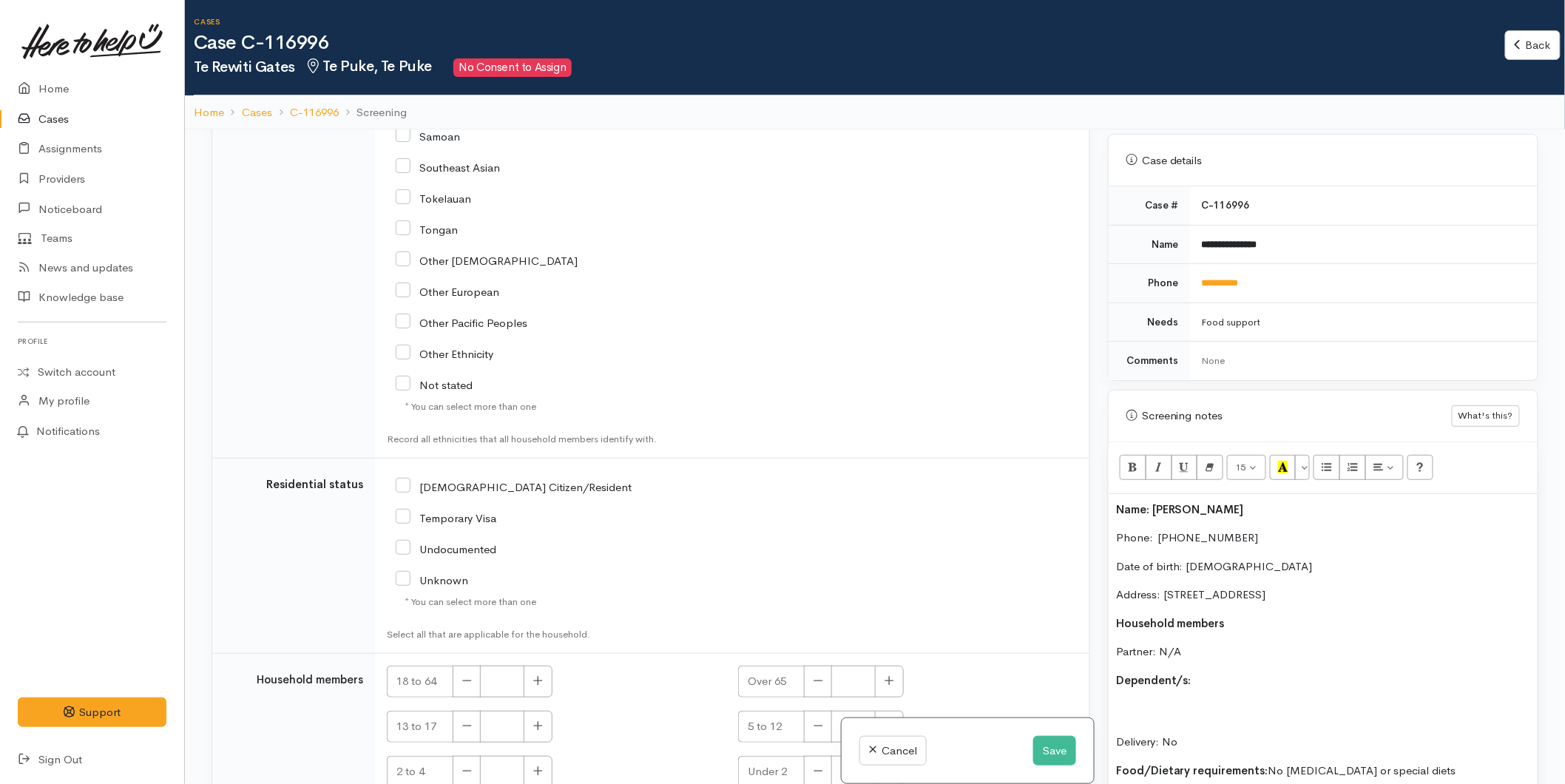
click at [393, 489] on div "[DEMOGRAPHIC_DATA] Citizen/Resident" at bounding box center [615, 548] width 456 height 157
click at [404, 490] on input "NZ Citizen/Resident" at bounding box center [514, 486] width 236 height 14
checkbox input "true"
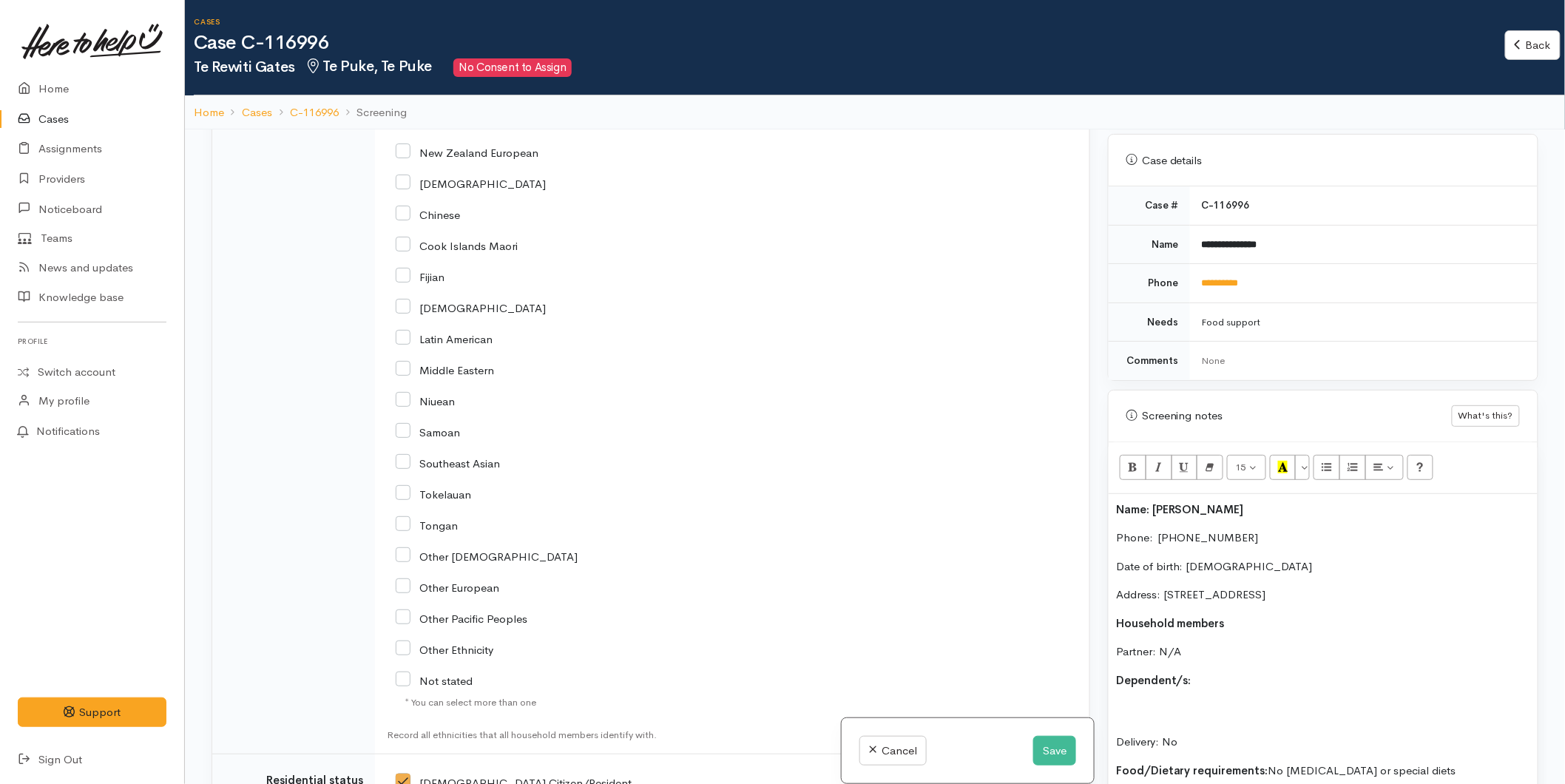
scroll to position [1561, 0]
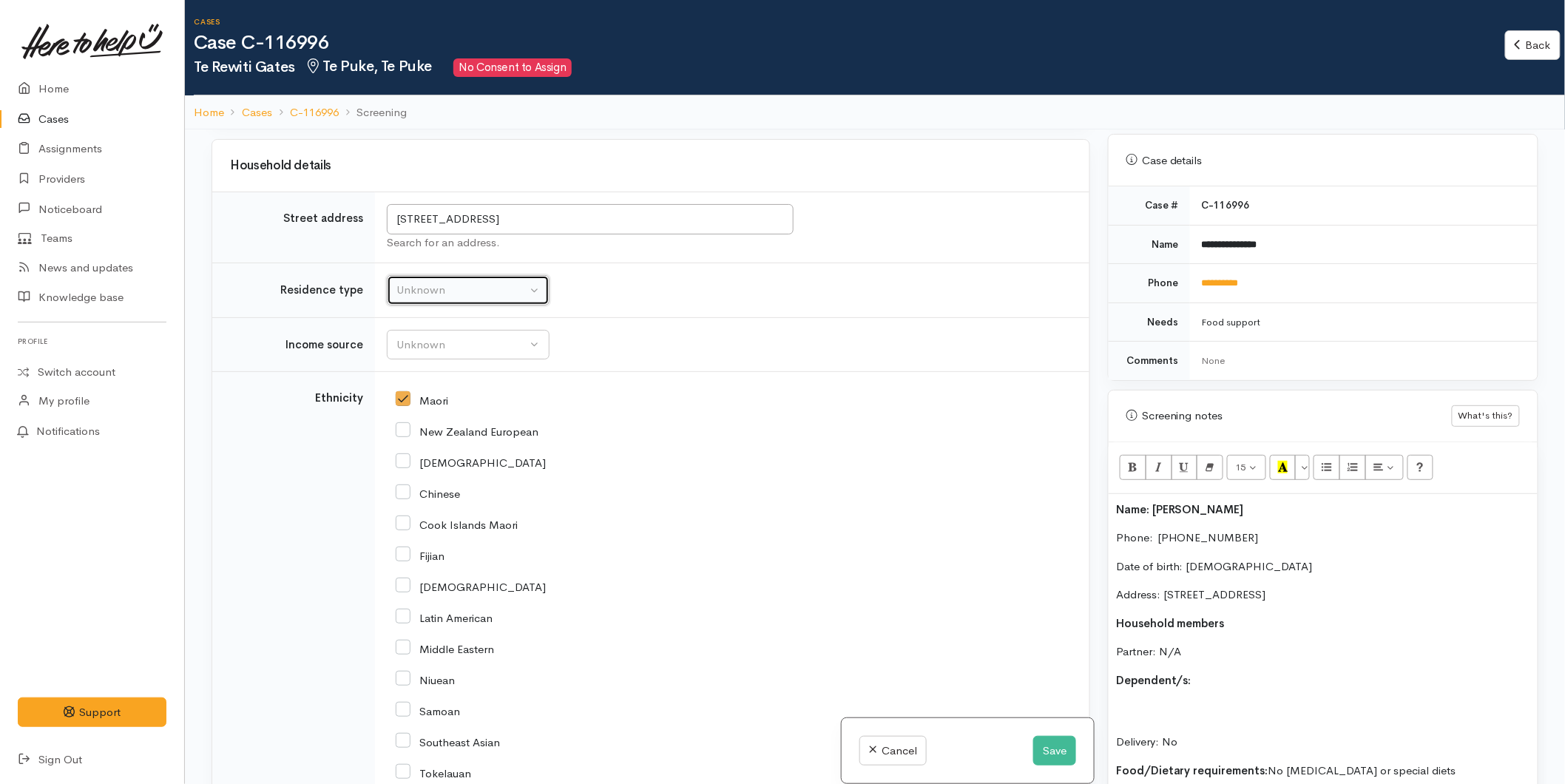
click at [425, 280] on button "Unknown" at bounding box center [468, 291] width 163 height 31
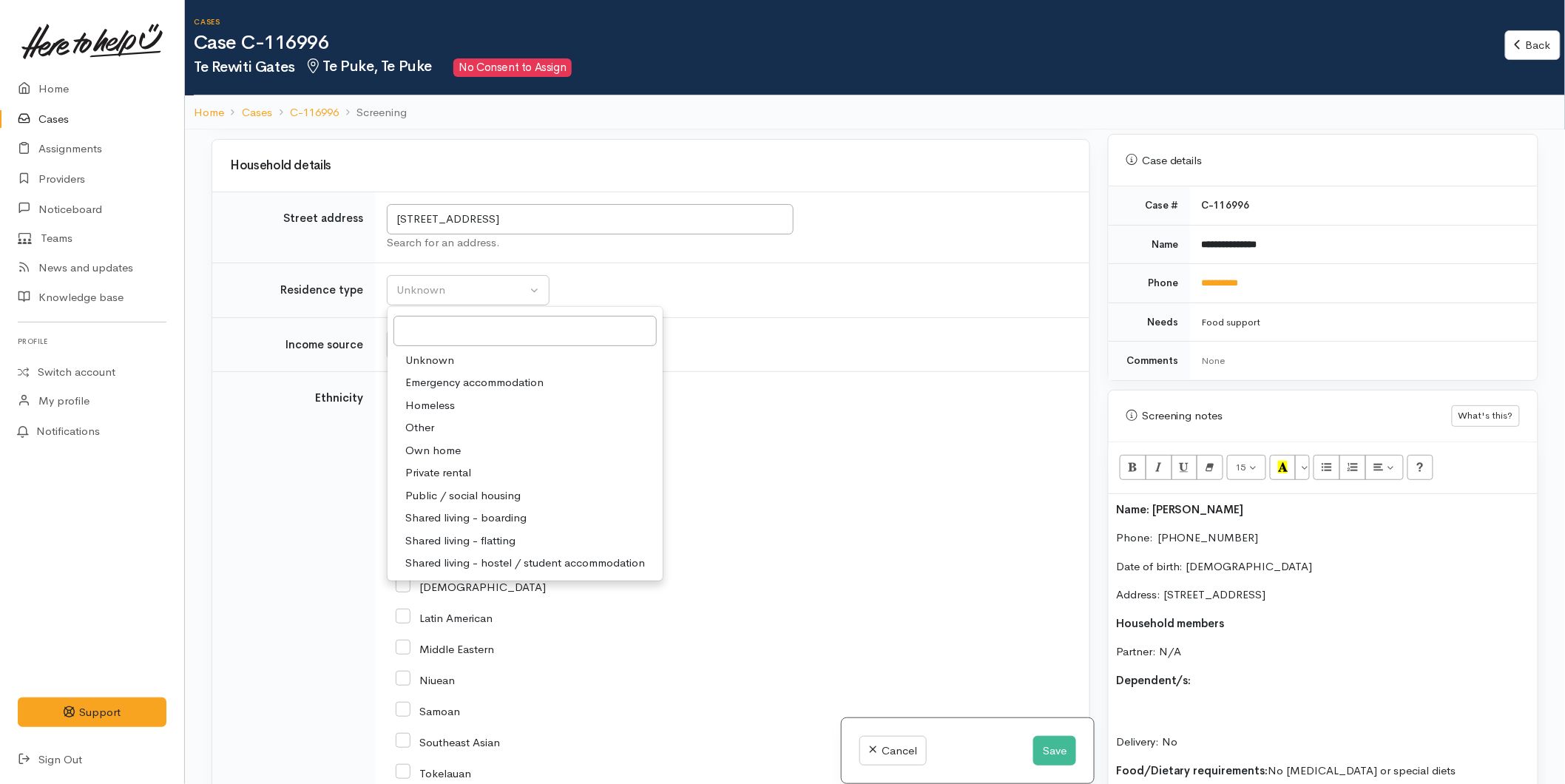
click at [454, 524] on span "Shared living - boarding" at bounding box center [465, 518] width 121 height 17
select select "4"
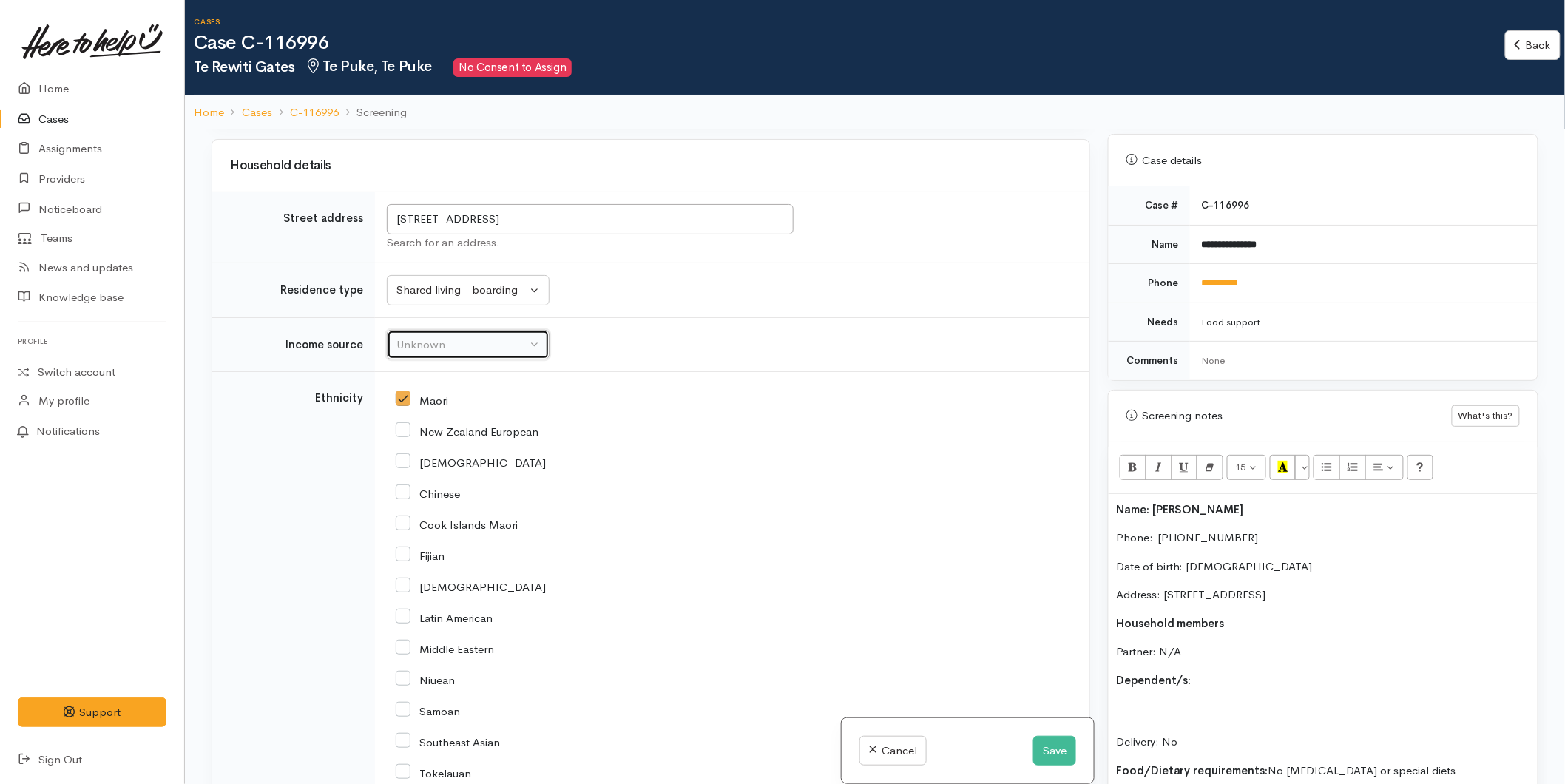
click at [435, 345] on div "Unknown" at bounding box center [462, 345] width 131 height 17
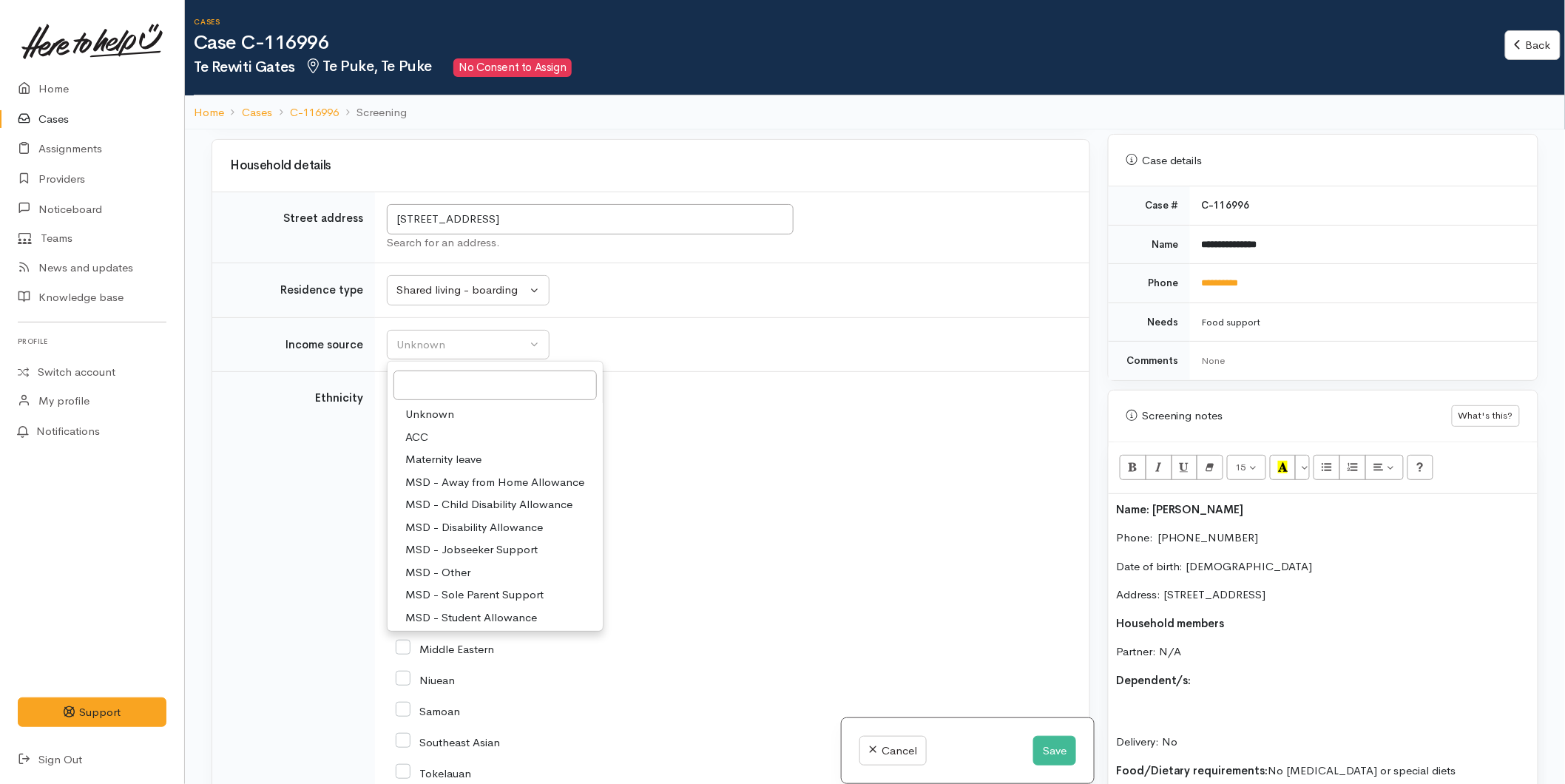
click at [439, 550] on span "MSD - Jobseeker Support" at bounding box center [471, 550] width 132 height 17
select select "4"
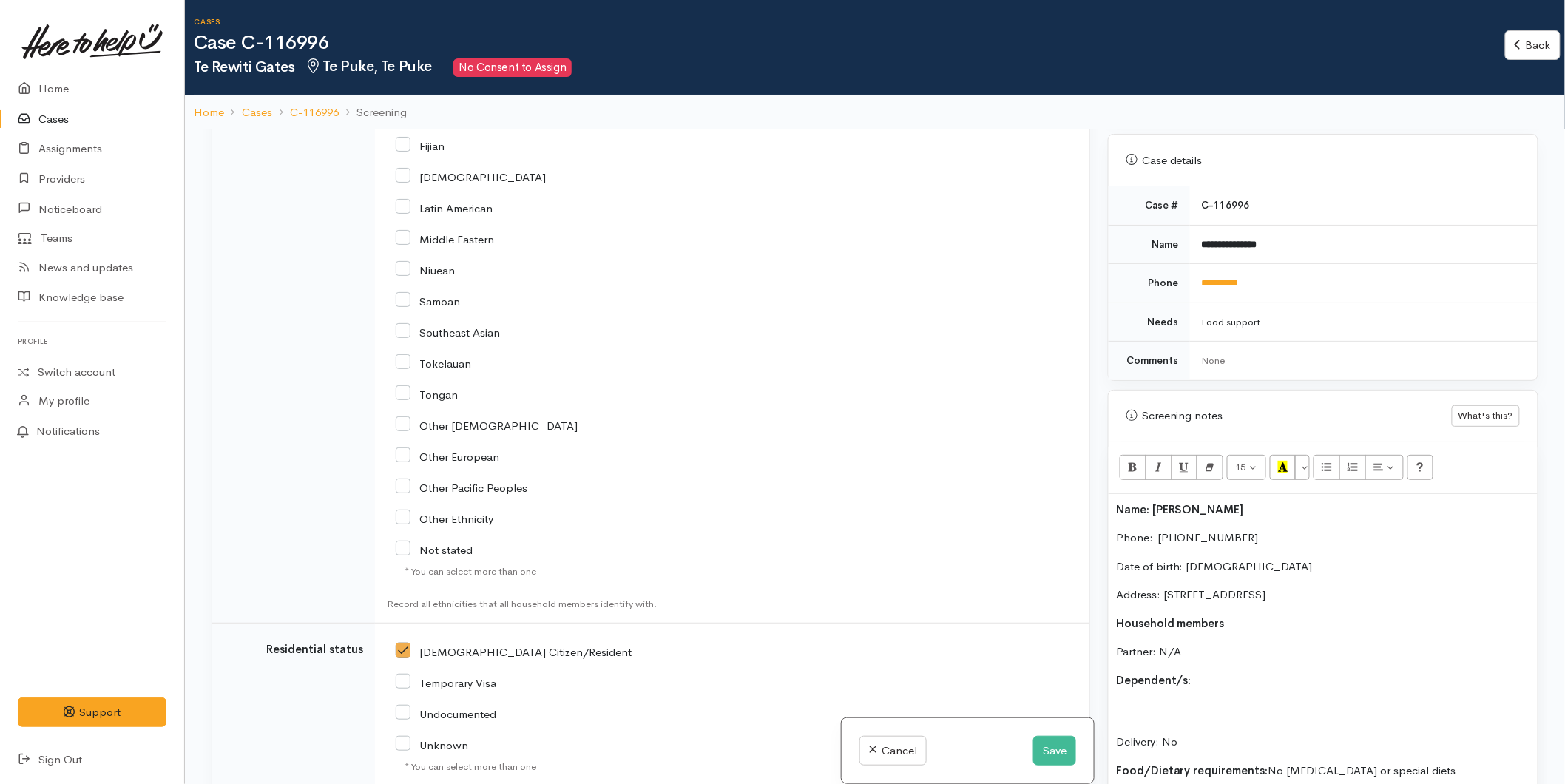
scroll to position [2136, 0]
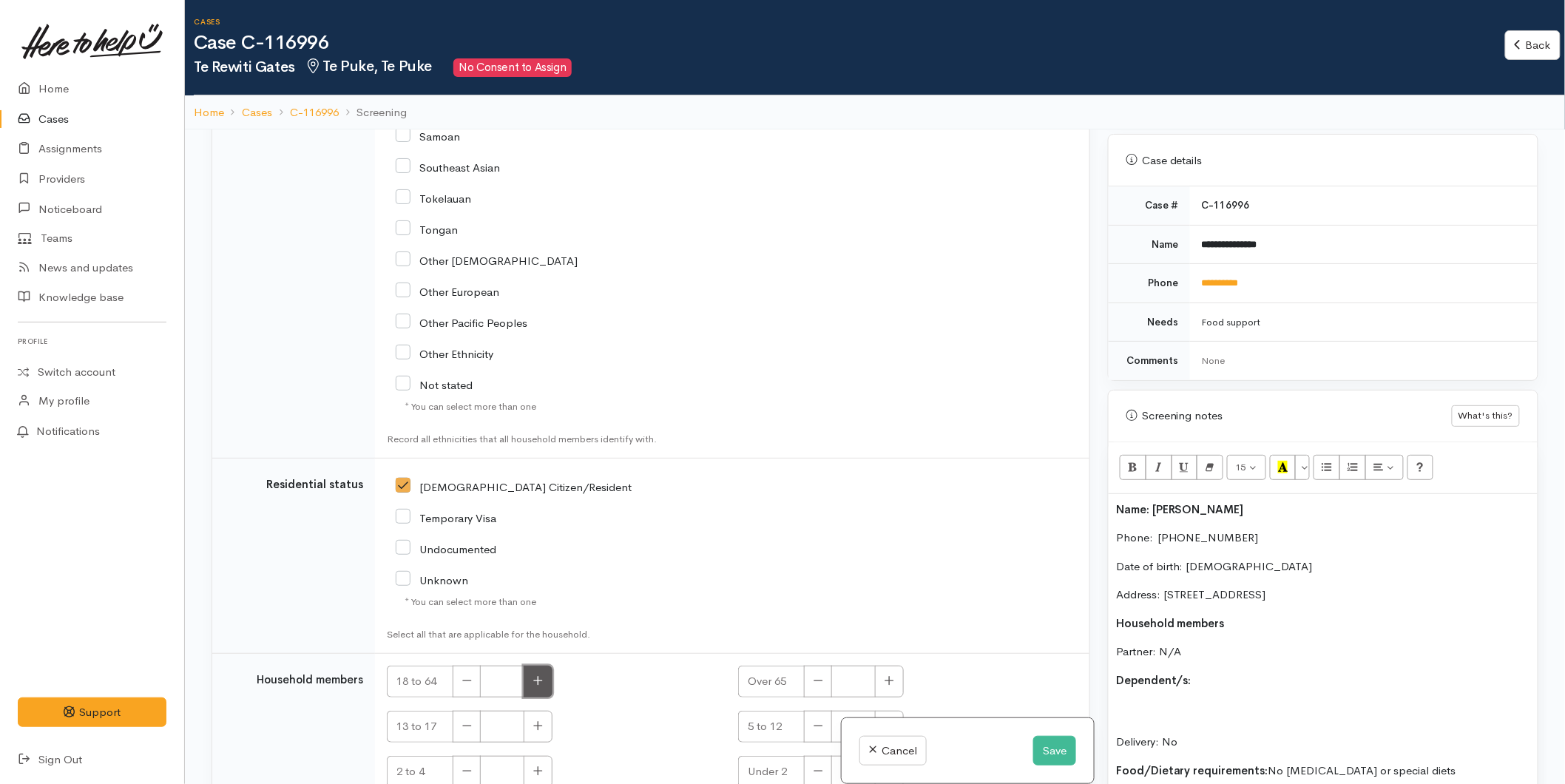
click at [549, 689] on button "button" at bounding box center [538, 681] width 29 height 32
type input "1"
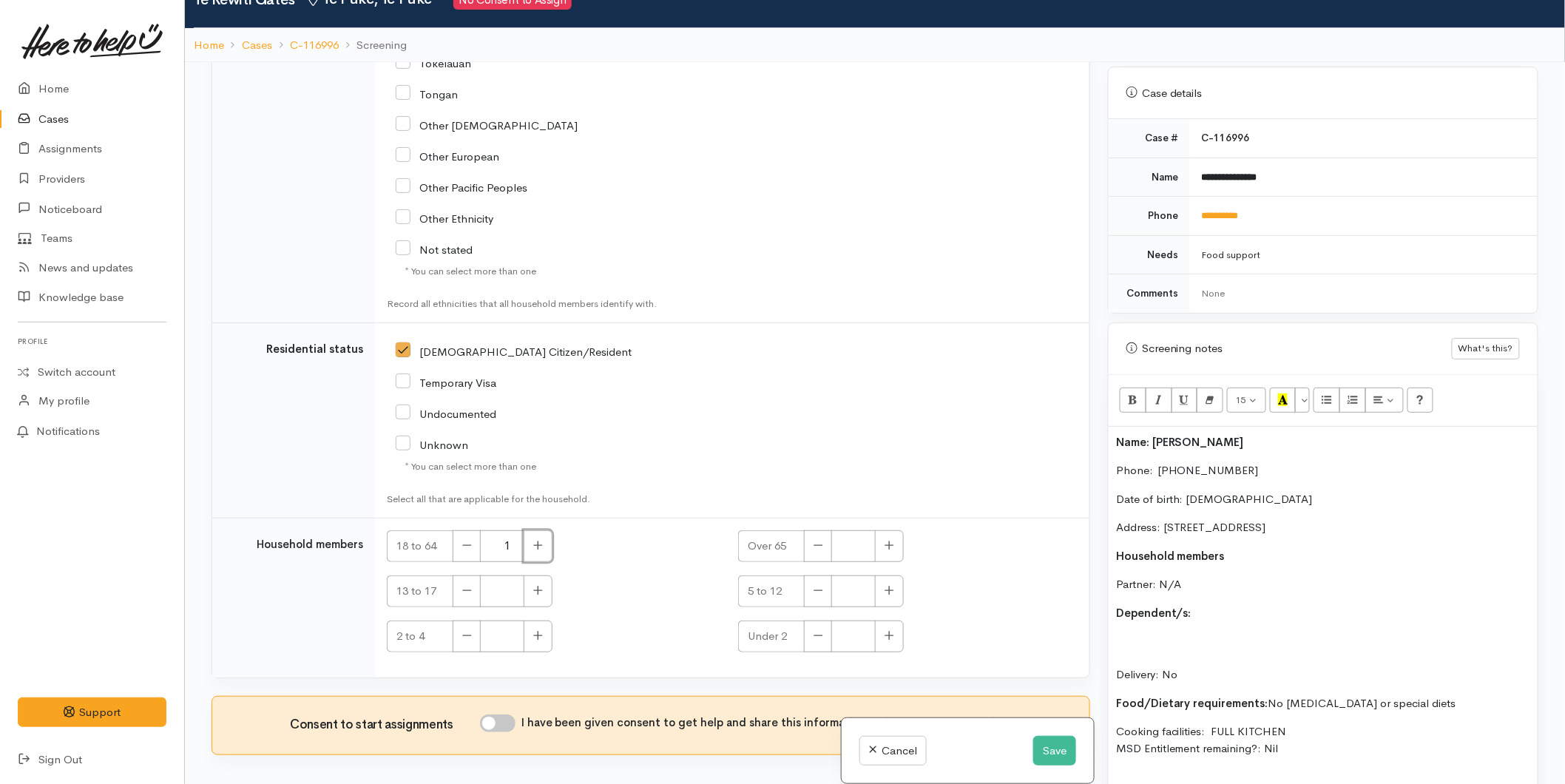
scroll to position [130, 0]
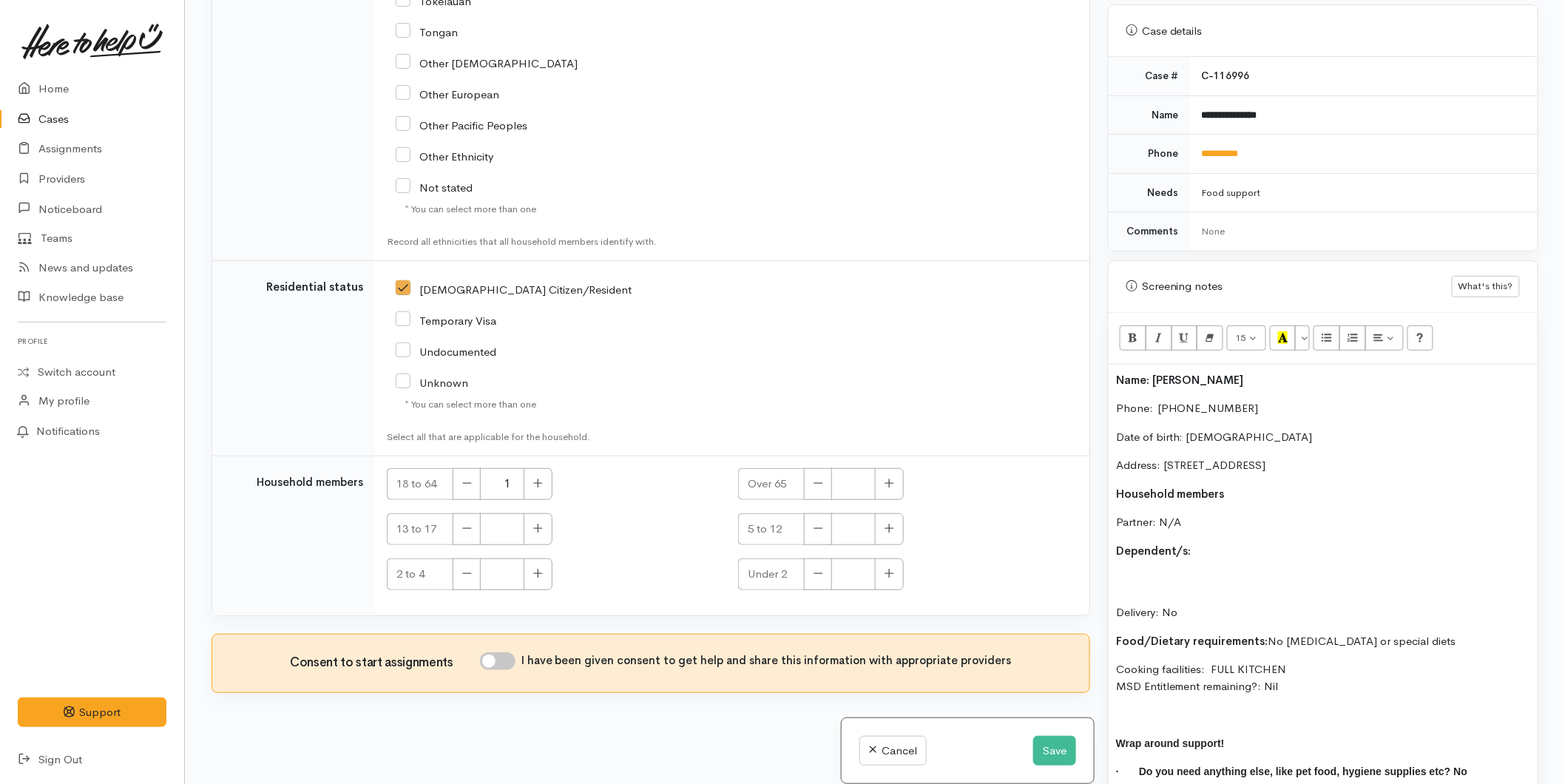
click at [505, 659] on input "I have been given consent to get help and share this information with appropria…" at bounding box center [498, 660] width 36 height 18
checkbox input "true"
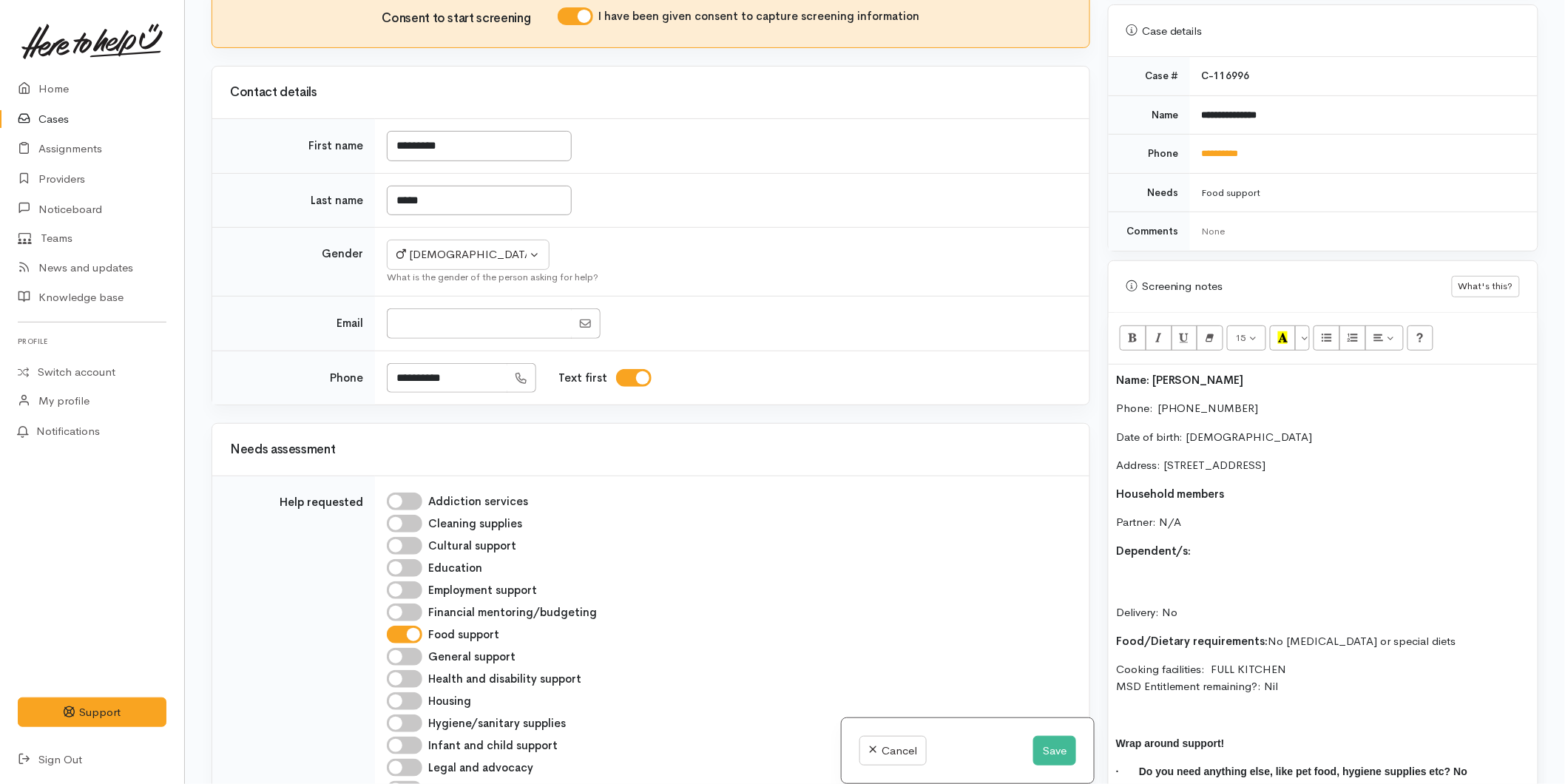
scroll to position [0, 0]
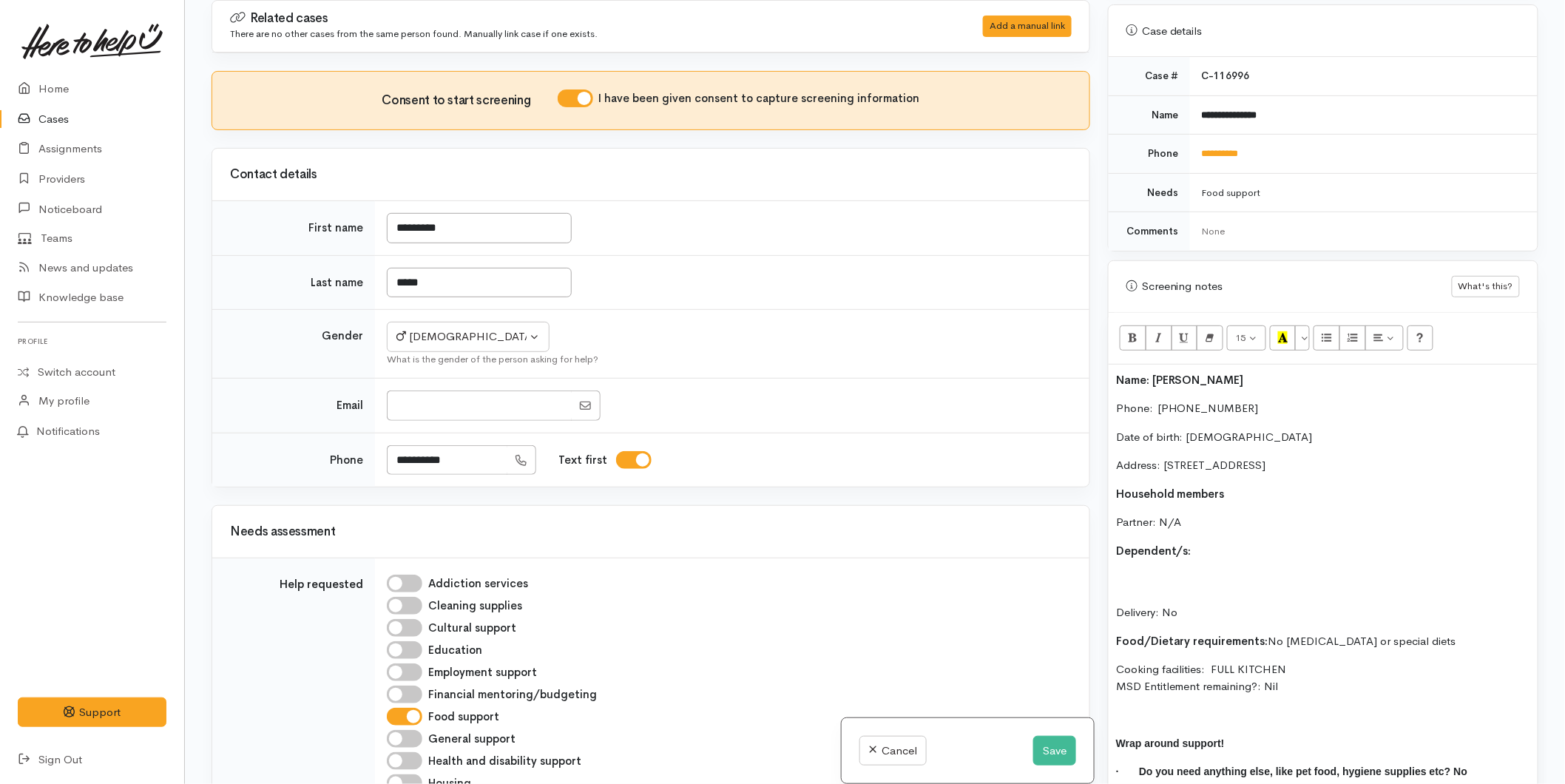
click at [1148, 571] on p "Delivery: No" at bounding box center [1323, 596] width 415 height 50
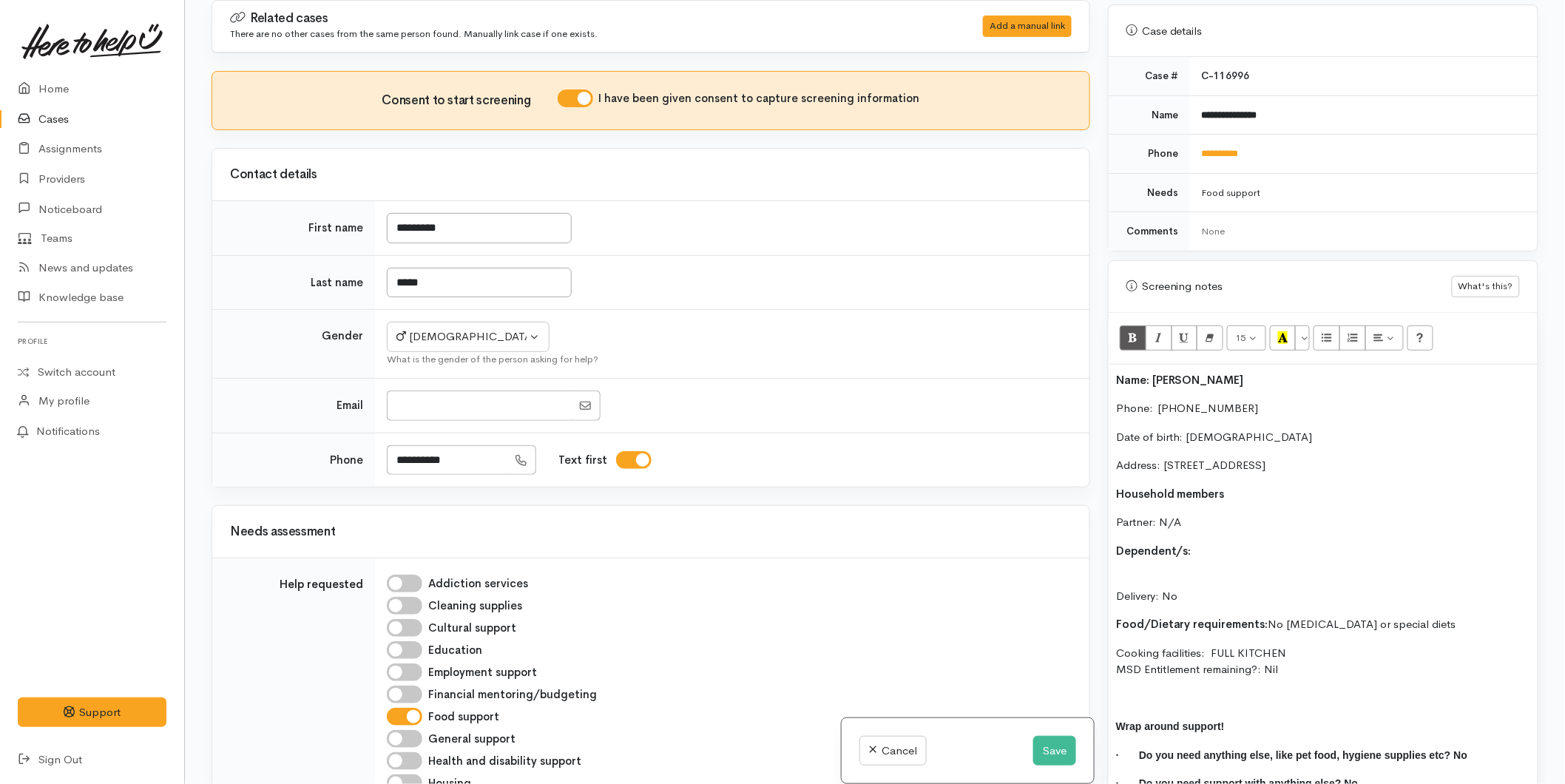
click at [1150, 571] on p "Delivery: No" at bounding box center [1323, 587] width 415 height 33
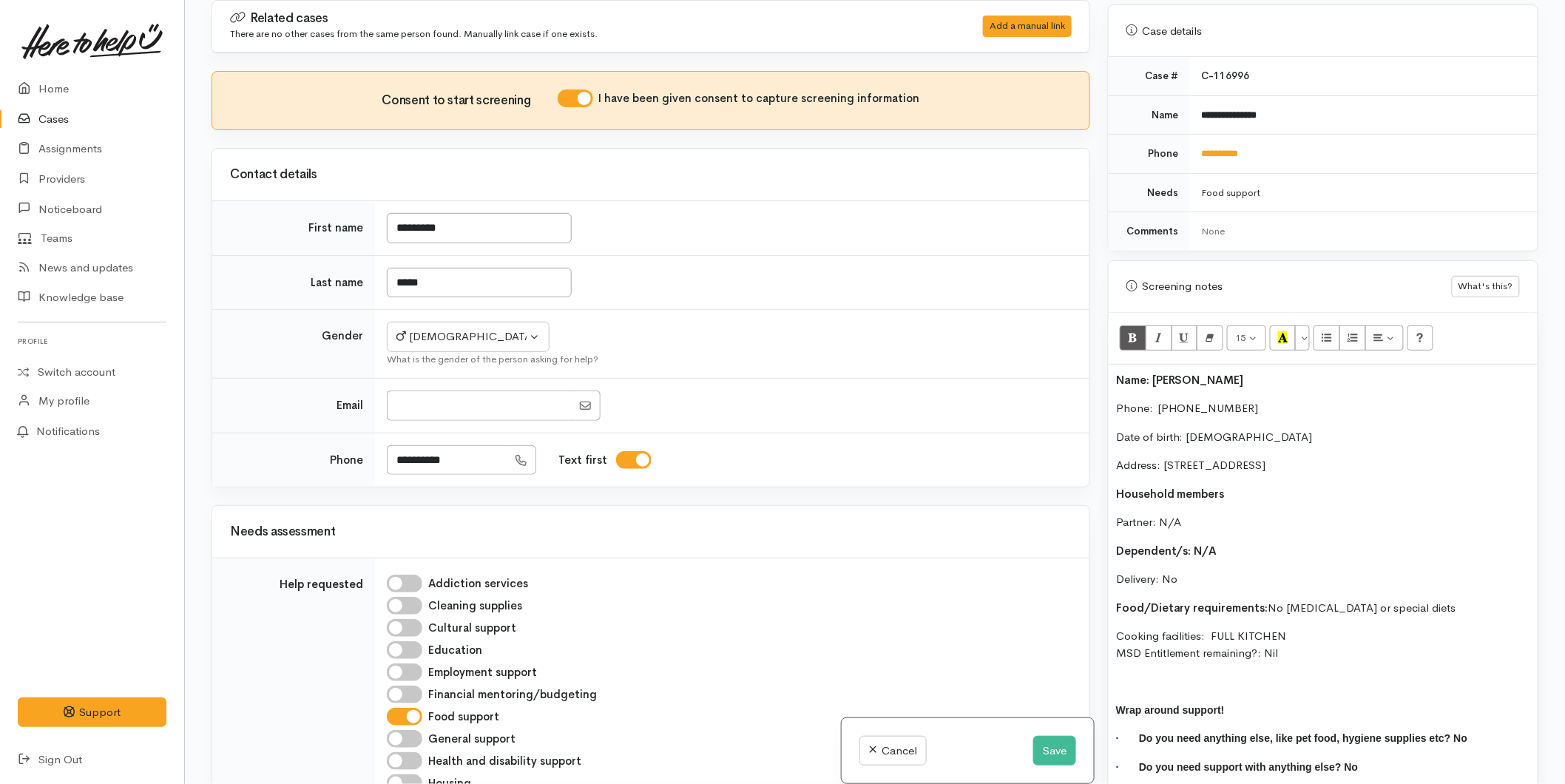
drag, startPoint x: 1318, startPoint y: 629, endPoint x: 1195, endPoint y: 489, distance: 186.4
click at [1160, 470] on div "Name: Te Rewiti Gates Phone:  0223216783 Date of birth: 28/12/2003 Address: 5C …" at bounding box center [1323, 580] width 429 height 431
click at [1307, 611] on div "Name: Te Rewiti Gates Phone:  0223216783 Date of birth: 28/12/2003 Address: 5C …" at bounding box center [1323, 580] width 429 height 431
drag, startPoint x: 1300, startPoint y: 643, endPoint x: 1105, endPoint y: 351, distance: 351.1
click at [1105, 351] on div "Warnings Add No warnings have been raised against this case Add Warning Title ●…" at bounding box center [1323, 392] width 448 height 784
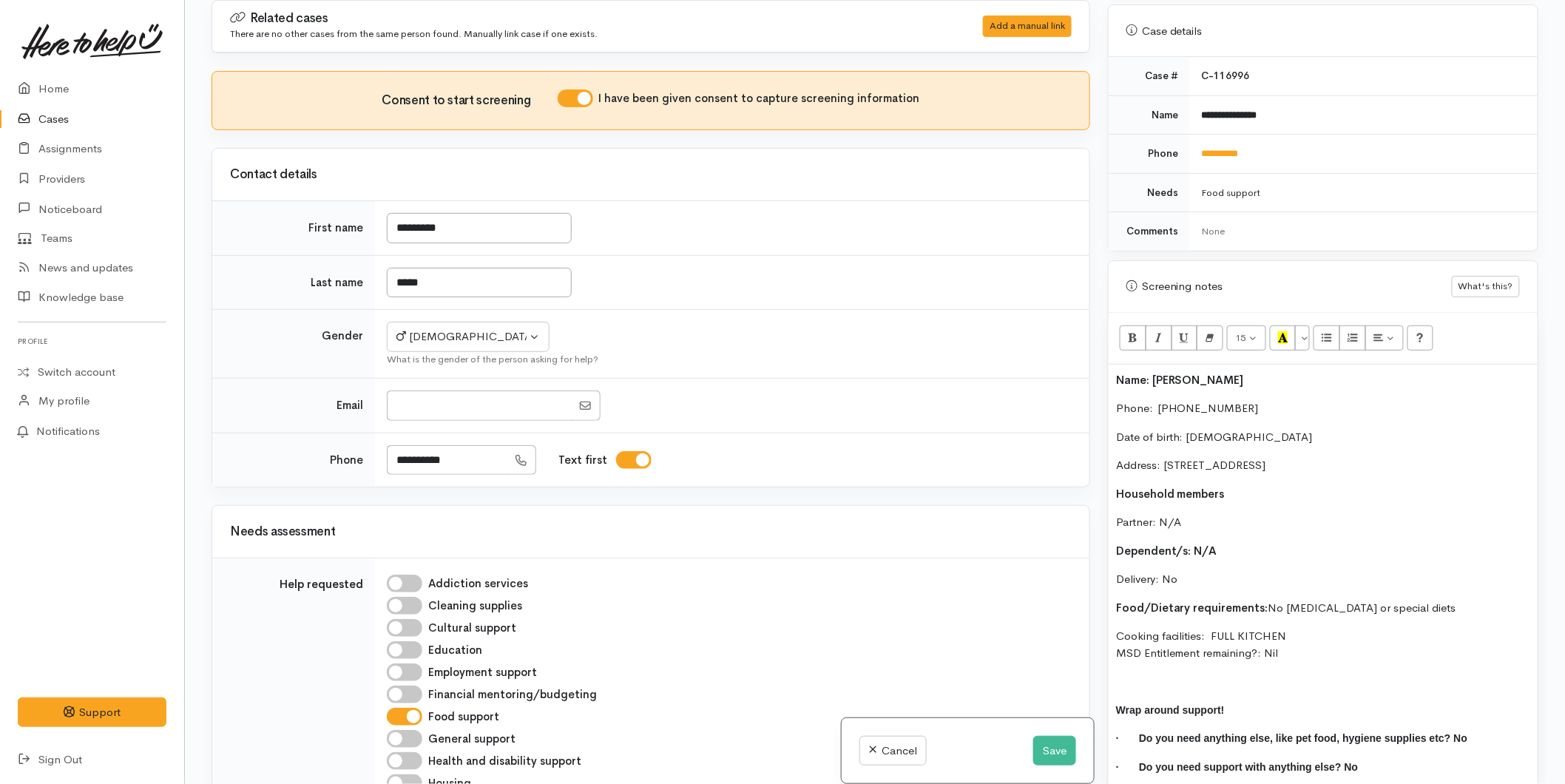
copy div "Name: Te Rewiti Gates Phone:  0223216783 Date of birth: 28/12/2003 Address: 5C …"
click at [1115, 364] on div "Name: Te Rewiti Gates Phone:  0223216783 Date of birth: 28/12/2003 Address: 5C …" at bounding box center [1323, 580] width 429 height 431
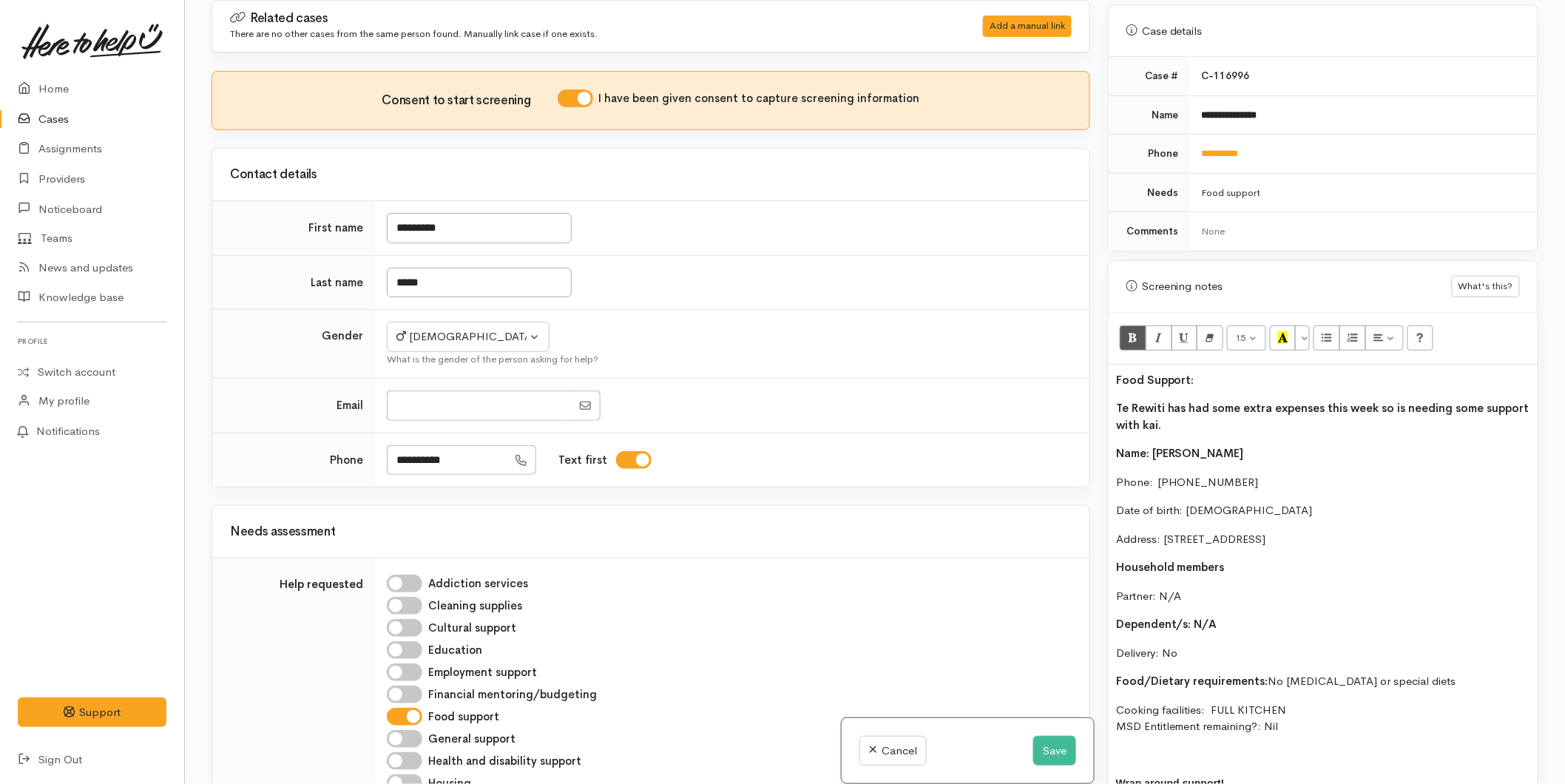
drag, startPoint x: 1171, startPoint y: 403, endPoint x: 1111, endPoint y: 399, distance: 60.1
click at [1111, 399] on div "Food Support: Te Rewiti has had some extra expenses this week so is needing som…" at bounding box center [1323, 616] width 429 height 503
click at [1124, 331] on button "Bold (CTRL+B)" at bounding box center [1133, 338] width 26 height 25
drag, startPoint x: 1203, startPoint y: 365, endPoint x: 1113, endPoint y: 356, distance: 90.4
click at [1113, 364] on div "Food Support: Te Rewiti has had some extra expenses this week so is needing som…" at bounding box center [1323, 616] width 429 height 503
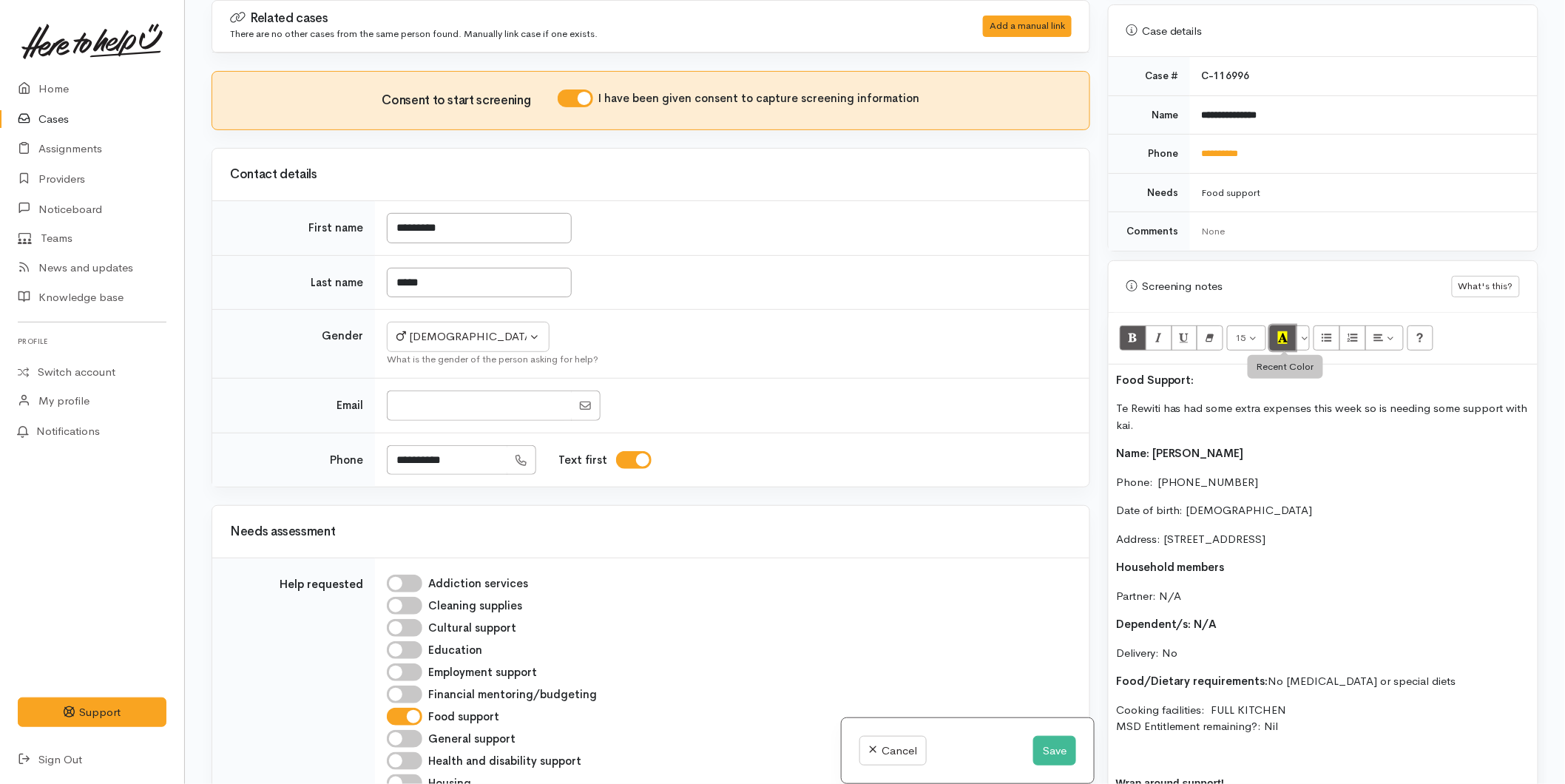
click at [1287, 325] on button "Recent Color" at bounding box center [1283, 338] width 26 height 25
click at [1209, 408] on p "Te Rewiti has had some extra expenses this week so is needing some support with…" at bounding box center [1323, 416] width 415 height 33
drag, startPoint x: 1184, startPoint y: 418, endPoint x: 1116, endPoint y: 396, distance: 71.5
click at [1116, 400] on p "Te Rewiti has had some extra expenses this week so is needing some support with…" at bounding box center [1323, 416] width 415 height 33
copy p "Te Rewiti has had some extra expenses this week so is needing some support with…"
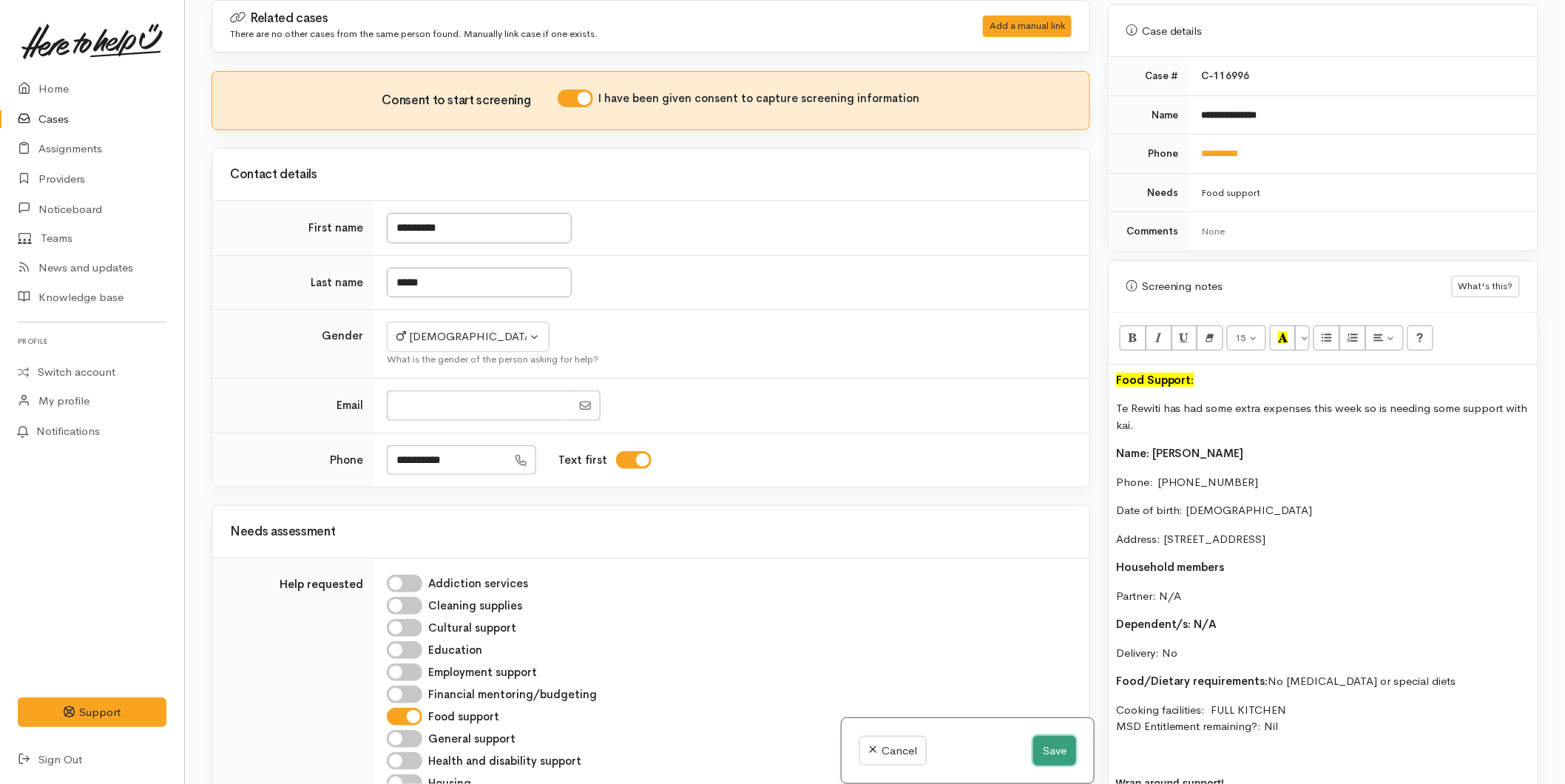
click at [1044, 747] on button "Save" at bounding box center [1055, 751] width 43 height 31
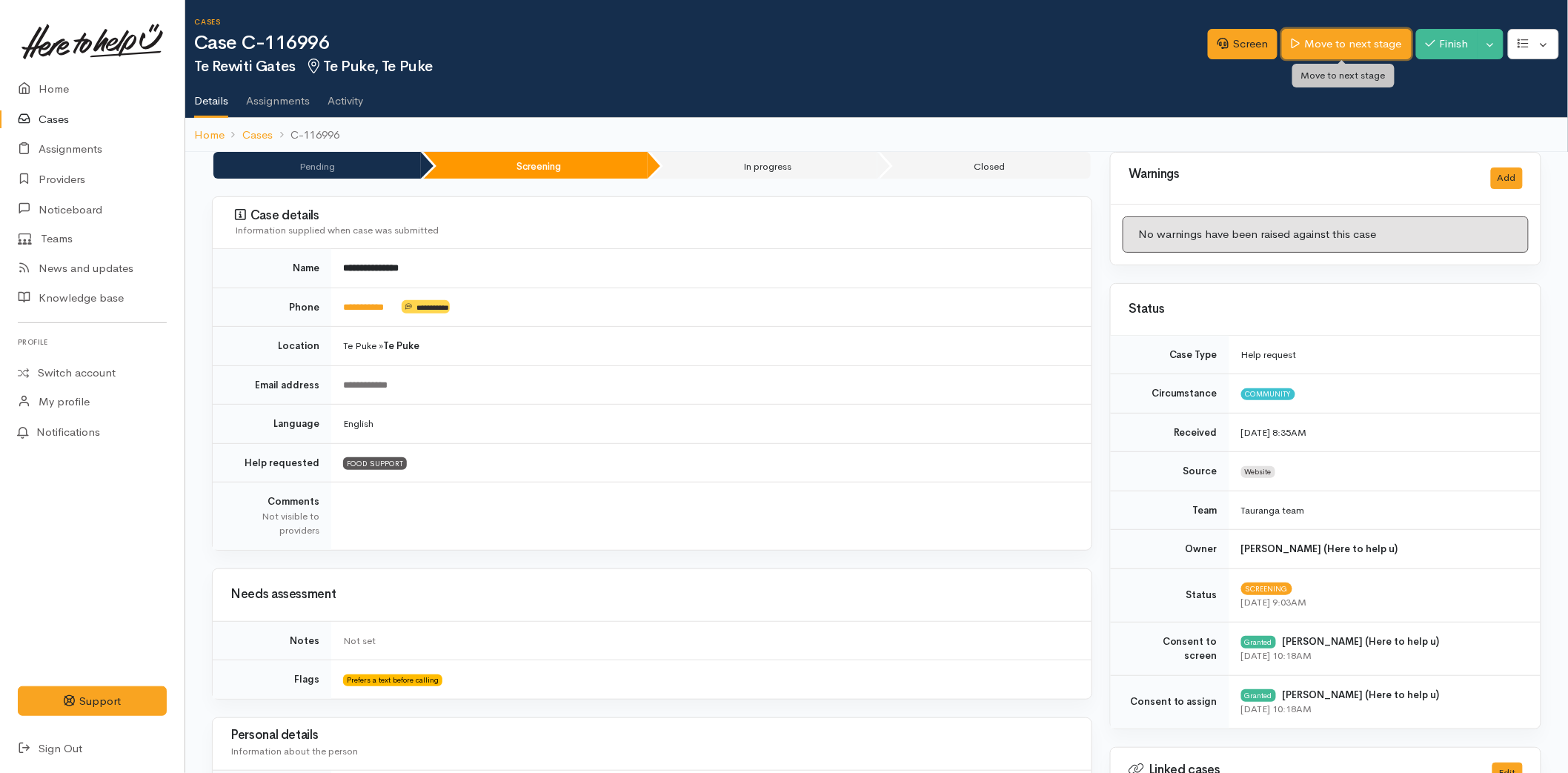
click at [1338, 44] on link "Move to next stage" at bounding box center [1346, 44] width 129 height 31
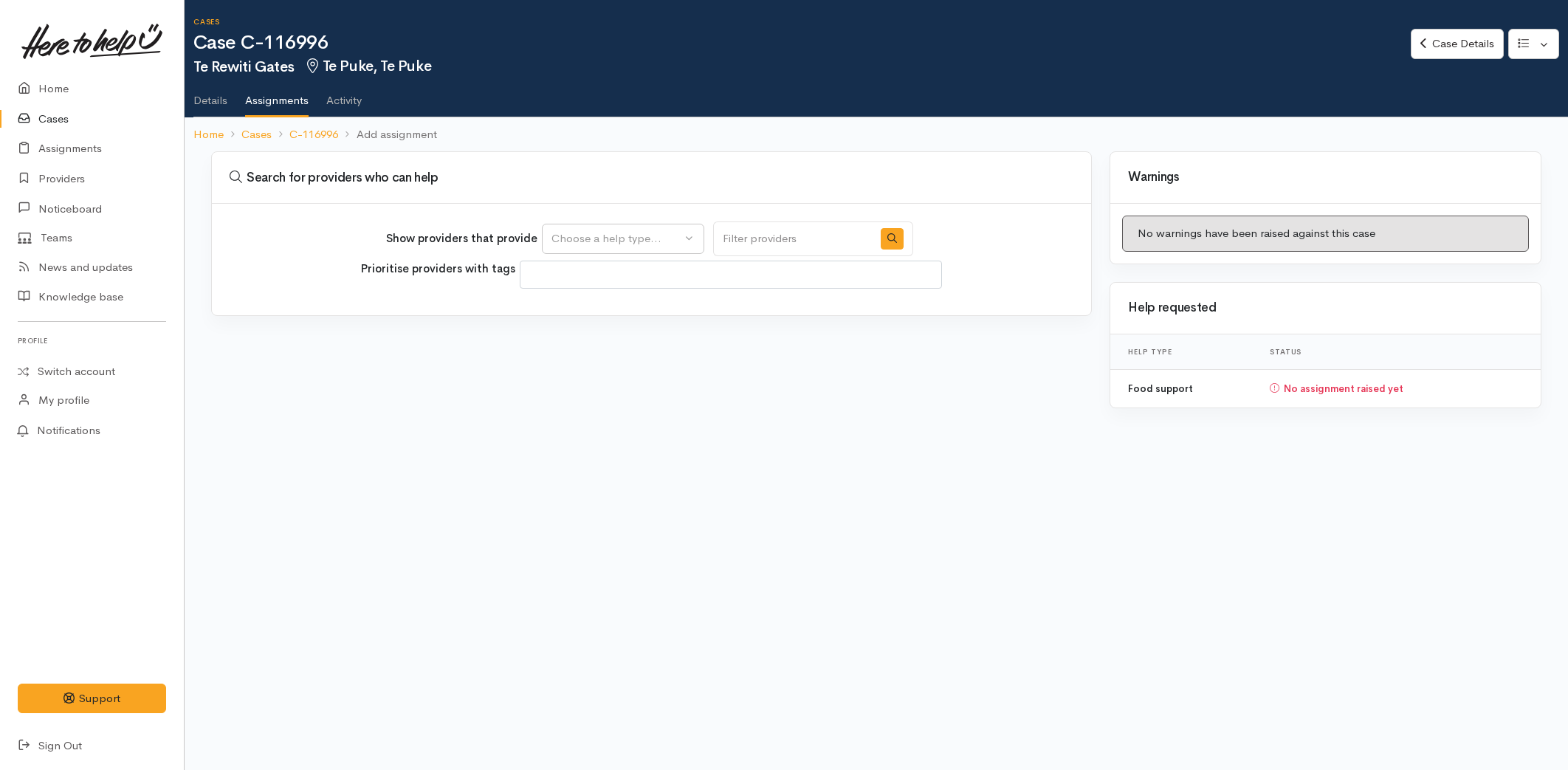
select select
click at [622, 253] on button "Choose a help type..." at bounding box center [623, 239] width 162 height 30
click at [569, 307] on span "Food support" at bounding box center [594, 309] width 69 height 17
select select "3"
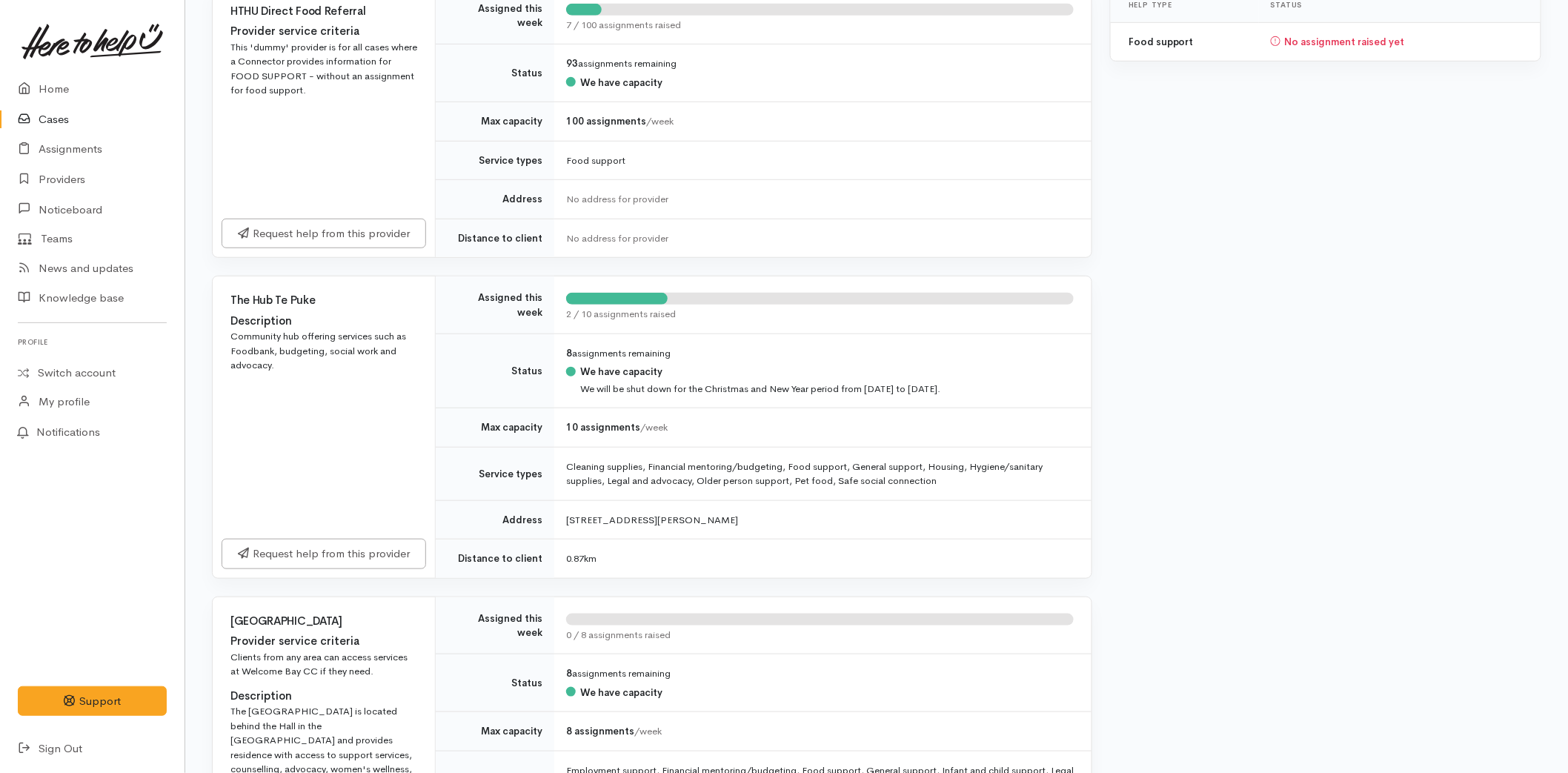
scroll to position [341, 0]
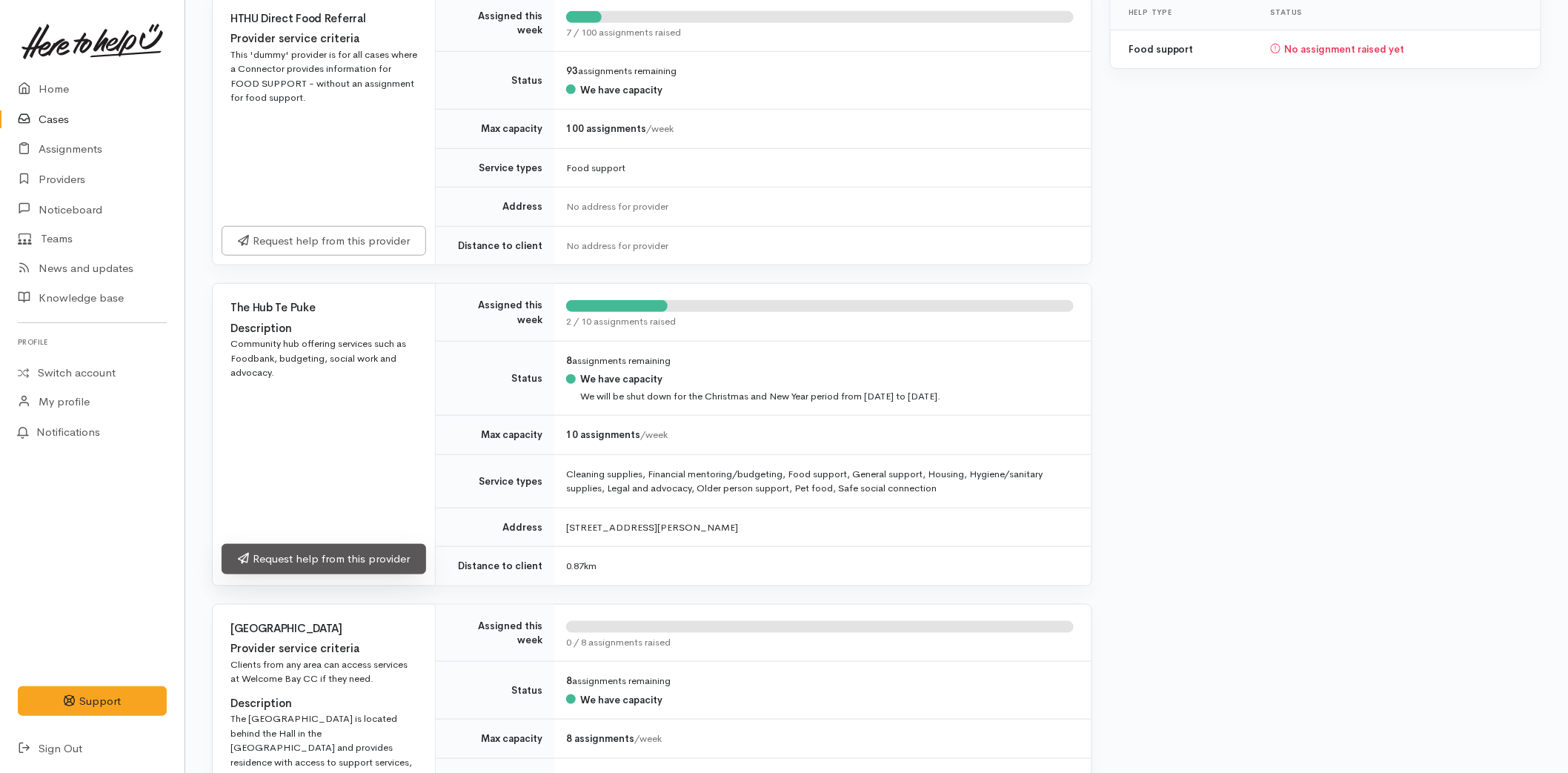
click at [309, 552] on link "Request help from this provider" at bounding box center [324, 559] width 205 height 31
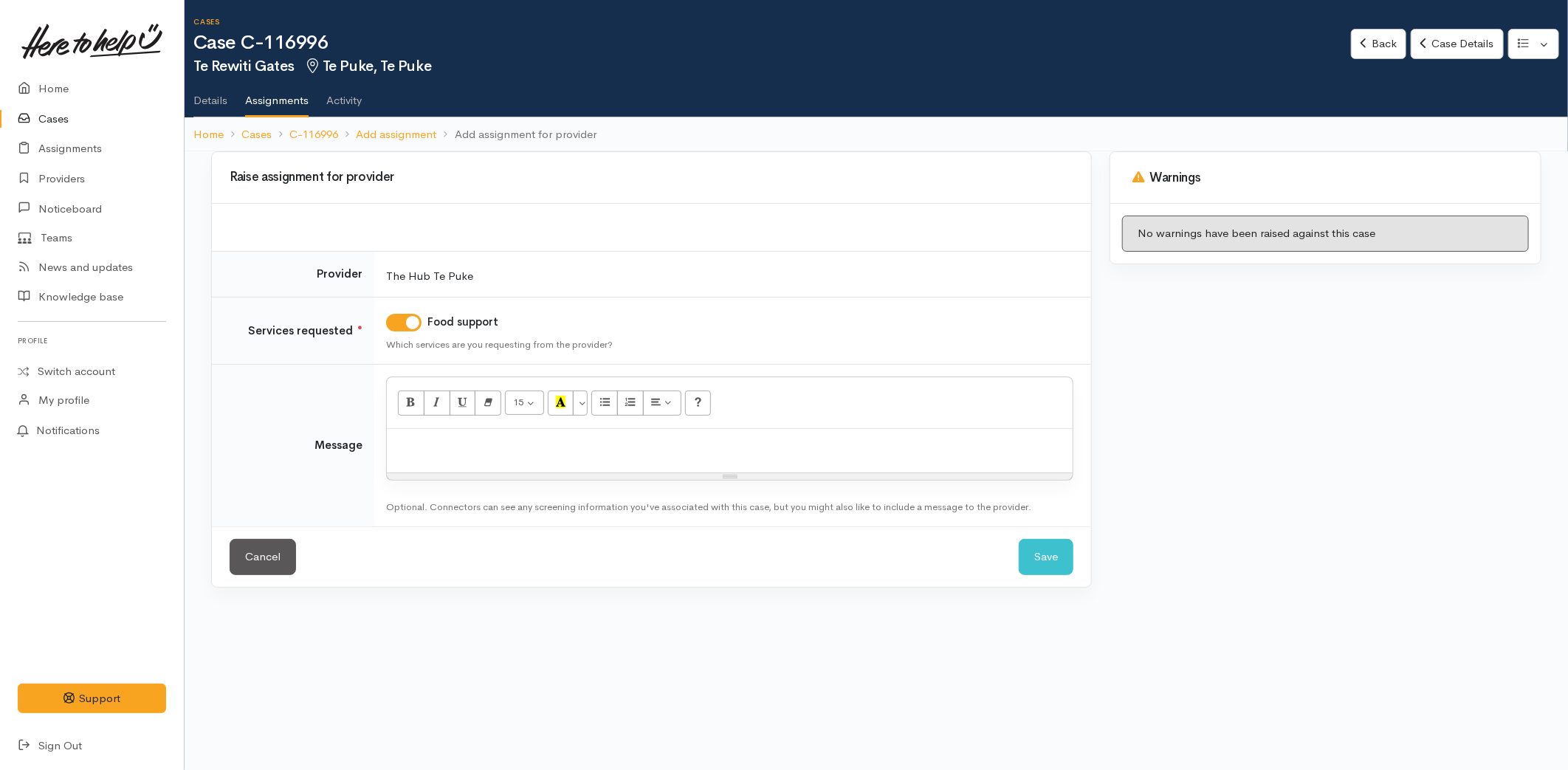
click at [431, 454] on div at bounding box center [729, 450] width 685 height 43
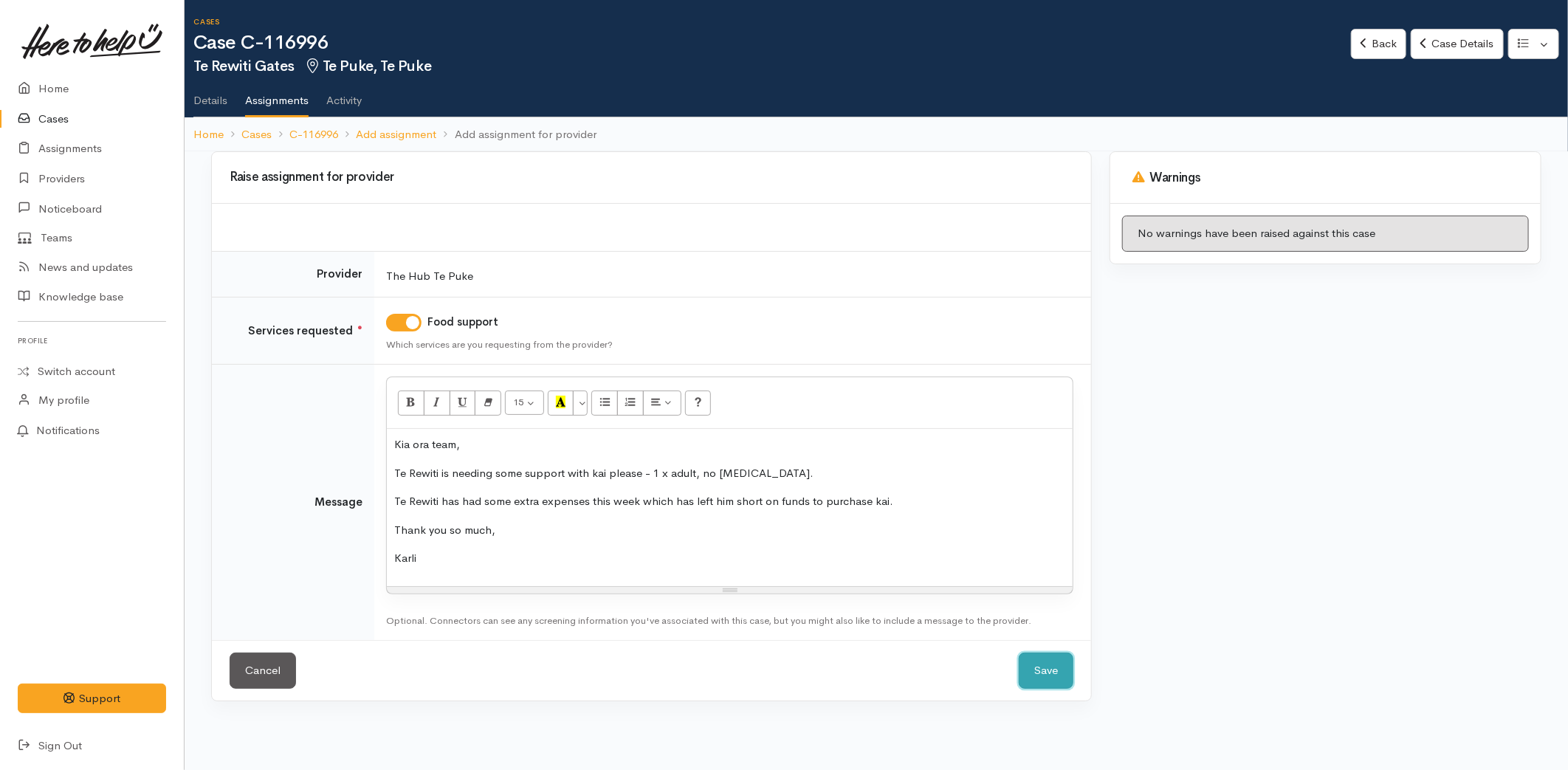
click at [1073, 679] on button "Save" at bounding box center [1046, 670] width 55 height 36
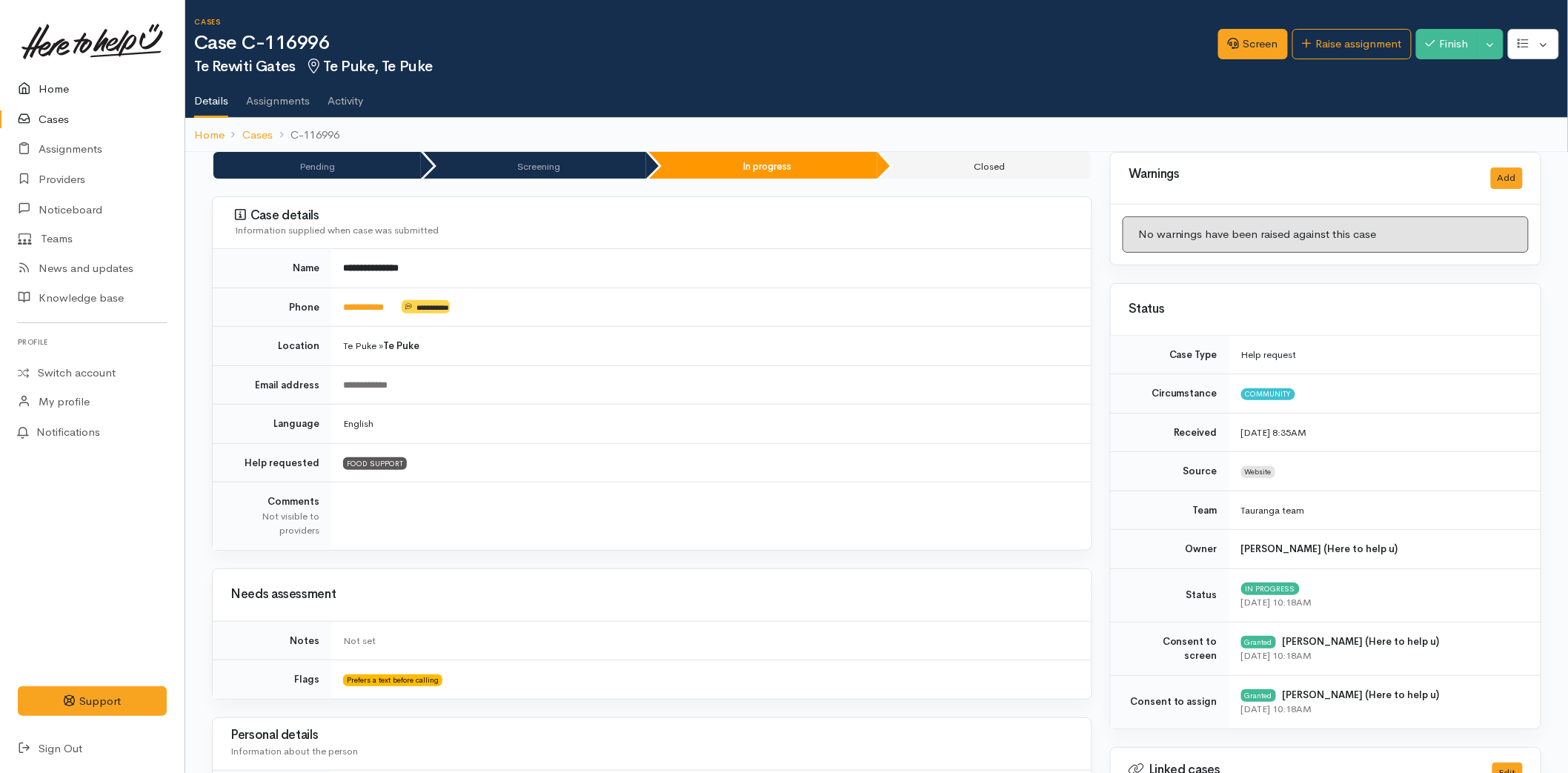
click at [60, 93] on link "Home" at bounding box center [92, 89] width 184 height 31
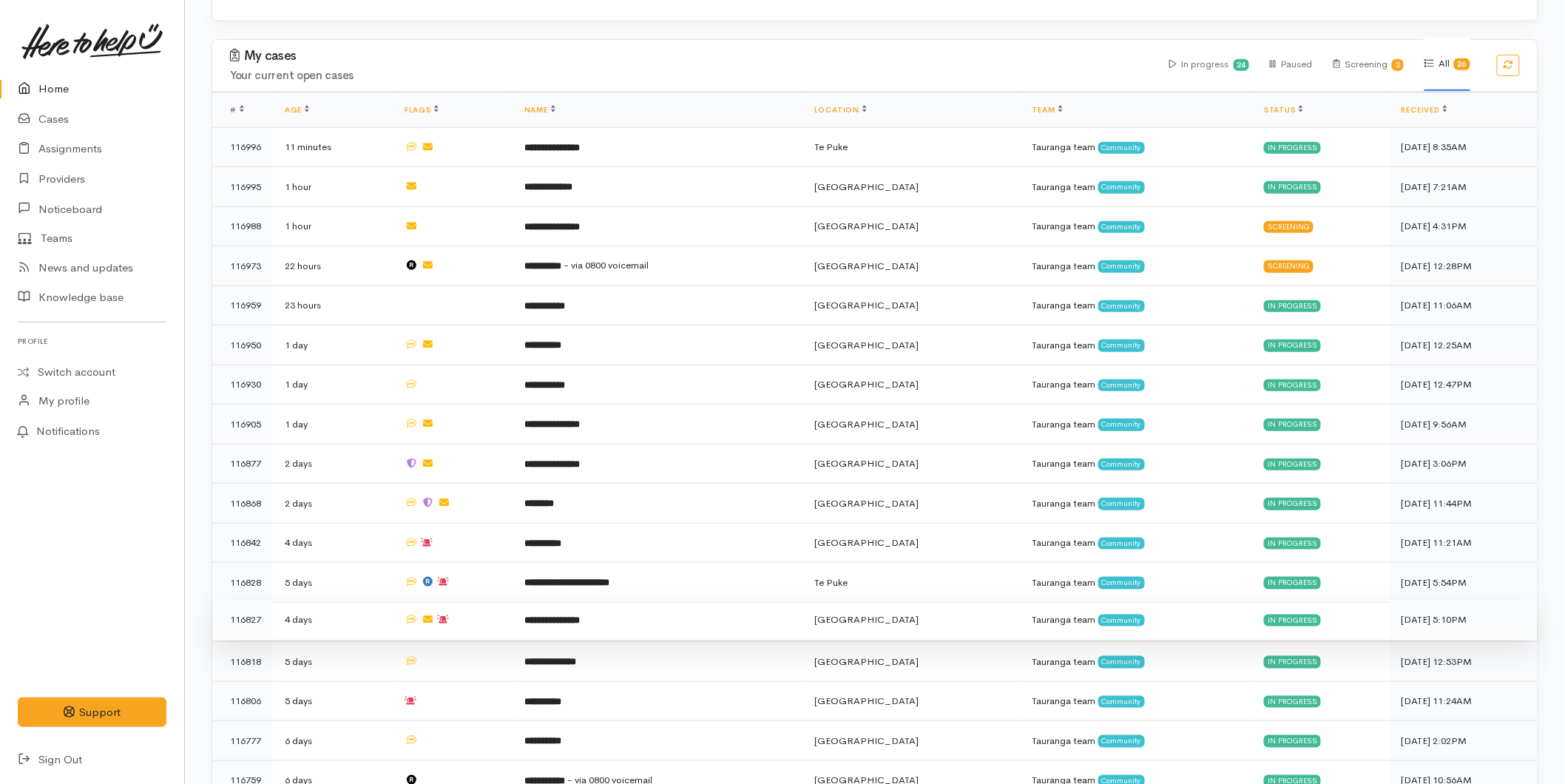
scroll to position [112, 0]
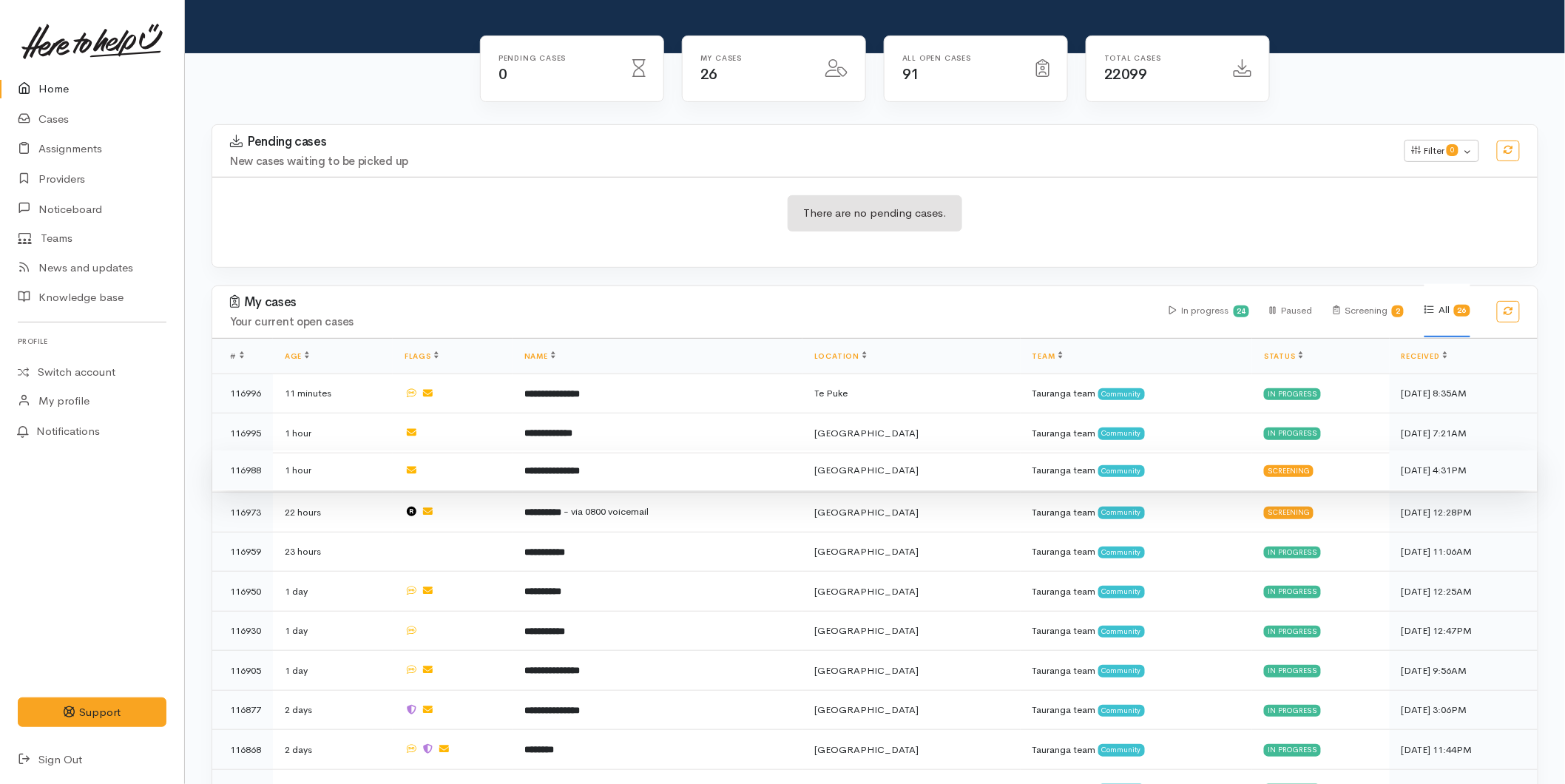
click at [565, 467] on b "**********" at bounding box center [552, 470] width 55 height 9
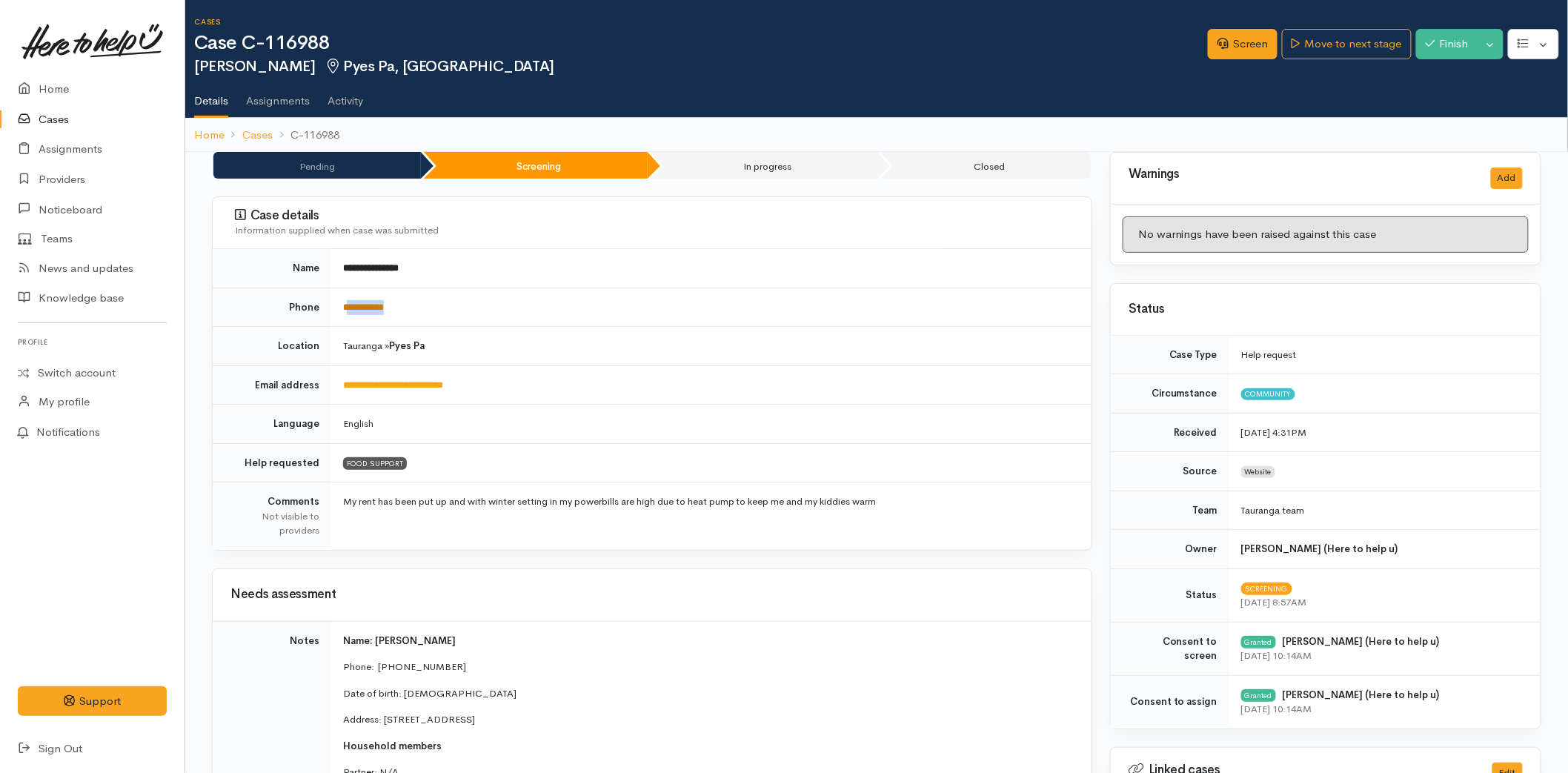
drag, startPoint x: 408, startPoint y: 304, endPoint x: 347, endPoint y: 308, distance: 61.1
click at [347, 308] on td "**********" at bounding box center [711, 308] width 760 height 39
copy link "**********"
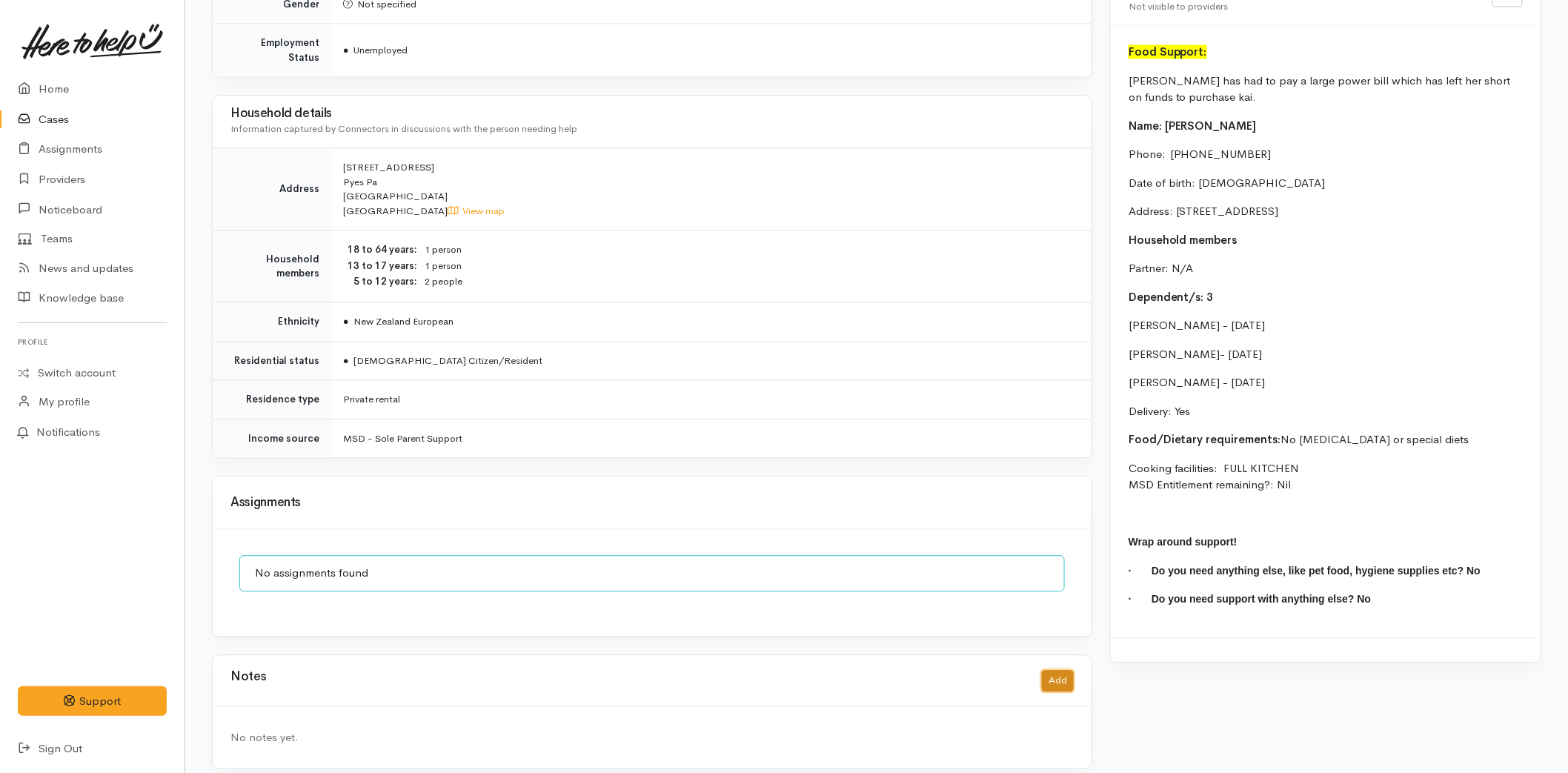
click at [1069, 670] on button "Add" at bounding box center [1058, 680] width 32 height 21
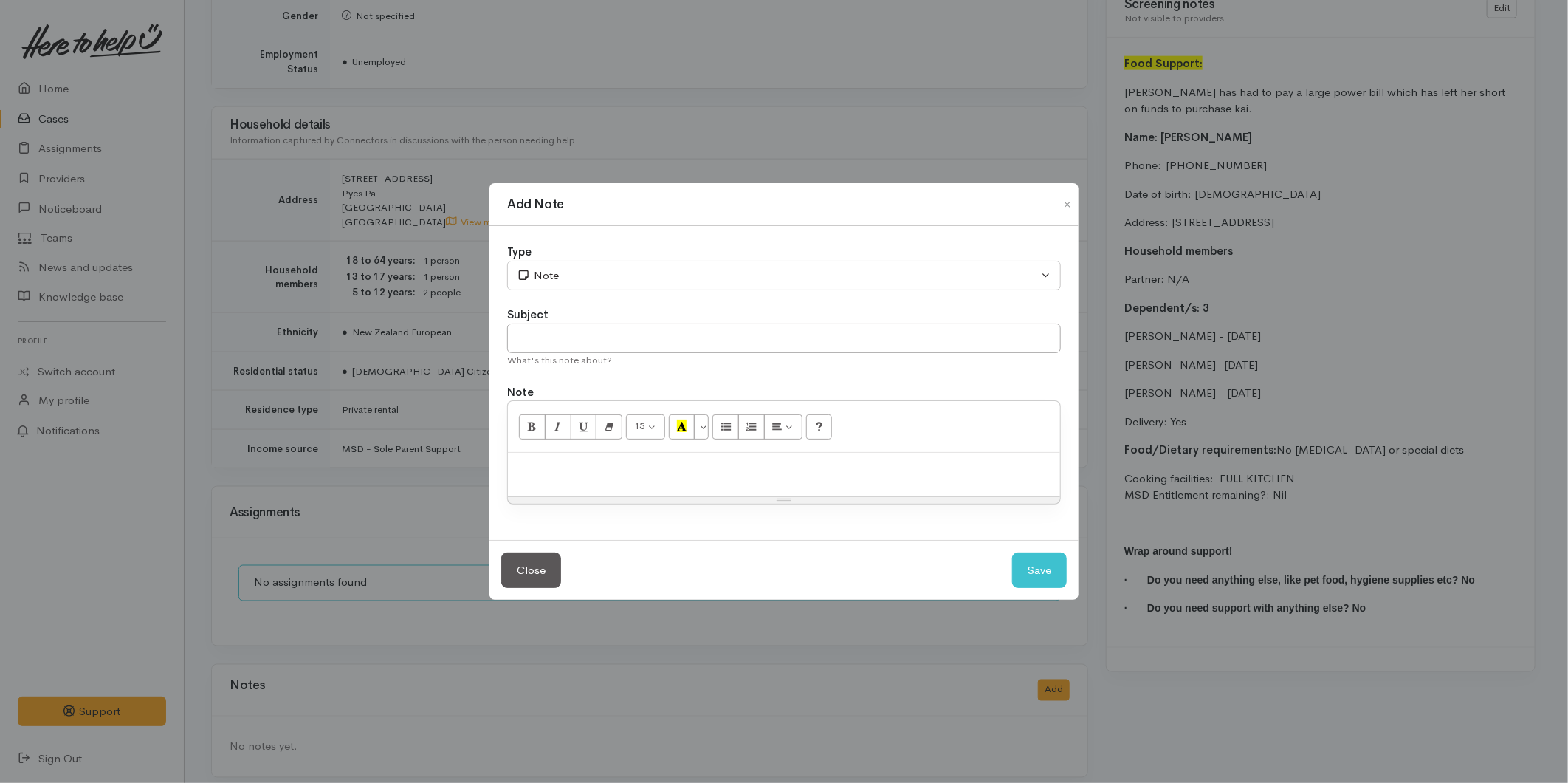
click at [611, 455] on div at bounding box center [784, 474] width 553 height 43
paste div
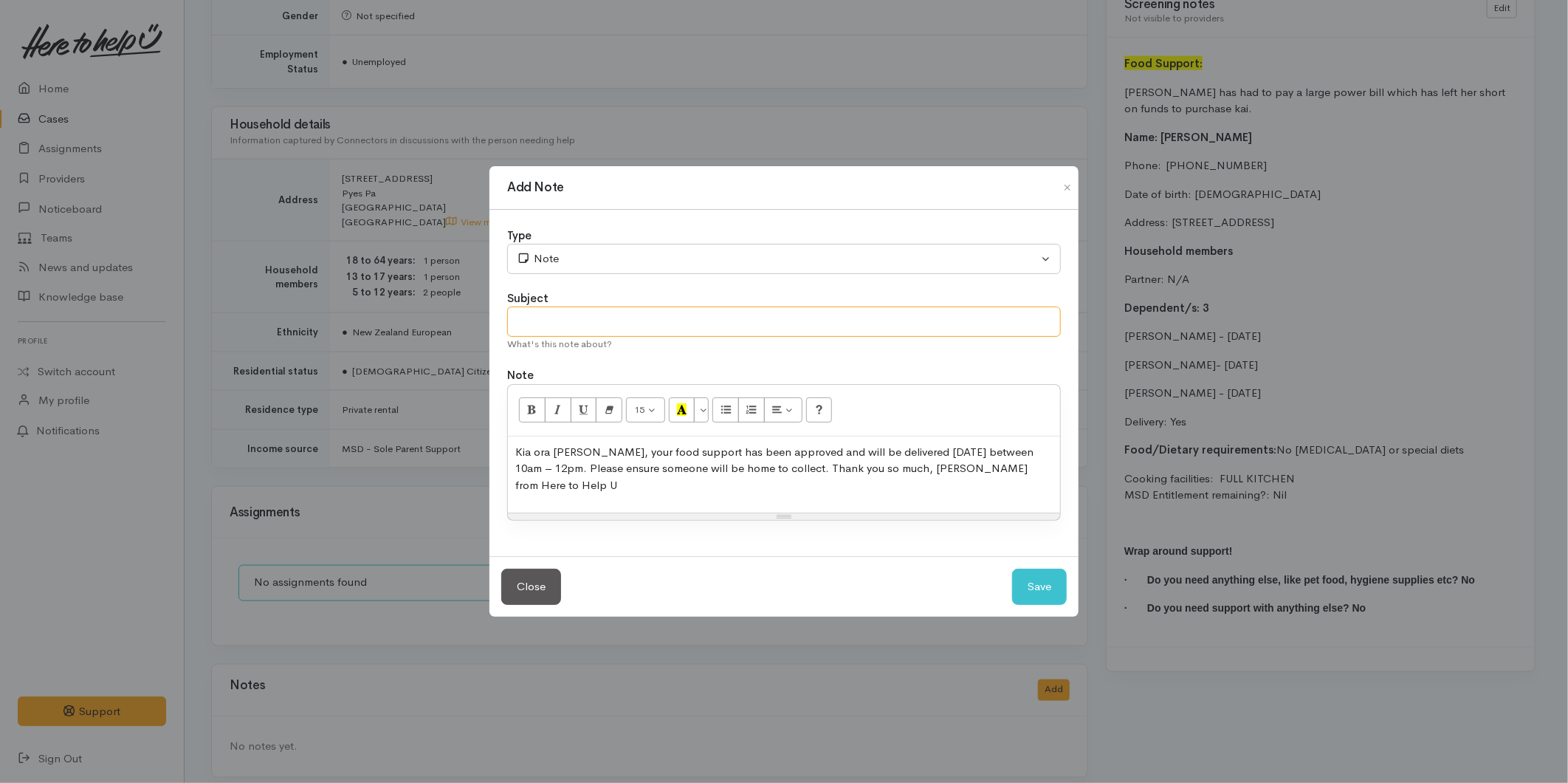
click at [564, 325] on input "text" at bounding box center [784, 322] width 553 height 30
type input "Delivery details"
click at [1041, 587] on button "Save" at bounding box center [1039, 587] width 55 height 36
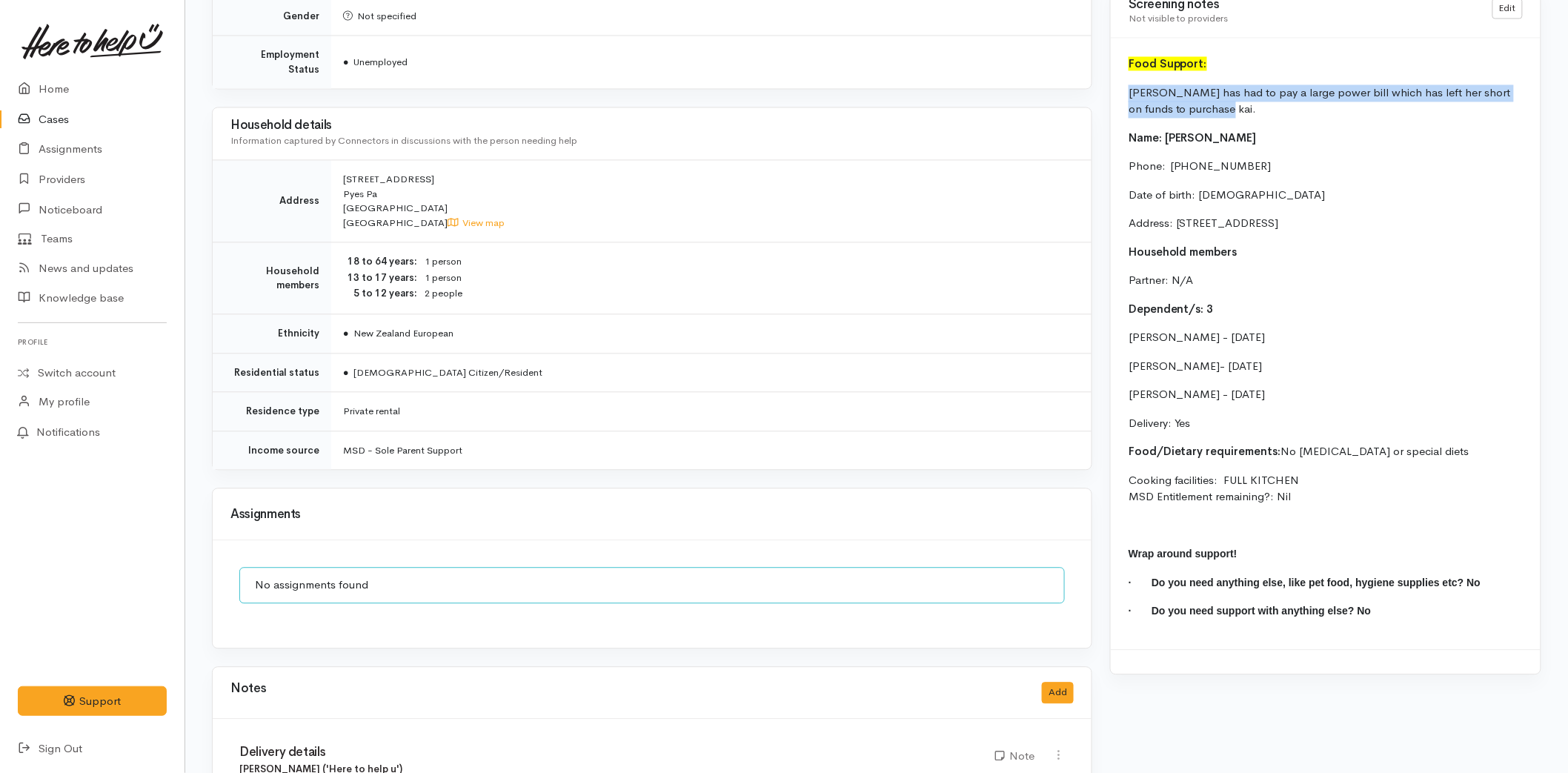
drag, startPoint x: 1205, startPoint y: 106, endPoint x: 1128, endPoint y: 93, distance: 78.1
click at [1128, 93] on div "Food Support: Krystal has had to pay a large power bill which has left her shor…" at bounding box center [1326, 343] width 430 height 612
copy p "[PERSON_NAME] has had to pay a large power bill which has left her short on fun…"
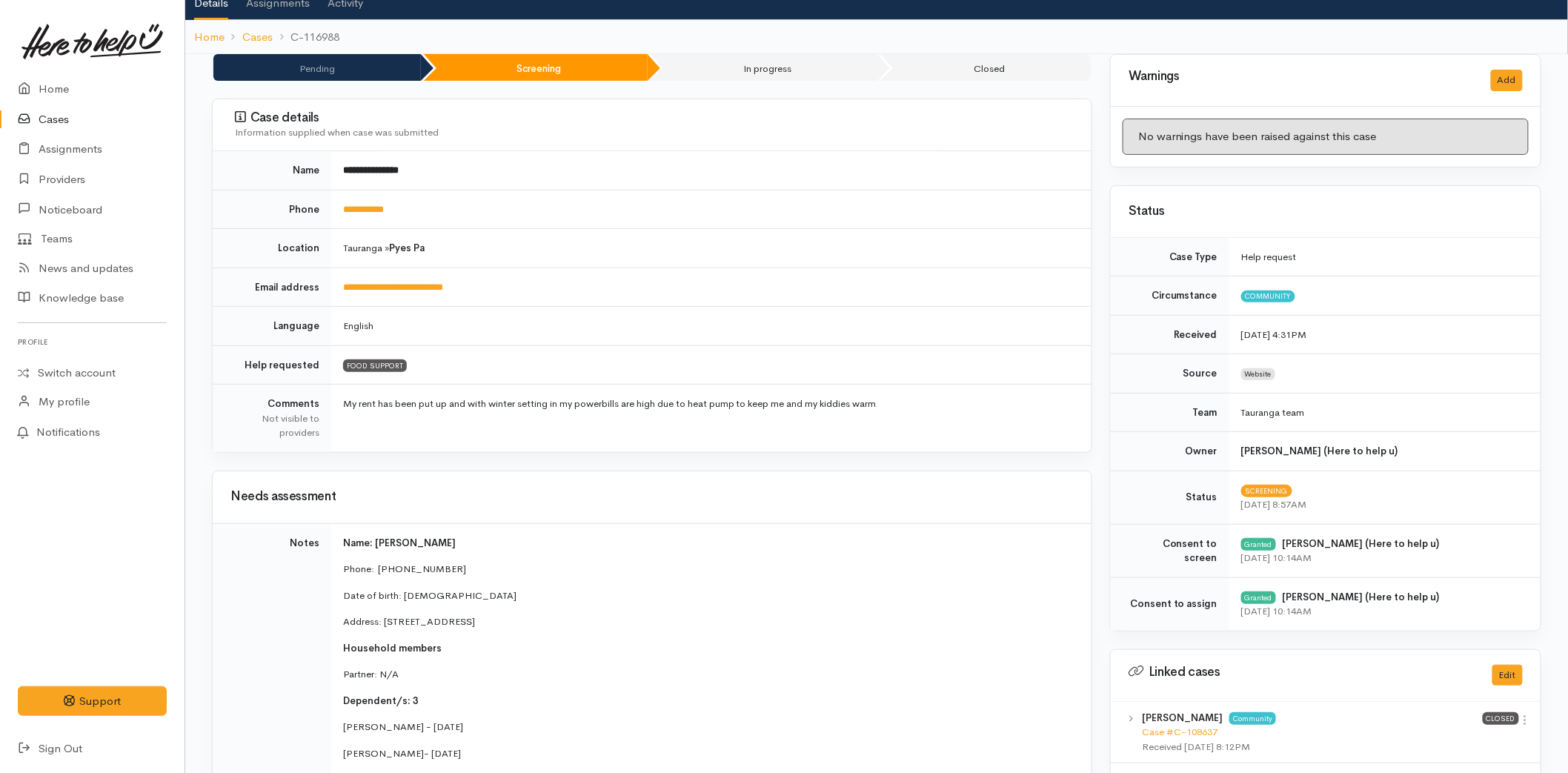
scroll to position [0, 0]
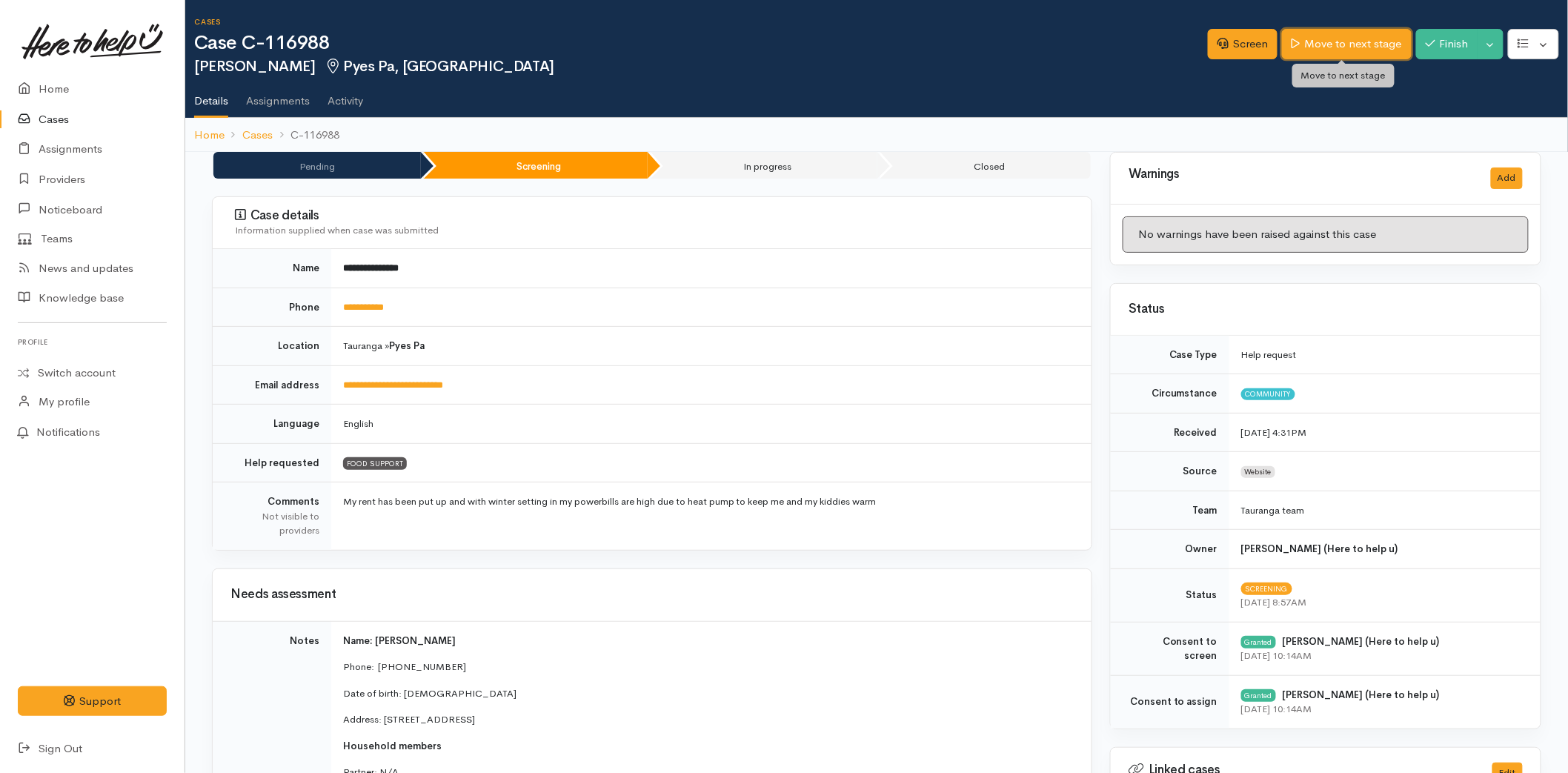
click at [1307, 49] on link "Move to next stage" at bounding box center [1346, 44] width 129 height 31
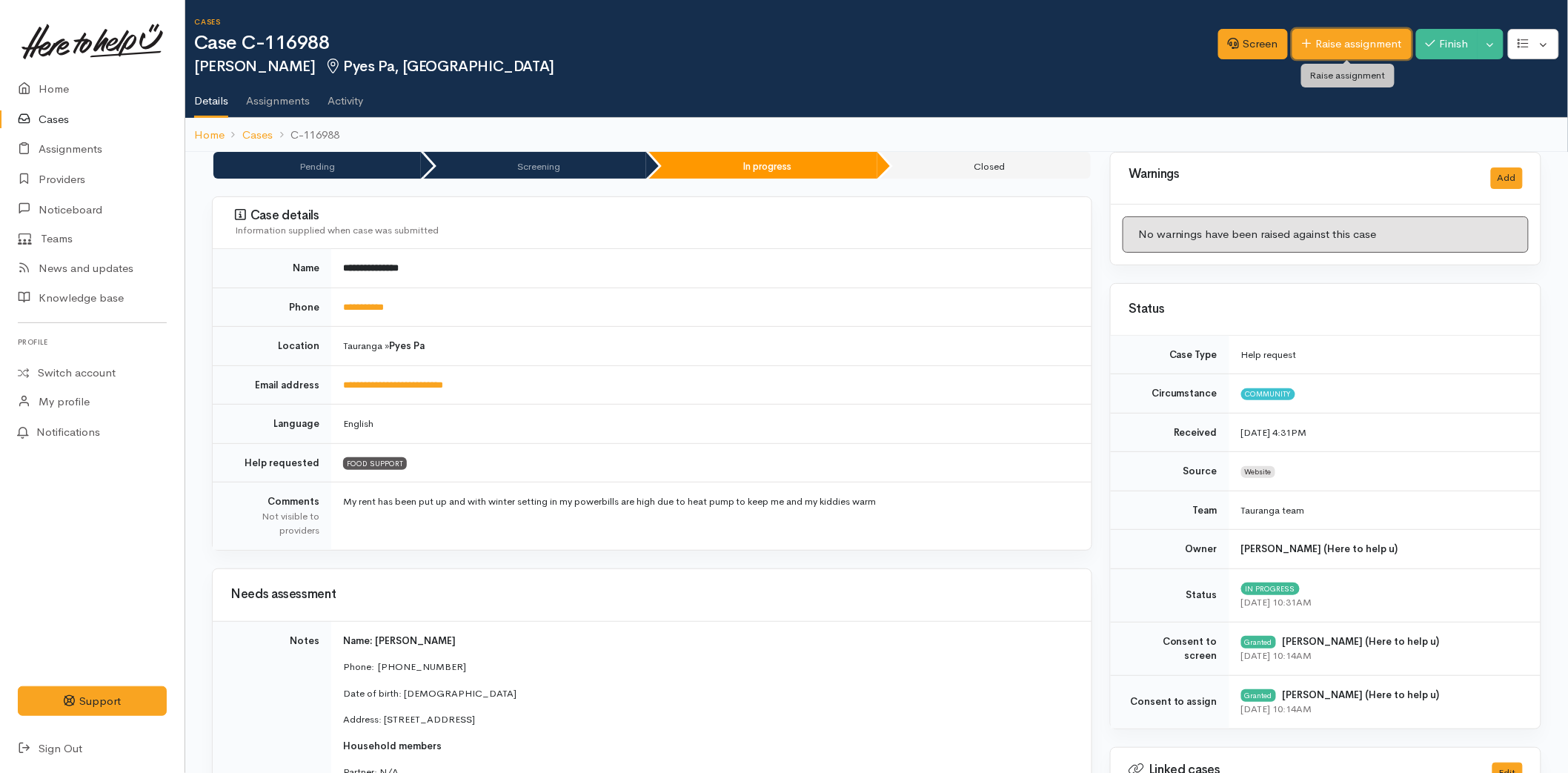
click at [1314, 31] on link "Raise assignment" at bounding box center [1352, 44] width 119 height 31
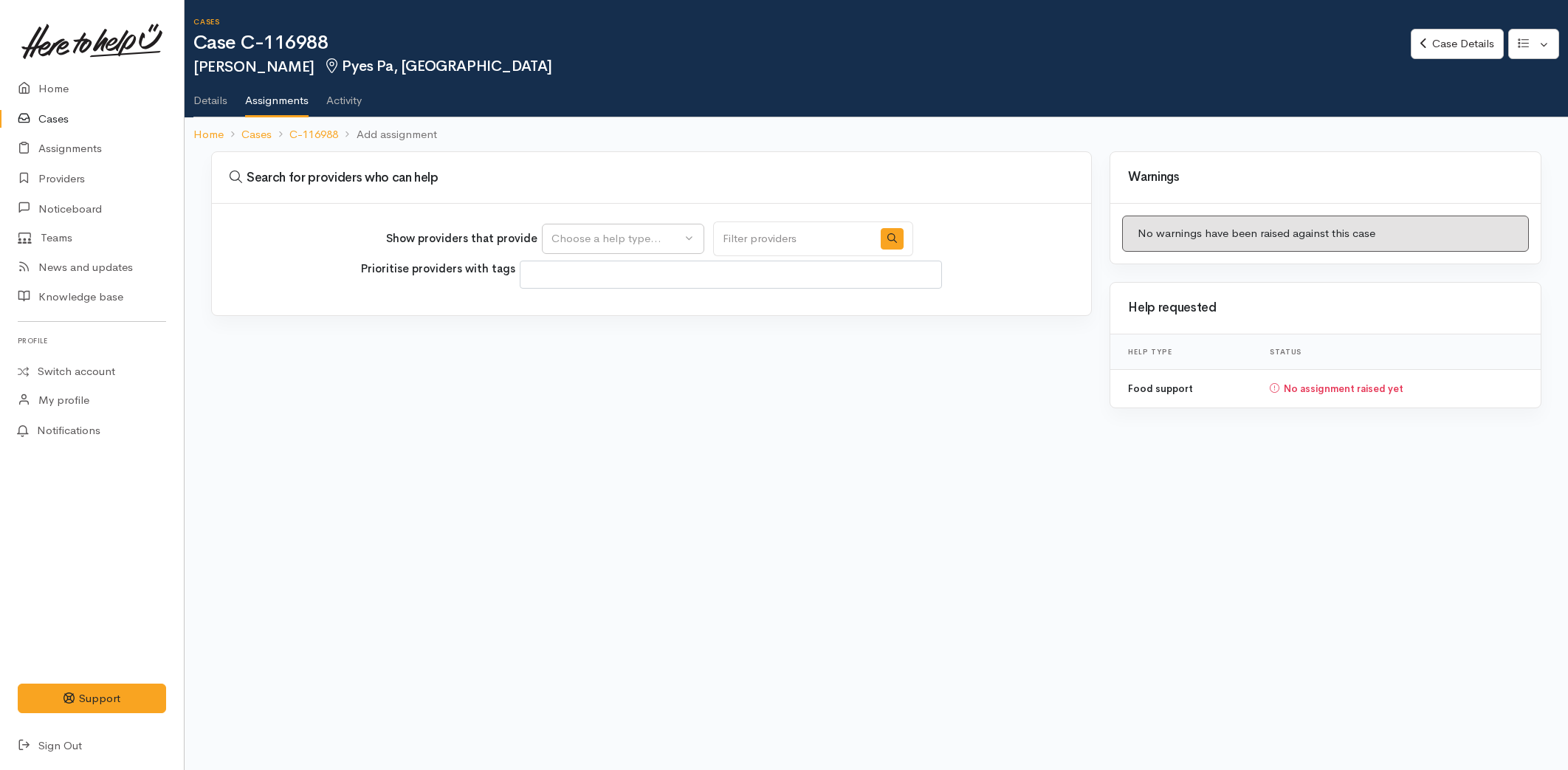
select select
click at [614, 237] on div "Choose a help type..." at bounding box center [617, 239] width 130 height 17
click at [585, 307] on span "Food support" at bounding box center [594, 309] width 69 height 17
select select "3"
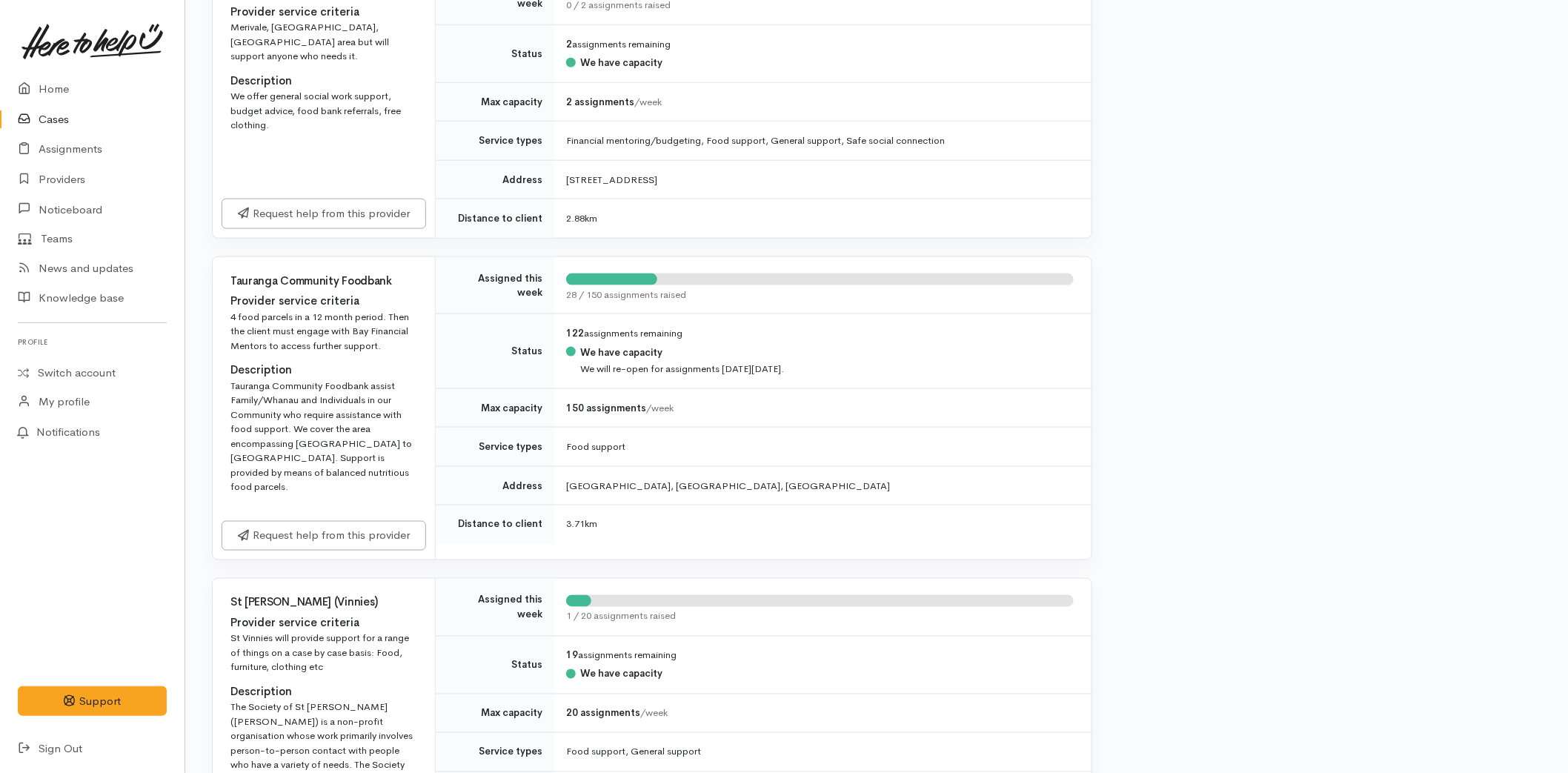
scroll to position [658, 0]
click at [328, 518] on link "Request help from this provider" at bounding box center [324, 533] width 205 height 31
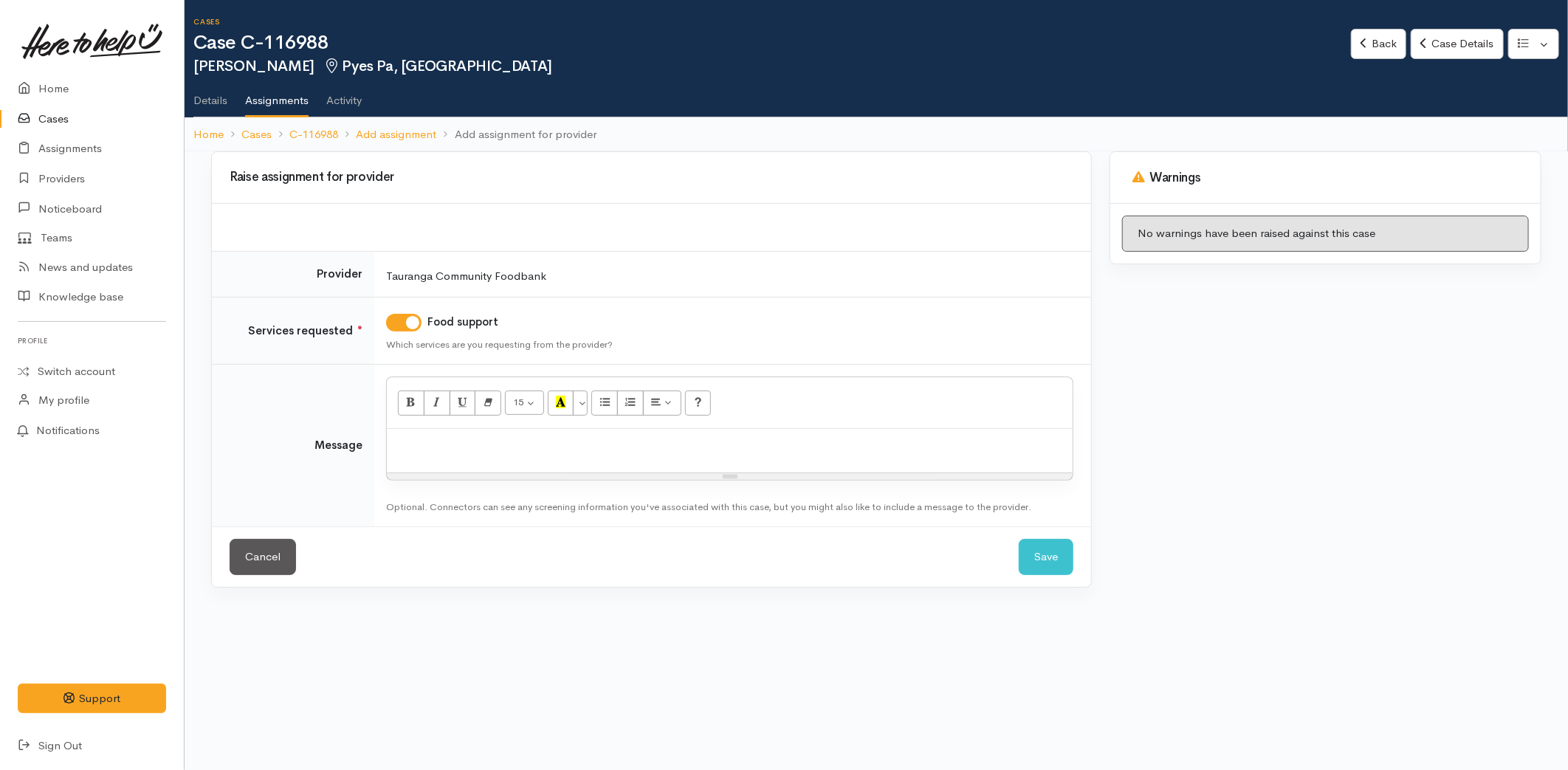
drag, startPoint x: 476, startPoint y: 448, endPoint x: 329, endPoint y: 234, distance: 259.6
click at [475, 452] on p at bounding box center [729, 445] width 671 height 17
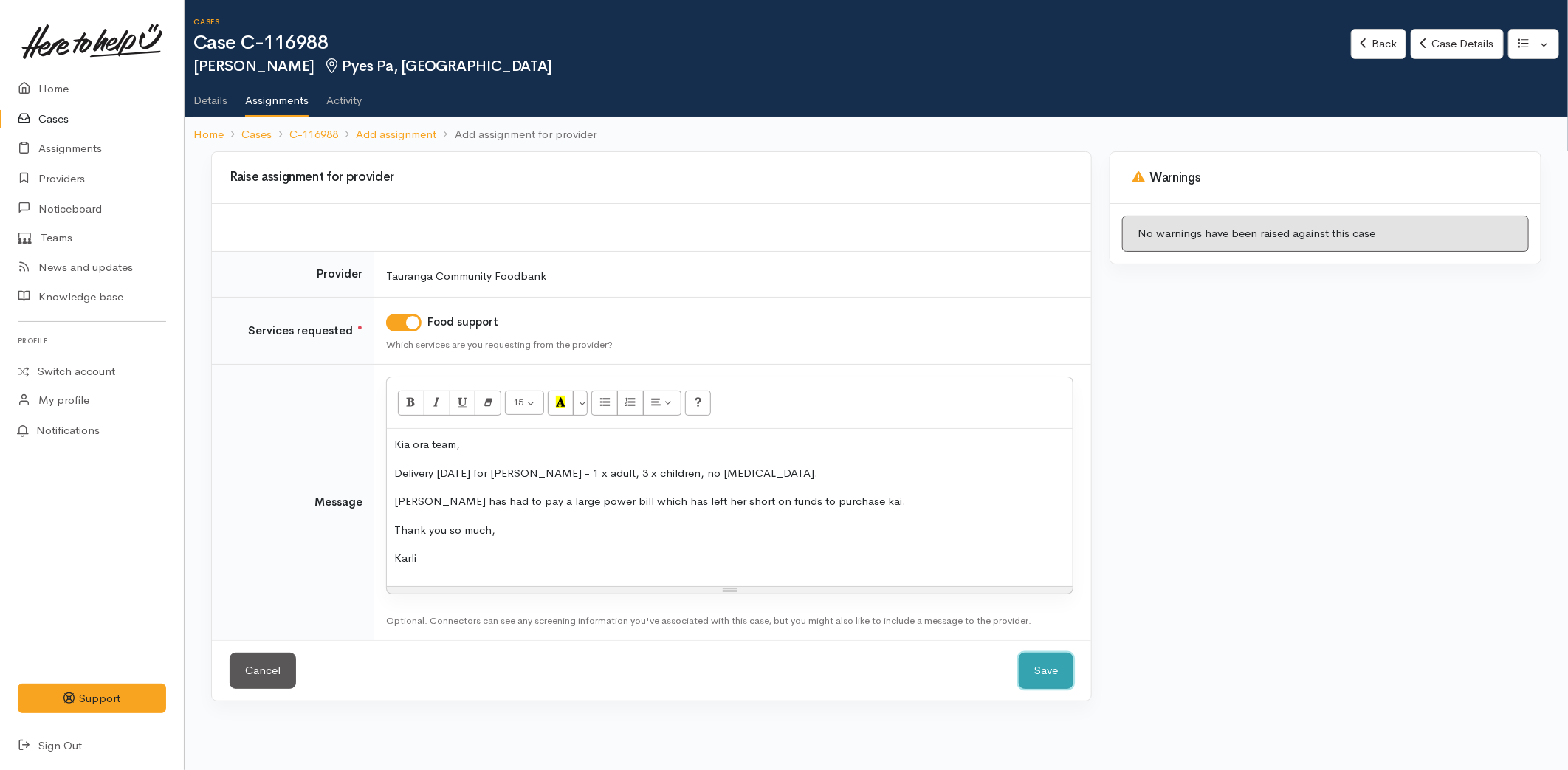
click at [1043, 668] on button "Save" at bounding box center [1046, 670] width 55 height 36
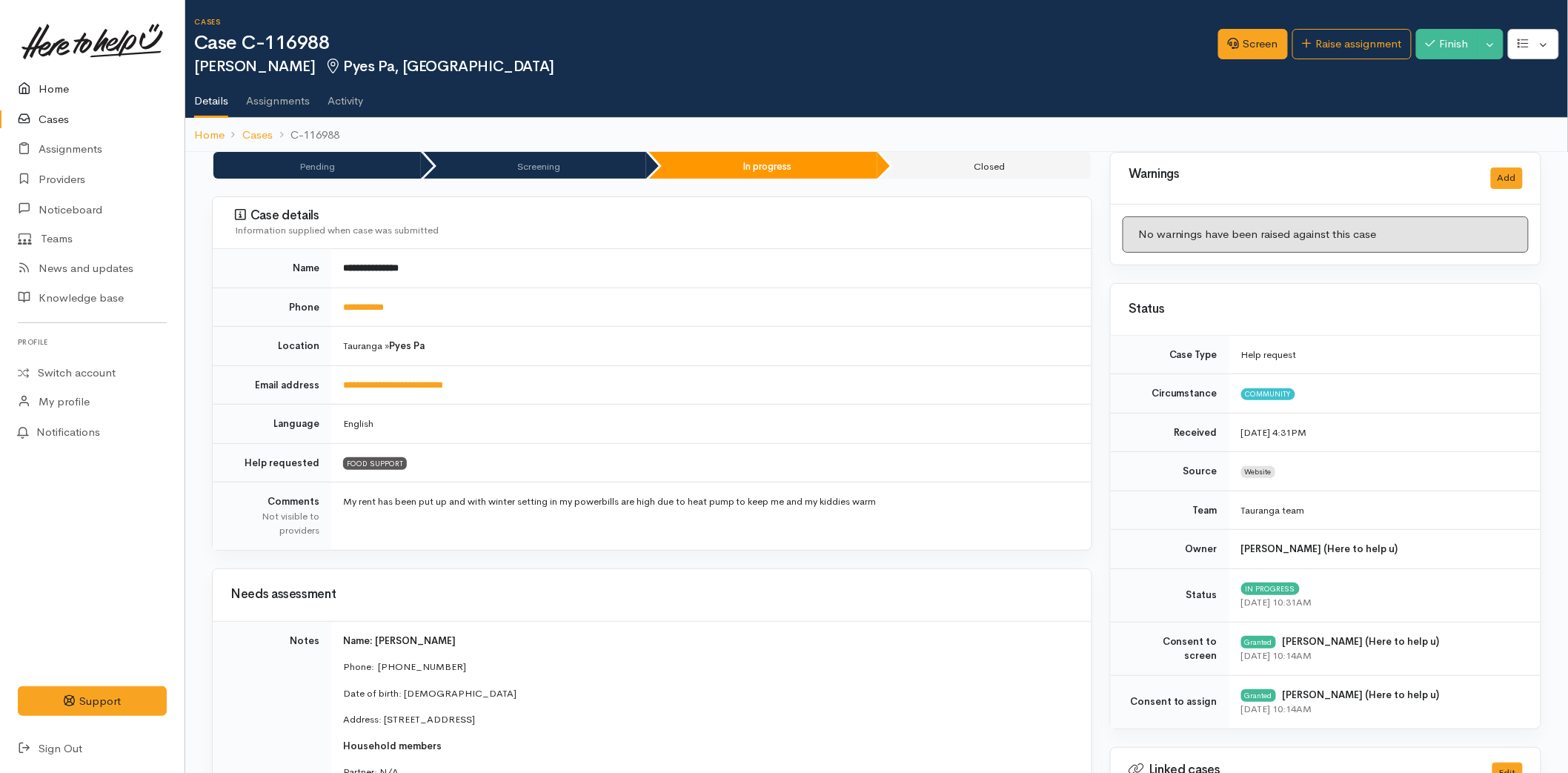
click at [63, 79] on link "Home" at bounding box center [92, 89] width 184 height 31
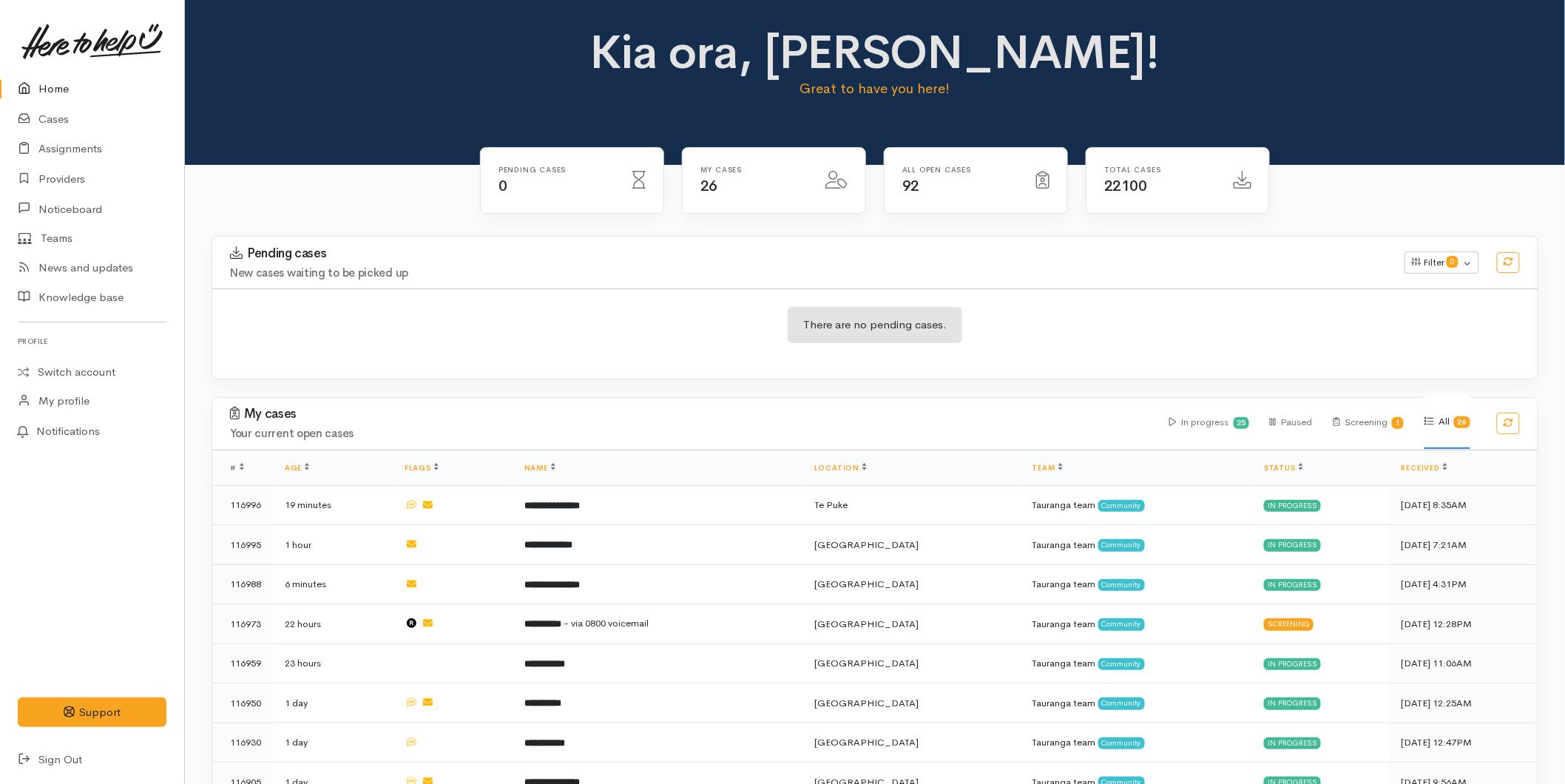
click at [44, 92] on link "Home" at bounding box center [92, 89] width 184 height 31
click at [53, 85] on link "Home" at bounding box center [92, 89] width 184 height 31
click at [84, 92] on link "Home" at bounding box center [92, 89] width 184 height 31
